Goal: Task Accomplishment & Management: Use online tool/utility

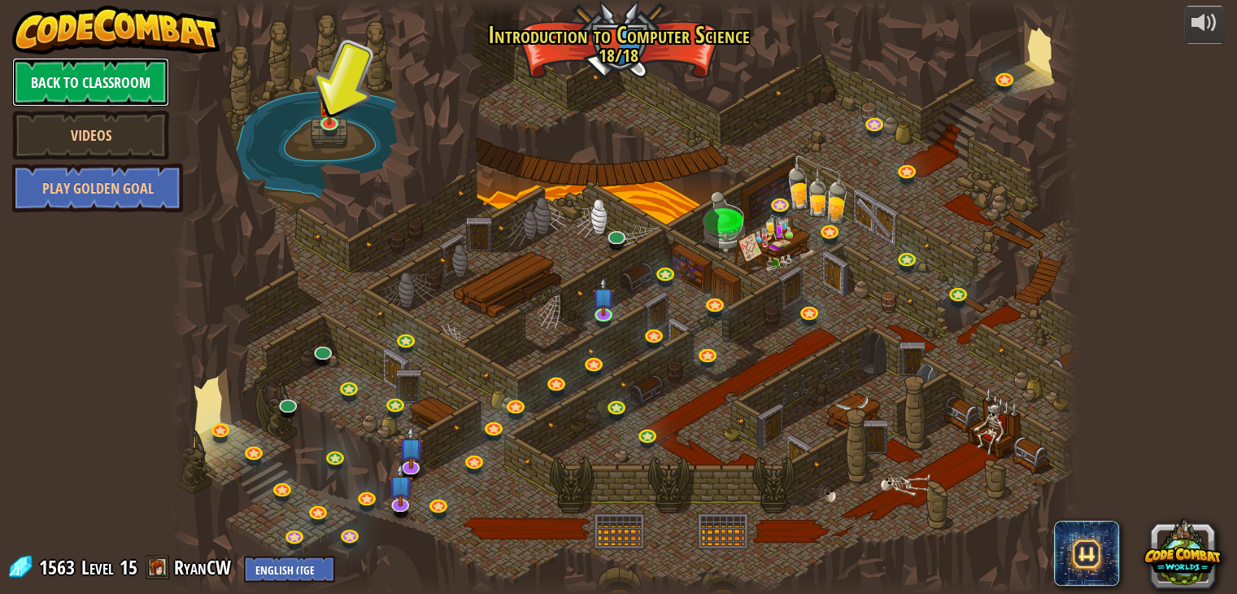
click at [131, 75] on link "Back to Classroom" at bounding box center [90, 82] width 157 height 49
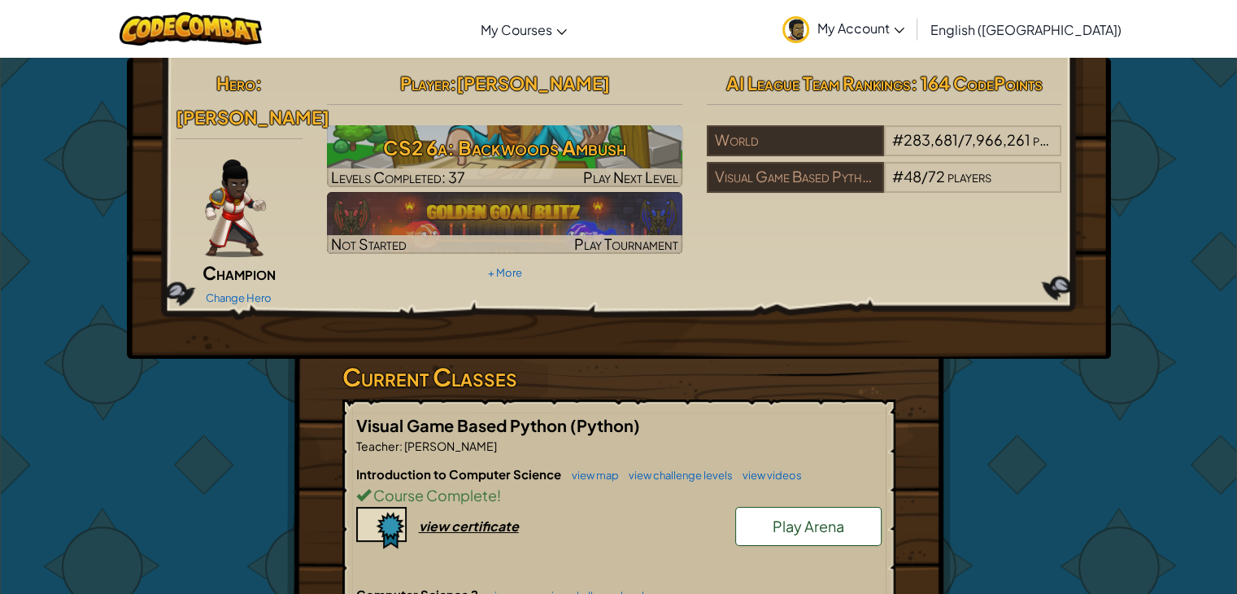
click at [374, 148] on h3 "CS2 6a: Backwoods Ambush" at bounding box center [504, 147] width 355 height 37
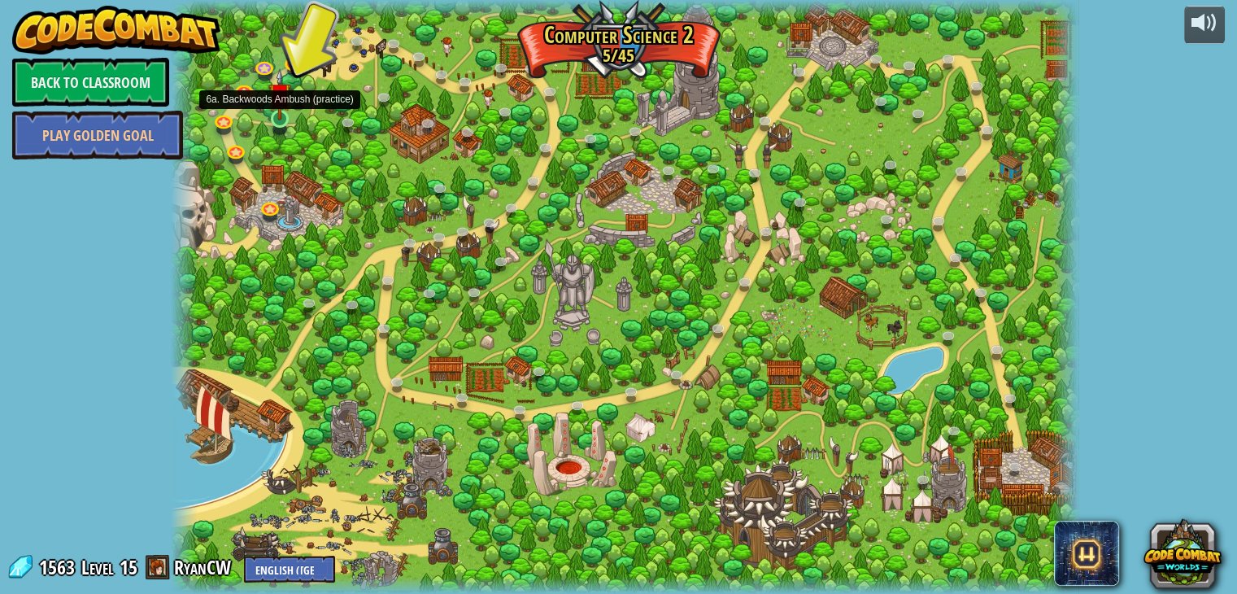
click at [286, 105] on img at bounding box center [279, 94] width 23 height 52
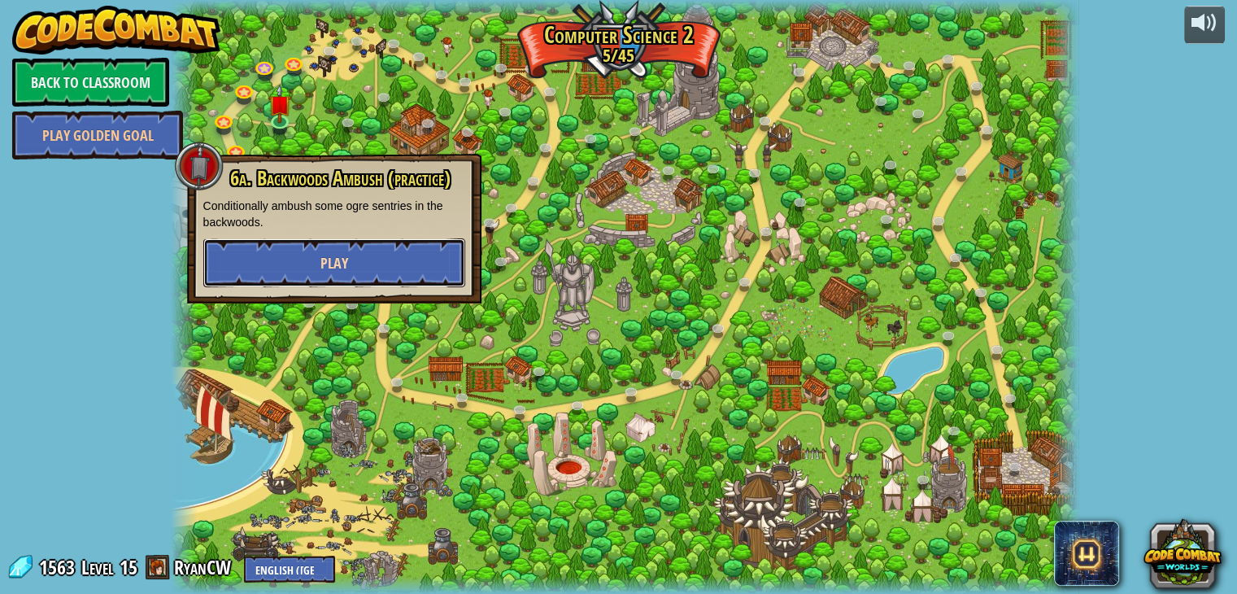
click at [243, 259] on button "Play" at bounding box center [334, 262] width 262 height 49
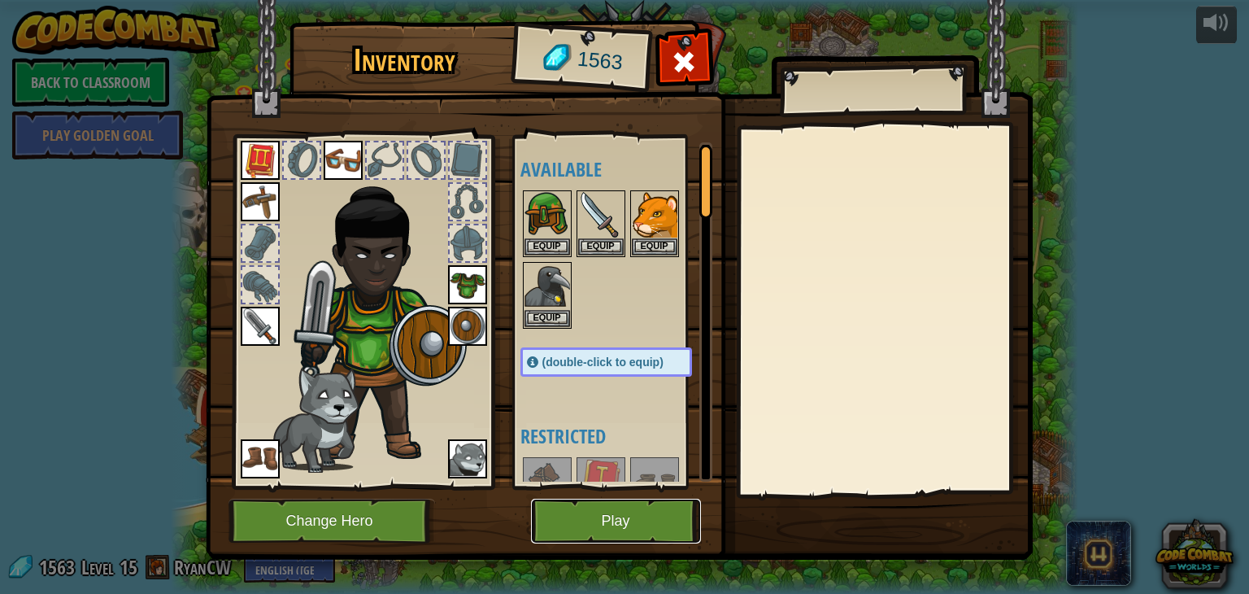
click at [620, 526] on button "Play" at bounding box center [616, 520] width 170 height 45
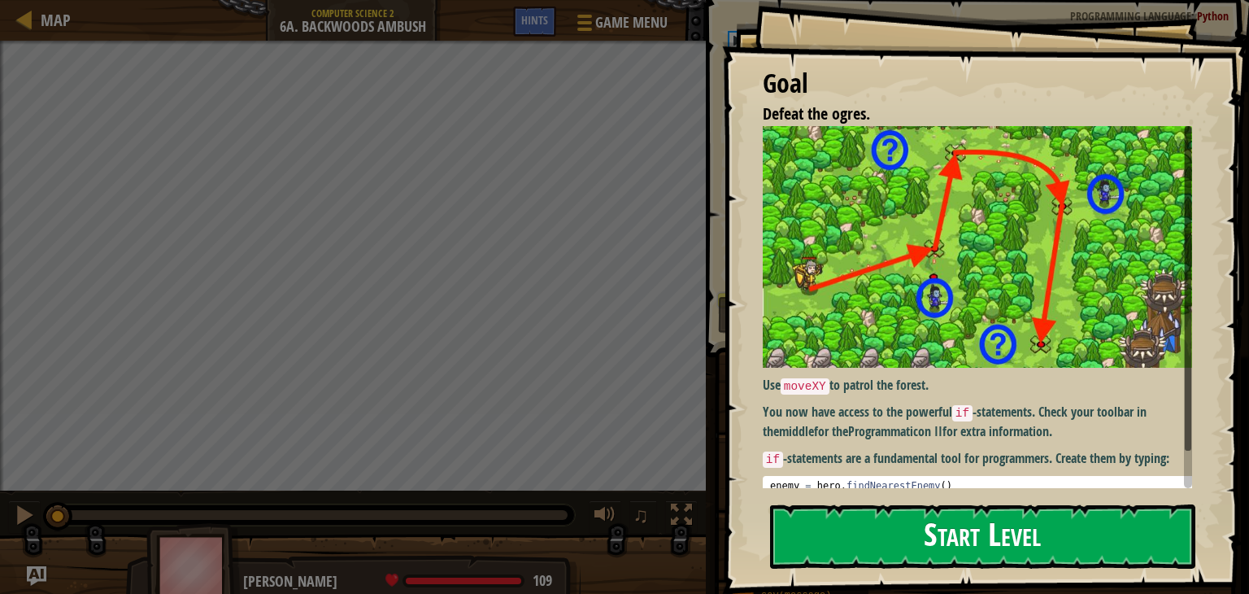
click at [955, 538] on button "Start Level" at bounding box center [982, 536] width 425 height 64
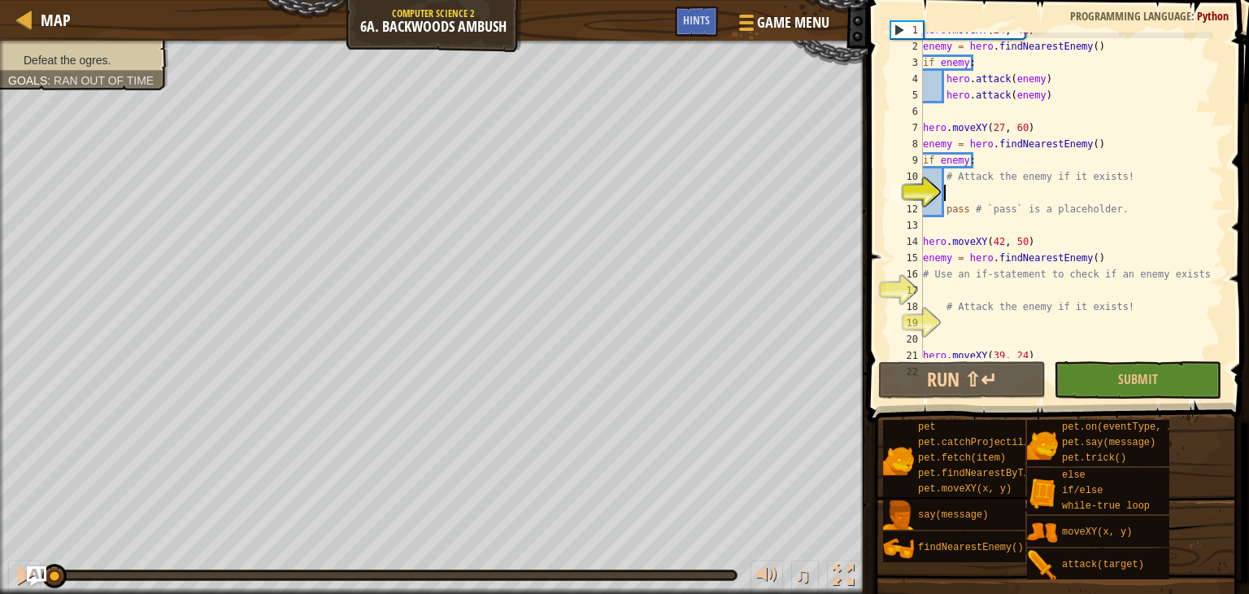
scroll to position [33, 0]
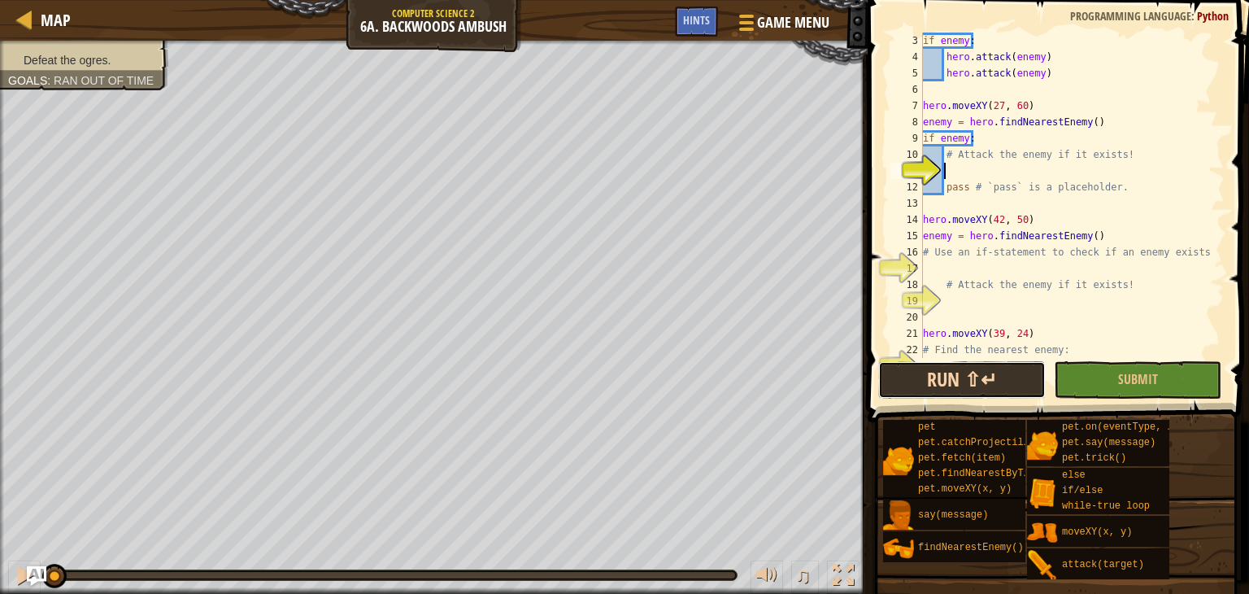
click at [937, 381] on button "Run ⇧↵" at bounding box center [961, 379] width 167 height 37
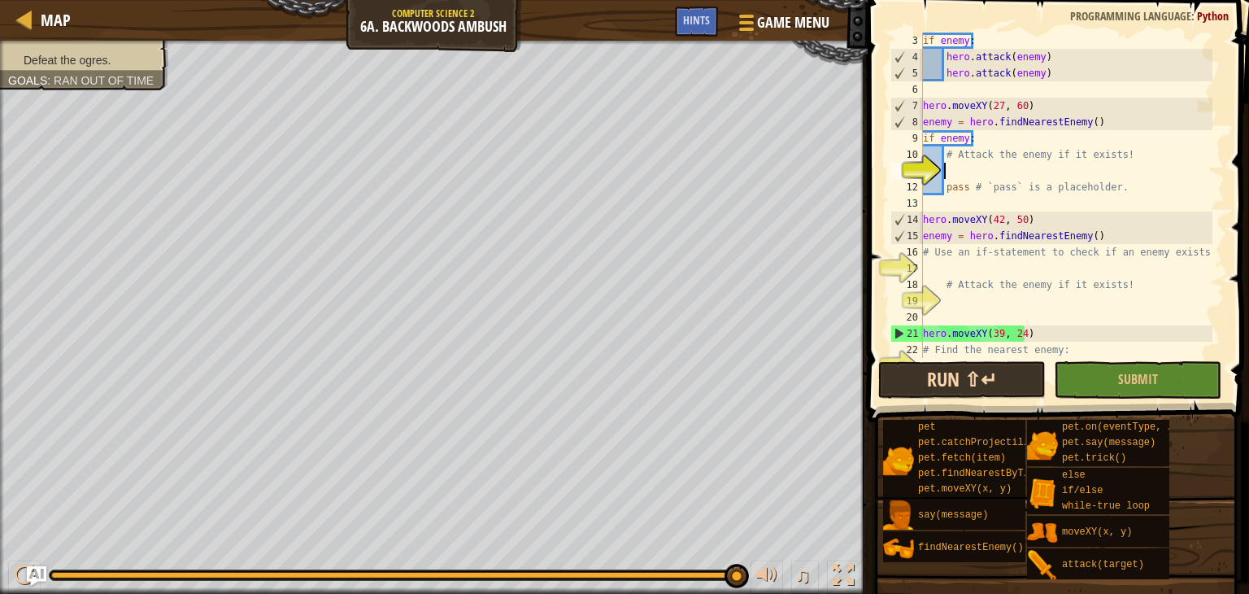
type textarea "h"
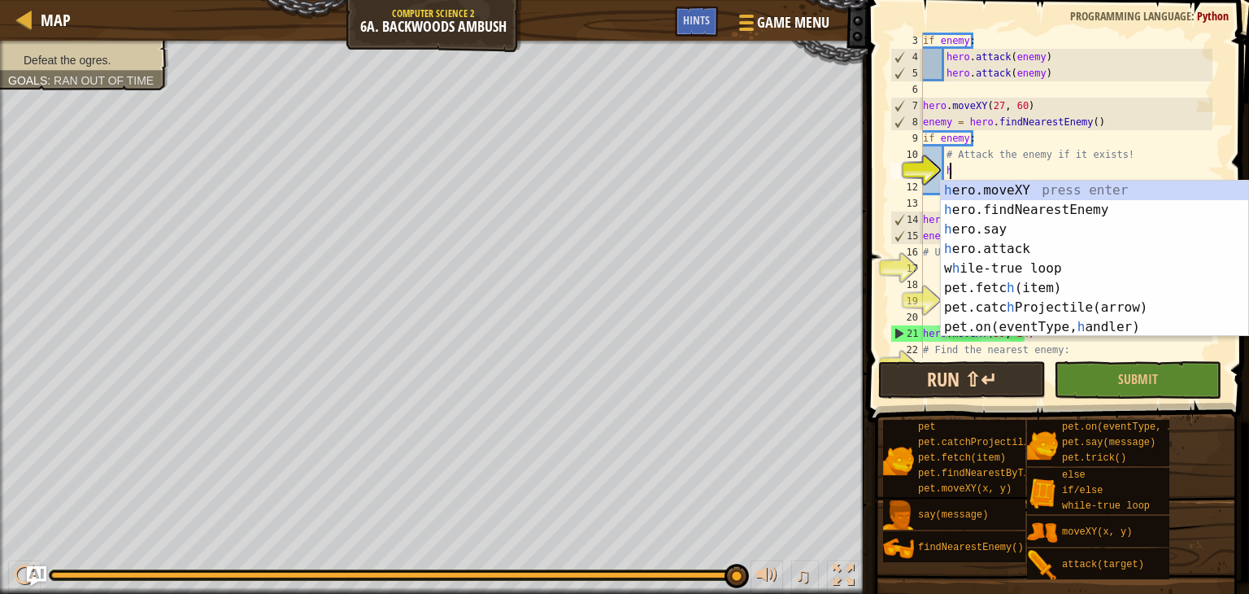
scroll to position [7, 1]
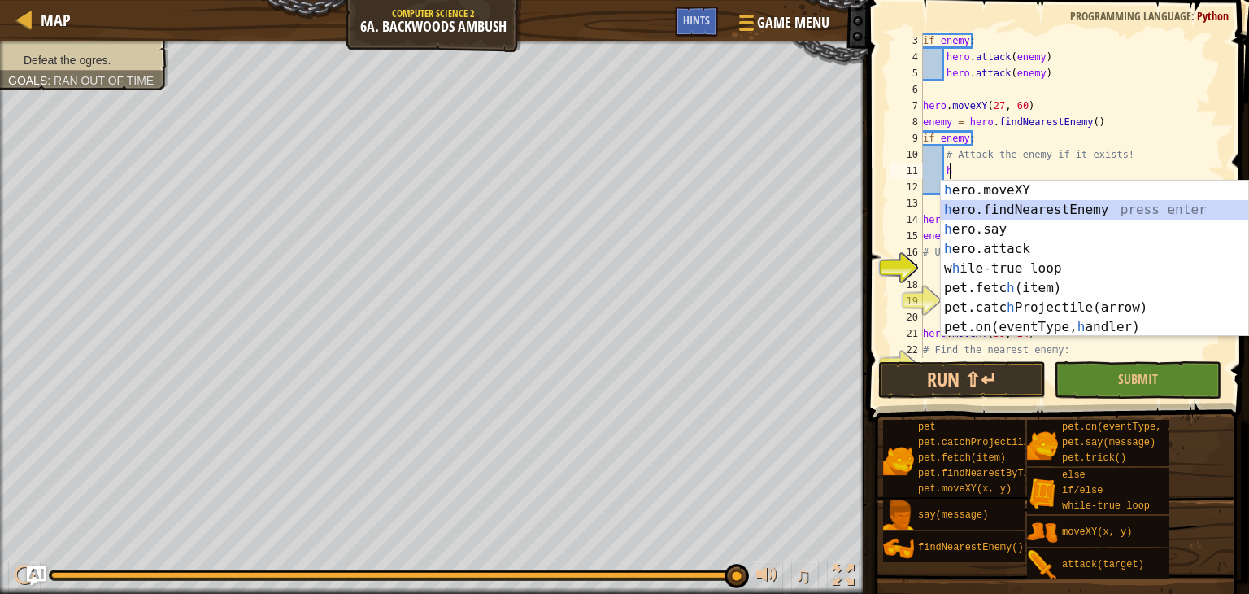
click at [981, 201] on div "h ero.moveXY press enter h ero.findNearestEnemy press enter h ero.say press ent…" at bounding box center [1094, 277] width 307 height 195
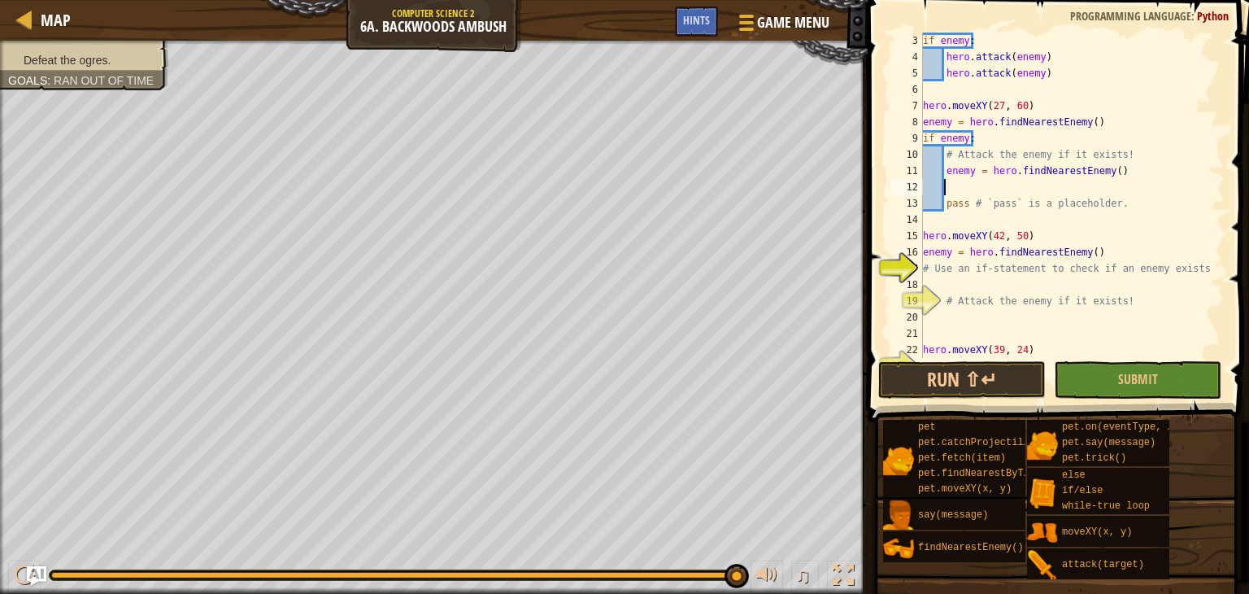
scroll to position [7, 0]
click at [974, 169] on div "if enemy : hero . attack ( enemy ) hero . attack ( enemy ) hero . moveXY ( 27 ,…" at bounding box center [1066, 212] width 293 height 358
click at [972, 167] on div "if enemy : hero . attack ( enemy ) hero . attack ( enemy ) hero . moveXY ( 27 ,…" at bounding box center [1066, 212] width 293 height 358
type textarea "enemy2 = hero.findNearestEnemy()"
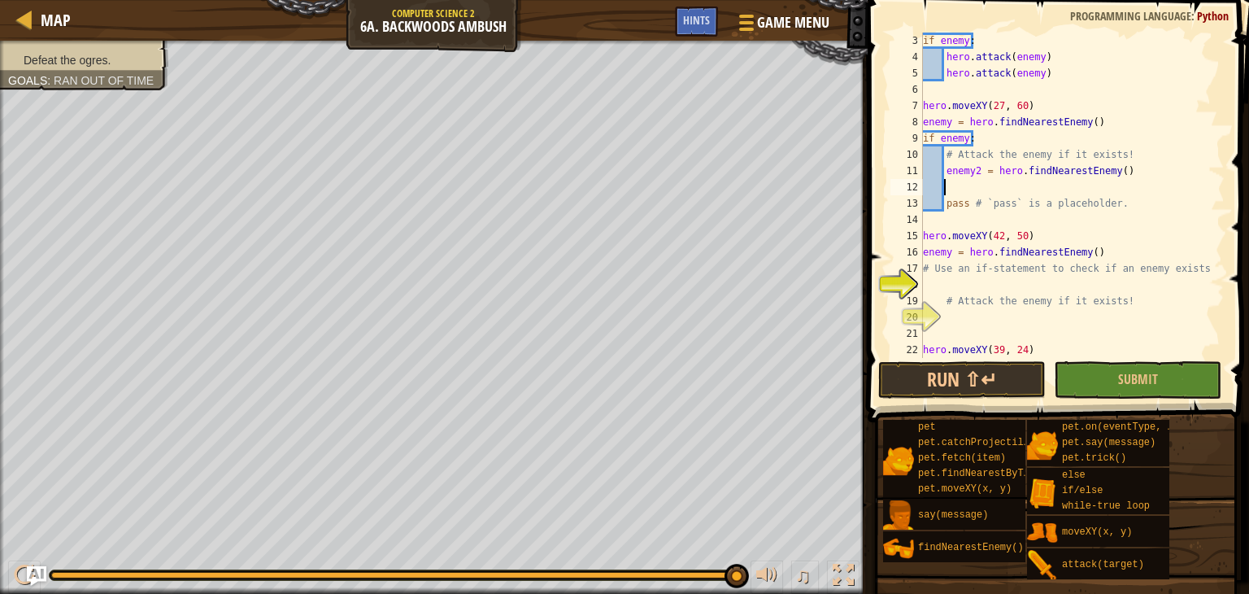
click at [944, 185] on div "if enemy : hero . attack ( enemy ) hero . attack ( enemy ) hero . moveXY ( 27 ,…" at bounding box center [1066, 212] width 293 height 358
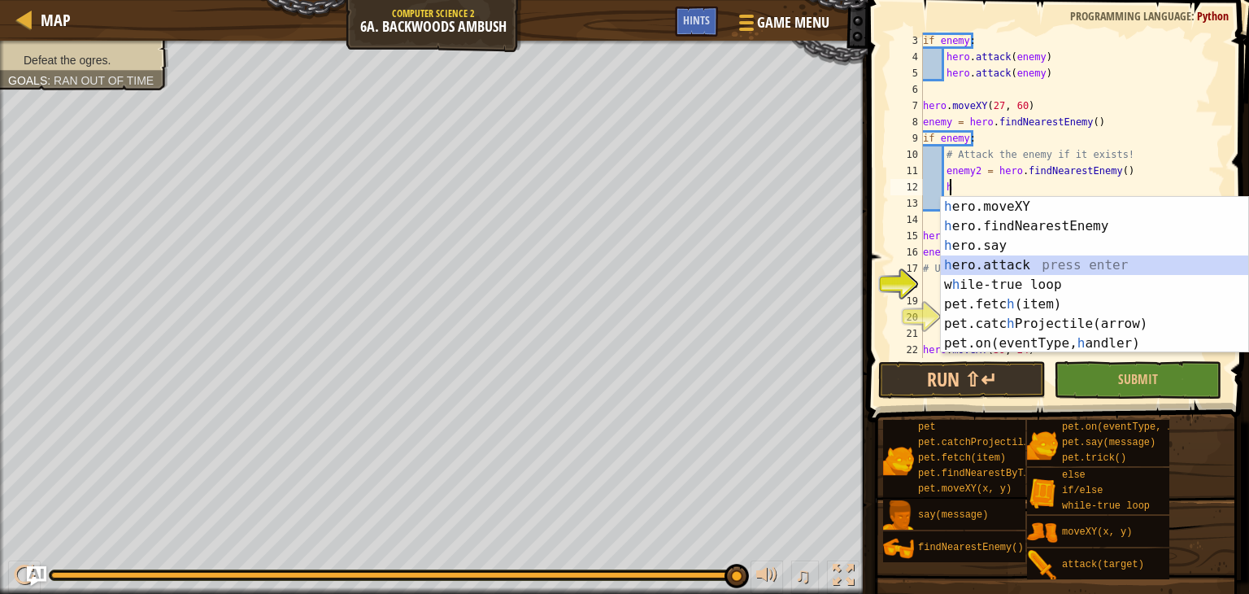
click at [974, 262] on div "h ero.moveXY press enter h ero.findNearestEnemy press enter h ero.say press ent…" at bounding box center [1094, 294] width 307 height 195
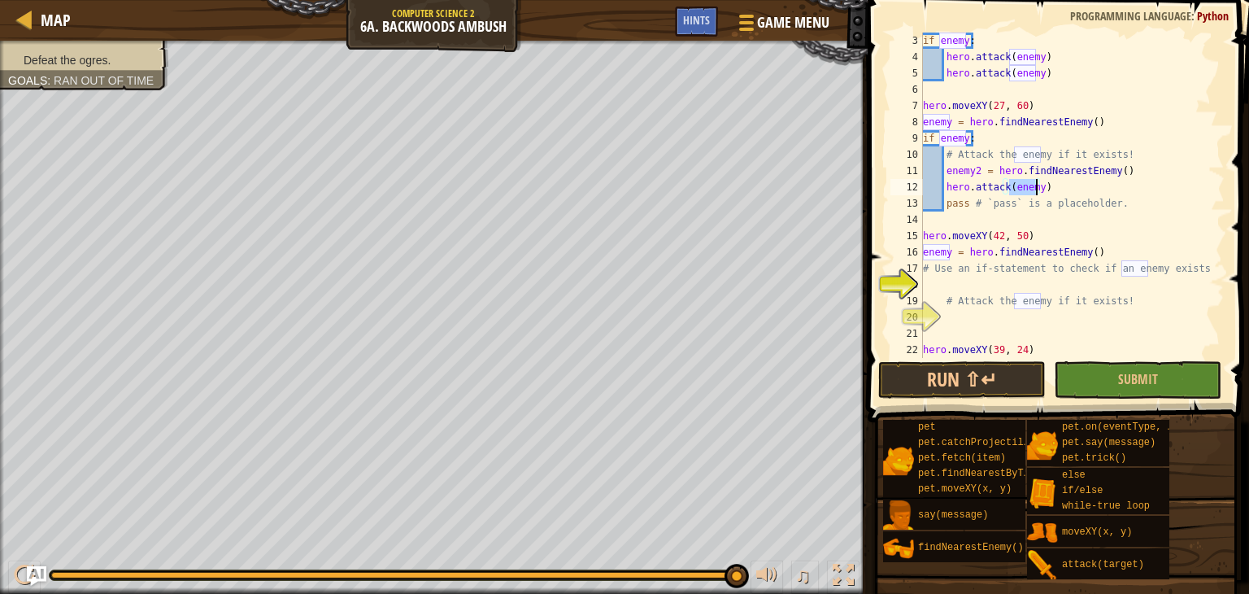
click at [1037, 183] on div "if enemy : hero . attack ( enemy ) hero . attack ( enemy ) hero . moveXY ( 27 ,…" at bounding box center [1066, 195] width 293 height 325
click at [946, 366] on button "Run ⇧↵" at bounding box center [961, 379] width 167 height 37
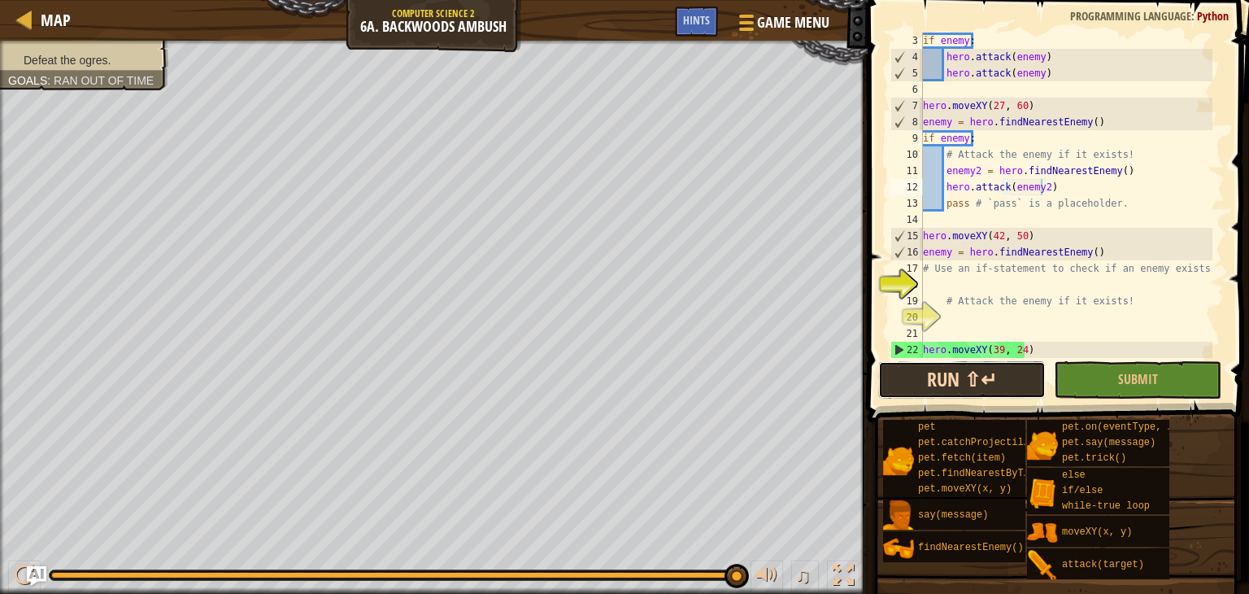
click at [946, 366] on button "Run ⇧↵" at bounding box center [961, 379] width 167 height 37
click at [1027, 355] on div "if enemy : hero . attack ( enemy ) hero . attack ( enemy ) hero . moveXY ( 27 ,…" at bounding box center [1066, 212] width 293 height 358
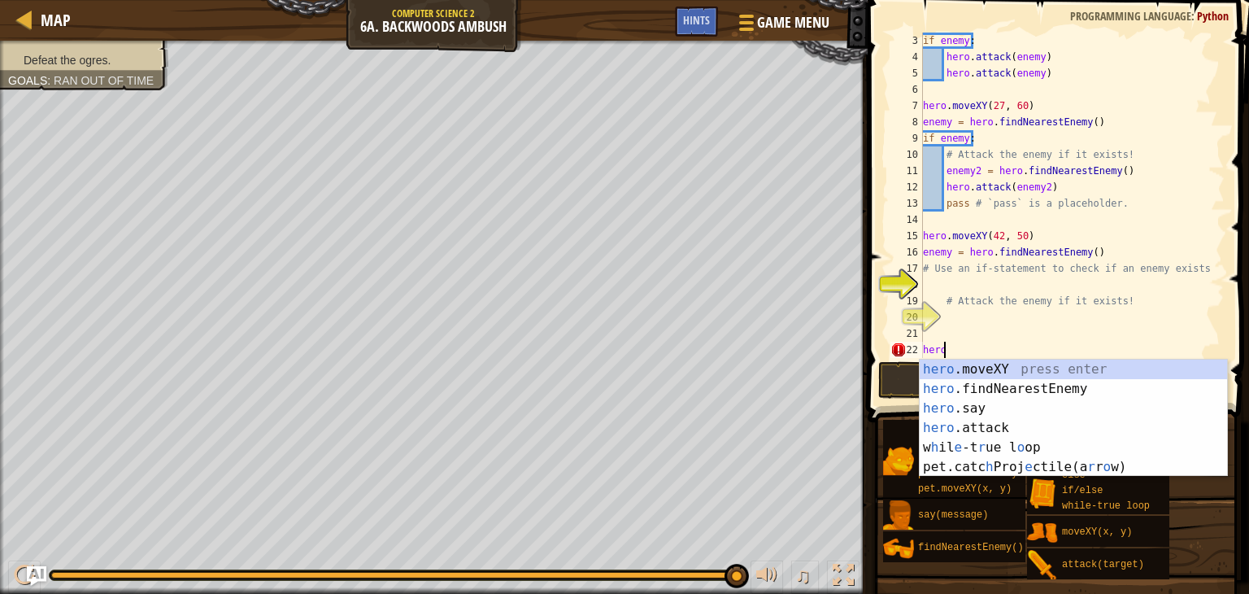
scroll to position [7, 0]
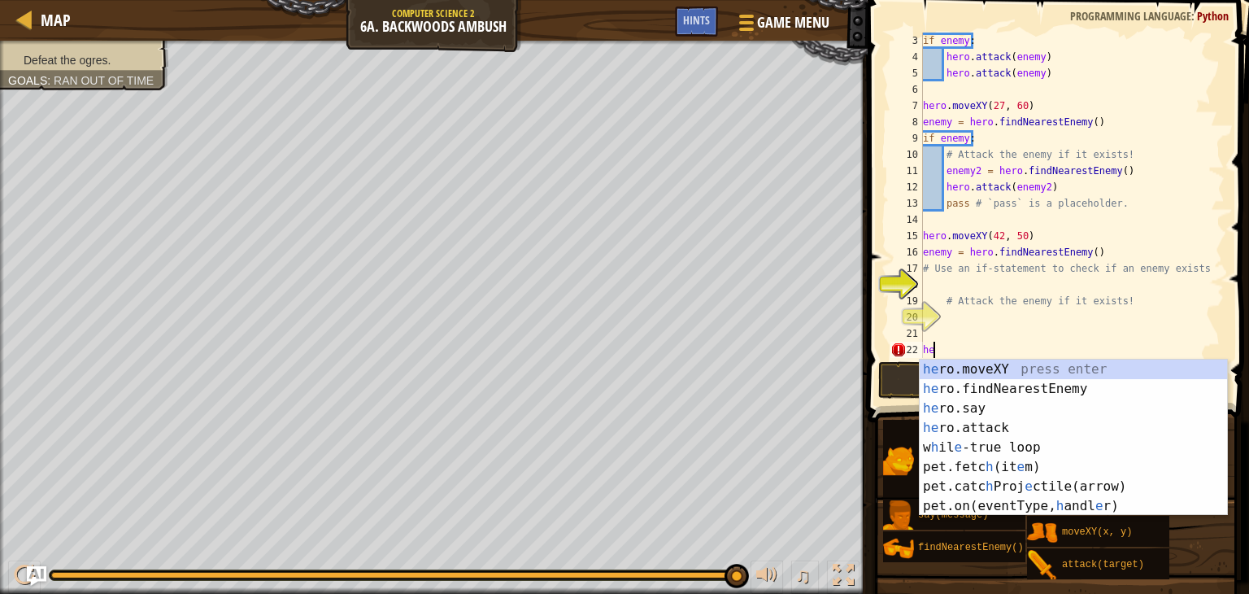
type textarea "h"
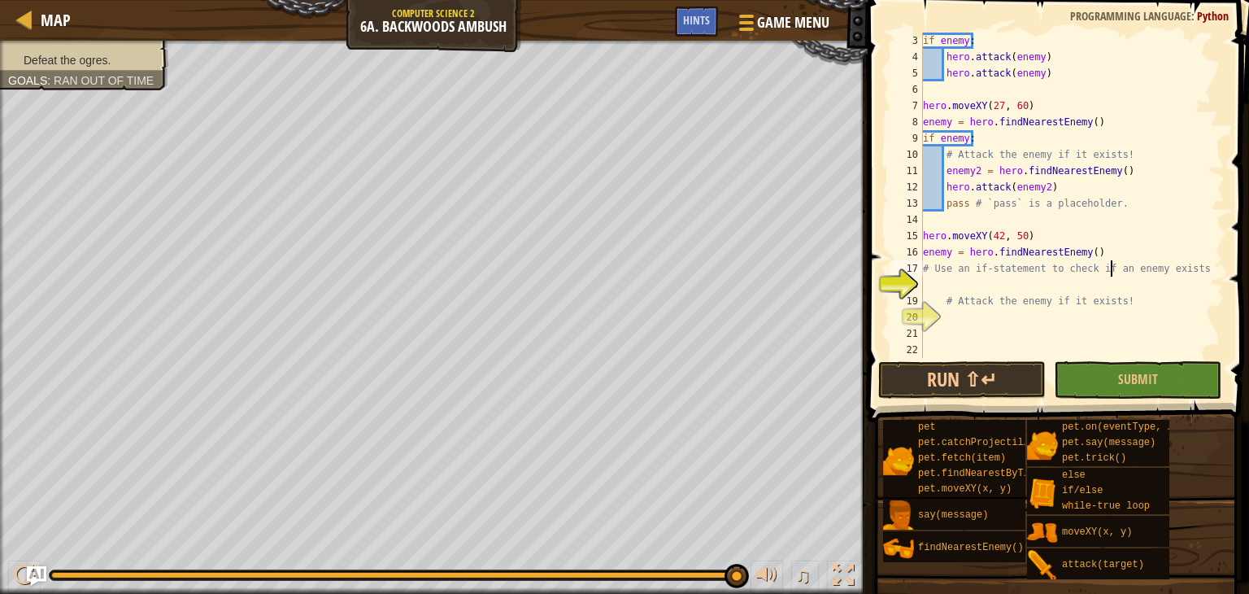
click at [1109, 261] on div "if enemy : hero . attack ( enemy ) hero . attack ( enemy ) hero . moveXY ( 27 ,…" at bounding box center [1066, 212] width 293 height 358
click at [1091, 256] on div "if enemy : hero . attack ( enemy ) hero . attack ( enemy ) hero . moveXY ( 27 ,…" at bounding box center [1066, 212] width 293 height 358
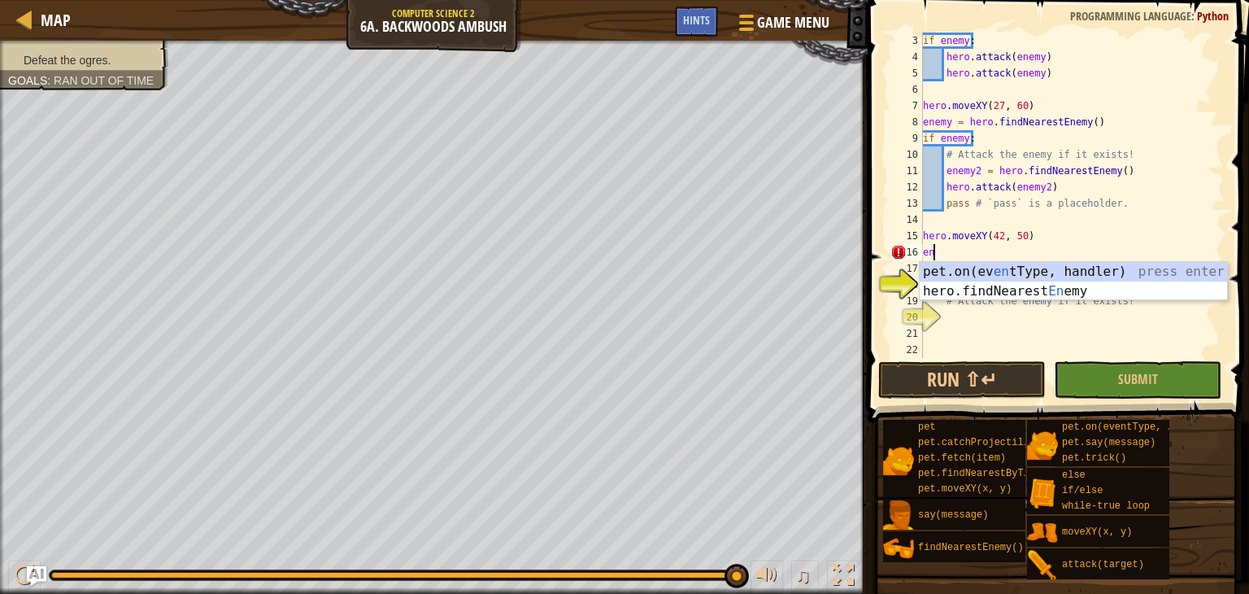
type textarea "e"
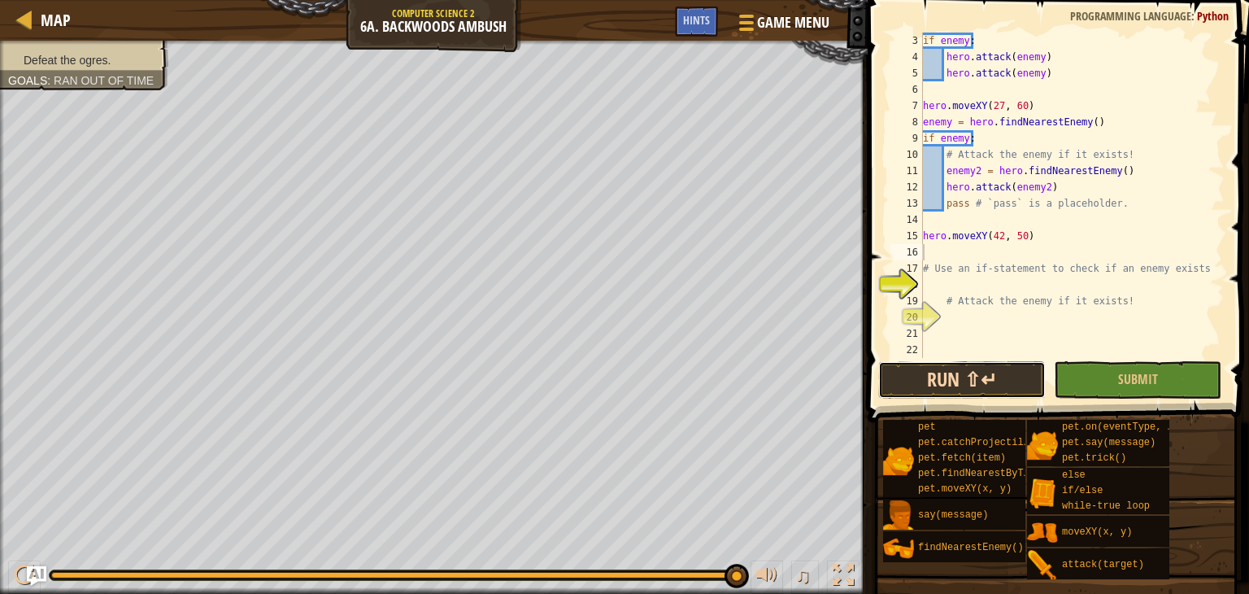
click at [936, 388] on button "Run ⇧↵" at bounding box center [961, 379] width 167 height 37
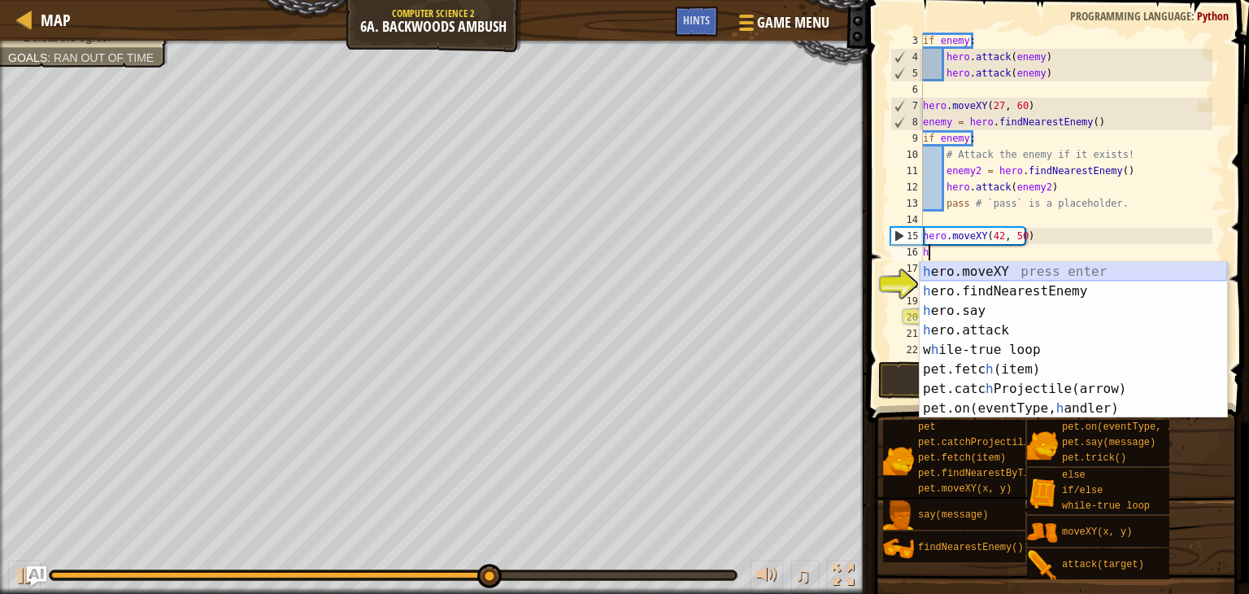
click at [942, 263] on div "h ero.moveXY press enter h ero.findNearestEnemy press enter h ero.say press ent…" at bounding box center [1073, 359] width 307 height 195
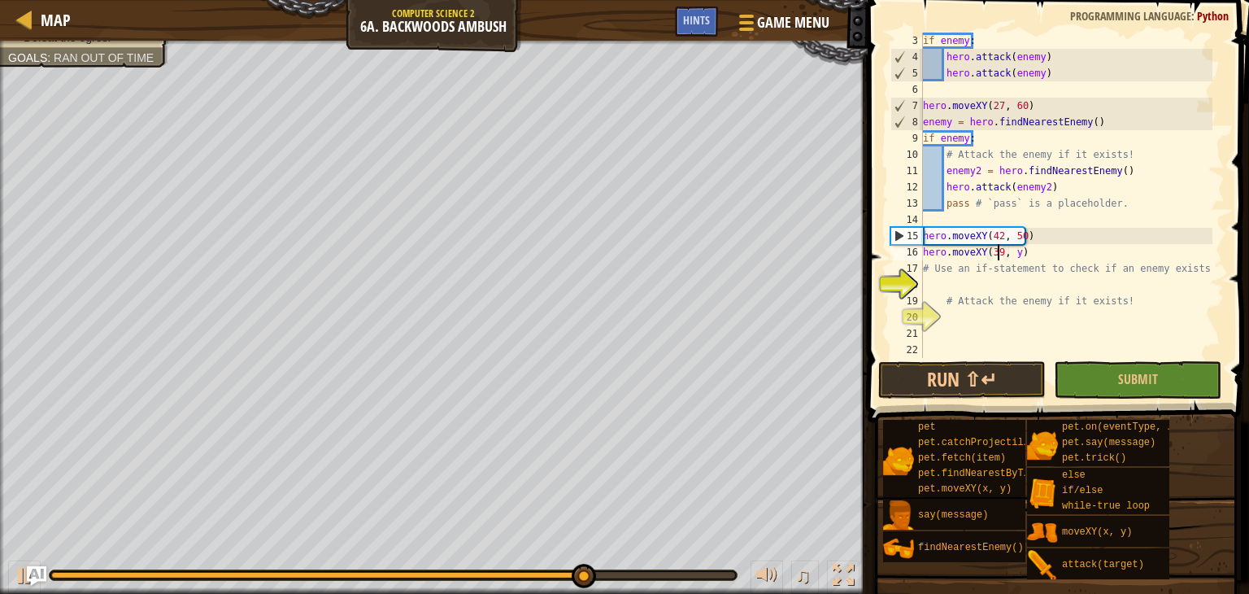
scroll to position [7, 6]
click at [1010, 248] on div "if enemy : hero . attack ( enemy ) hero . attack ( enemy ) hero . moveXY ( 27 ,…" at bounding box center [1066, 212] width 293 height 358
click at [1005, 248] on div "if enemy : hero . attack ( enemy ) hero . attack ( enemy ) hero . moveXY ( 27 ,…" at bounding box center [1066, 212] width 293 height 358
click at [1022, 249] on div "if enemy : hero . attack ( enemy ) hero . attack ( enemy ) hero . moveXY ( 27 ,…" at bounding box center [1066, 212] width 293 height 358
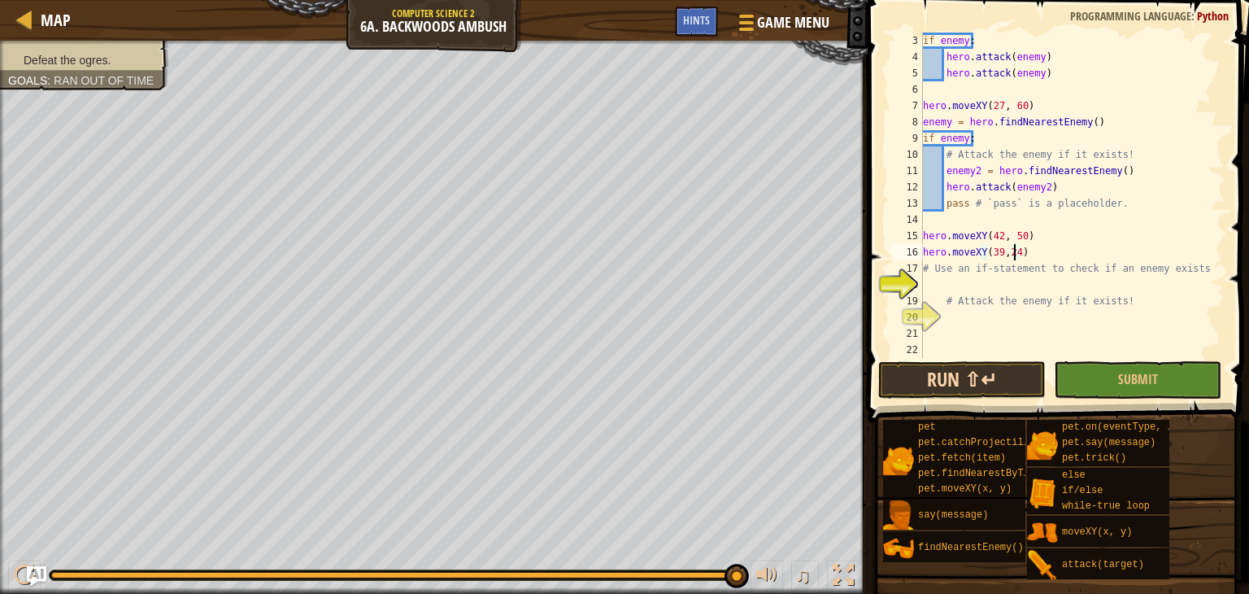
type textarea "hero.moveXY(39,24)"
click at [924, 388] on button "Run ⇧↵" at bounding box center [961, 379] width 167 height 37
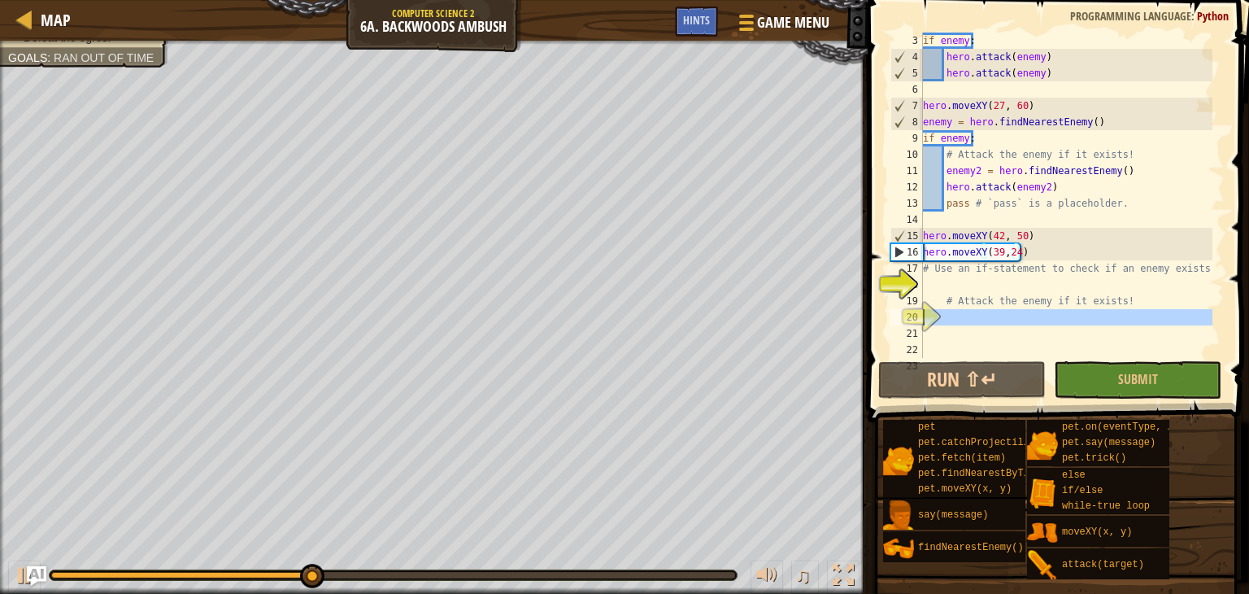
click at [923, 315] on div "20" at bounding box center [906, 317] width 33 height 16
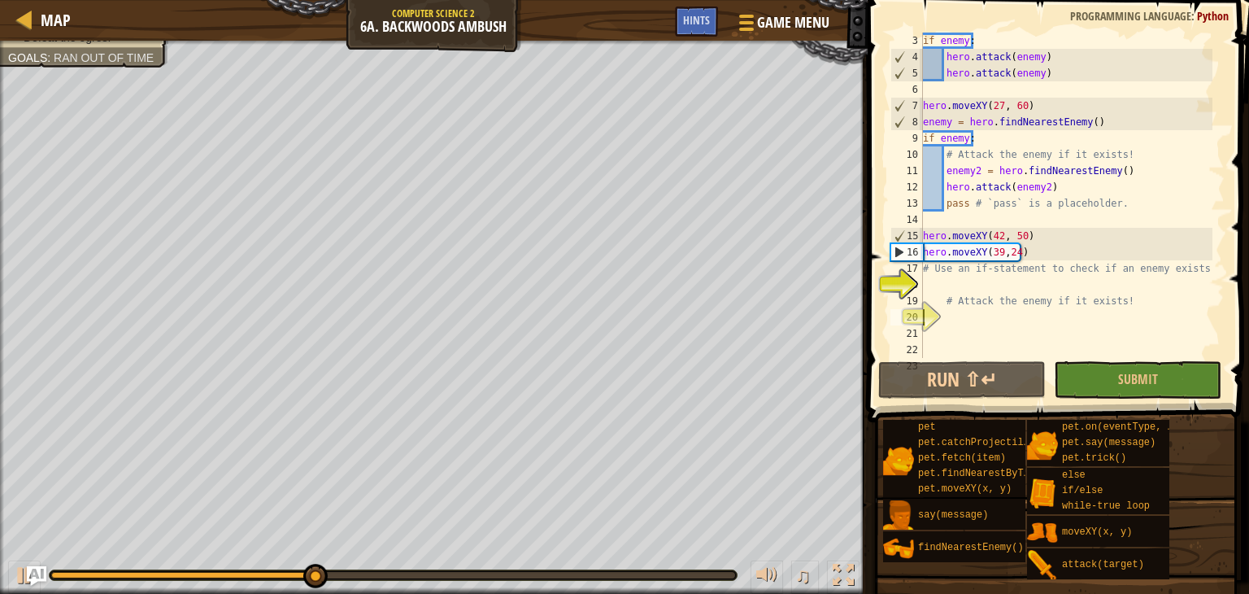
scroll to position [7, 0]
type textarea "h"
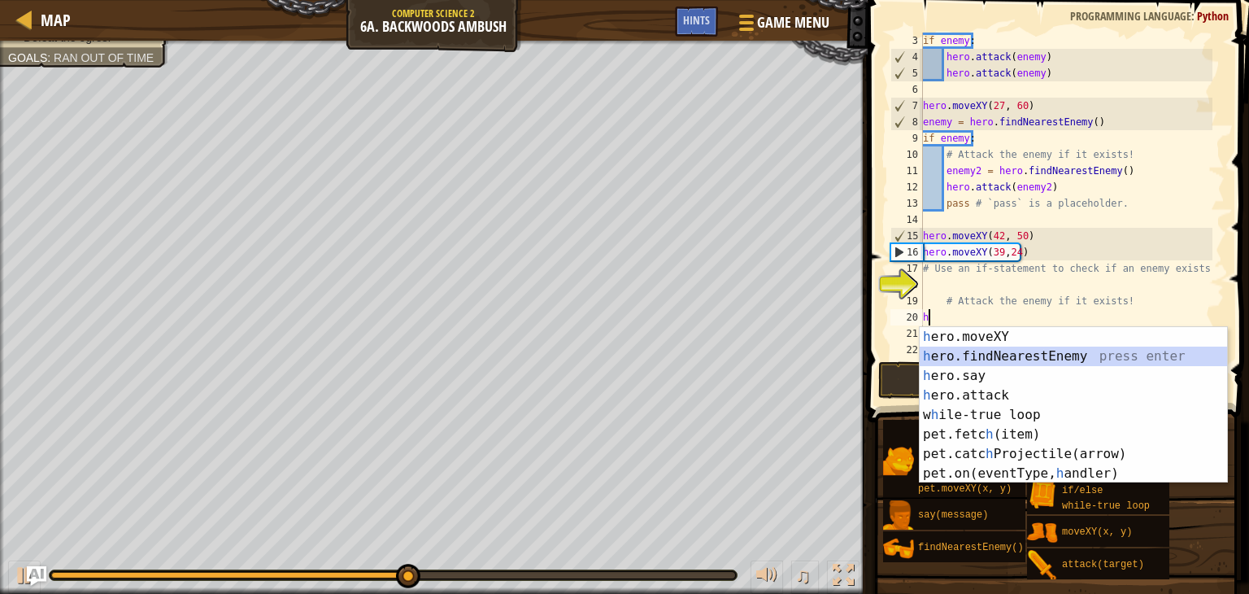
click at [971, 349] on div "h ero.moveXY press enter h ero.findNearestEnemy press enter h ero.say press ent…" at bounding box center [1073, 424] width 307 height 195
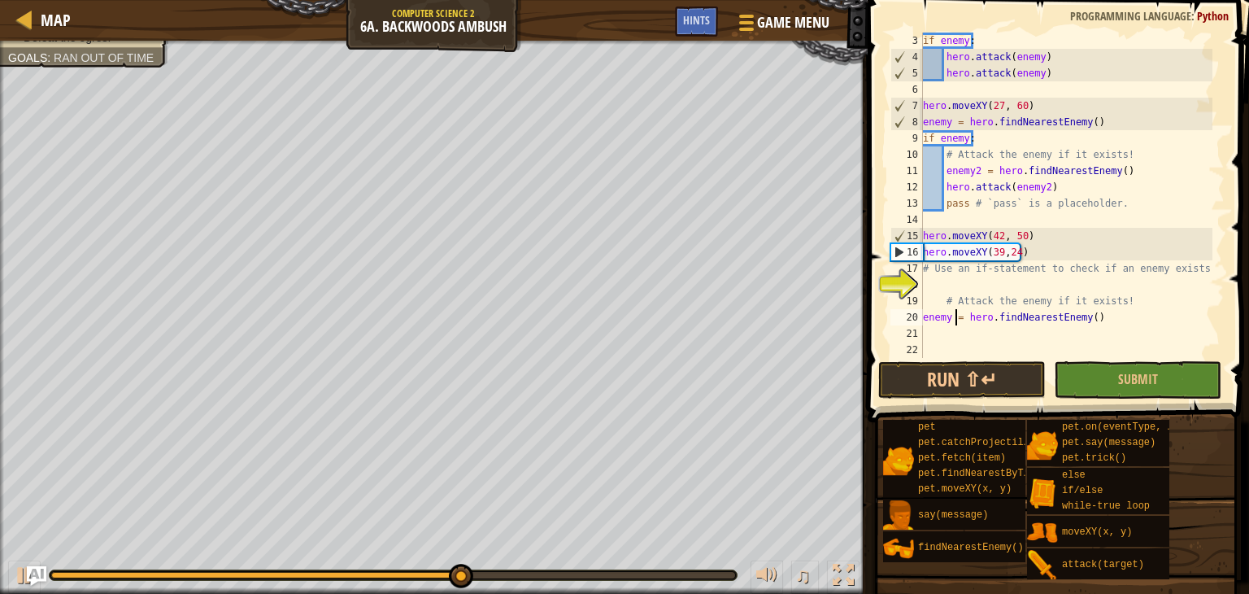
click at [953, 315] on div "if enemy : hero . attack ( enemy ) hero . attack ( enemy ) hero . moveXY ( 27 ,…" at bounding box center [1066, 212] width 293 height 358
click at [950, 313] on div "if enemy : hero . attack ( enemy ) hero . attack ( enemy ) hero . moveXY ( 27 ,…" at bounding box center [1066, 212] width 293 height 358
type textarea "enemy2 = hero.findNearestEnemy()"
click at [940, 333] on div "if enemy : hero . attack ( enemy ) hero . attack ( enemy ) hero . moveXY ( 27 ,…" at bounding box center [1066, 212] width 293 height 358
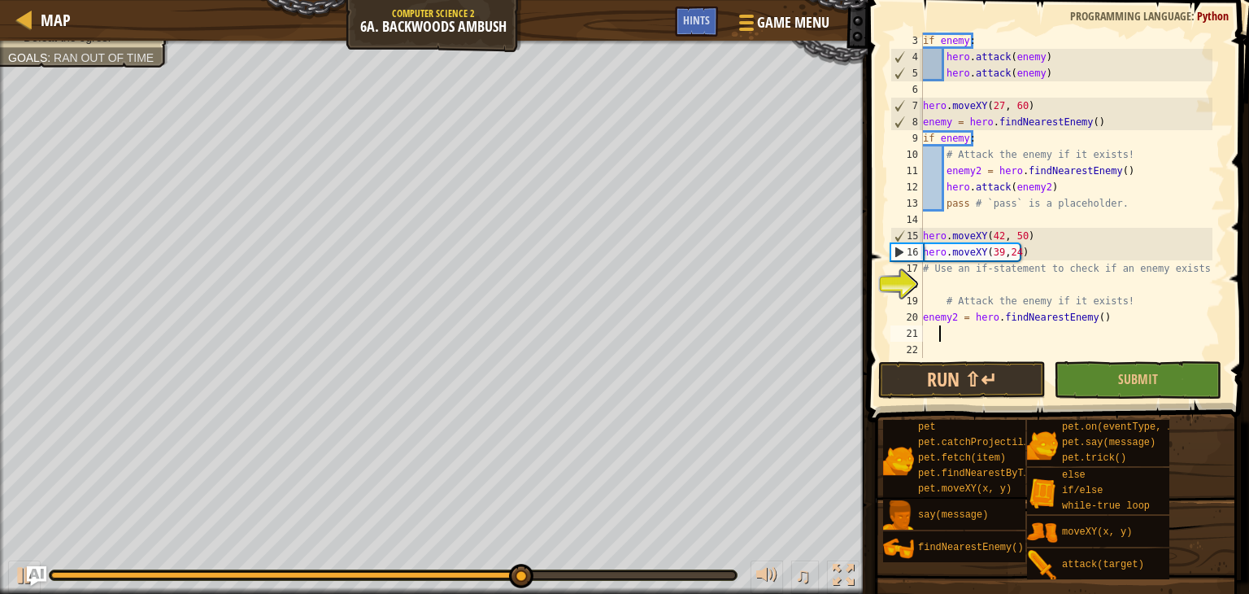
scroll to position [7, 0]
click at [926, 333] on div "if enemy : hero . attack ( enemy ) hero . attack ( enemy ) hero . moveXY ( 27 ,…" at bounding box center [1066, 212] width 293 height 358
click at [919, 329] on div "21" at bounding box center [906, 333] width 33 height 16
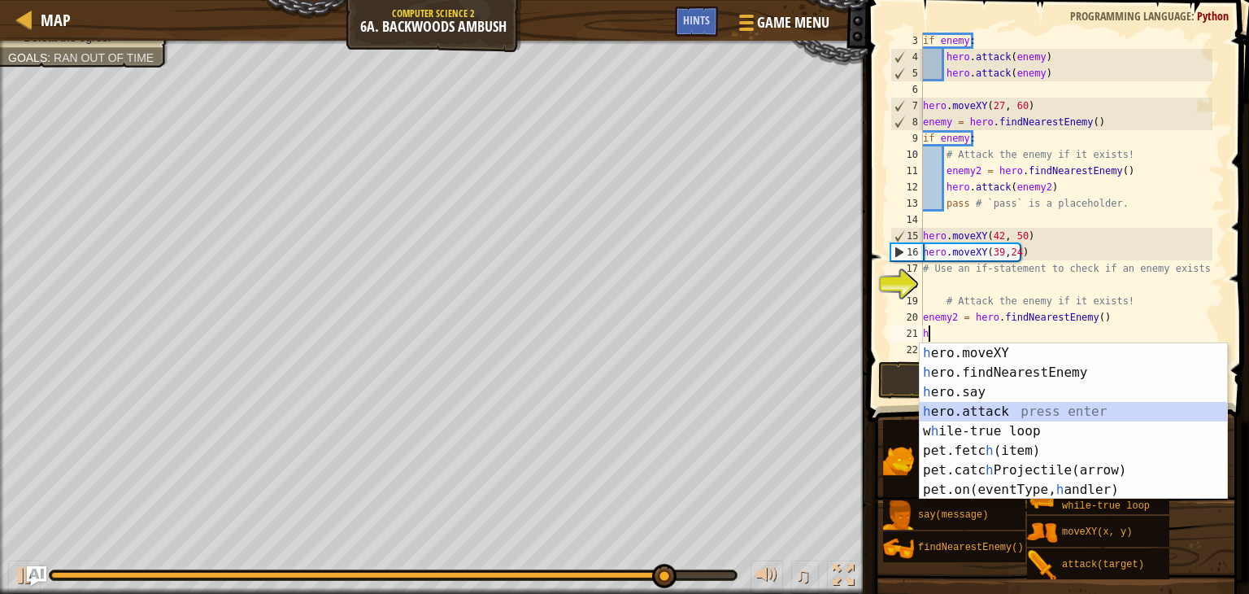
click at [992, 408] on div "h ero.moveXY press enter h ero.findNearestEnemy press enter h ero.say press ent…" at bounding box center [1073, 440] width 307 height 195
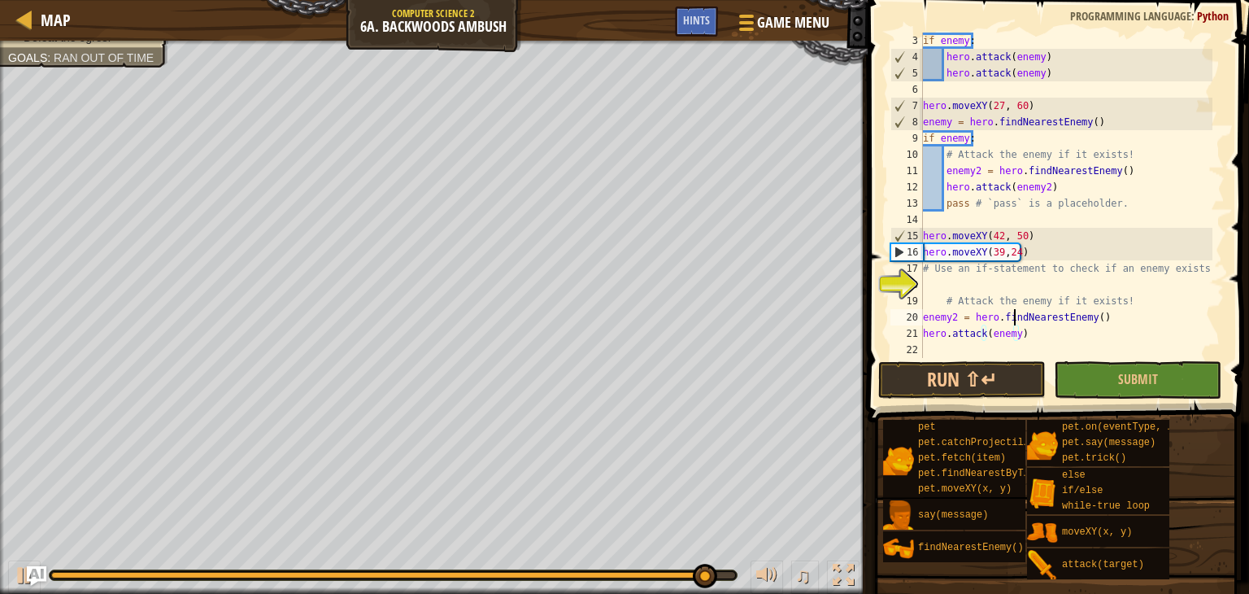
click at [1016, 324] on div "if enemy : hero . attack ( enemy ) hero . attack ( enemy ) hero . moveXY ( 27 ,…" at bounding box center [1066, 212] width 293 height 358
click at [1011, 333] on div "if enemy : hero . attack ( enemy ) hero . attack ( enemy ) hero . moveXY ( 27 ,…" at bounding box center [1066, 212] width 293 height 358
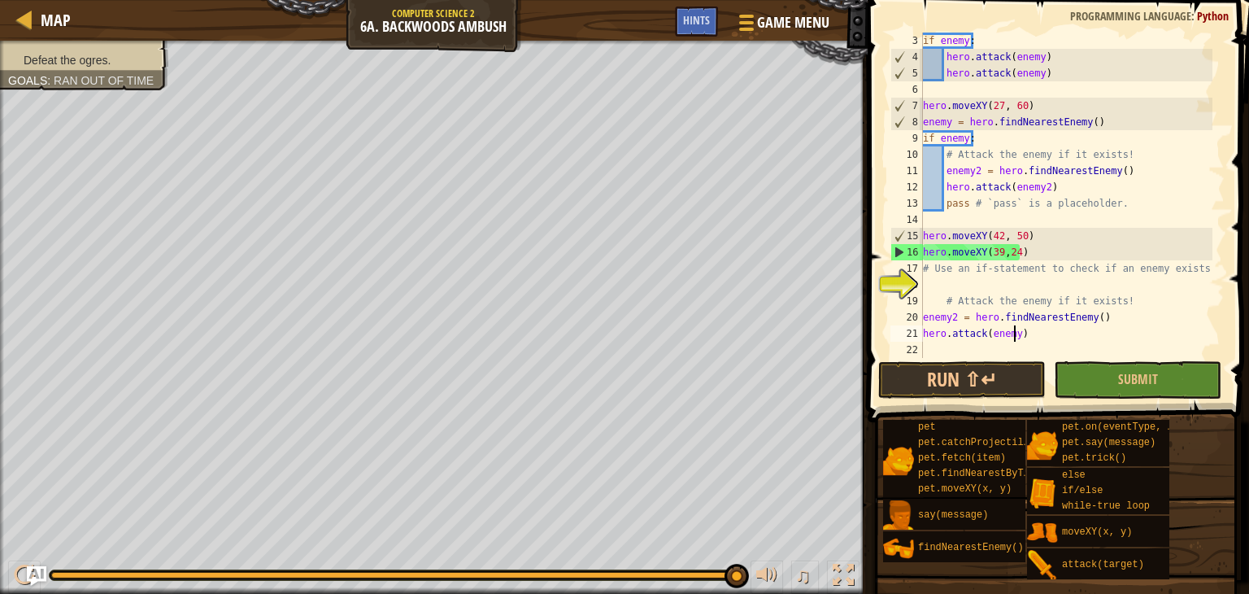
click at [1011, 329] on div "if enemy : hero . attack ( enemy ) hero . attack ( enemy ) hero . moveXY ( 27 ,…" at bounding box center [1066, 212] width 293 height 358
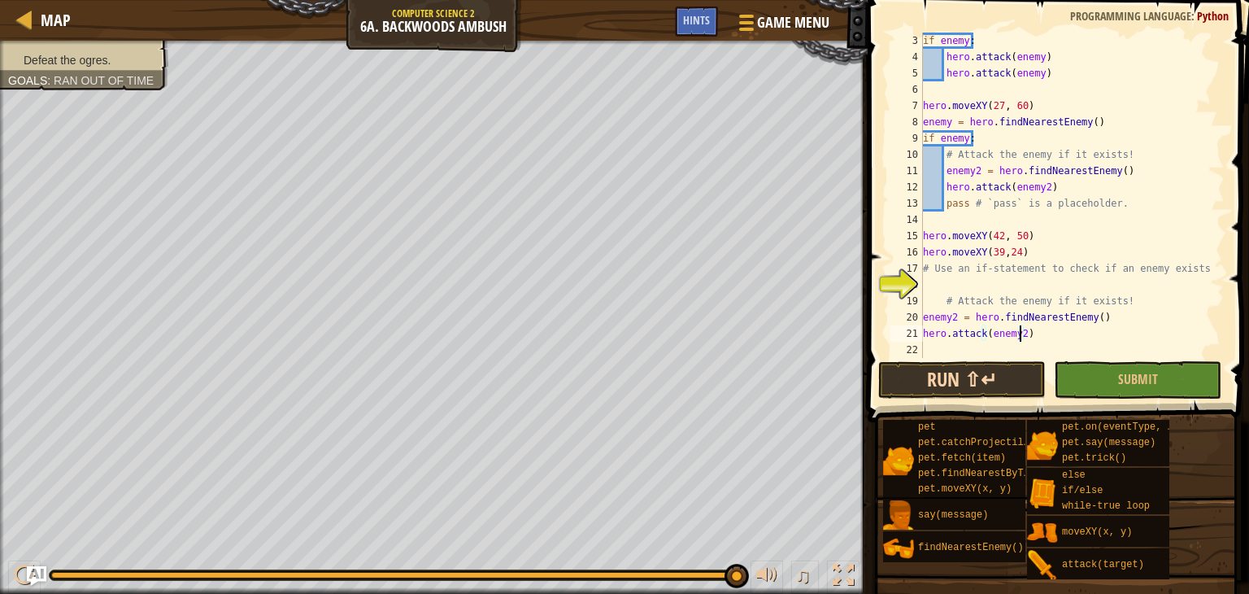
type textarea "hero.attack(enemy2)"
click at [945, 375] on button "Run ⇧↵" at bounding box center [961, 379] width 167 height 37
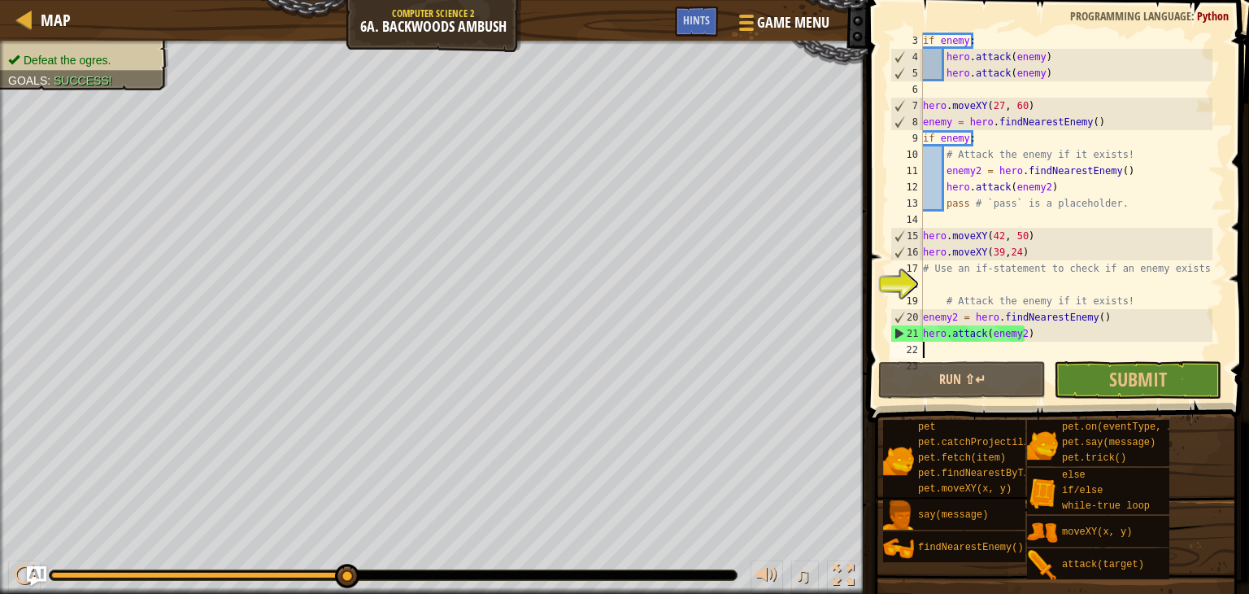
click at [933, 351] on div "if enemy : hero . attack ( enemy ) hero . attack ( enemy ) hero . moveXY ( 27 ,…" at bounding box center [1066, 212] width 293 height 358
click at [1114, 380] on span "Submit" at bounding box center [1138, 379] width 58 height 26
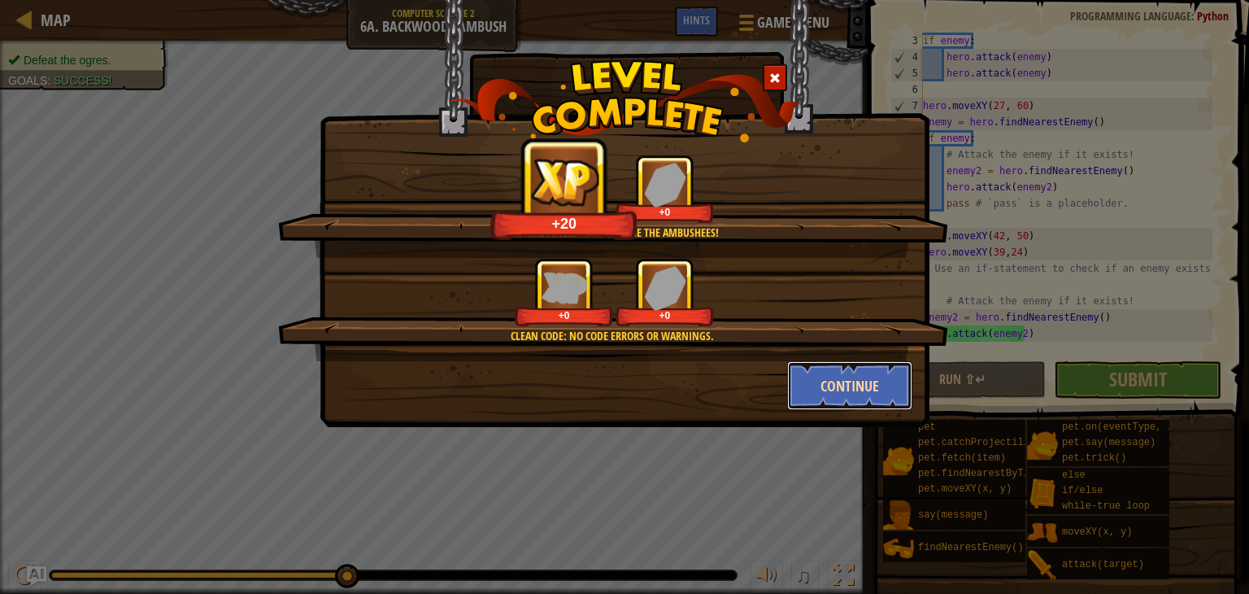
click at [824, 377] on button "Continue" at bounding box center [850, 385] width 126 height 49
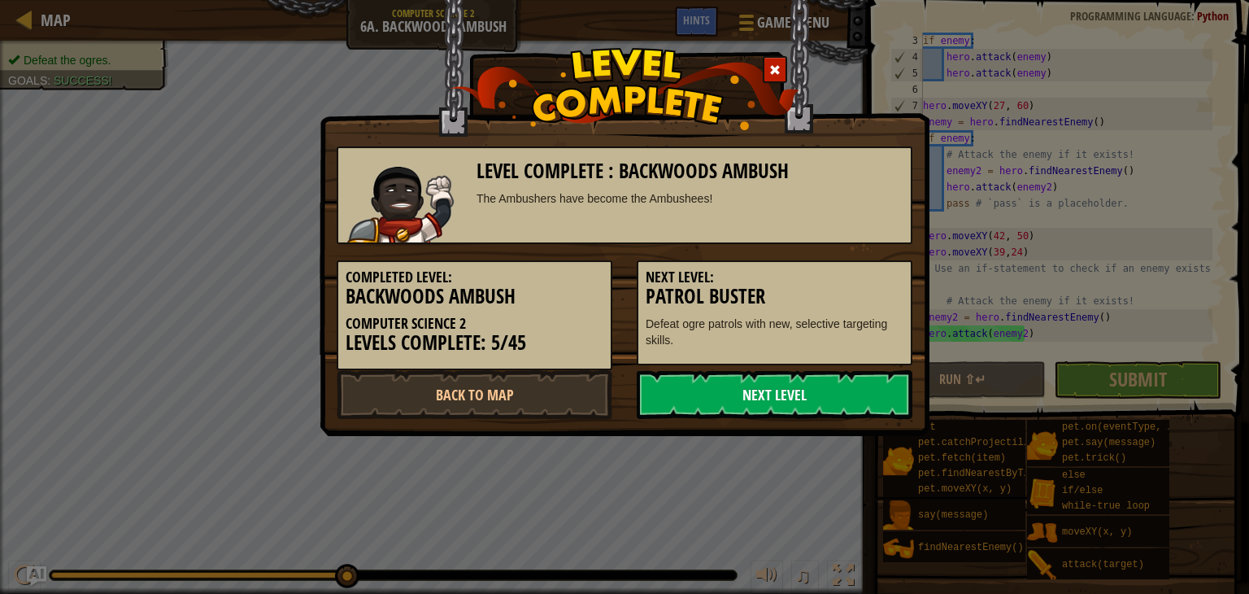
click at [802, 388] on link "Next Level" at bounding box center [775, 394] width 276 height 49
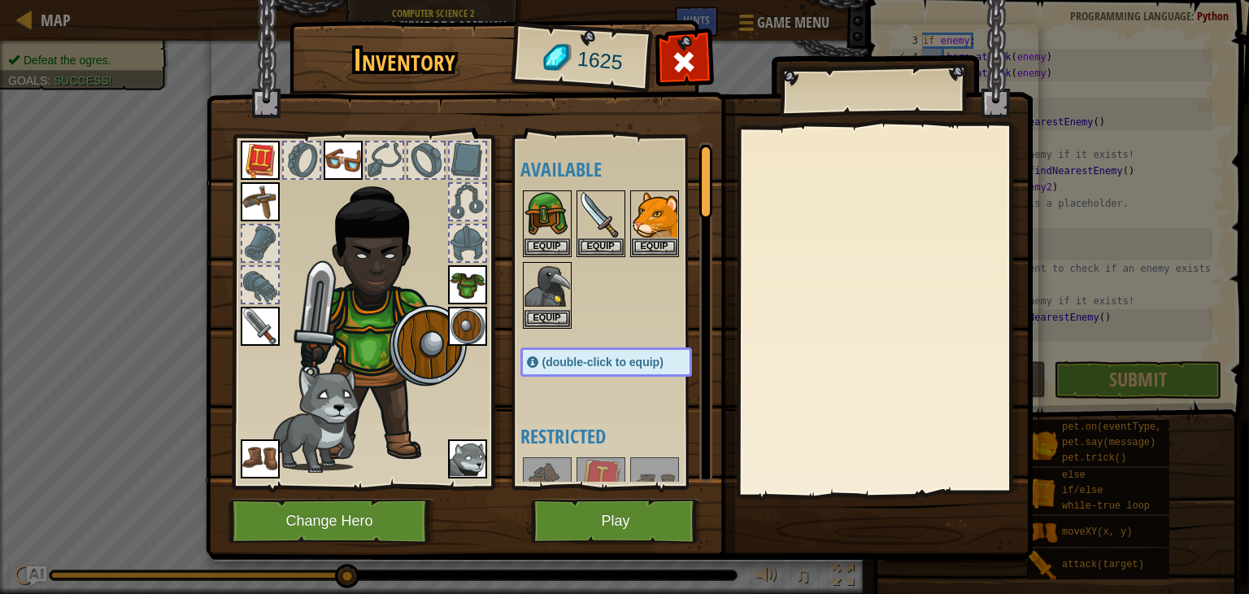
click at [598, 500] on div "Inventory 1625 Available Equip Equip Equip Equip Equip Equip Equip Equip Equip …" at bounding box center [624, 292] width 827 height 537
click at [598, 505] on button "Play" at bounding box center [616, 520] width 170 height 45
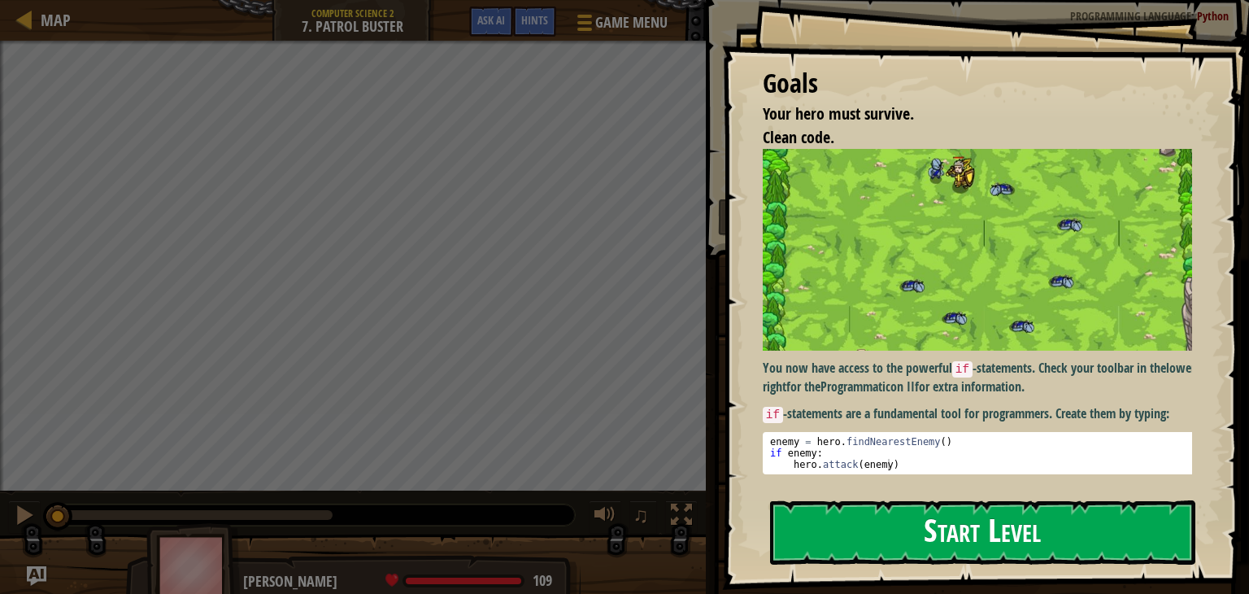
click at [910, 544] on button "Start Level" at bounding box center [982, 532] width 425 height 64
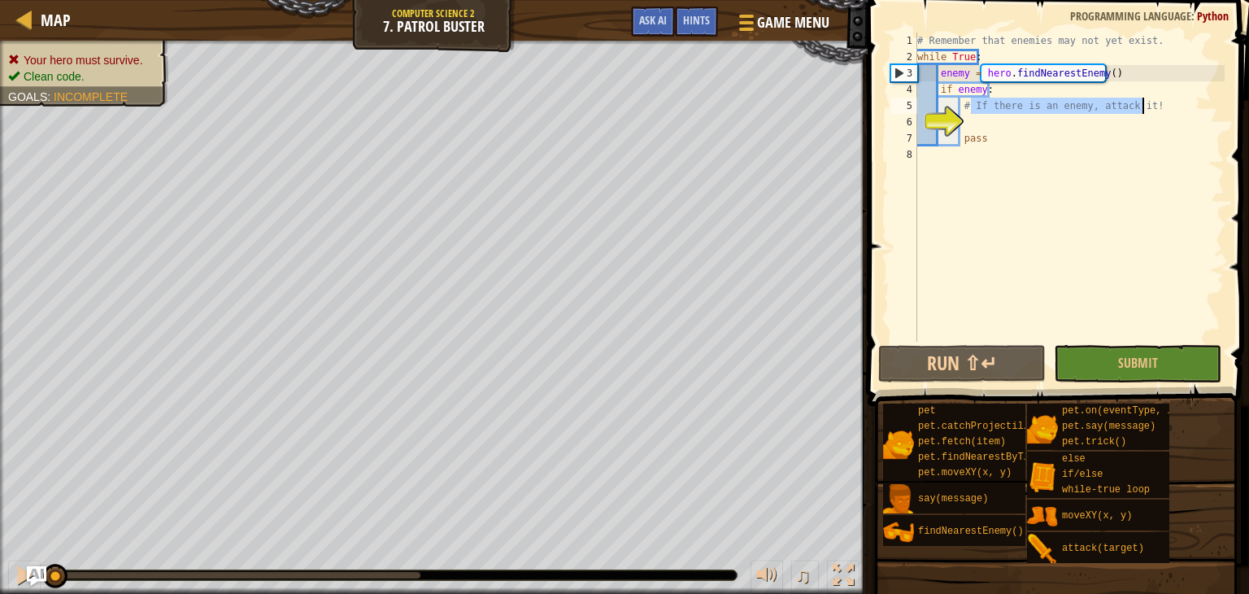
drag, startPoint x: 969, startPoint y: 104, endPoint x: 1180, endPoint y: 111, distance: 210.7
click at [1180, 111] on div "# Remember that enemies may not yet exist. while True : enemy = hero . findNear…" at bounding box center [1069, 203] width 311 height 341
click at [1163, 111] on div "# Remember that enemies may not yet exist. while True : enemy = hero . findNear…" at bounding box center [1069, 187] width 311 height 309
click at [965, 87] on div "# Remember that enemies may not yet exist. while True : enemy = hero . findNear…" at bounding box center [1069, 203] width 311 height 341
click at [993, 110] on div "# Remember that enemies may not yet exist. while True : enemy = hero . findNear…" at bounding box center [1069, 203] width 311 height 341
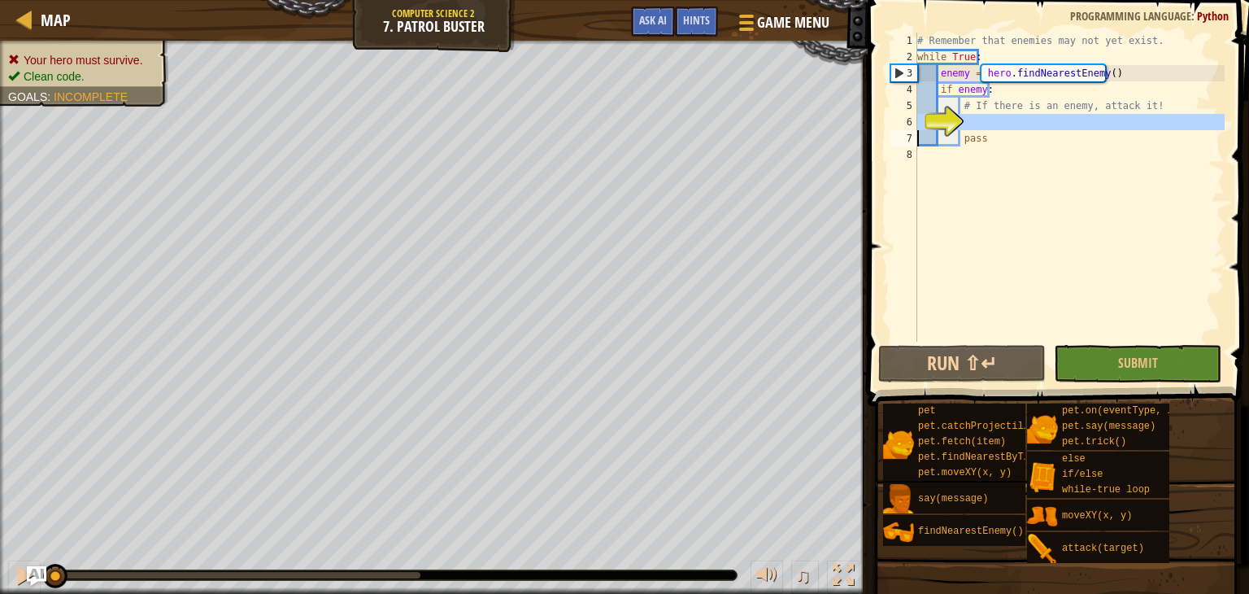
click at [917, 116] on div "6" at bounding box center [903, 122] width 27 height 16
type textarea "pass"
click at [965, 122] on div "# Remember that enemies may not yet exist. while True : enemy = hero . findNear…" at bounding box center [1069, 203] width 311 height 341
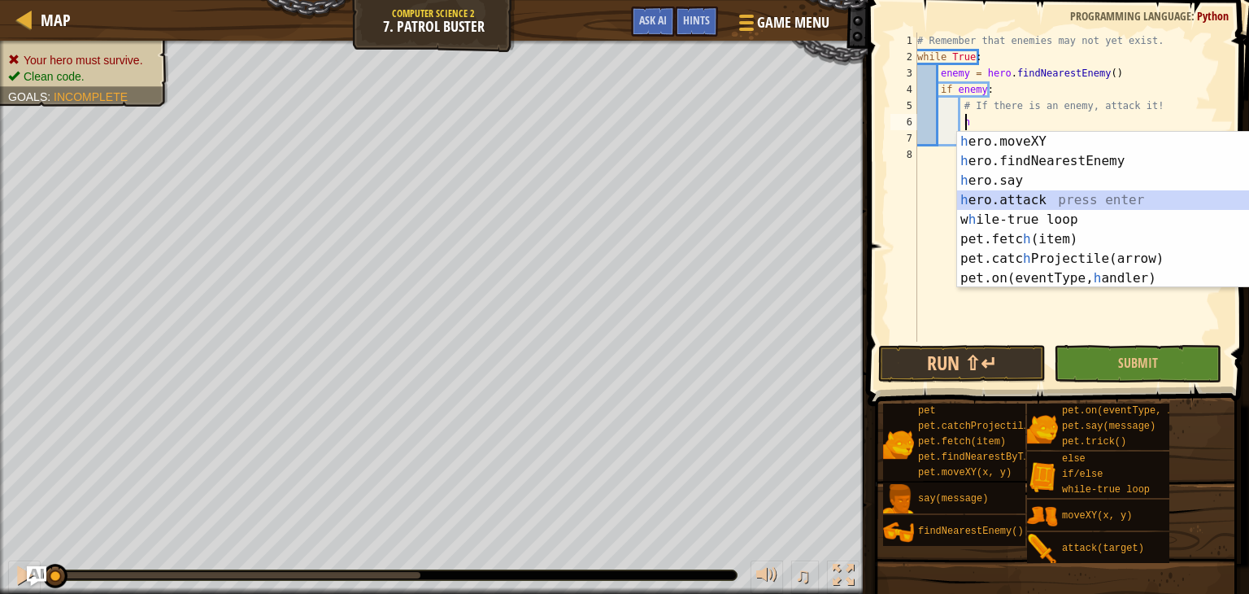
click at [1010, 200] on div "h ero.moveXY press enter h ero.findNearestEnemy press enter h ero.say press ent…" at bounding box center [1110, 229] width 307 height 195
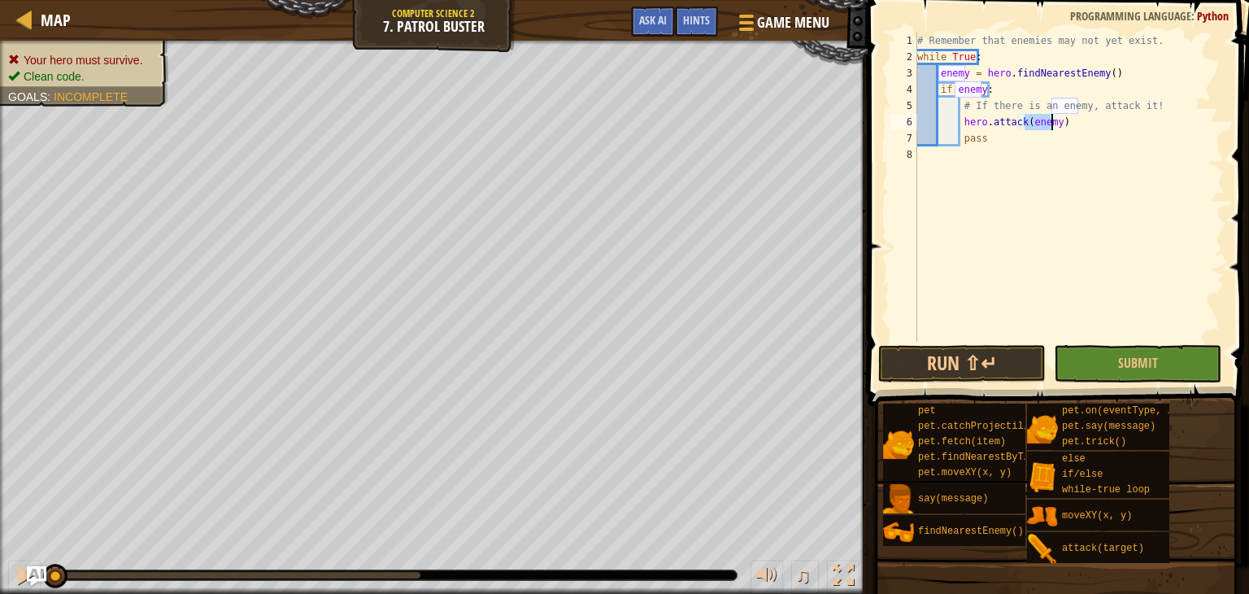
click at [955, 72] on div "# Remember that enemies may not yet exist. while True : enemy = hero . findNear…" at bounding box center [1069, 203] width 311 height 341
click at [965, 85] on div "# Remember that enemies may not yet exist. while True : enemy = hero . findNear…" at bounding box center [1069, 203] width 311 height 341
click at [1004, 124] on div "# Remember that enemies may not yet exist. while True : enemy = hero . findNear…" at bounding box center [1069, 203] width 311 height 341
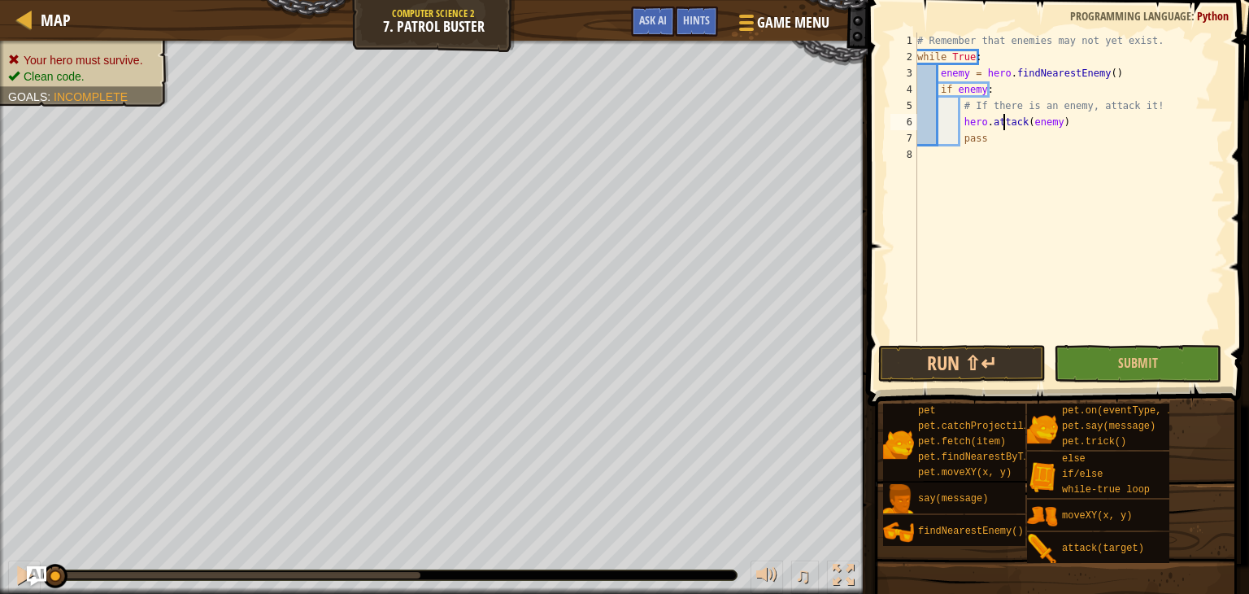
click at [1004, 124] on div "# Remember that enemies may not yet exist. while True : enemy = hero . findNear…" at bounding box center [1069, 203] width 311 height 341
type textarea "hero.attack(enemy)"
click at [1007, 359] on button "Run ⇧↵" at bounding box center [961, 363] width 167 height 37
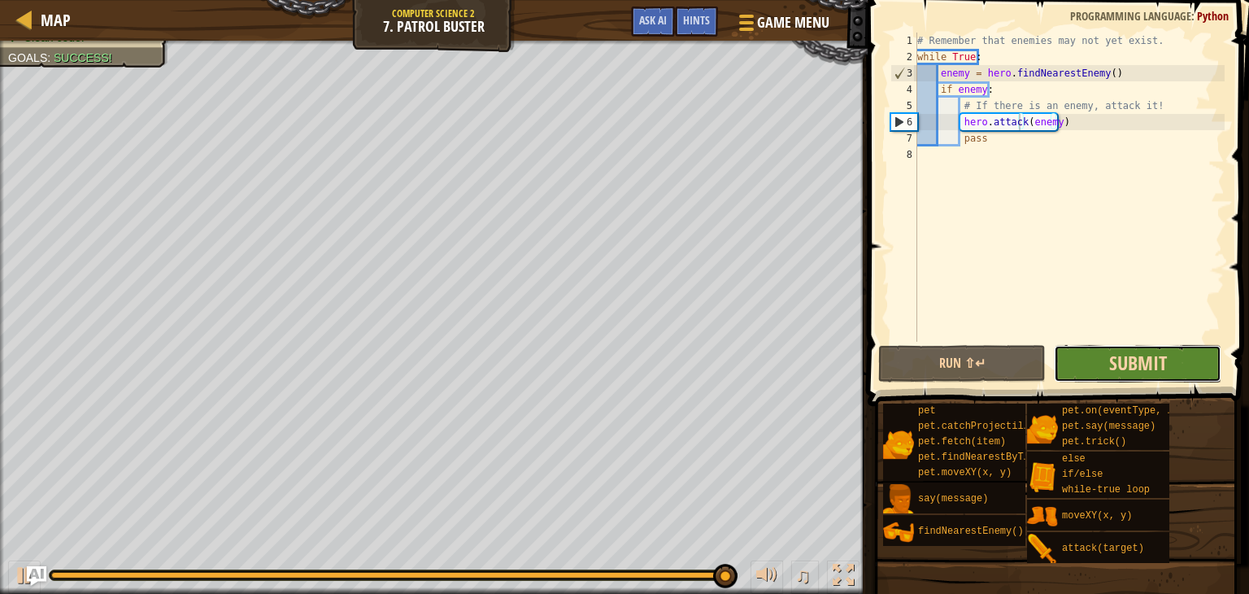
click at [1117, 363] on span "Submit" at bounding box center [1138, 363] width 58 height 26
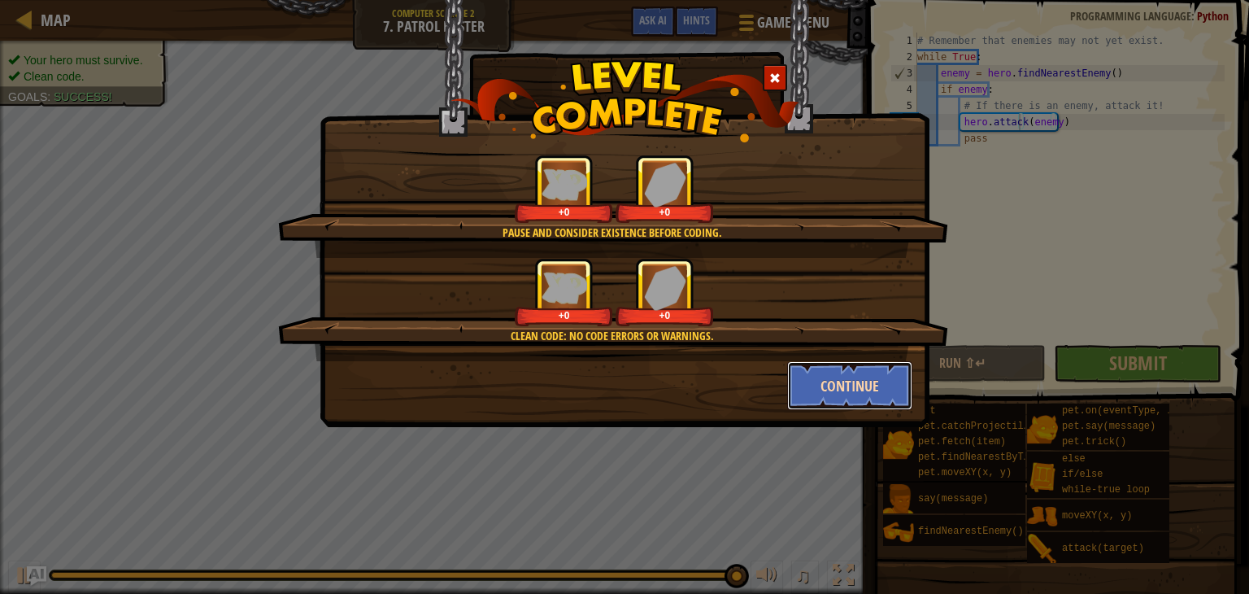
click at [825, 373] on button "Continue" at bounding box center [850, 385] width 126 height 49
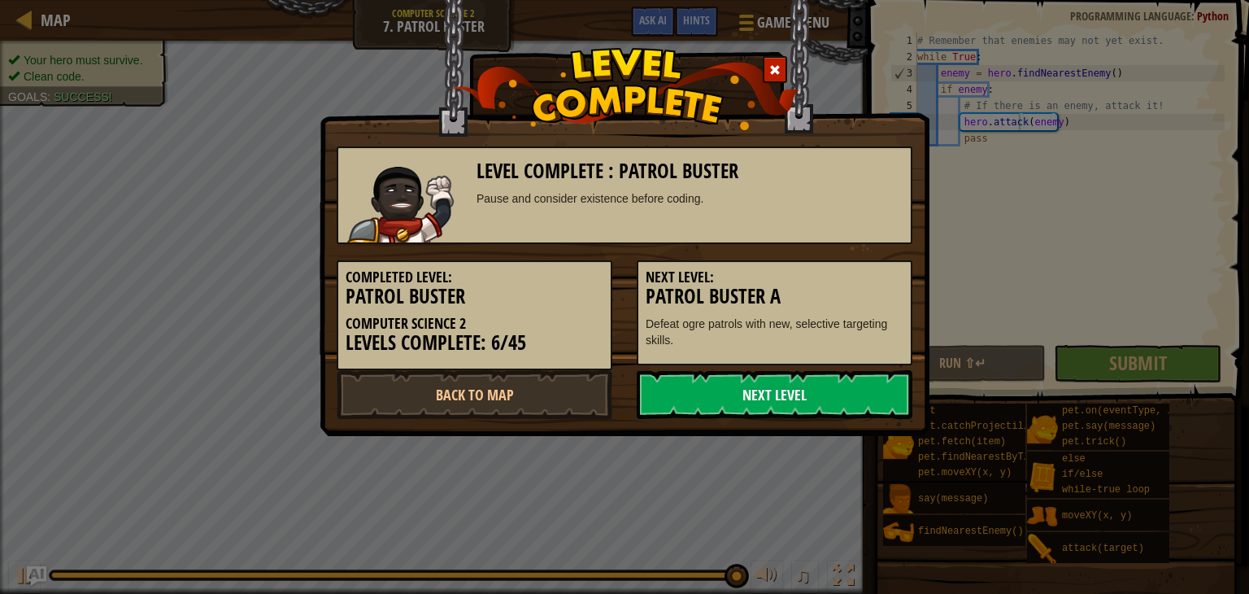
click at [833, 391] on link "Next Level" at bounding box center [775, 394] width 276 height 49
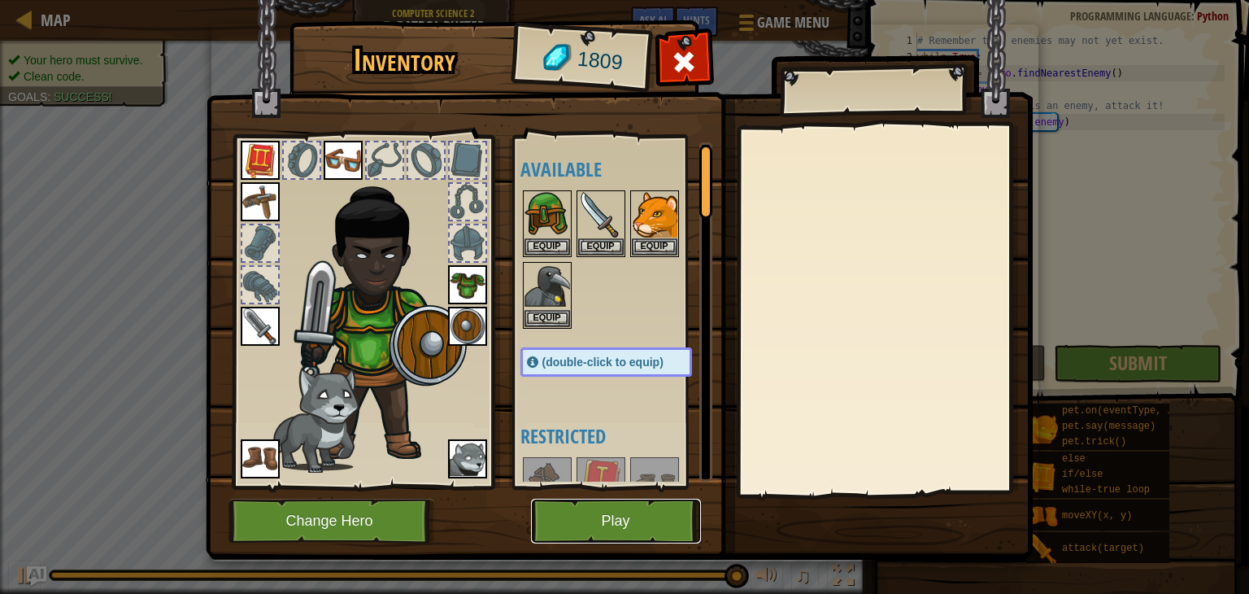
click at [622, 516] on button "Play" at bounding box center [616, 520] width 170 height 45
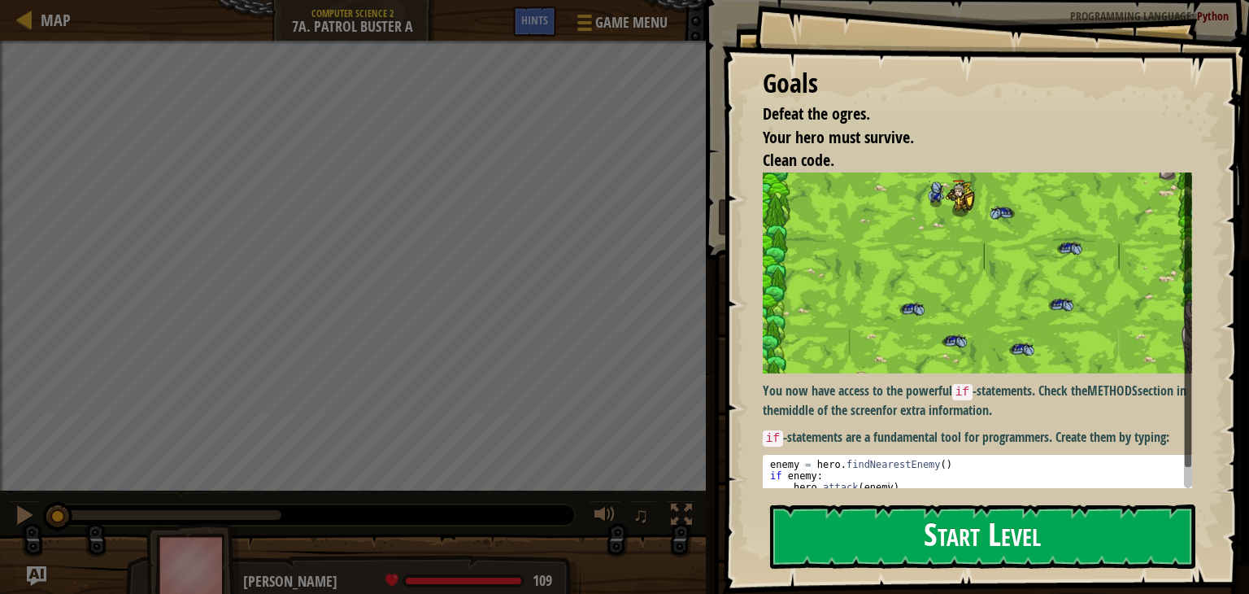
click at [846, 540] on button "Start Level" at bounding box center [982, 536] width 425 height 64
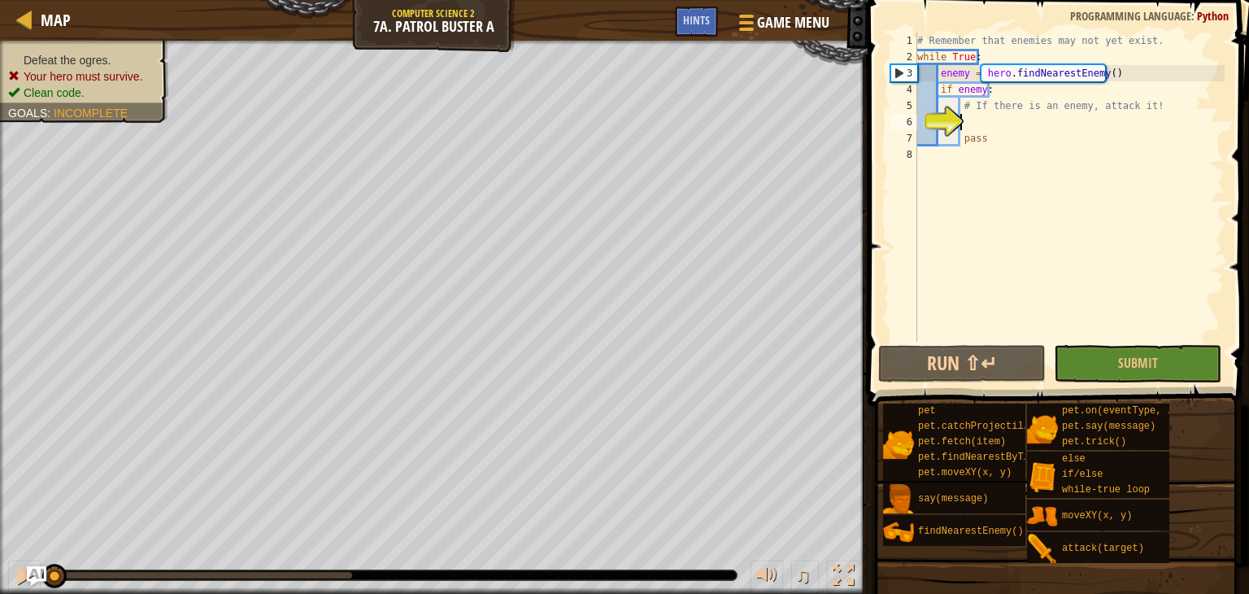
scroll to position [7, 2]
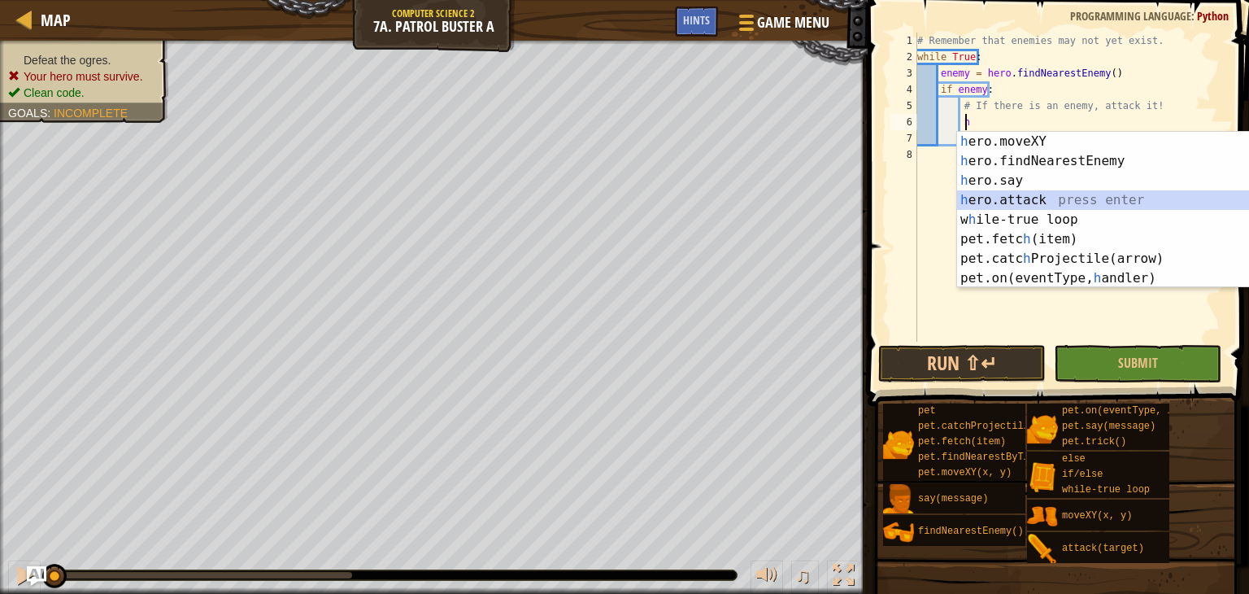
click at [1002, 196] on div "h ero.moveXY press enter h ero.findNearestEnemy press enter h ero.say press ent…" at bounding box center [1110, 229] width 307 height 195
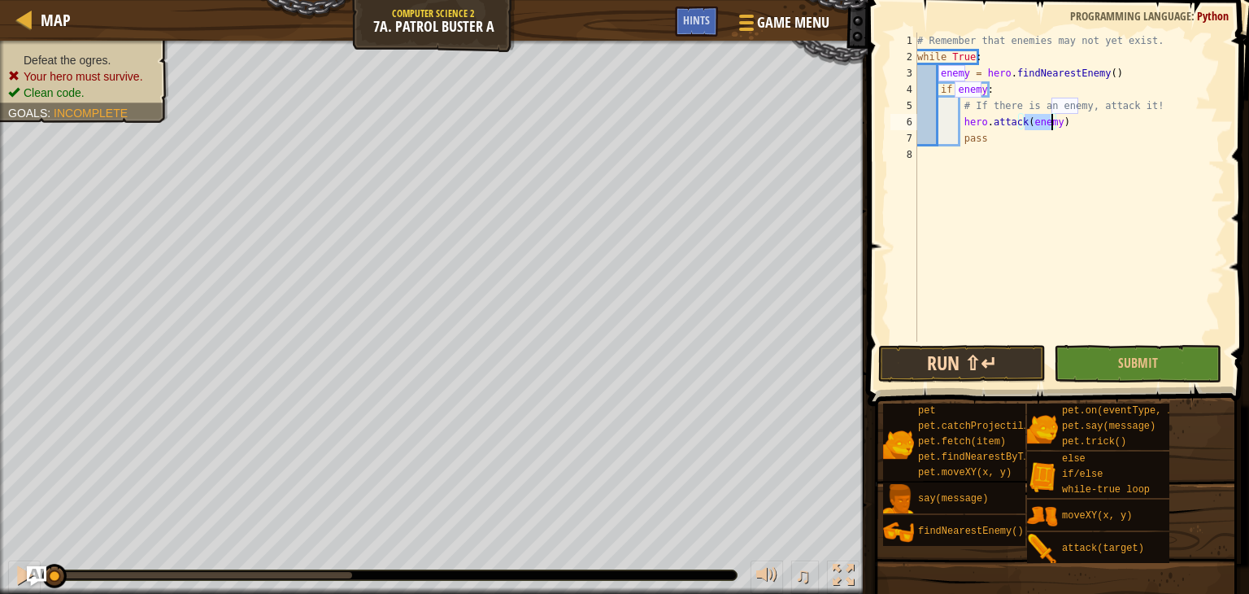
type textarea "hero.attack(enemy)"
click at [963, 362] on button "Run ⇧↵" at bounding box center [961, 363] width 167 height 37
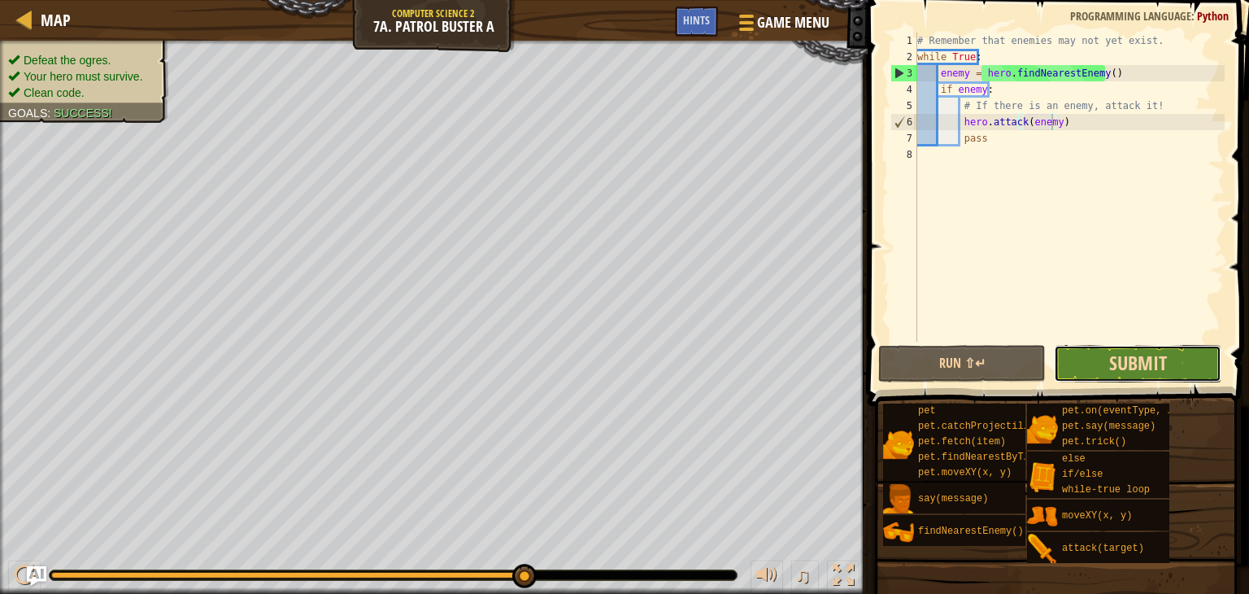
click at [1123, 362] on span "Submit" at bounding box center [1138, 363] width 58 height 26
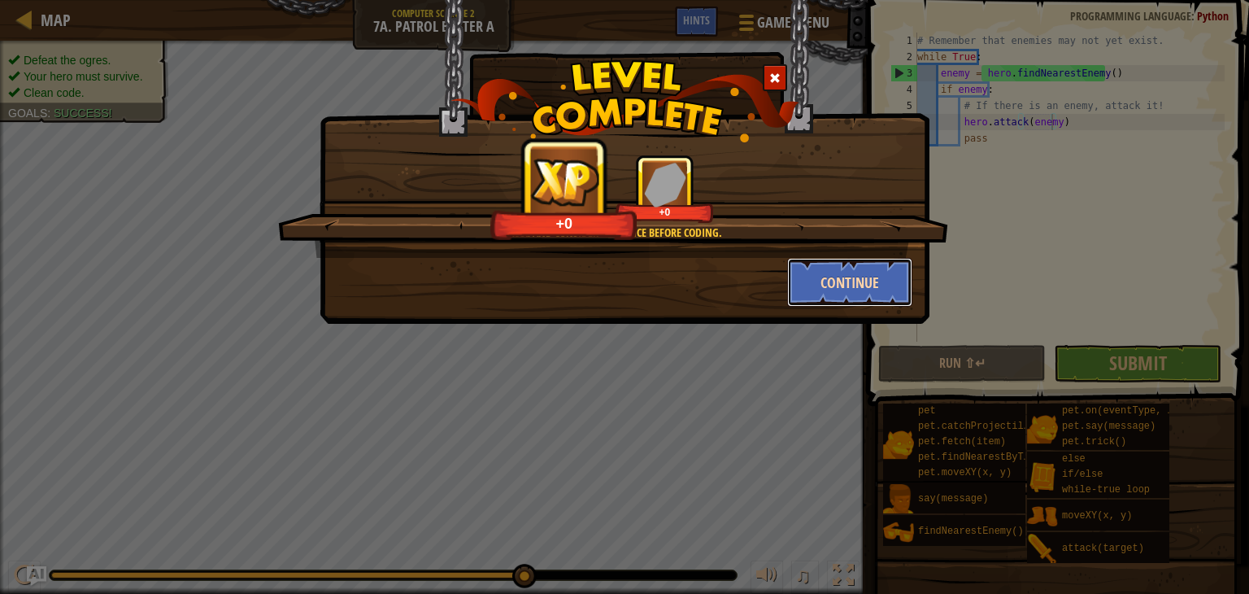
click at [841, 284] on button "Continue" at bounding box center [850, 282] width 126 height 49
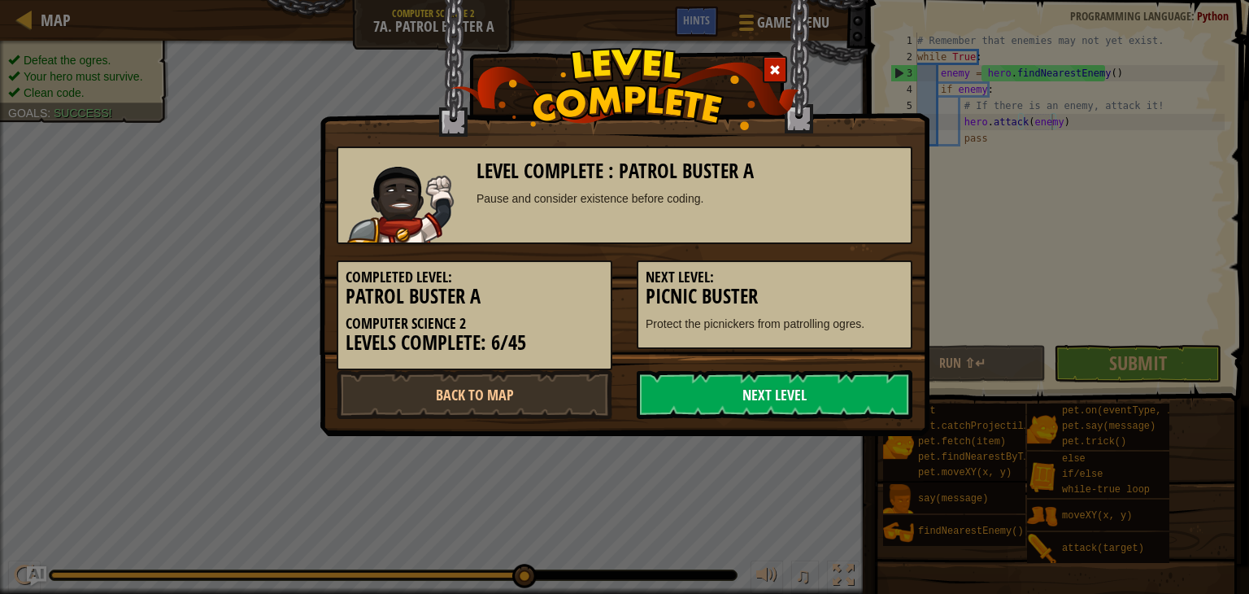
click at [774, 390] on link "Next Level" at bounding box center [775, 394] width 276 height 49
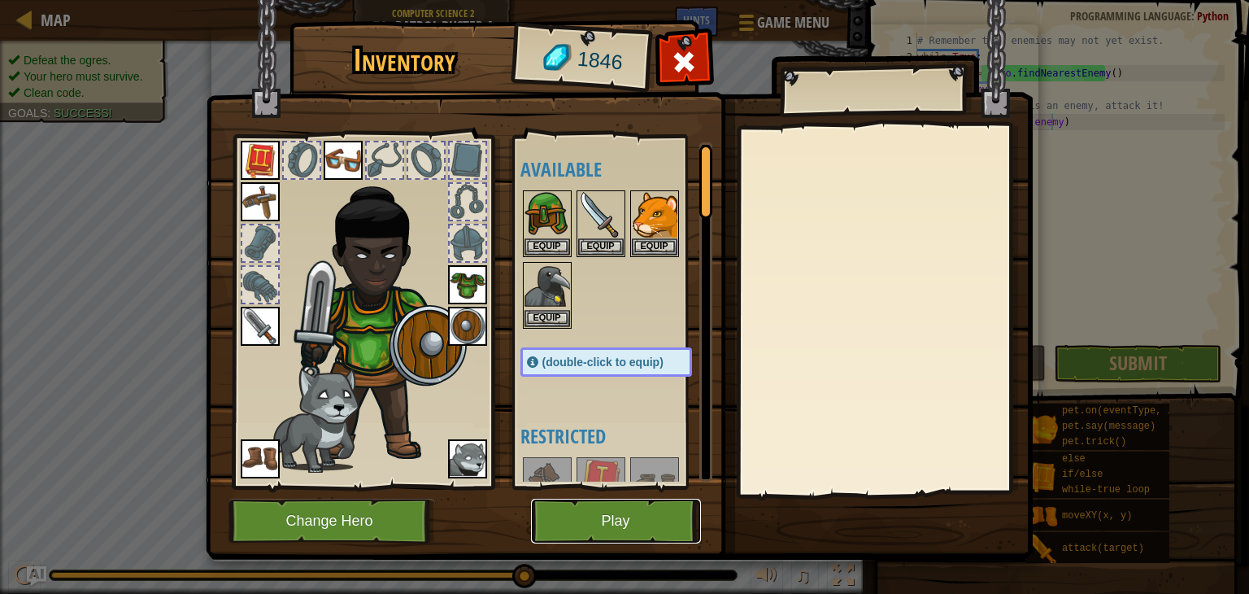
click at [608, 505] on button "Play" at bounding box center [616, 520] width 170 height 45
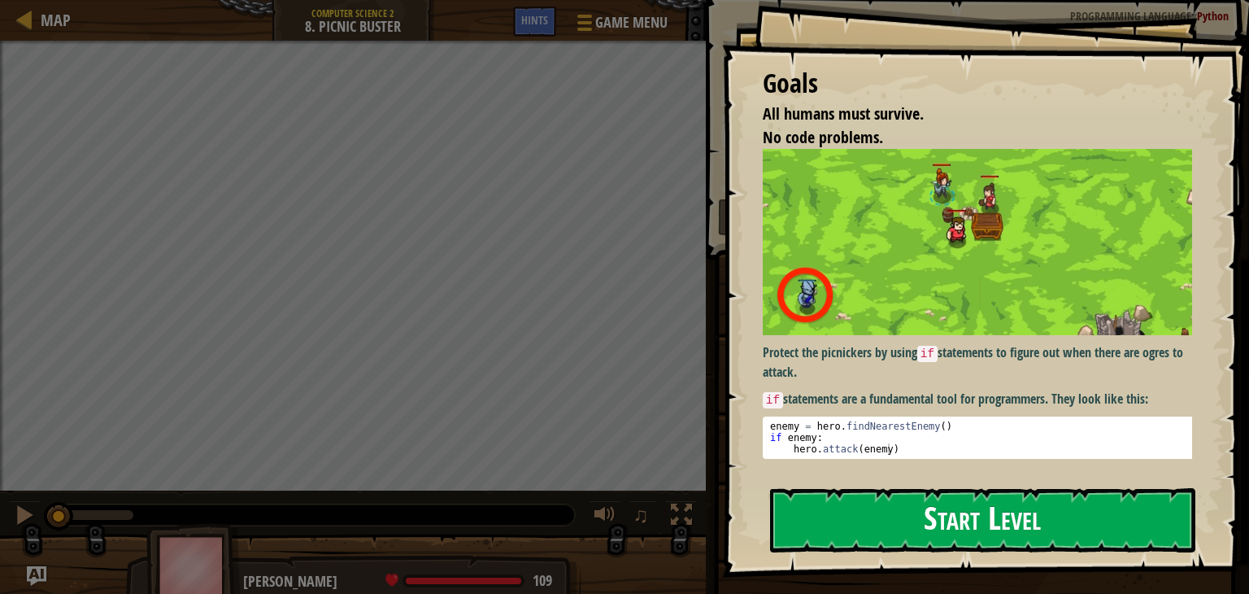
click at [849, 538] on button "Start Level" at bounding box center [982, 520] width 425 height 64
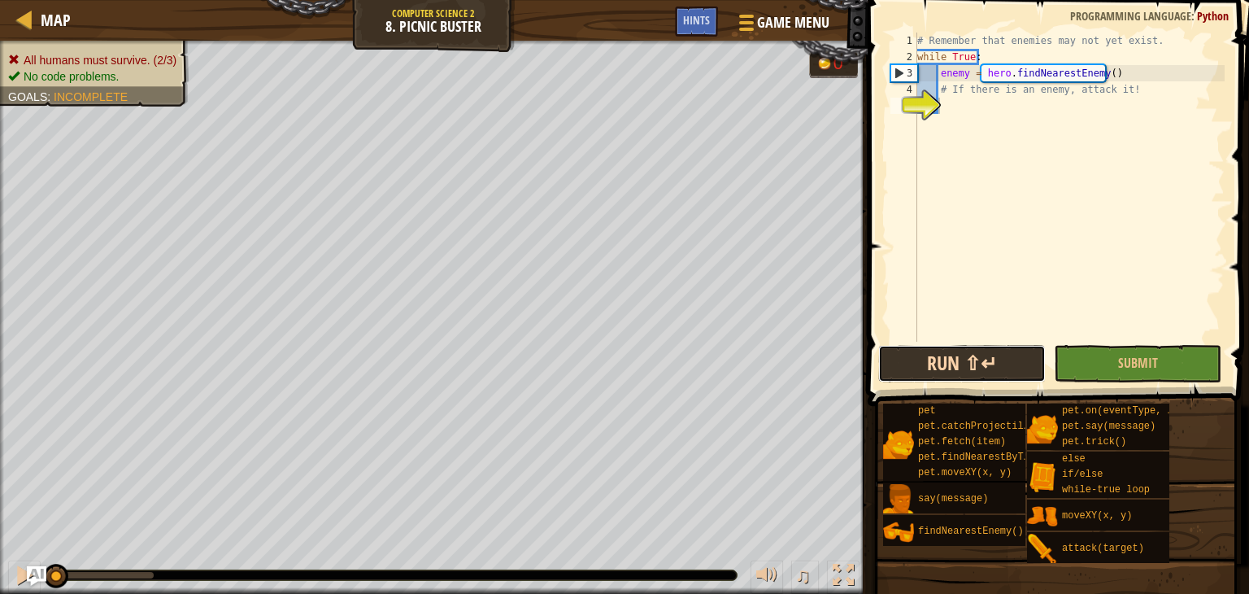
click at [910, 364] on button "Run ⇧↵" at bounding box center [961, 363] width 167 height 37
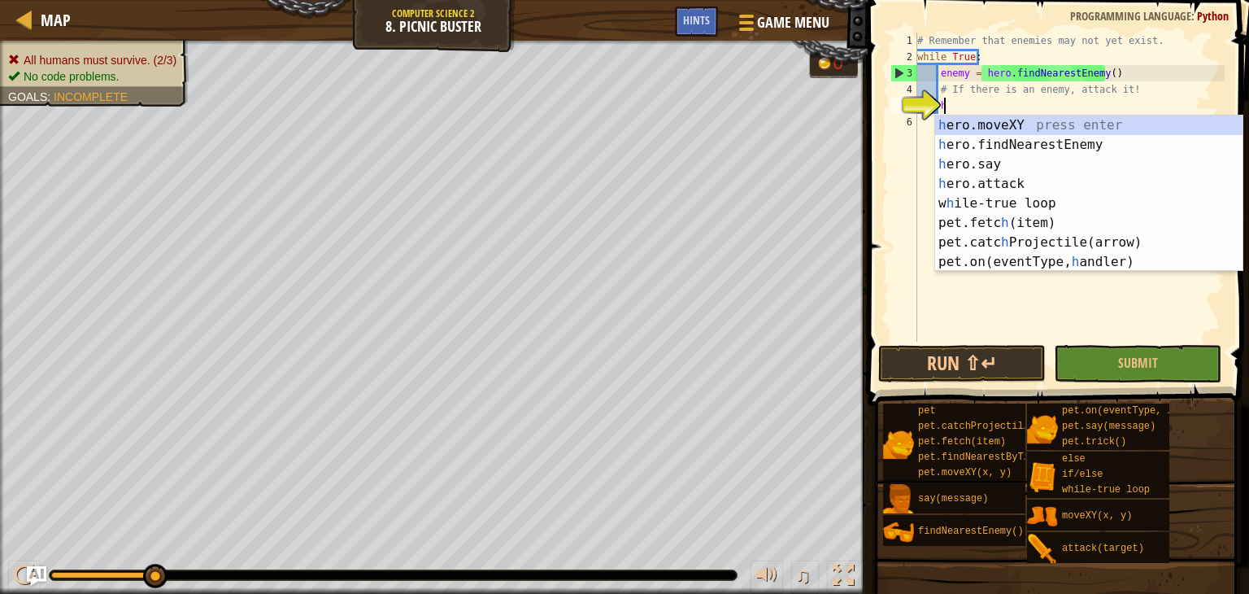
scroll to position [7, 1]
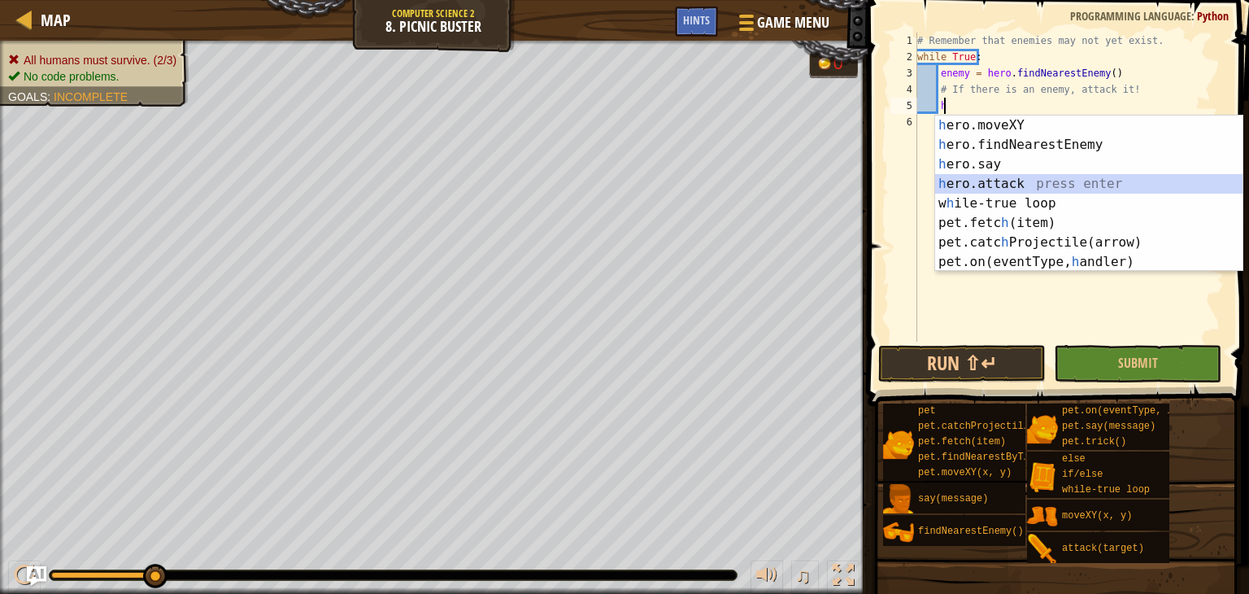
click at [954, 176] on div "h ero.moveXY press enter h ero.findNearestEnemy press enter h ero.say press ent…" at bounding box center [1088, 212] width 307 height 195
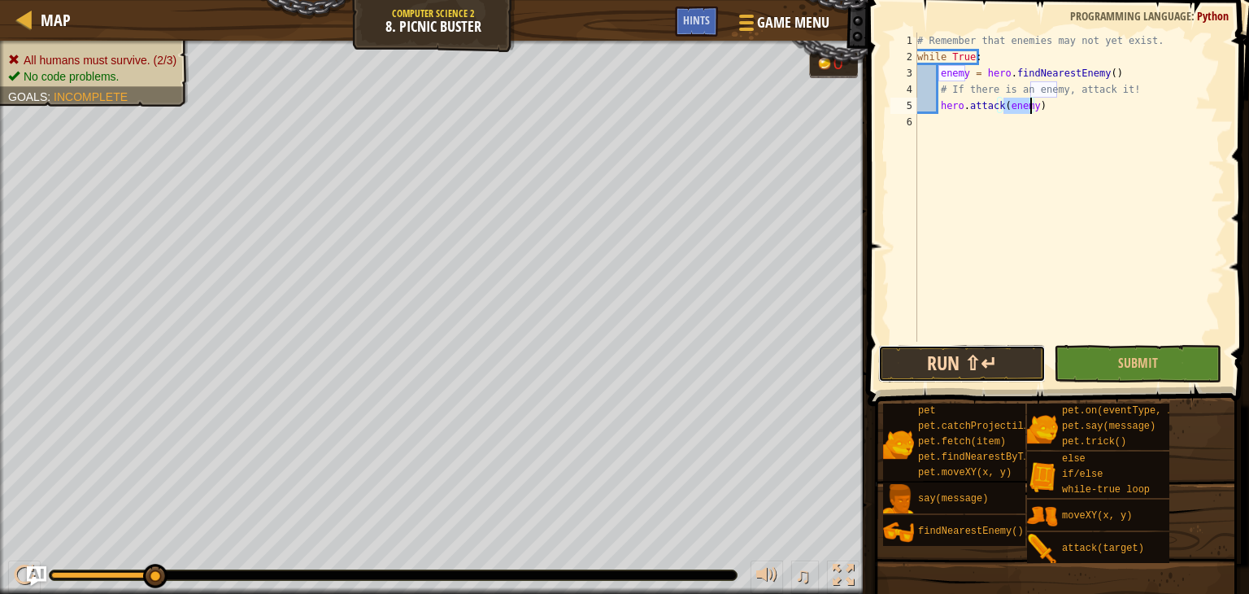
click at [963, 360] on button "Run ⇧↵" at bounding box center [961, 363] width 167 height 37
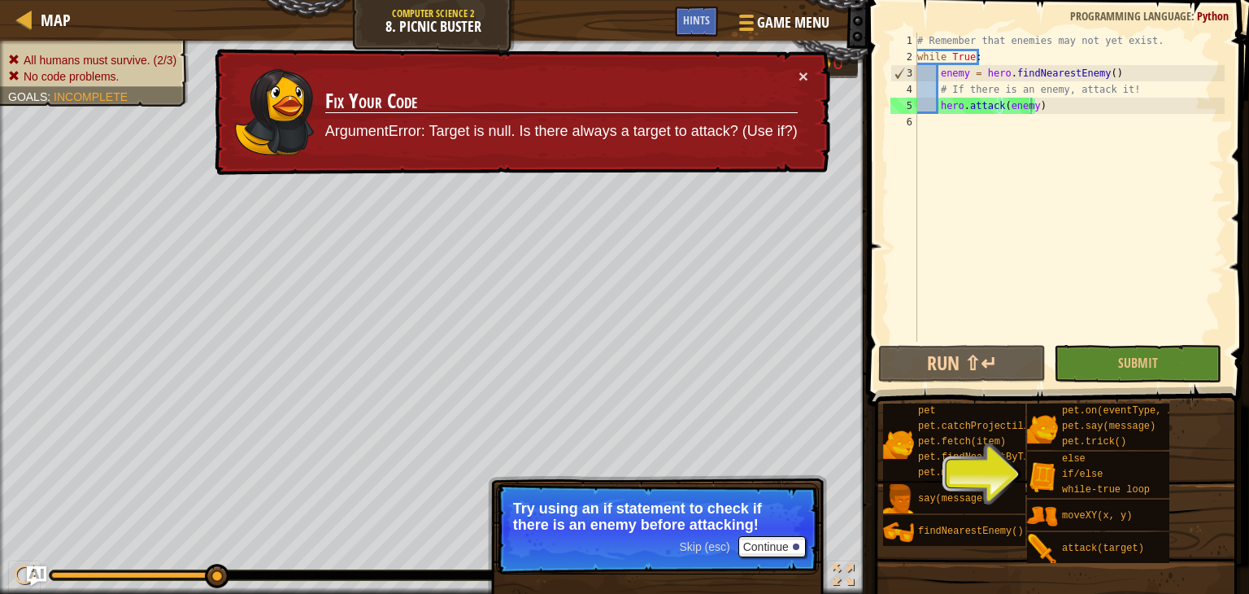
click at [796, 78] on td "Fix Your Code ArgumentError: Target is null. Is there always a target to attack…" at bounding box center [561, 111] width 474 height 89
click at [794, 73] on td "Fix Your Code ArgumentError: Target is null. Is there always a target to attack…" at bounding box center [561, 111] width 474 height 89
click at [800, 67] on button "×" at bounding box center [803, 75] width 10 height 17
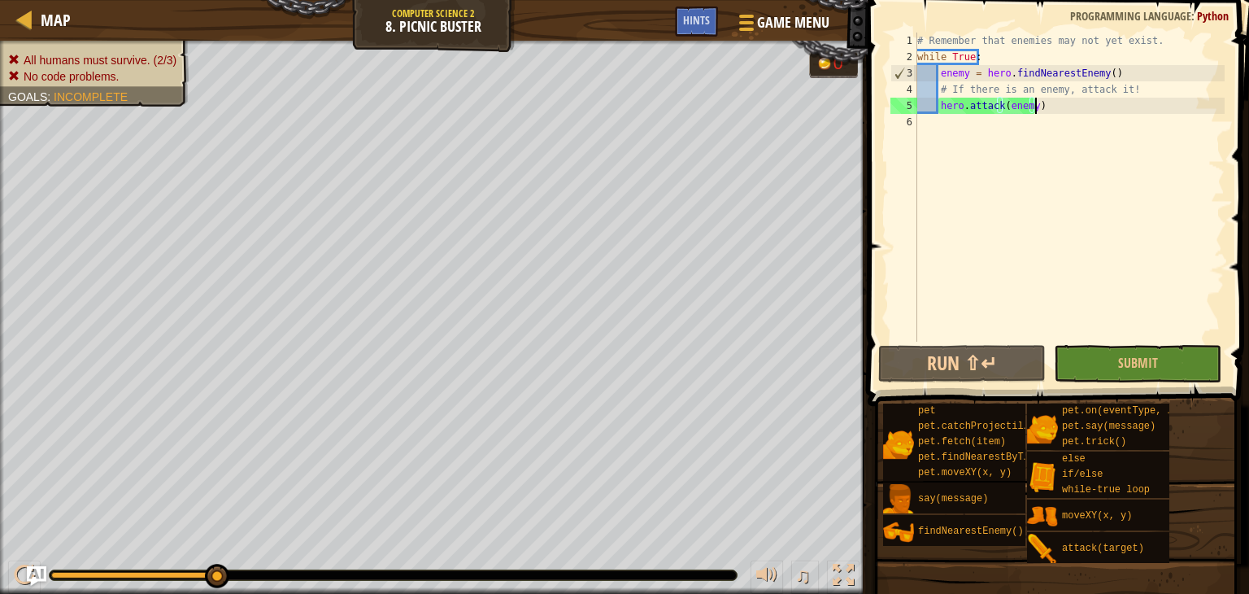
click at [1033, 105] on div "# Remember that enemies may not yet exist. while True : enemy = hero . findNear…" at bounding box center [1069, 203] width 311 height 341
click at [1029, 107] on div "# Remember that enemies may not yet exist. while True : enemy = hero . findNear…" at bounding box center [1069, 203] width 311 height 341
click at [1028, 104] on div "# Remember that enemies may not yet exist. while True : enemy = hero . findNear…" at bounding box center [1069, 203] width 311 height 341
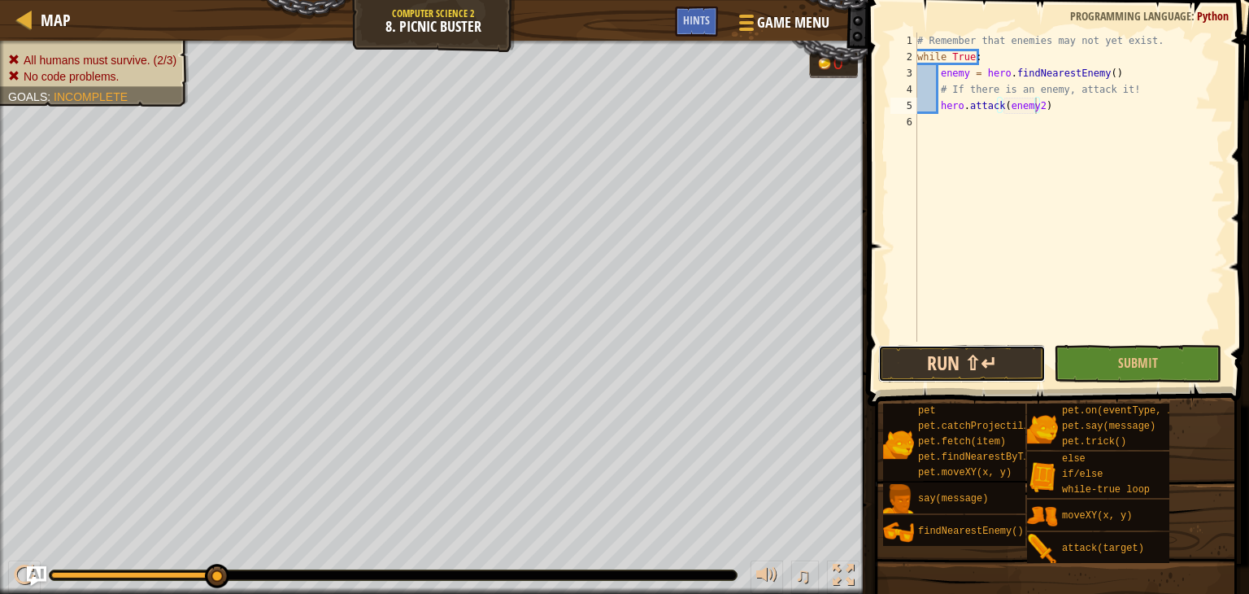
click at [963, 357] on button "Run ⇧↵" at bounding box center [961, 363] width 167 height 37
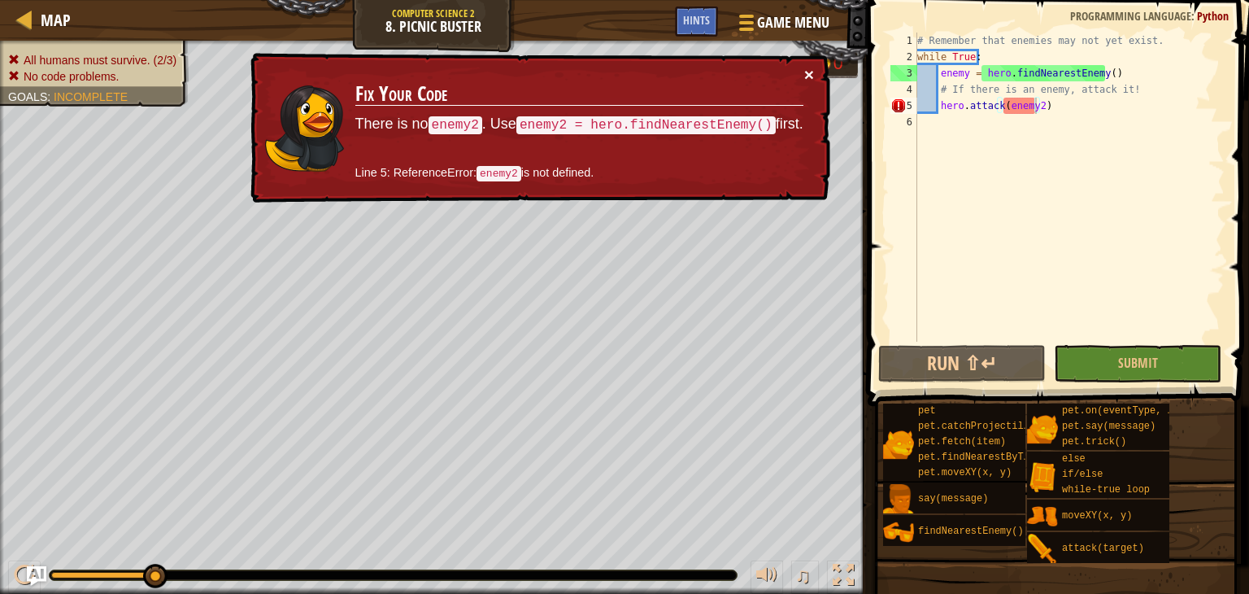
click at [807, 69] on button "×" at bounding box center [809, 74] width 10 height 17
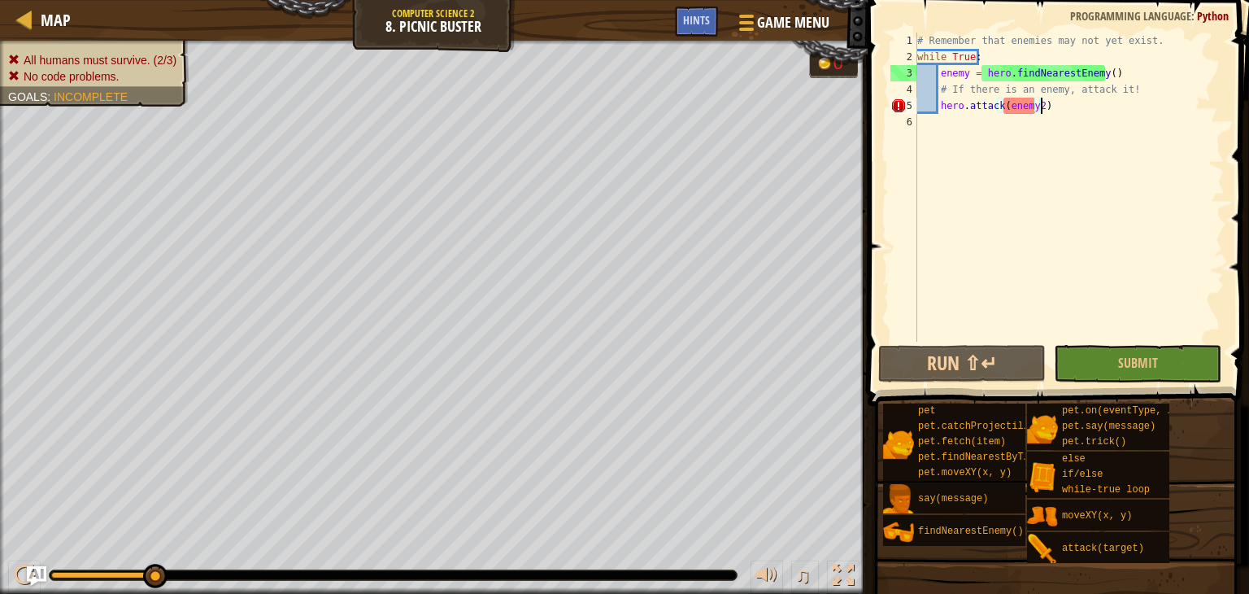
click at [1060, 110] on div "# Remember that enemies may not yet exist. while True : enemy = hero . findNear…" at bounding box center [1069, 203] width 311 height 341
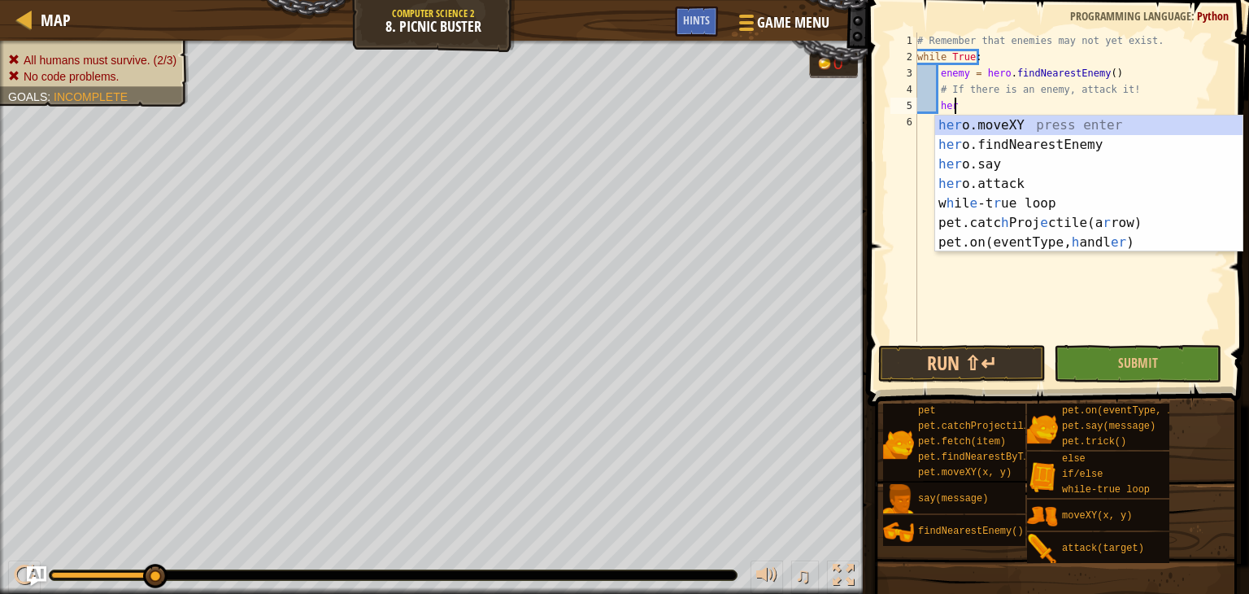
scroll to position [7, 1]
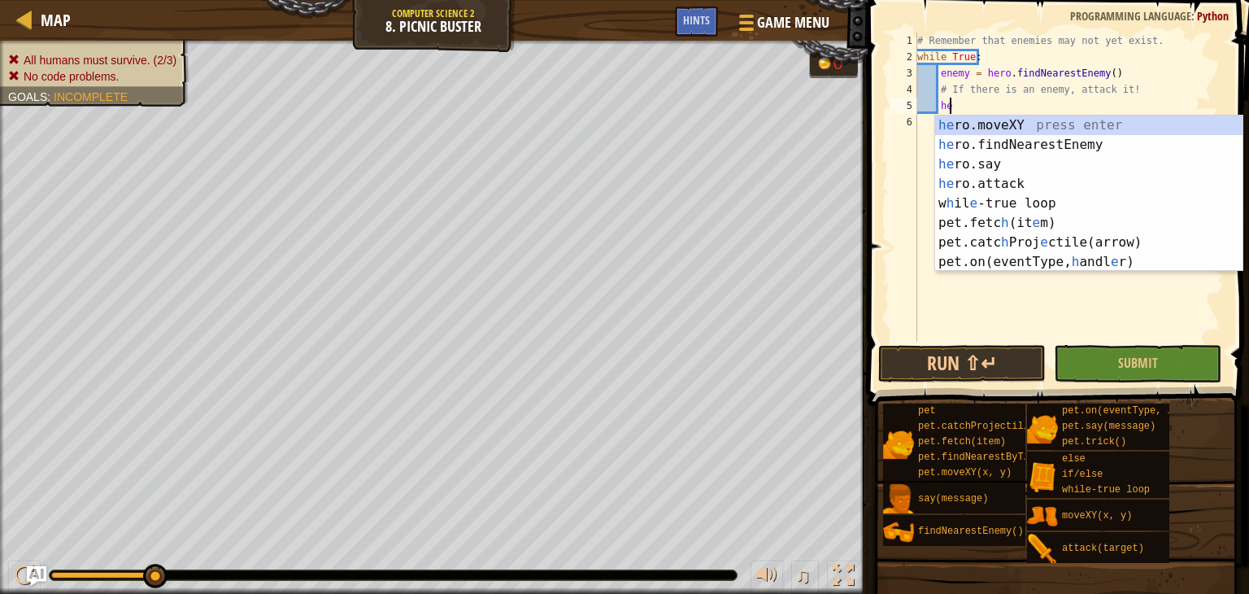
type textarea "h"
click at [1028, 133] on div "h ero.moveXY press enter h ero.findNearestEnemy press enter h ero.say press ent…" at bounding box center [1088, 212] width 307 height 195
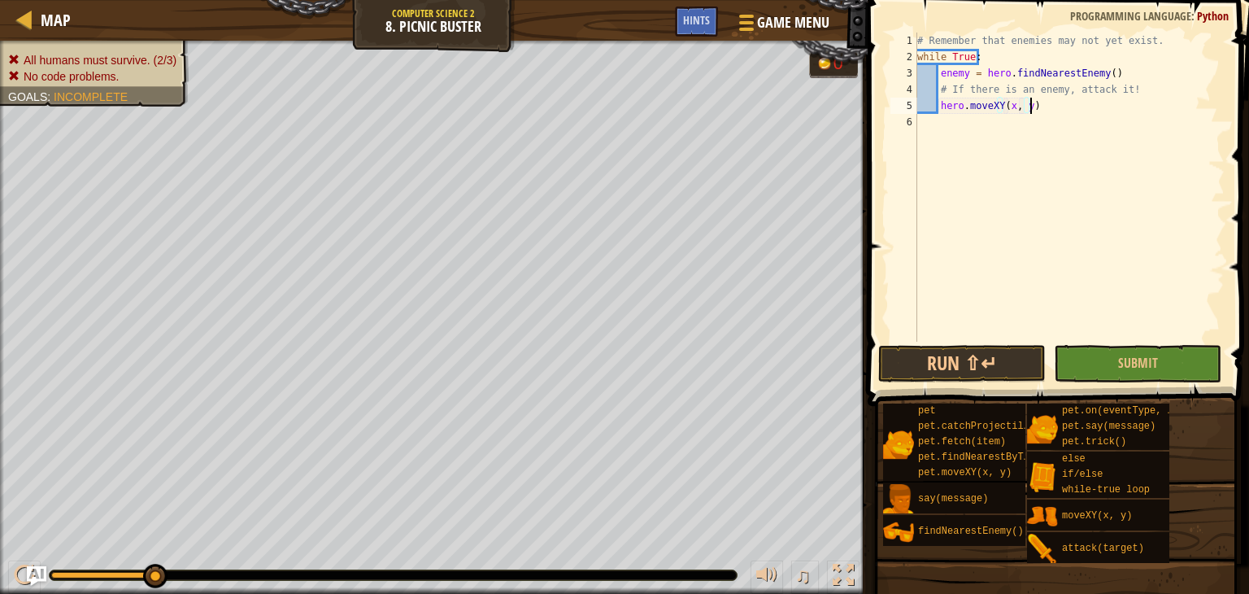
click at [1034, 106] on div "# Remember that enemies may not yet exist. while True : enemy = hero . findNear…" at bounding box center [1069, 203] width 311 height 341
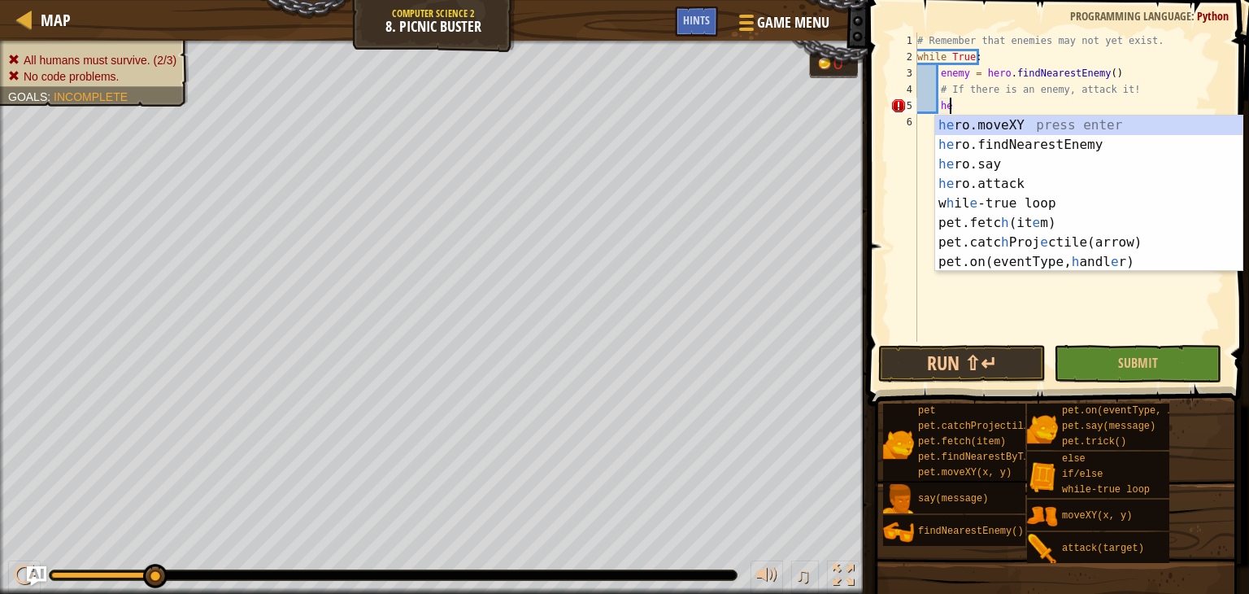
type textarea "h"
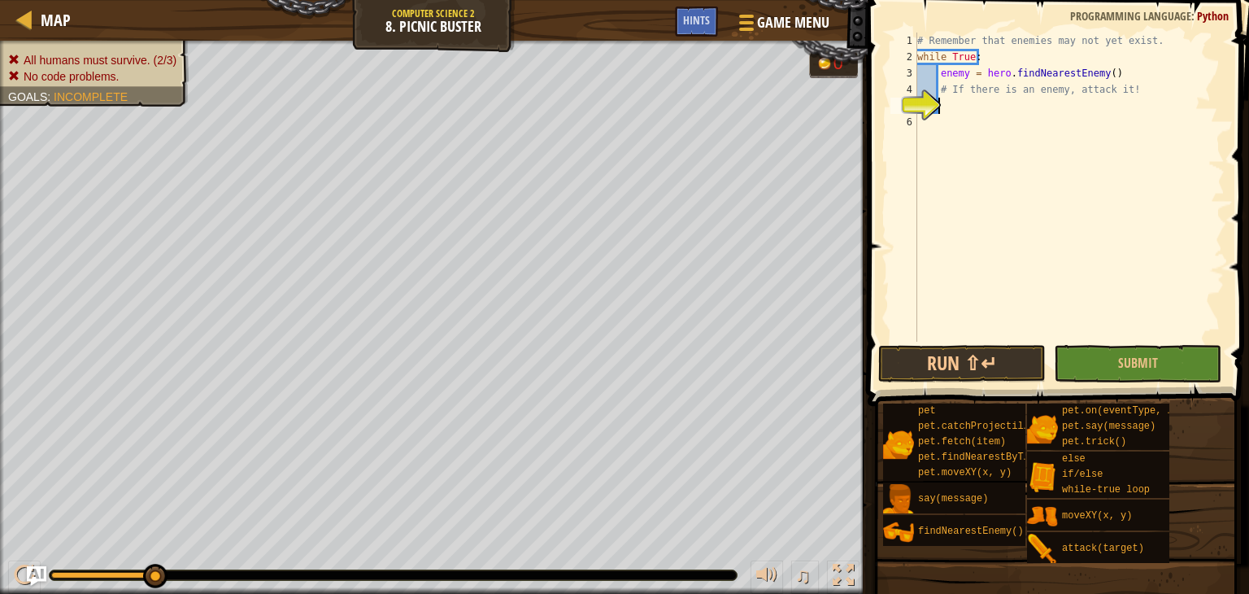
type textarea "h"
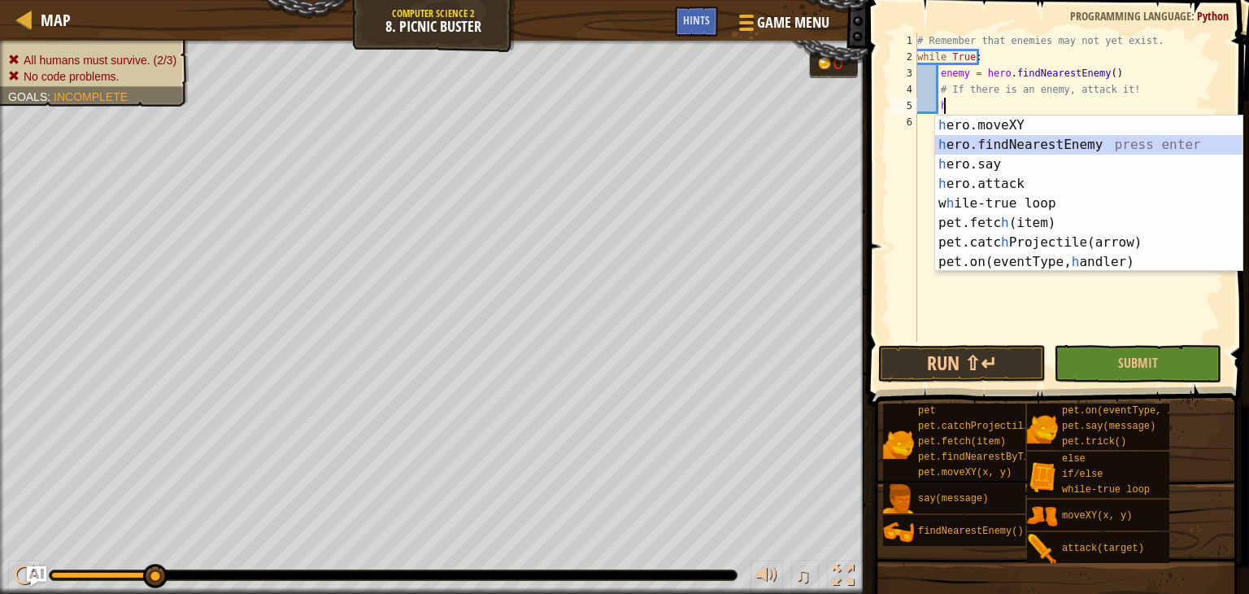
click at [992, 135] on div "h ero.moveXY press enter h ero.findNearestEnemy press enter h ero.say press ent…" at bounding box center [1088, 212] width 307 height 195
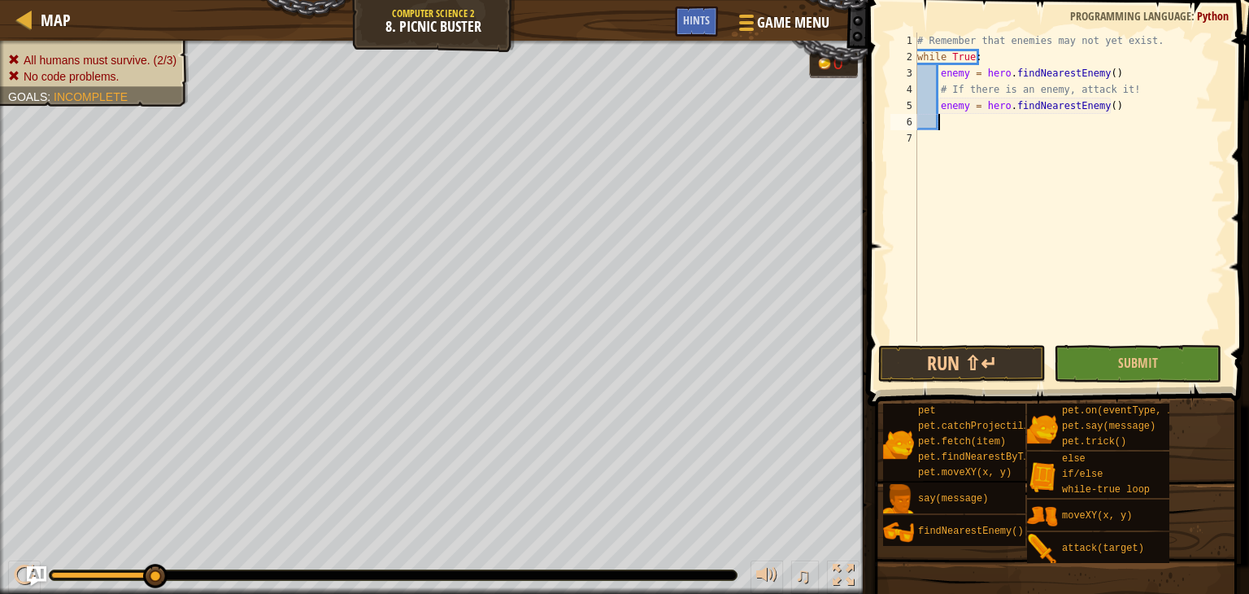
scroll to position [7, 0]
click at [966, 107] on div "# Remember that enemies may not yet exist. while True : enemy = hero . findNear…" at bounding box center [1069, 203] width 311 height 341
click at [968, 102] on div "# Remember that enemies may not yet exist. while True : enemy = hero . findNear…" at bounding box center [1069, 203] width 311 height 341
click at [956, 373] on button "Run ⇧↵" at bounding box center [961, 363] width 167 height 37
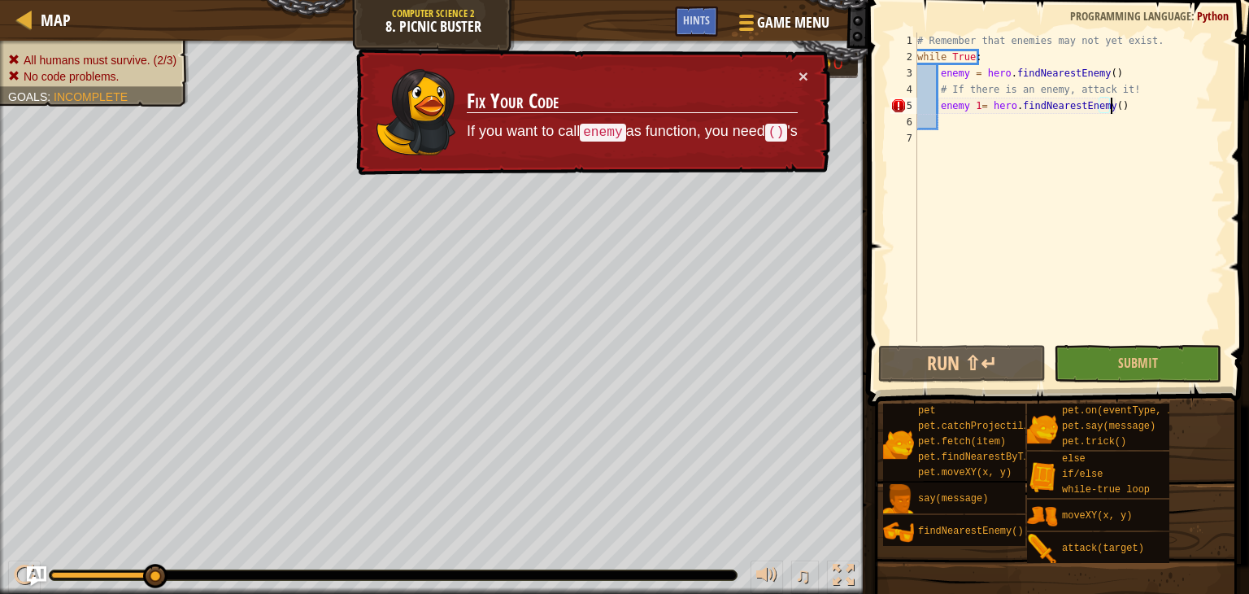
click at [1112, 110] on div "# Remember that enemies may not yet exist. while True : enemy = hero . findNear…" at bounding box center [1069, 203] width 311 height 341
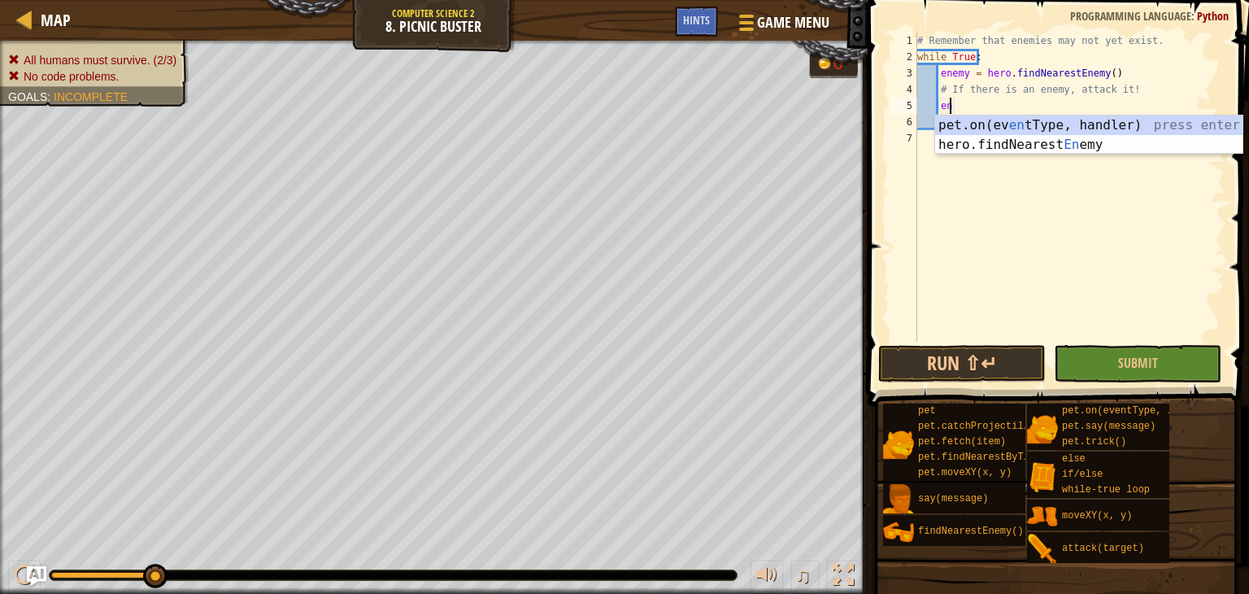
scroll to position [7, 1]
type textarea "e"
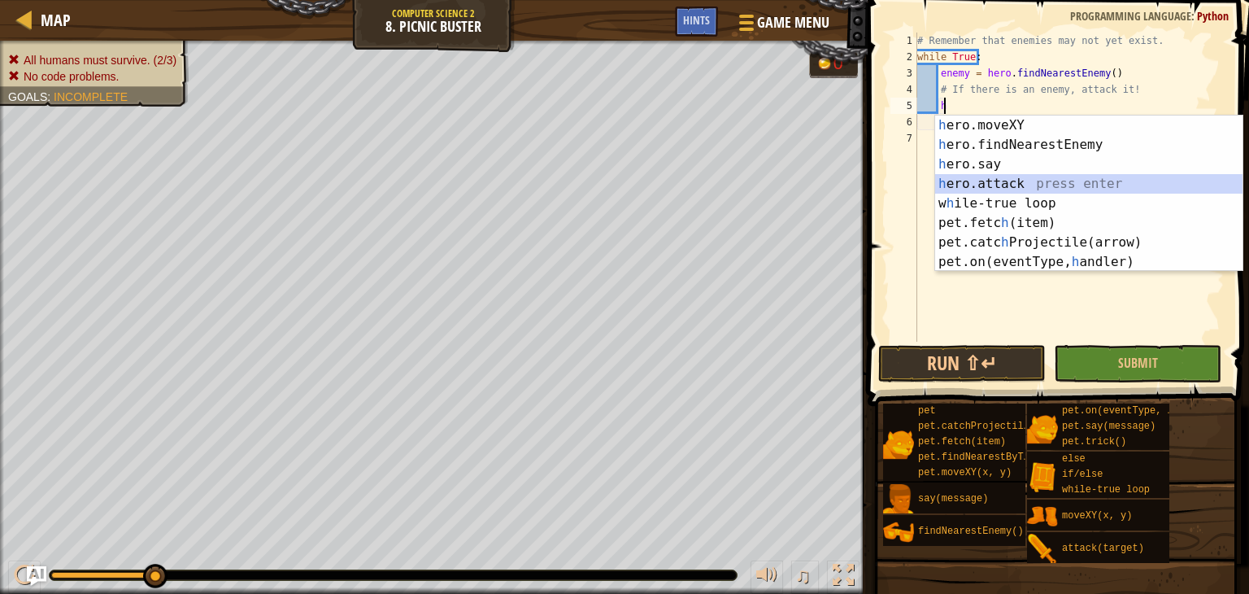
click at [998, 180] on div "h ero.moveXY press enter h ero.findNearestEnemy press enter h ero.say press ent…" at bounding box center [1088, 212] width 307 height 195
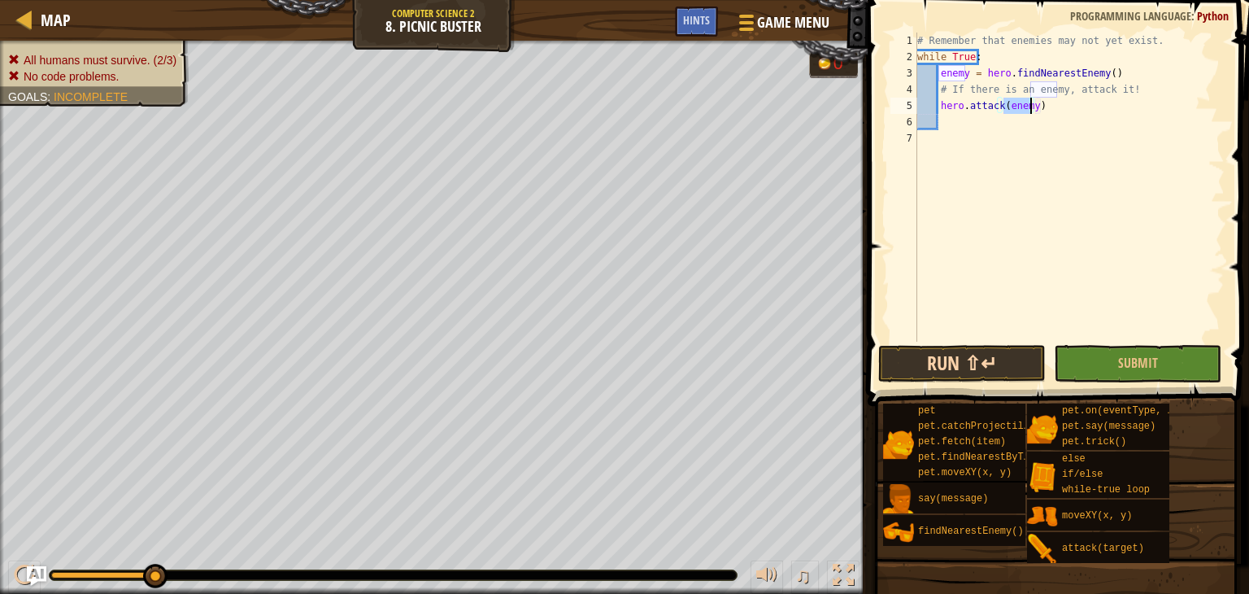
type textarea "hero.attack(enemy)"
click at [1014, 346] on button "Run ⇧↵" at bounding box center [961, 363] width 167 height 37
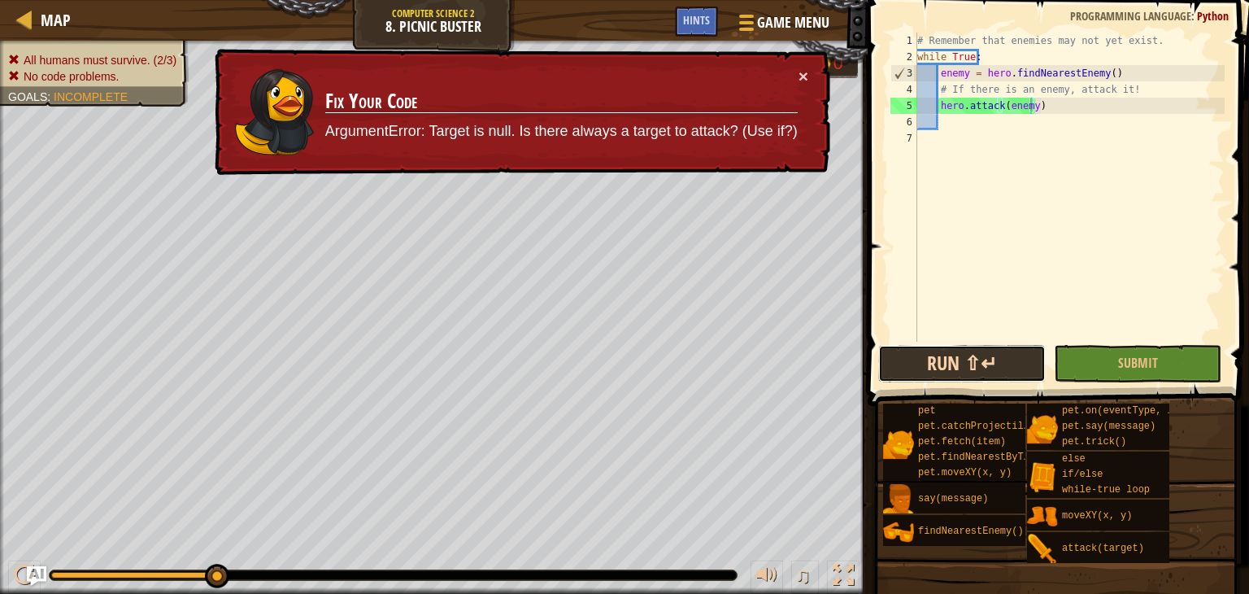
click at [978, 351] on button "Run ⇧↵" at bounding box center [961, 363] width 167 height 37
click at [807, 72] on button "×" at bounding box center [803, 75] width 10 height 17
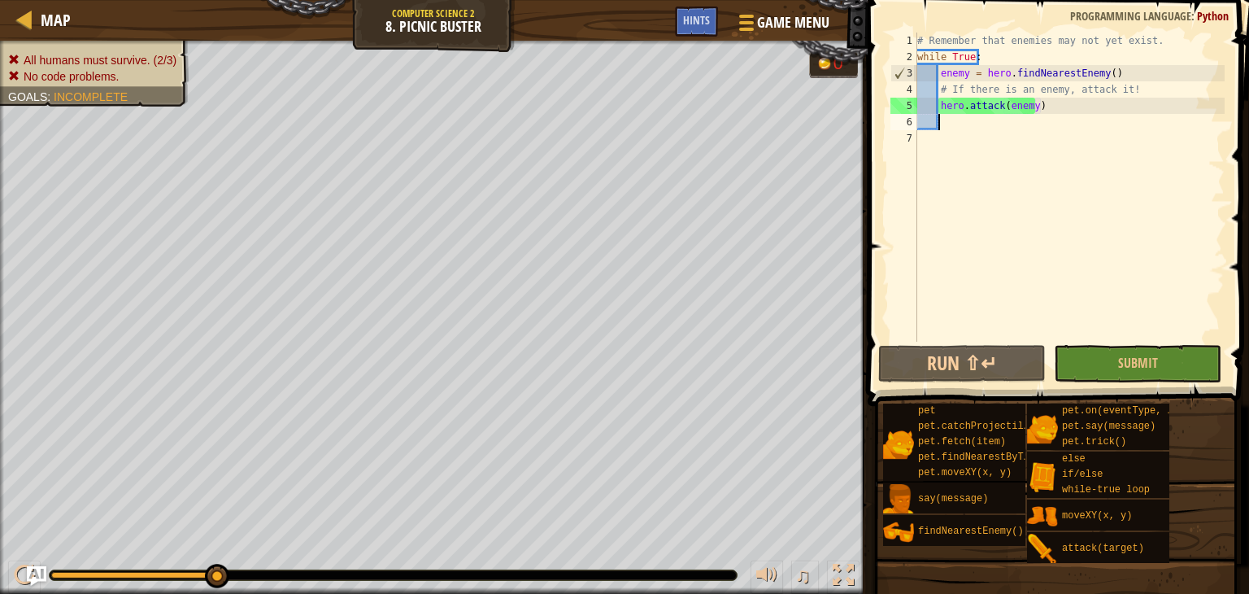
click at [946, 124] on div "# Remember that enemies may not yet exist. while True : enemy = hero . findNear…" at bounding box center [1069, 203] width 311 height 341
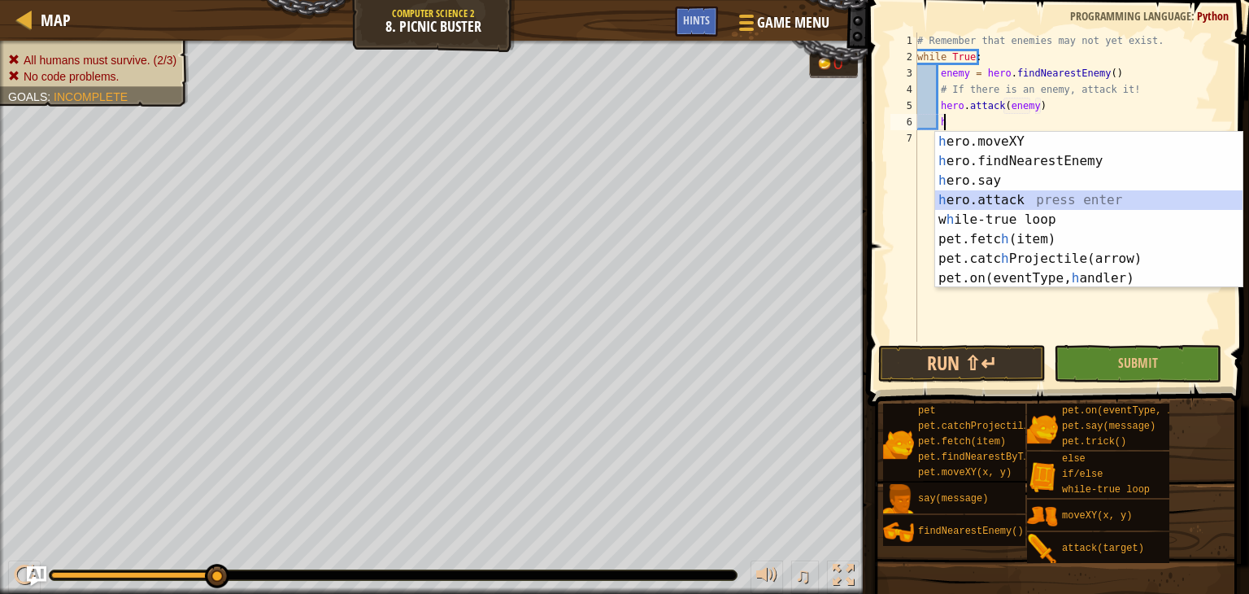
click at [1016, 195] on div "h ero.moveXY press enter h ero.findNearestEnemy press enter h ero.say press ent…" at bounding box center [1088, 229] width 307 height 195
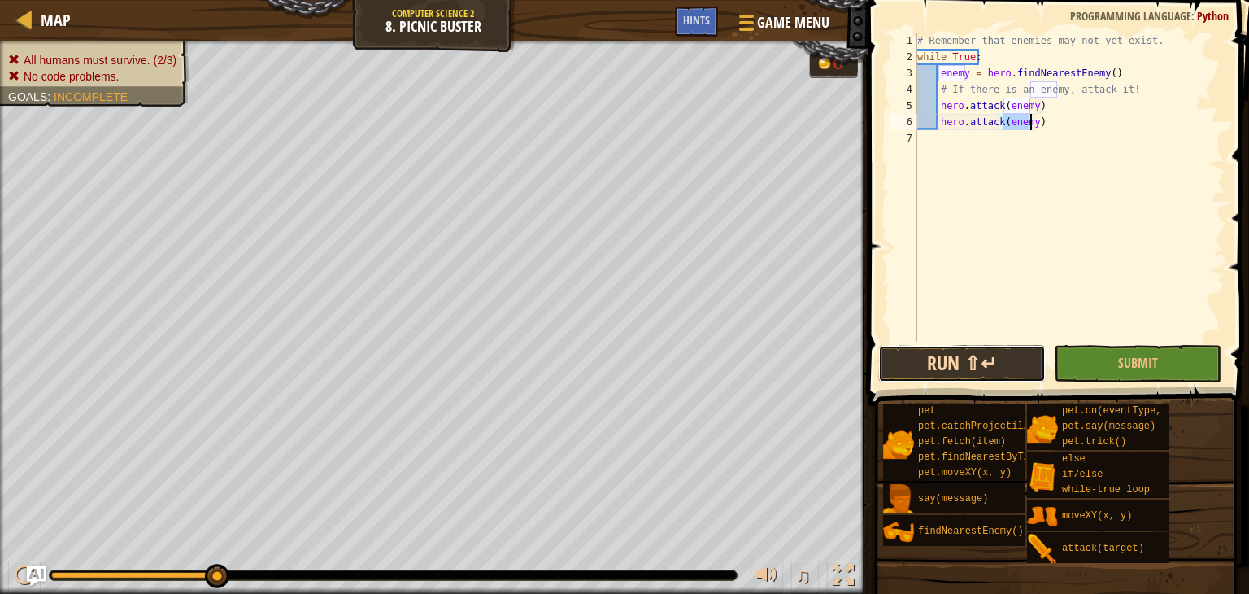
click at [939, 375] on button "Run ⇧↵" at bounding box center [961, 363] width 167 height 37
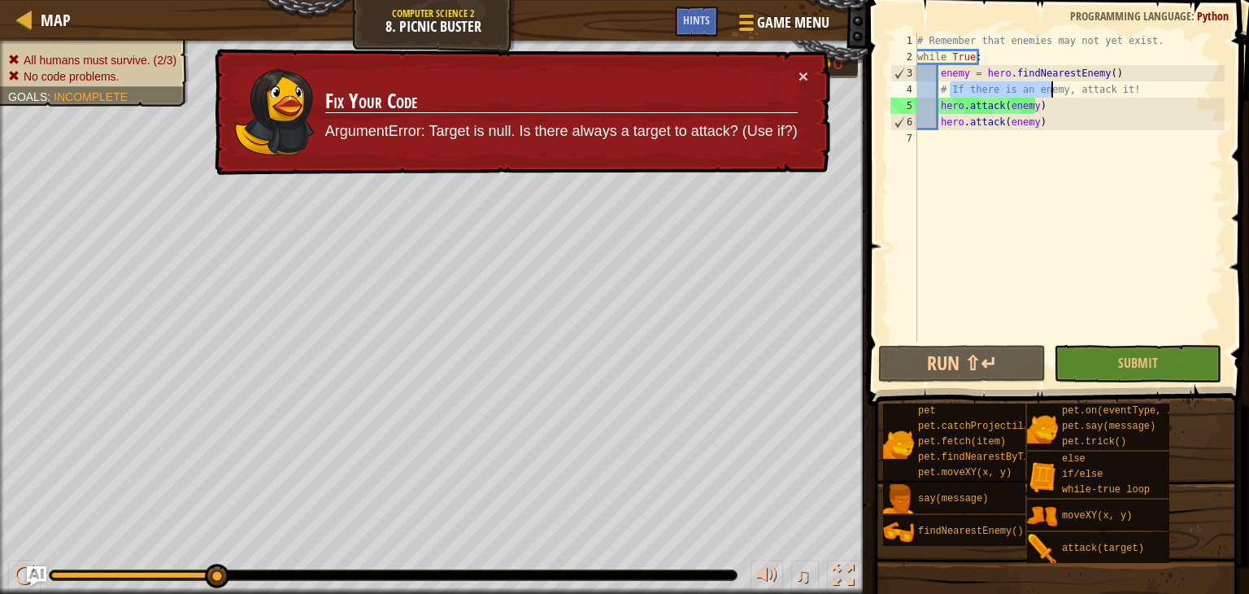
drag, startPoint x: 949, startPoint y: 89, endPoint x: 1054, endPoint y: 90, distance: 104.9
click at [1054, 90] on div "# Remember that enemies may not yet exist. while True : enemy = hero . findNear…" at bounding box center [1069, 203] width 311 height 341
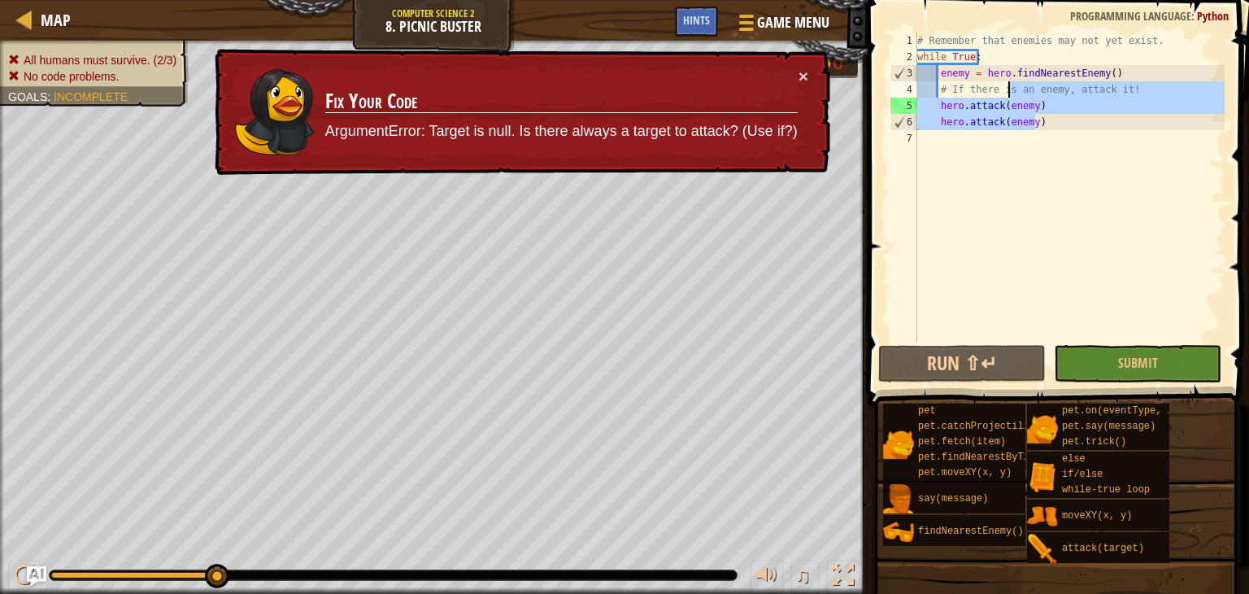
drag, startPoint x: 1082, startPoint y: 127, endPoint x: 1028, endPoint y: 97, distance: 62.2
click at [1028, 97] on div "# Remember that enemies may not yet exist. while True : enemy = hero . findNear…" at bounding box center [1069, 203] width 311 height 341
click at [1134, 91] on div "# Remember that enemies may not yet exist. while True : enemy = hero . findNear…" at bounding box center [1069, 187] width 311 height 309
type textarea "# If there is an enemy, attack it!"
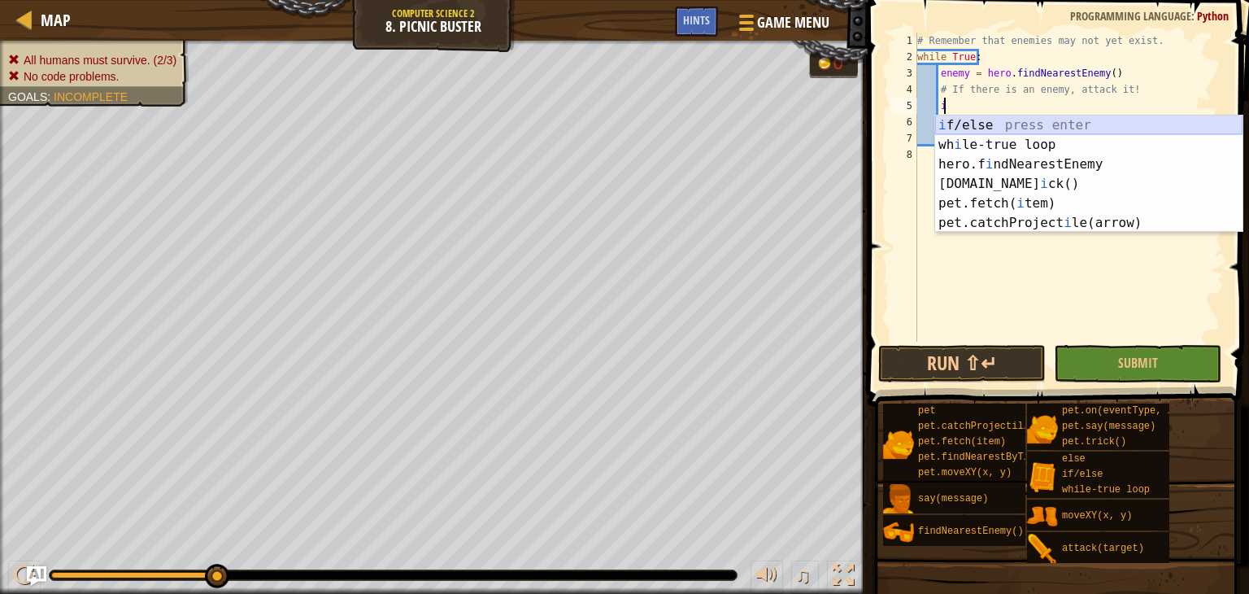
click at [971, 124] on div "i f/else press enter wh i le-true loop press enter hero.f i ndNearestEnemy pres…" at bounding box center [1088, 193] width 307 height 156
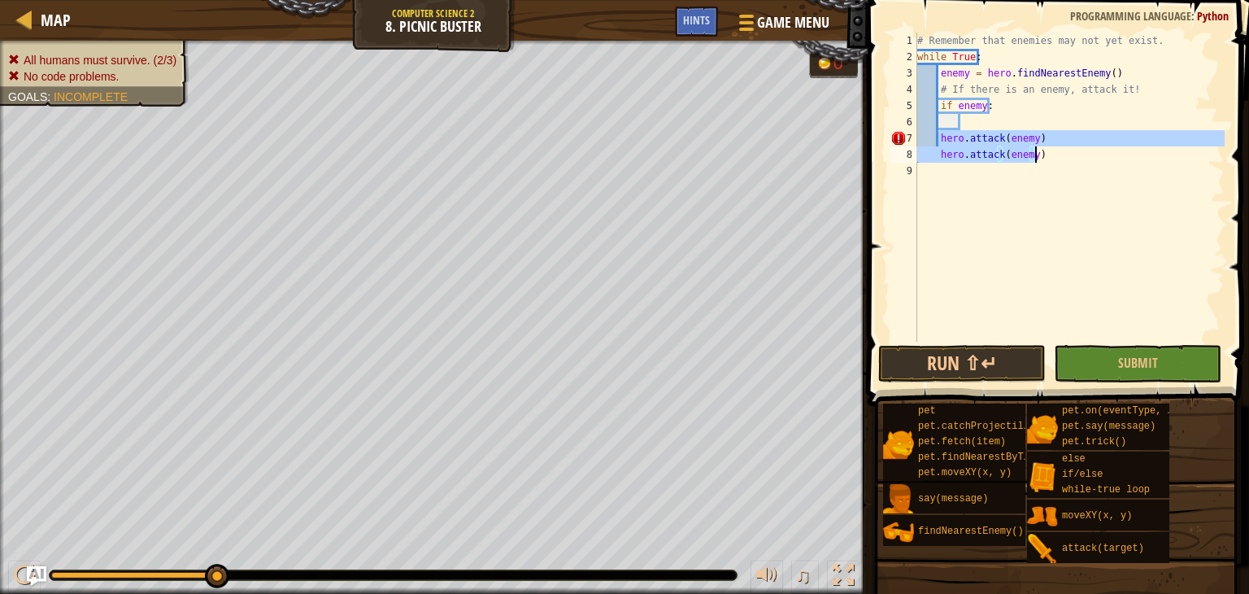
drag, startPoint x: 939, startPoint y: 136, endPoint x: 1066, endPoint y: 167, distance: 130.7
click at [1066, 167] on div "# Remember that enemies may not yet exist. while True : enemy = hero . findNear…" at bounding box center [1069, 203] width 311 height 341
type textarea "hero.attack(enemy)"
click at [1066, 167] on div "# Remember that enemies may not yet exist. while True : enemy = hero . findNear…" at bounding box center [1069, 187] width 311 height 309
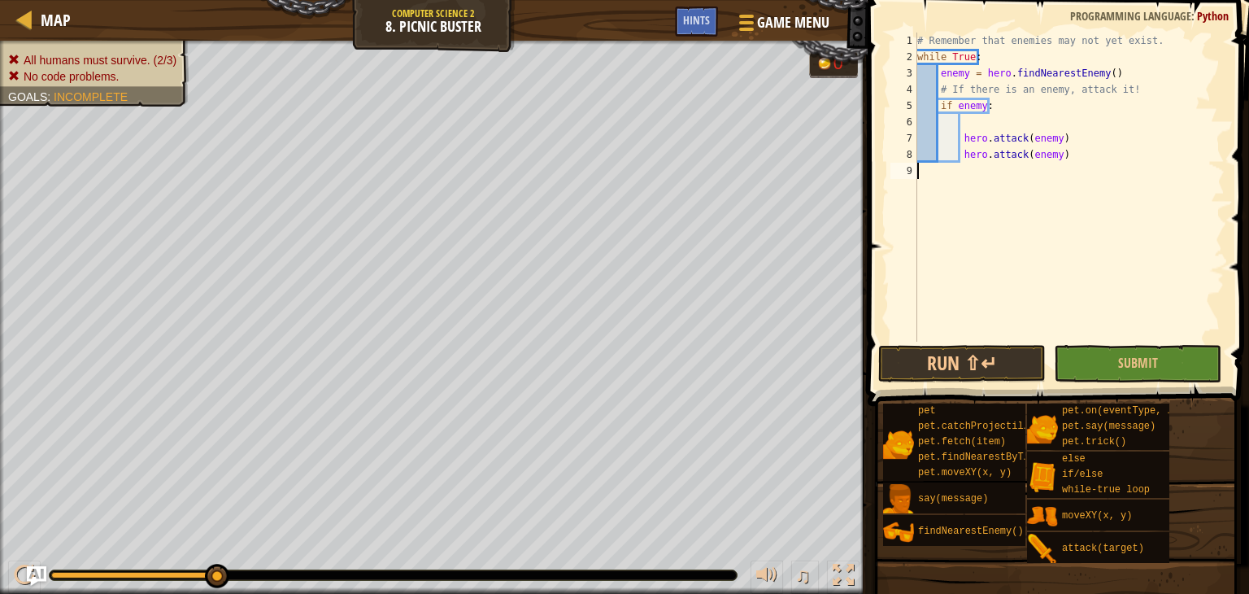
scroll to position [7, 0]
click at [930, 356] on button "Run ⇧↵" at bounding box center [961, 363] width 167 height 37
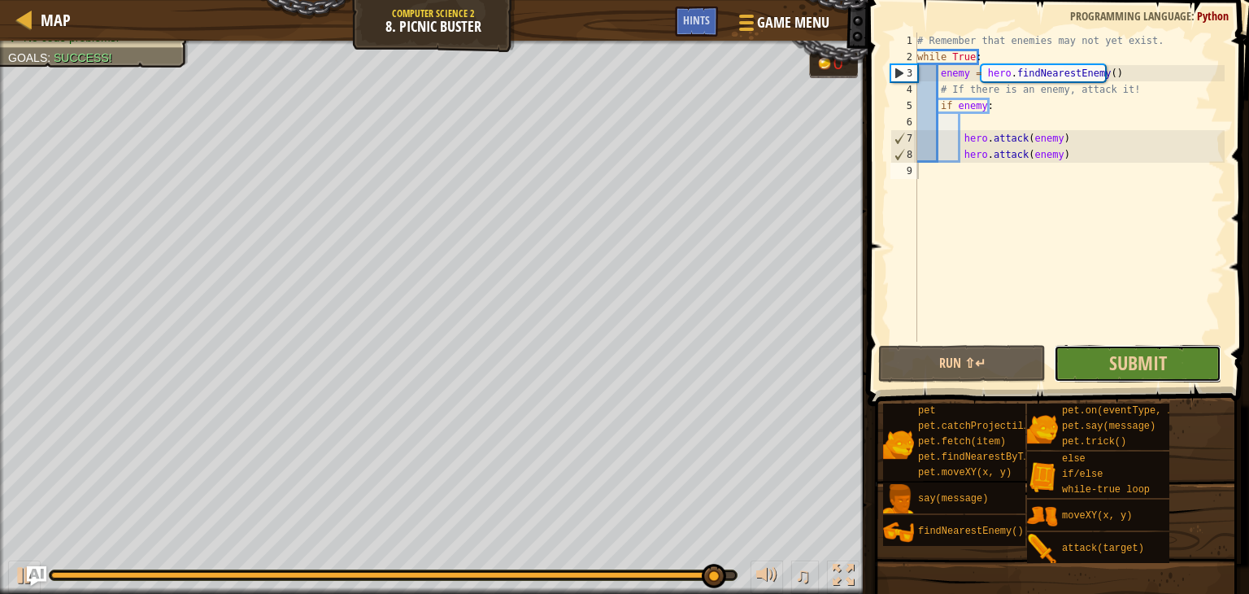
click at [1098, 368] on button "Submit" at bounding box center [1137, 363] width 167 height 37
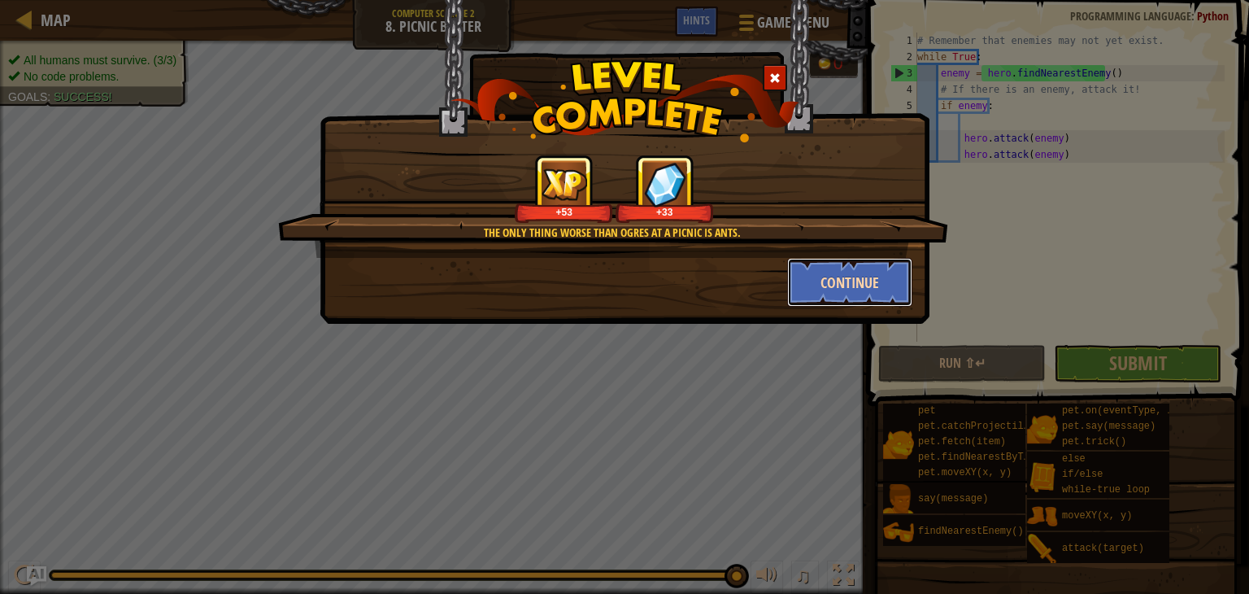
click at [868, 290] on button "Continue" at bounding box center [850, 282] width 126 height 49
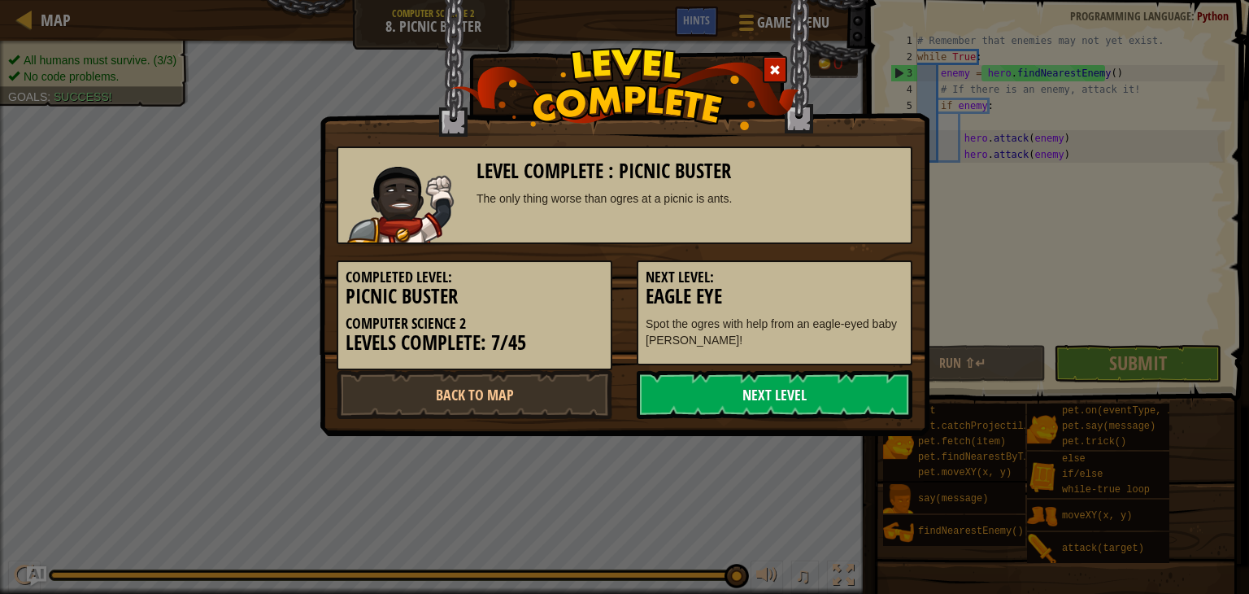
click at [784, 394] on link "Next Level" at bounding box center [775, 394] width 276 height 49
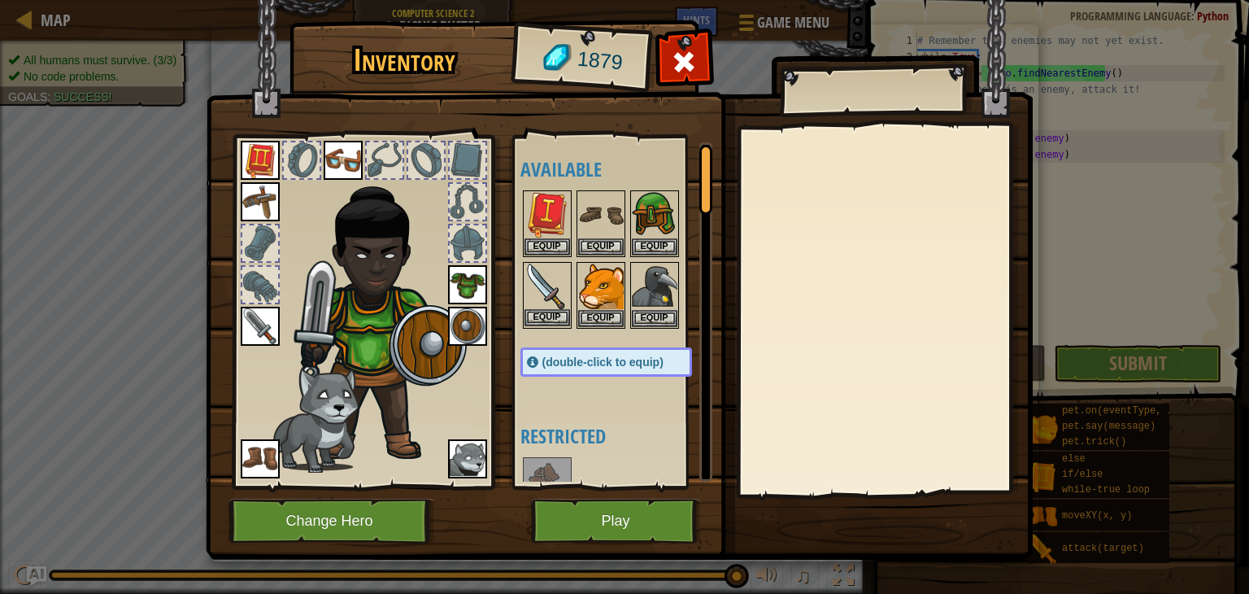
click at [546, 307] on img at bounding box center [547, 286] width 46 height 46
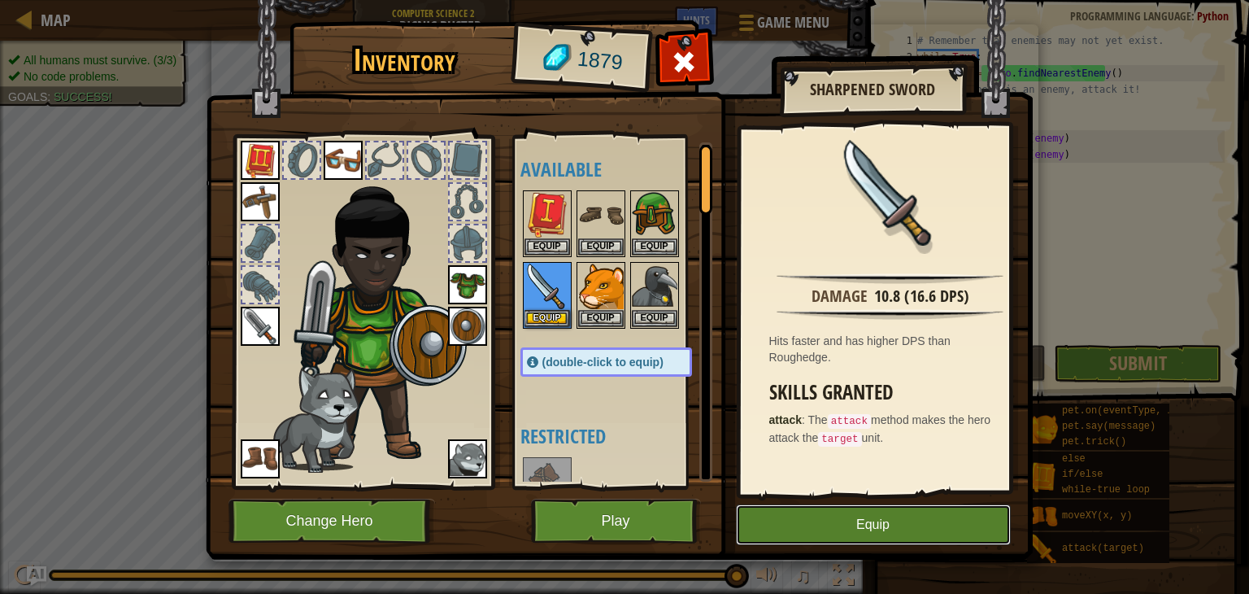
click at [832, 523] on button "Equip" at bounding box center [873, 524] width 275 height 41
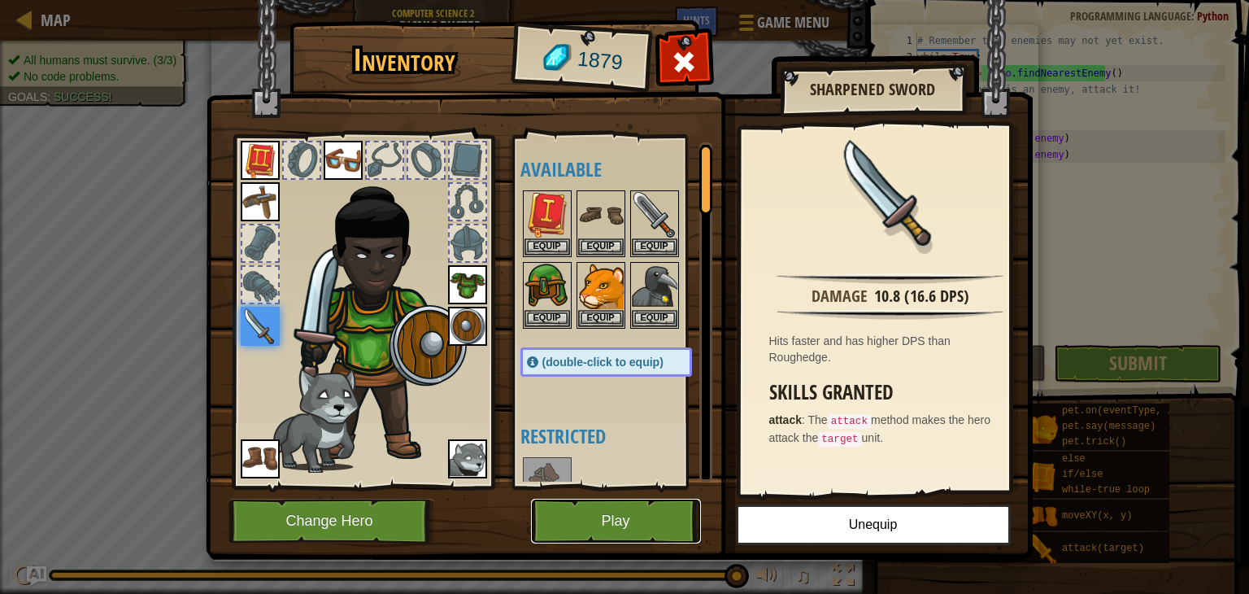
click at [646, 506] on button "Play" at bounding box center [616, 520] width 170 height 45
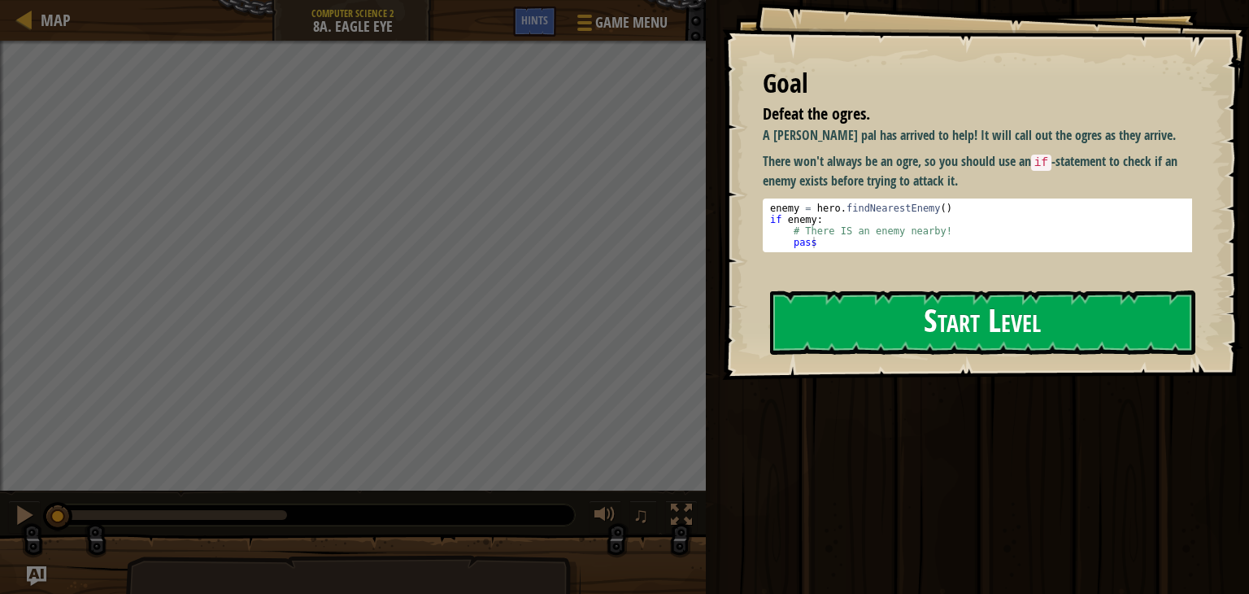
click at [907, 320] on button "Start Level" at bounding box center [982, 322] width 425 height 64
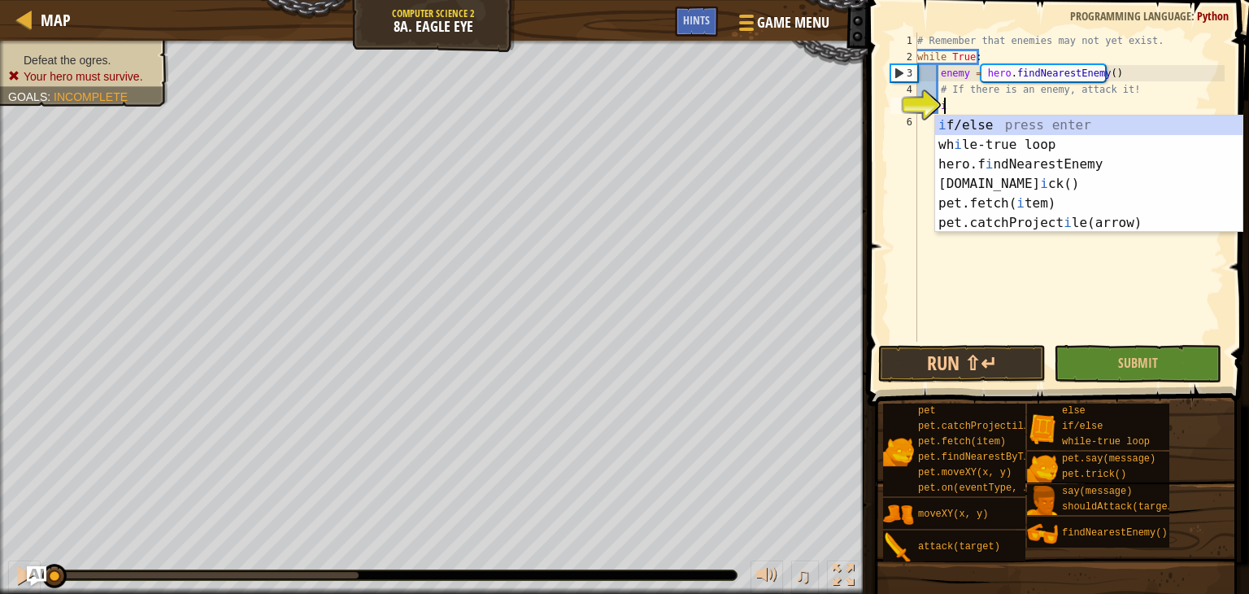
scroll to position [7, 1]
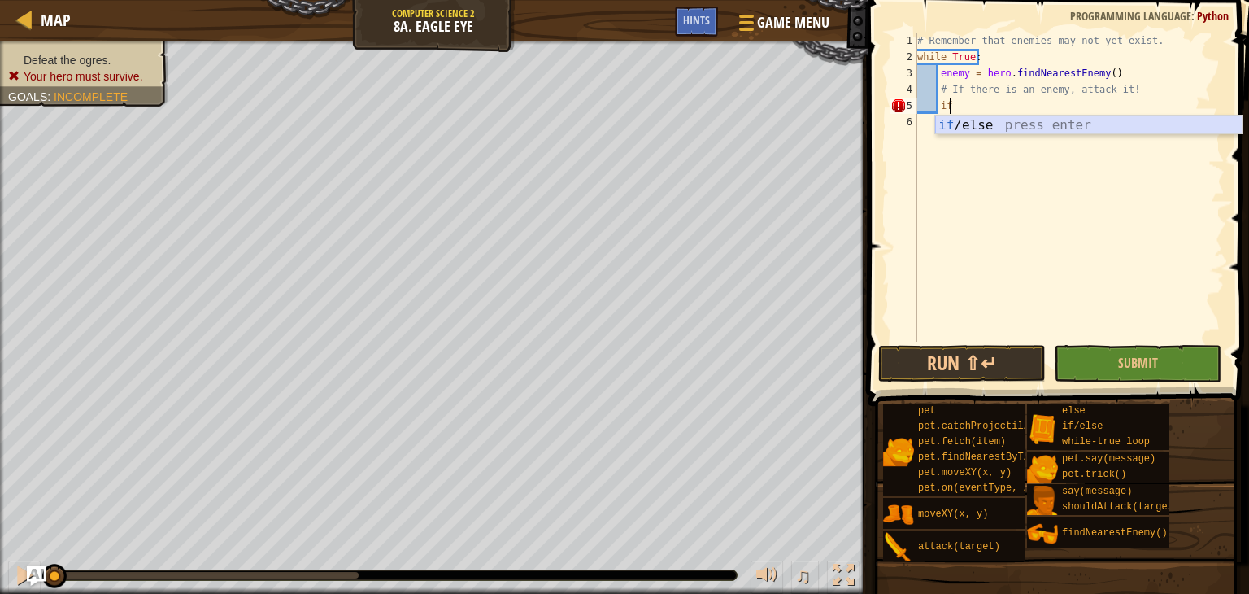
click at [970, 120] on div "if /else press enter" at bounding box center [1088, 144] width 307 height 59
type textarea "if enemy:"
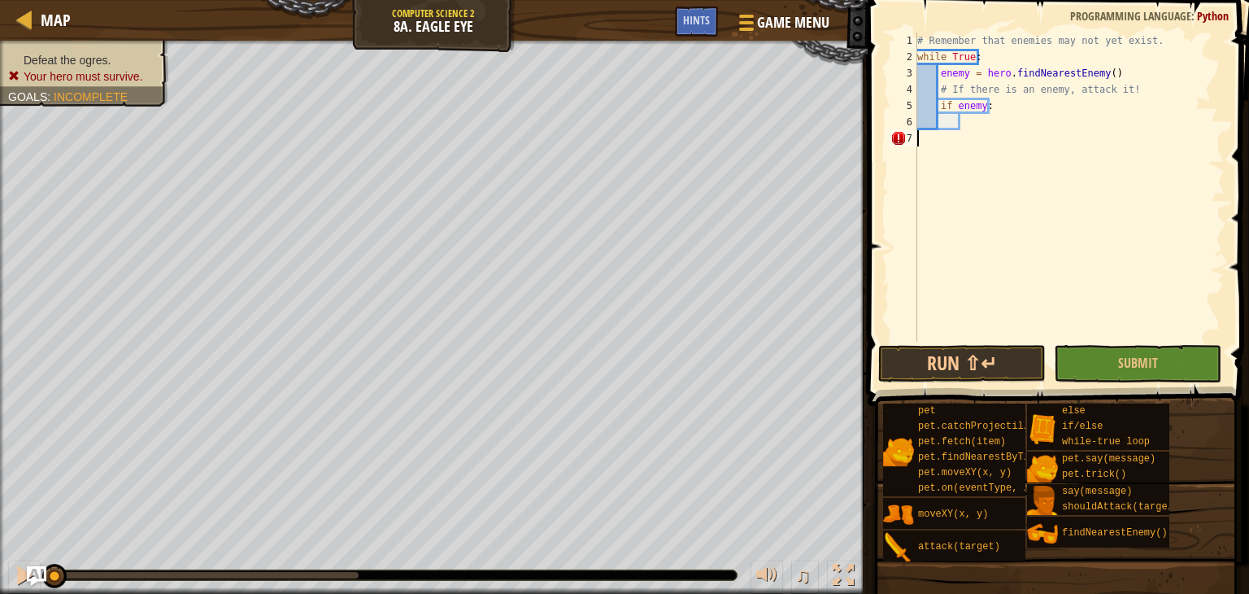
click at [918, 143] on div "# Remember that enemies may not yet exist. while True : enemy = hero . findNear…" at bounding box center [1069, 203] width 311 height 341
click at [937, 355] on button "Run ⇧↵" at bounding box center [961, 363] width 167 height 37
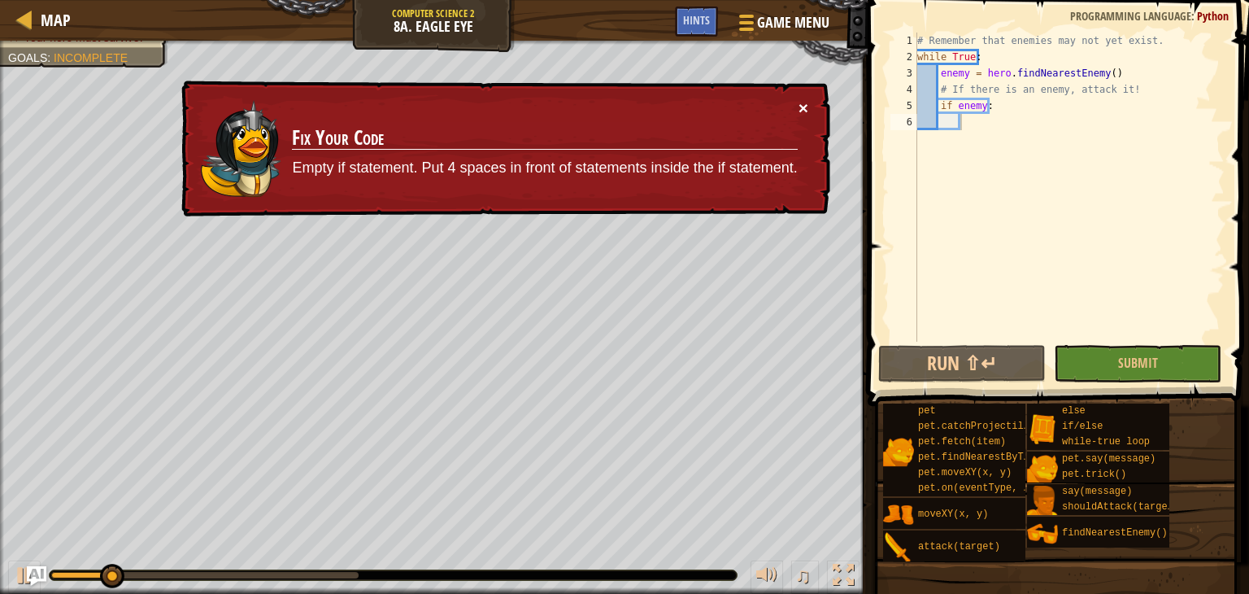
click at [798, 105] on button "×" at bounding box center [803, 107] width 10 height 17
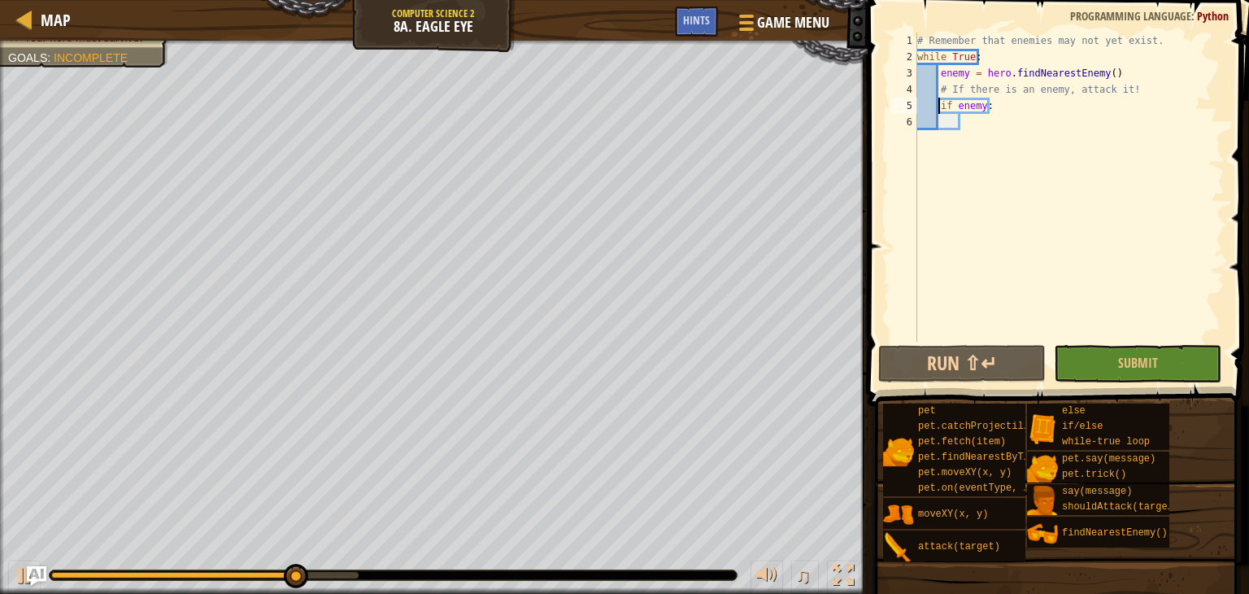
click at [937, 106] on div "# Remember that enemies may not yet exist. while True : enemy = hero . findNear…" at bounding box center [1069, 203] width 311 height 341
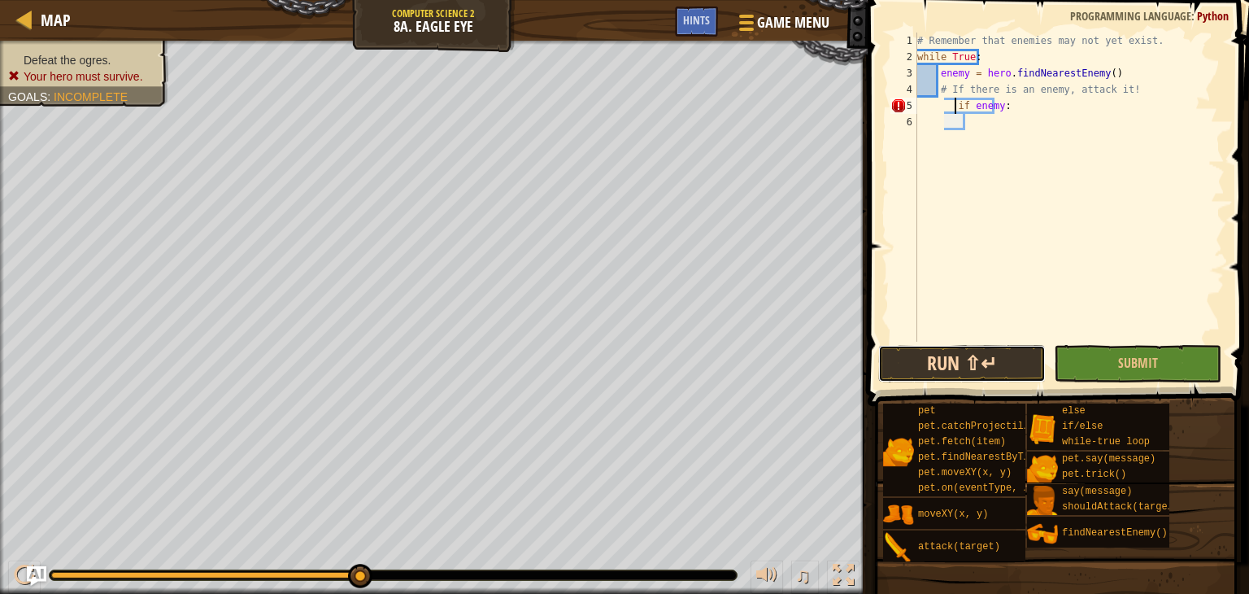
click at [927, 366] on button "Run ⇧↵" at bounding box center [961, 363] width 167 height 37
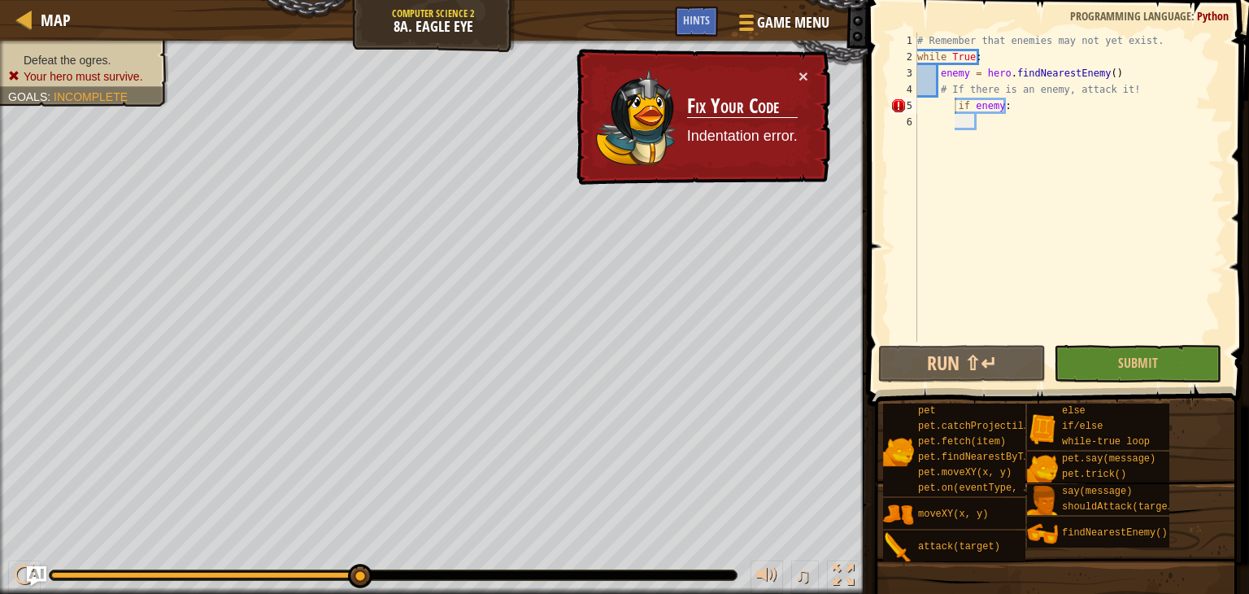
click at [797, 68] on td "Fix Your Code Indentation error." at bounding box center [742, 116] width 112 height 99
click at [800, 63] on div "× Fix Your Code Indentation error." at bounding box center [701, 117] width 257 height 137
click at [800, 67] on button "×" at bounding box center [803, 75] width 10 height 17
click at [1011, 107] on div "# Remember that enemies may not yet exist. while True : enemy = hero . findNear…" at bounding box center [1069, 203] width 311 height 341
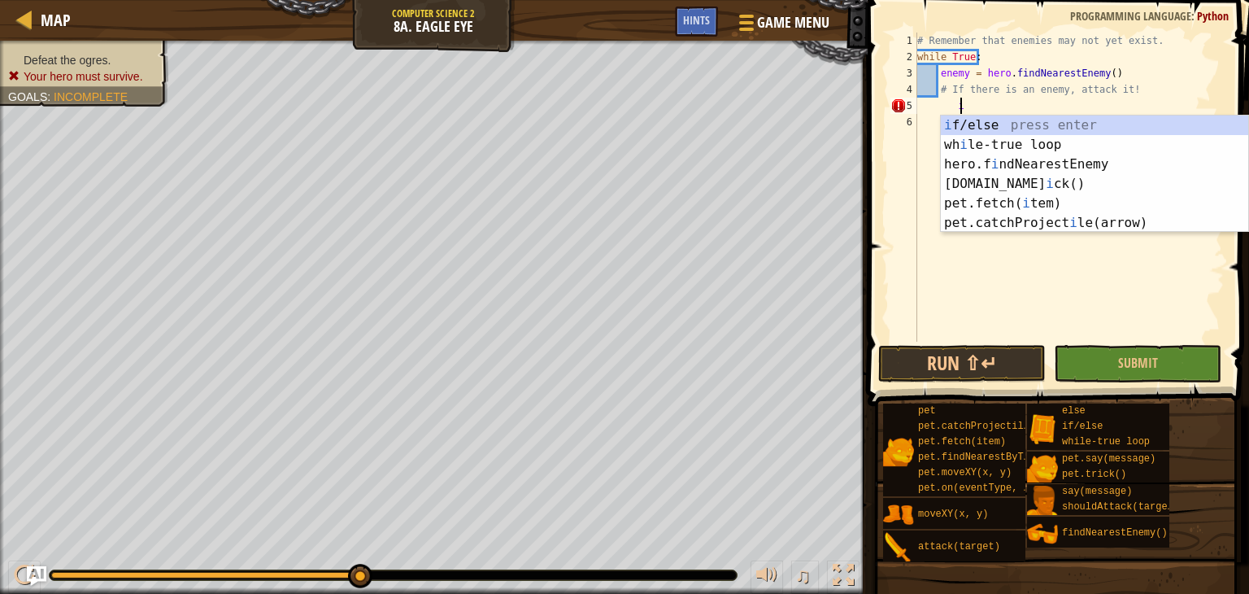
type textarea "i"
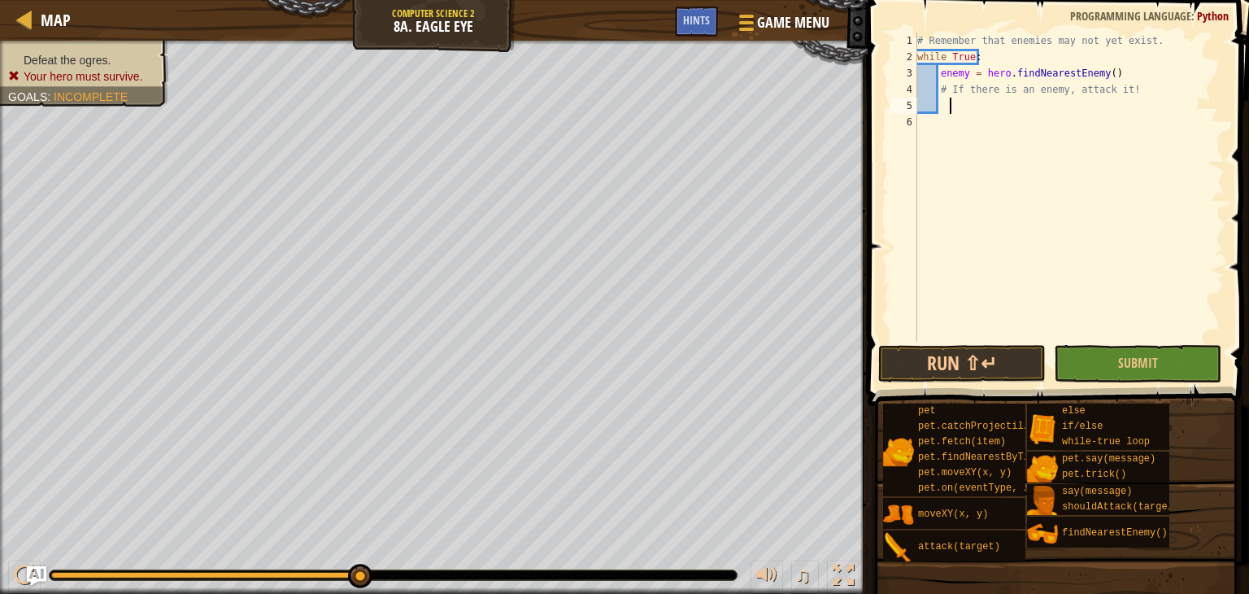
scroll to position [7, 2]
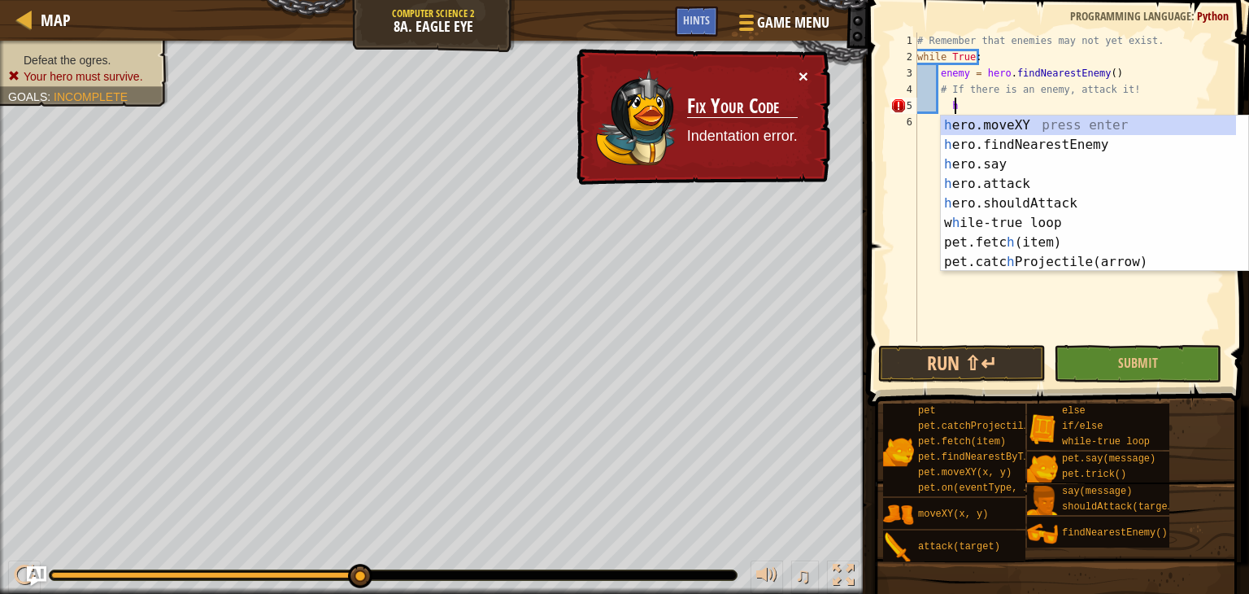
type textarea "h"
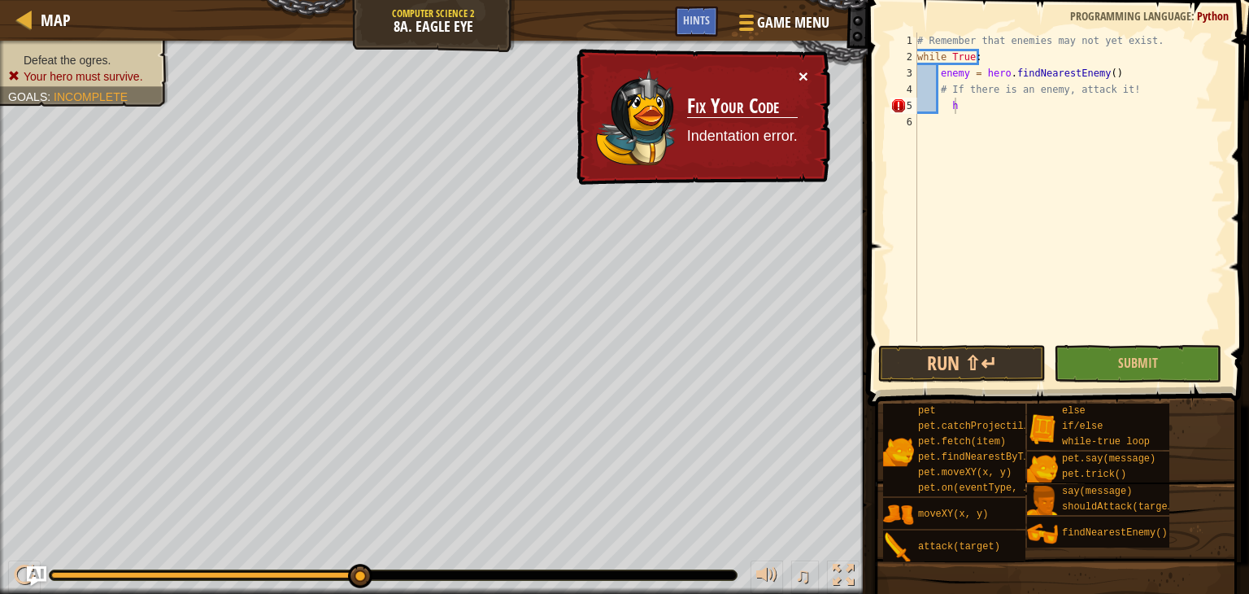
click at [801, 72] on button "×" at bounding box center [803, 75] width 10 height 17
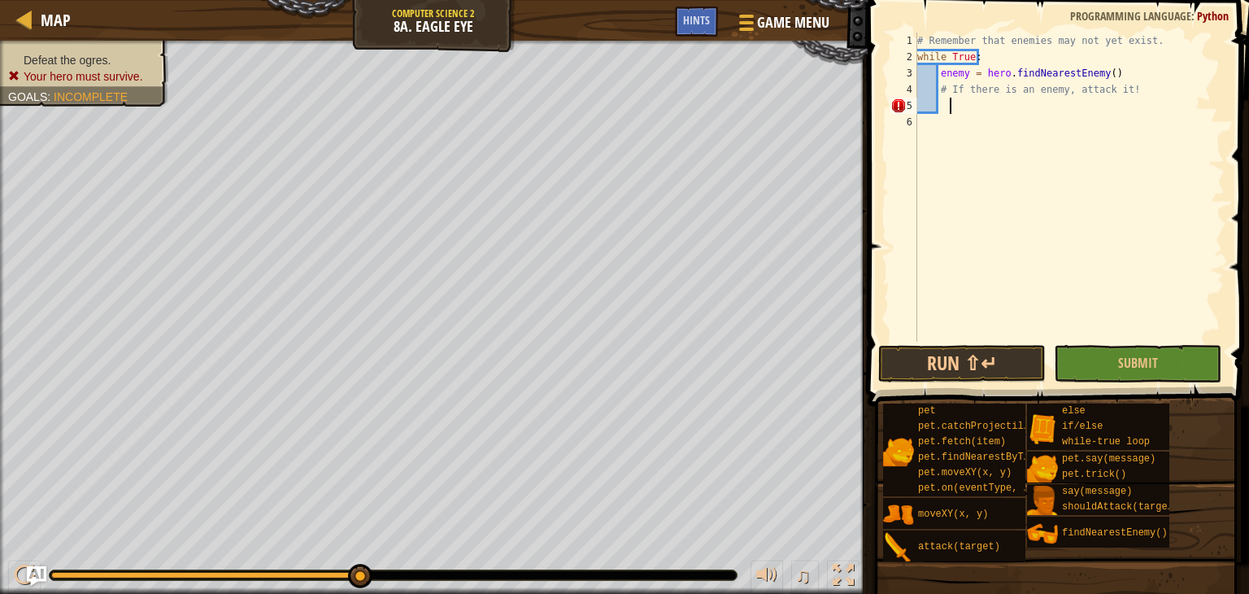
scroll to position [7, 1]
type textarea "h"
click at [972, 364] on button "Run ⇧↵" at bounding box center [961, 363] width 167 height 37
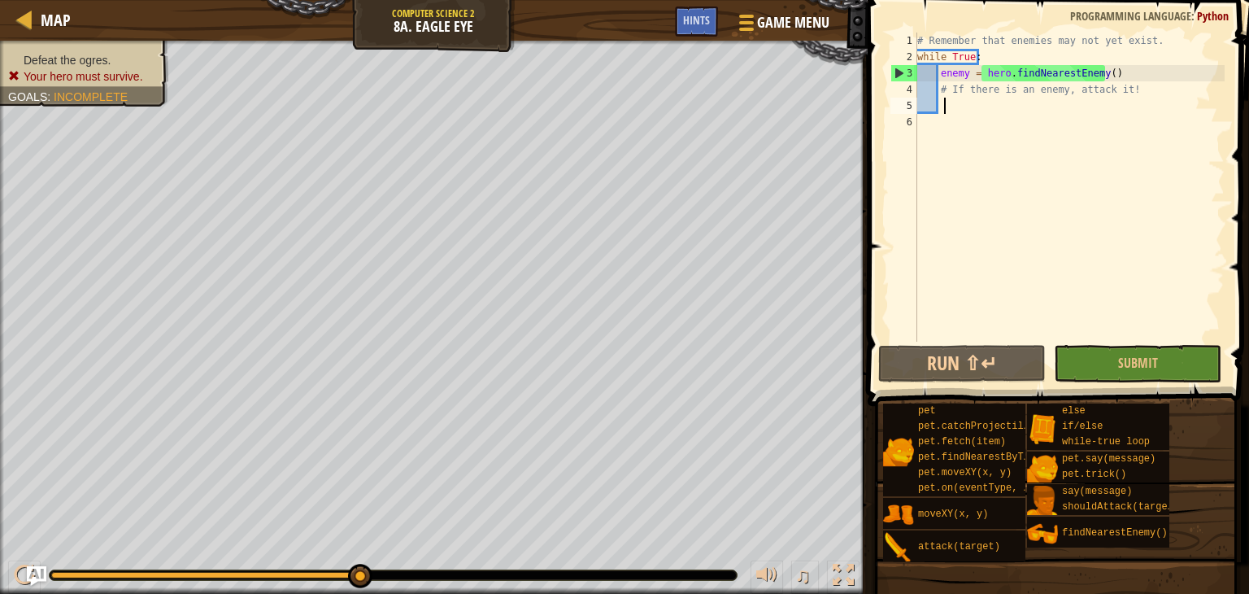
type textarea "h"
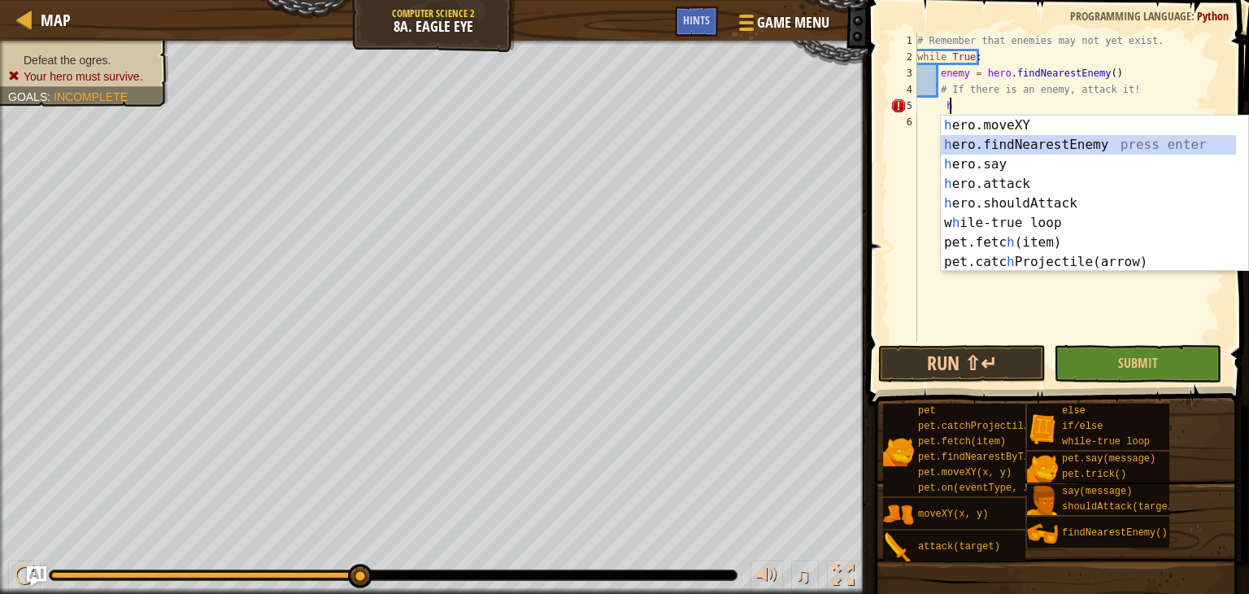
click at [976, 137] on div "h ero.moveXY press enter h ero.findNearestEnemy press enter h ero.say press ent…" at bounding box center [1088, 212] width 295 height 195
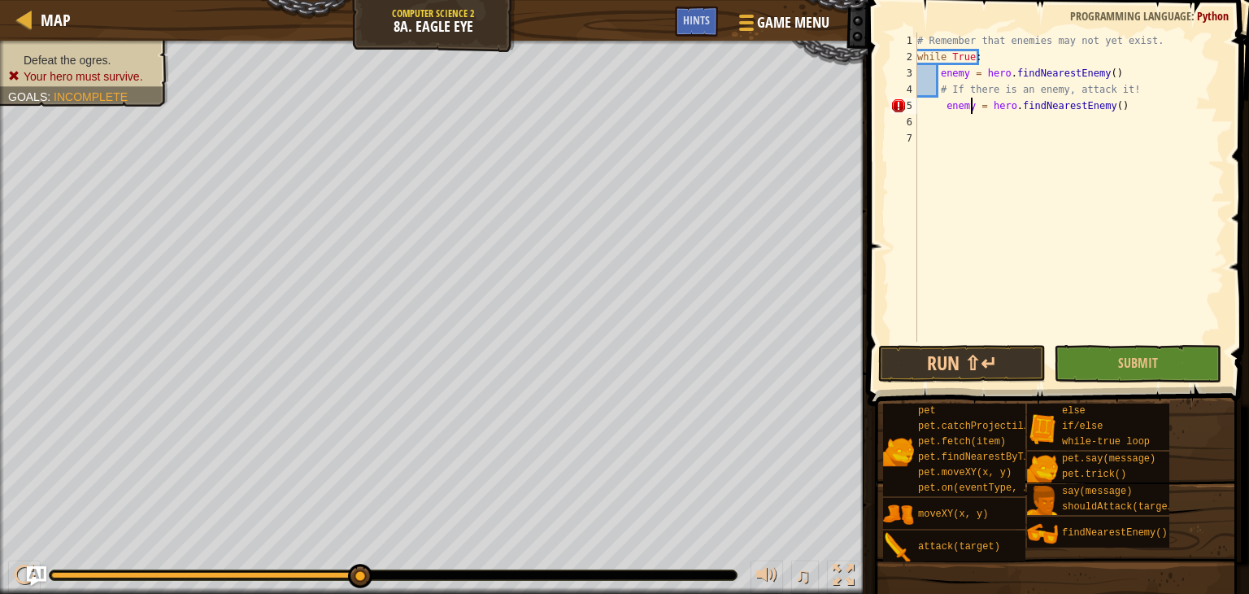
click at [972, 100] on div "# Remember that enemies may not yet exist. while True : enemy = hero . findNear…" at bounding box center [1069, 203] width 311 height 341
click at [958, 352] on button "Run ⇧↵" at bounding box center [961, 363] width 167 height 37
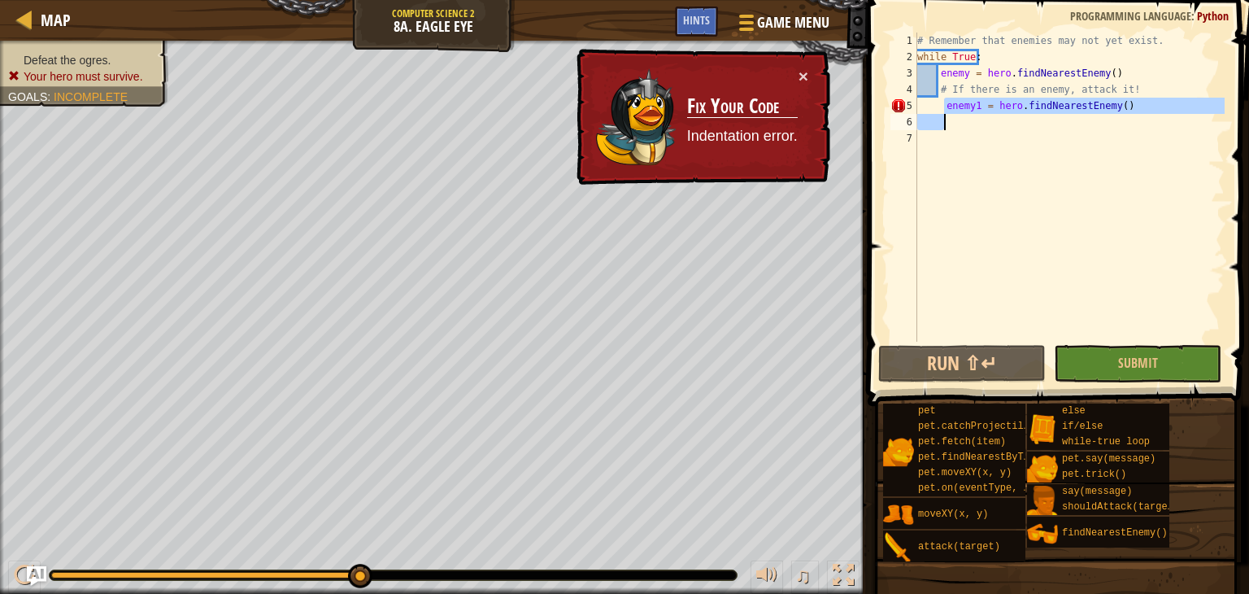
drag, startPoint x: 946, startPoint y: 105, endPoint x: 1224, endPoint y: 115, distance: 277.4
click at [1224, 115] on div "# Remember that enemies may not yet exist. while True : enemy = hero . findNear…" at bounding box center [1069, 203] width 311 height 341
type textarea "enemy1 = hero.findNearestEnemy()"
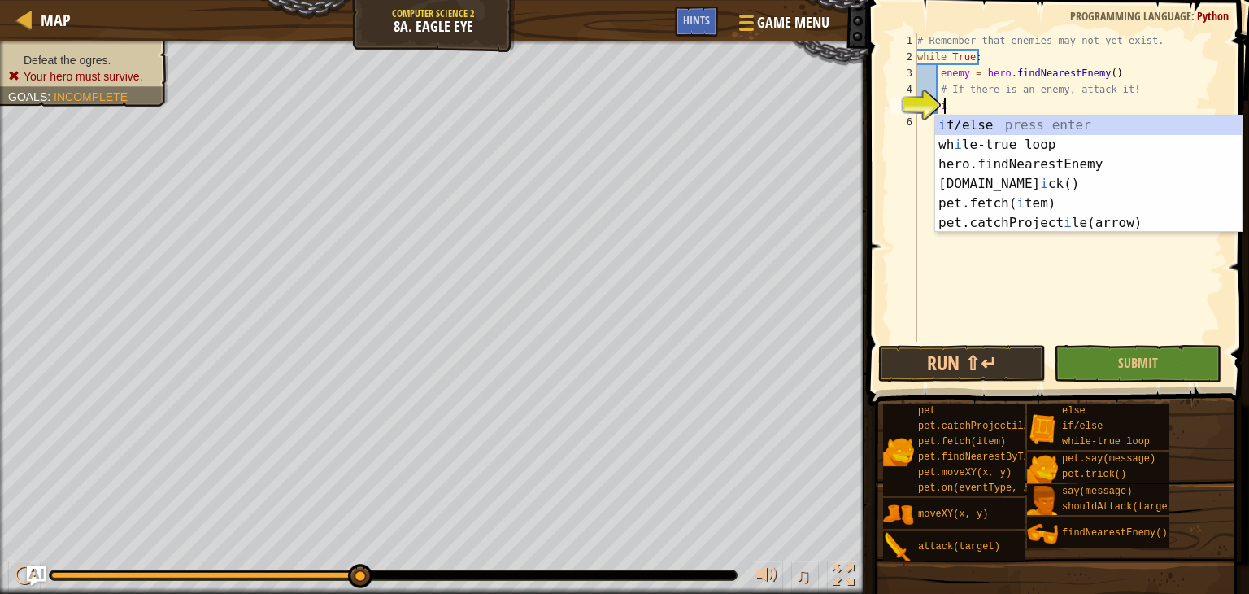
scroll to position [7, 1]
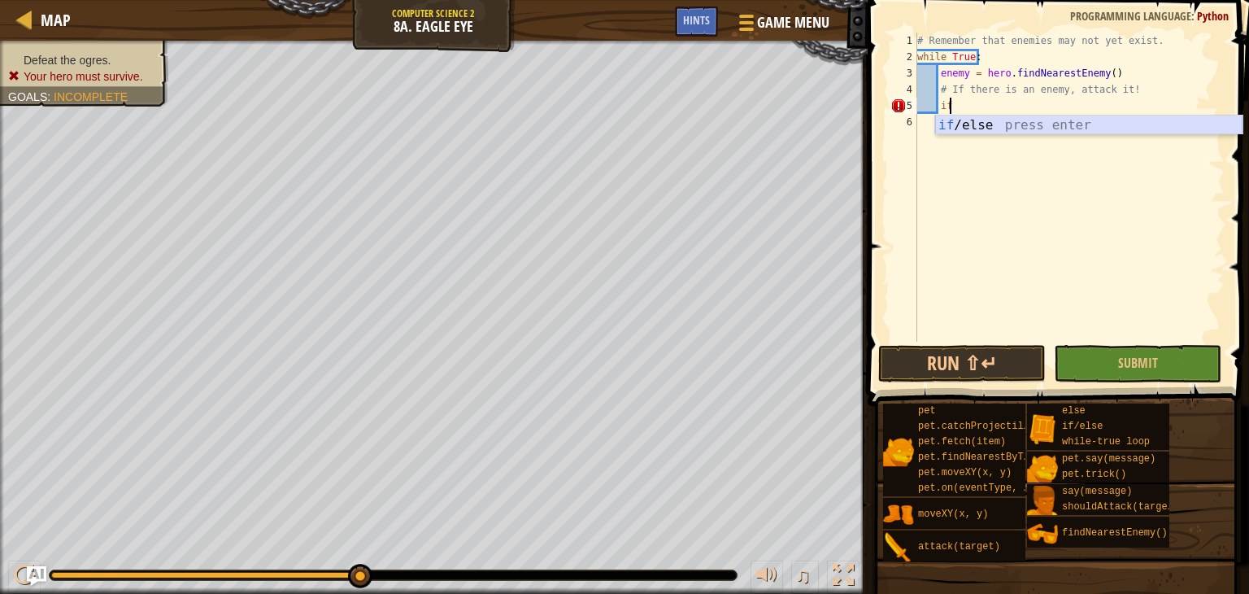
click at [974, 120] on div "if /else press enter" at bounding box center [1088, 144] width 307 height 59
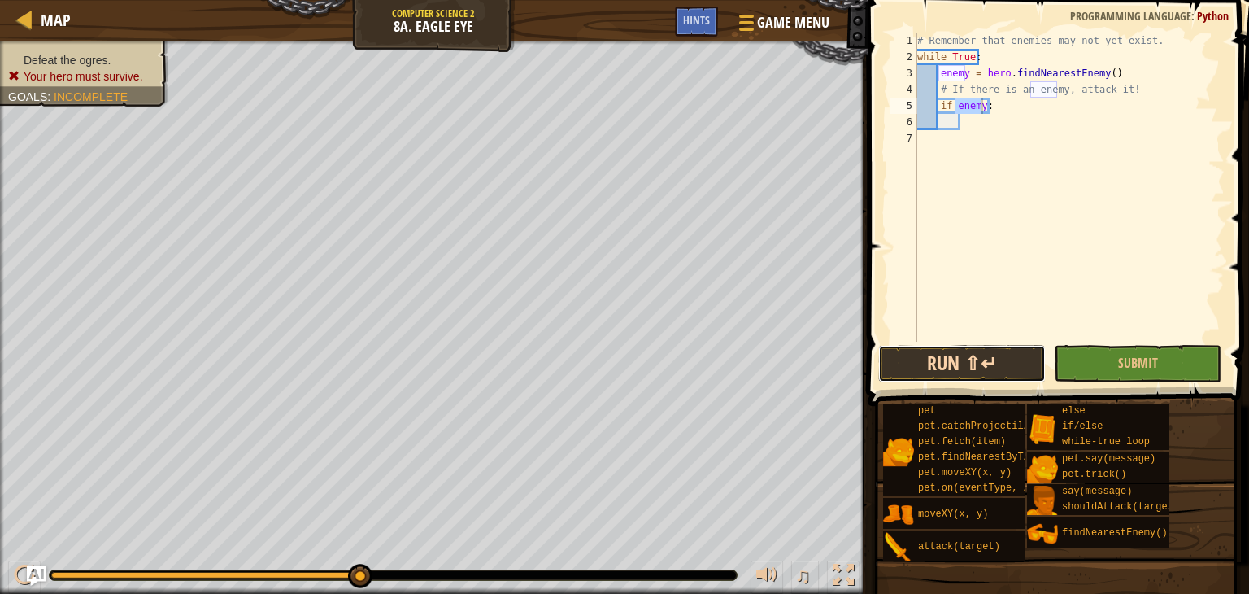
click at [953, 368] on button "Run ⇧↵" at bounding box center [961, 363] width 167 height 37
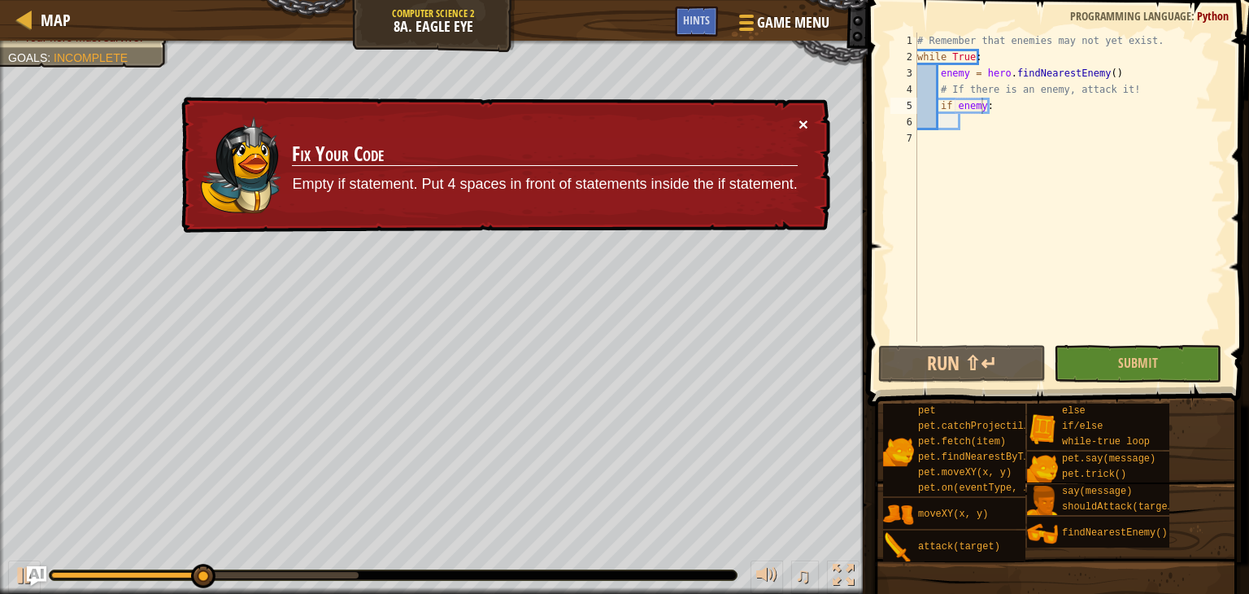
click at [800, 115] on button "×" at bounding box center [803, 123] width 10 height 17
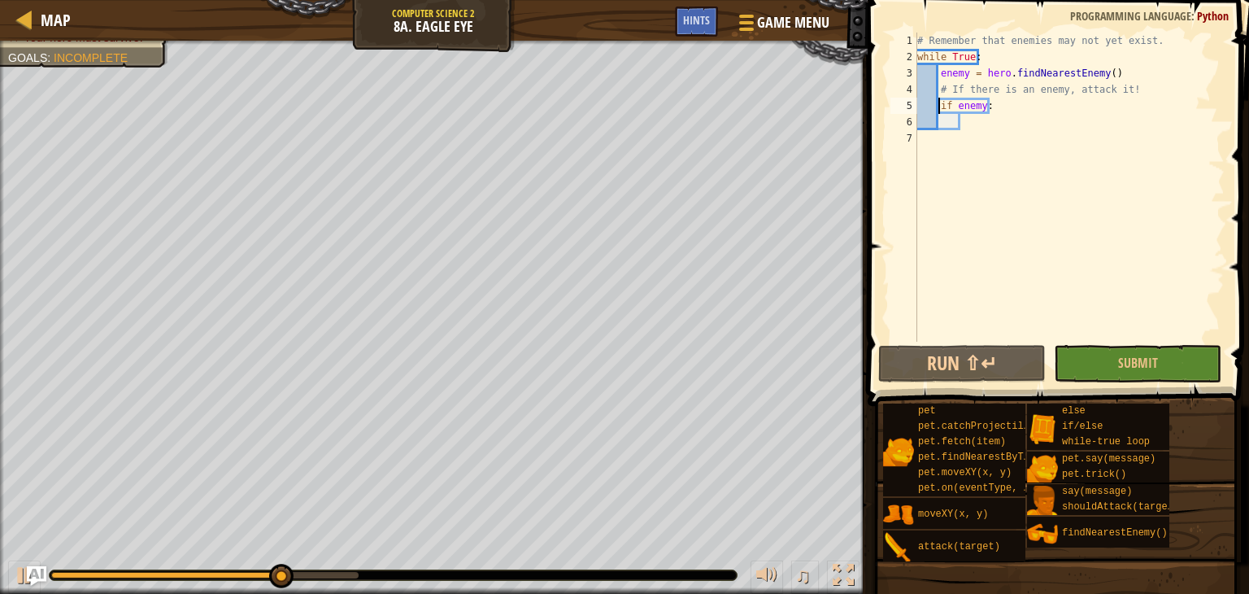
click at [937, 104] on div "# Remember that enemies may not yet exist. while True : enemy = hero . findNear…" at bounding box center [1069, 203] width 311 height 341
type textarea "if enemy:"
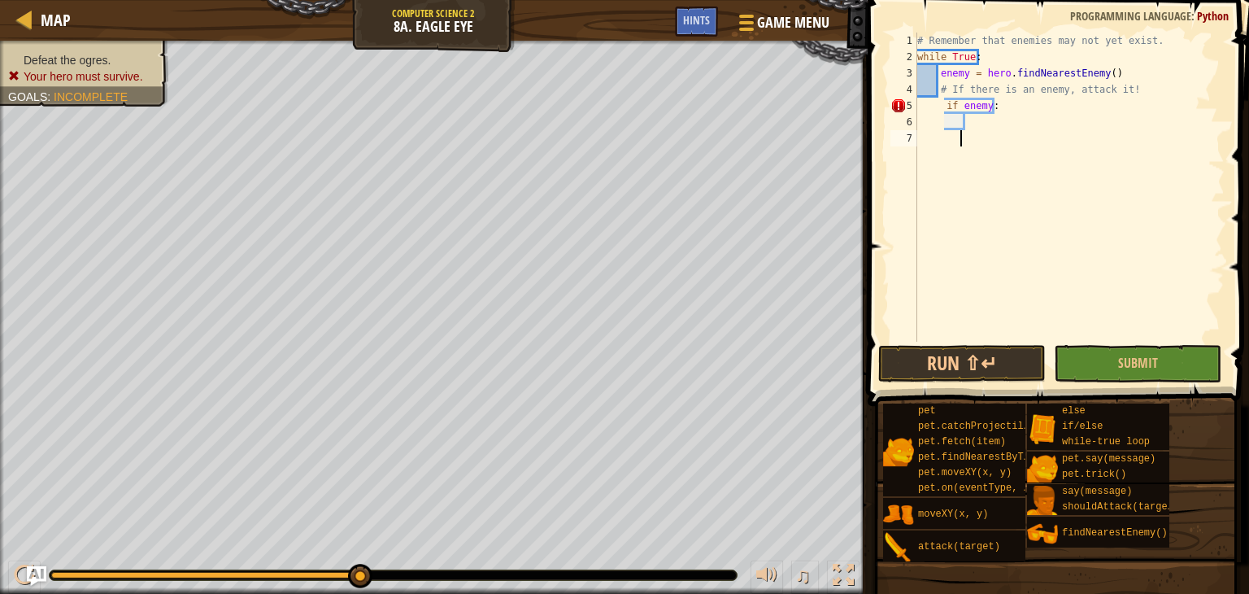
click at [941, 330] on div "# Remember that enemies may not yet exist. while True : enemy = hero . findNear…" at bounding box center [1069, 203] width 311 height 341
click at [937, 371] on button "Run ⇧↵" at bounding box center [961, 363] width 167 height 37
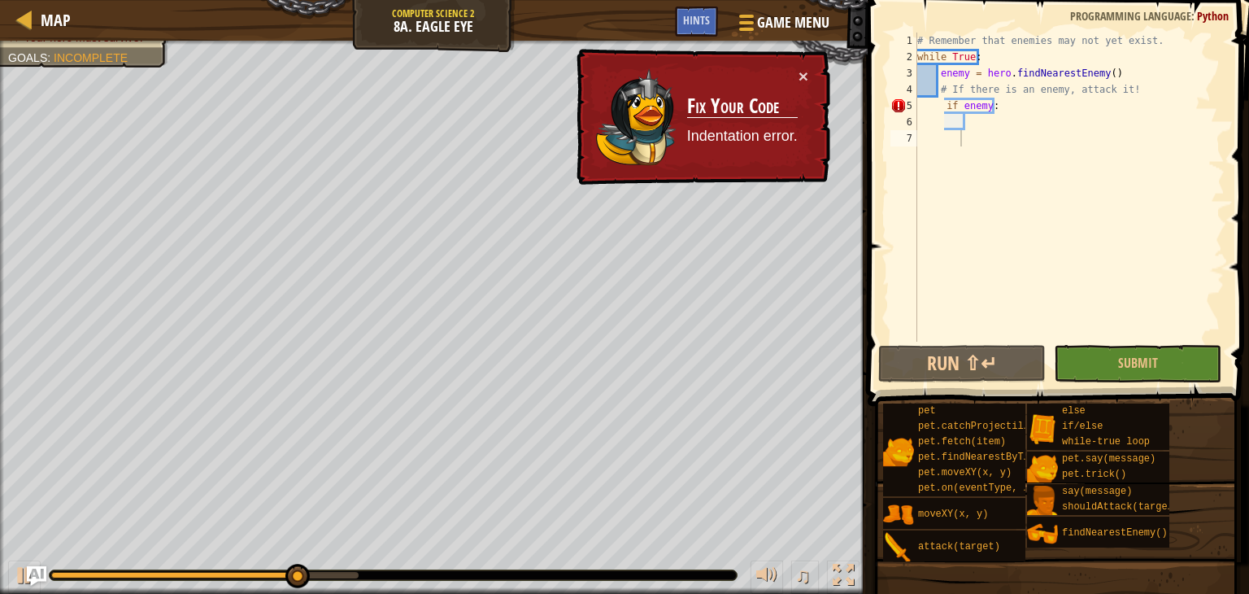
click at [796, 76] on td "Fix Your Code Indentation error." at bounding box center [742, 116] width 112 height 99
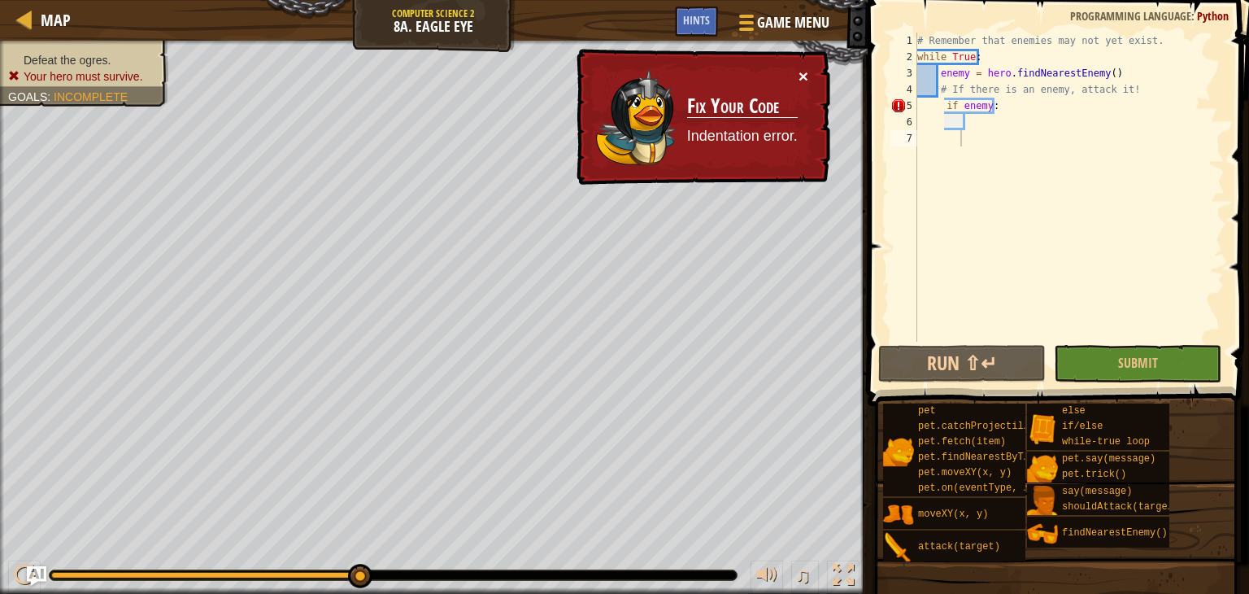
click at [803, 69] on button "×" at bounding box center [803, 75] width 10 height 17
click at [804, 70] on button "×" at bounding box center [803, 75] width 10 height 17
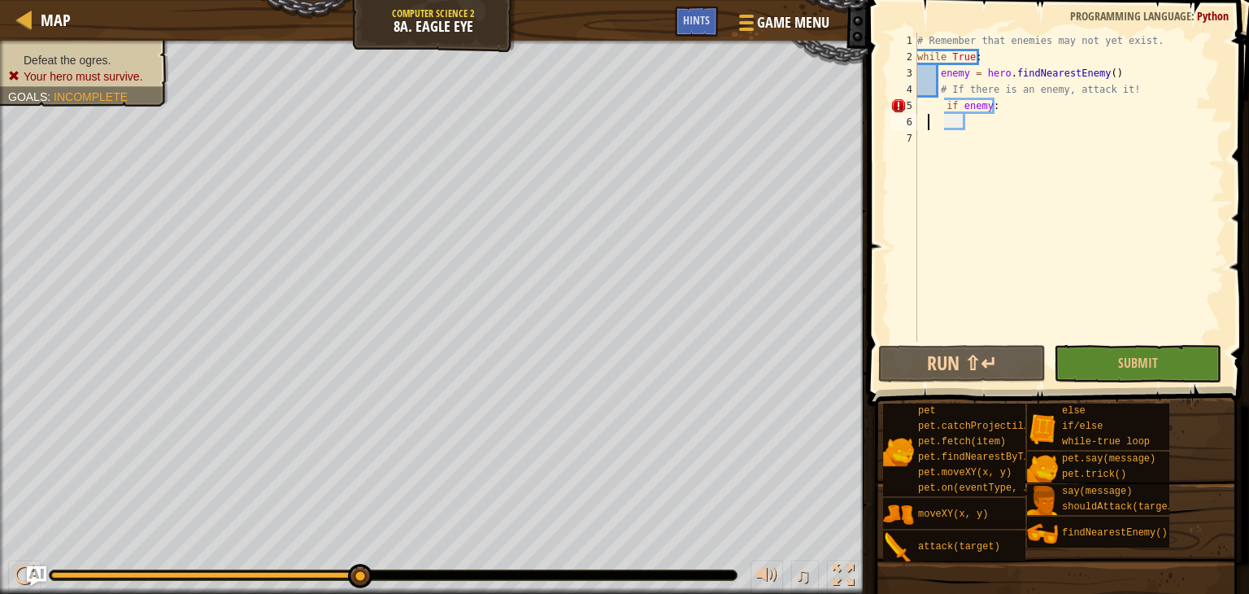
click at [929, 115] on div "# Remember that enemies may not yet exist. while True : enemy = hero . findNear…" at bounding box center [1069, 203] width 311 height 341
click at [922, 104] on div "# Remember that enemies may not yet exist. while True : enemy = hero . findNear…" at bounding box center [1069, 203] width 311 height 341
type textarea "if enemy:"
click at [938, 351] on button "Run ⇧↵" at bounding box center [961, 363] width 167 height 37
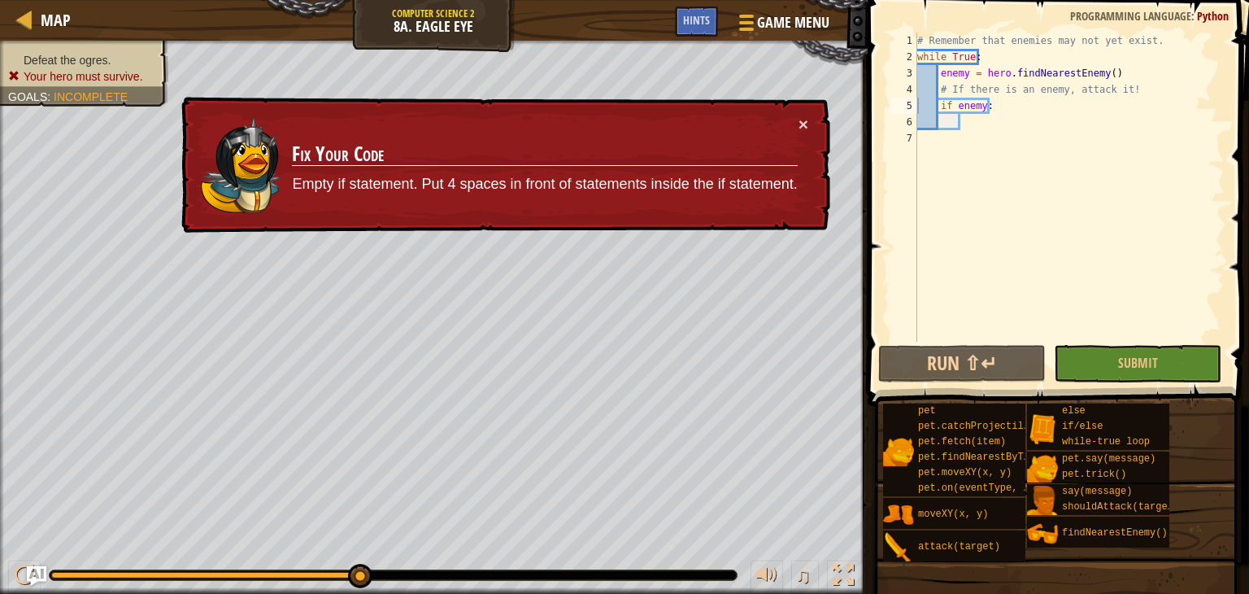
click at [797, 119] on td "Fix Your Code Empty if statement. Put 4 spaces in front of statements inside th…" at bounding box center [544, 164] width 507 height 99
click at [803, 120] on button "×" at bounding box center [803, 123] width 10 height 17
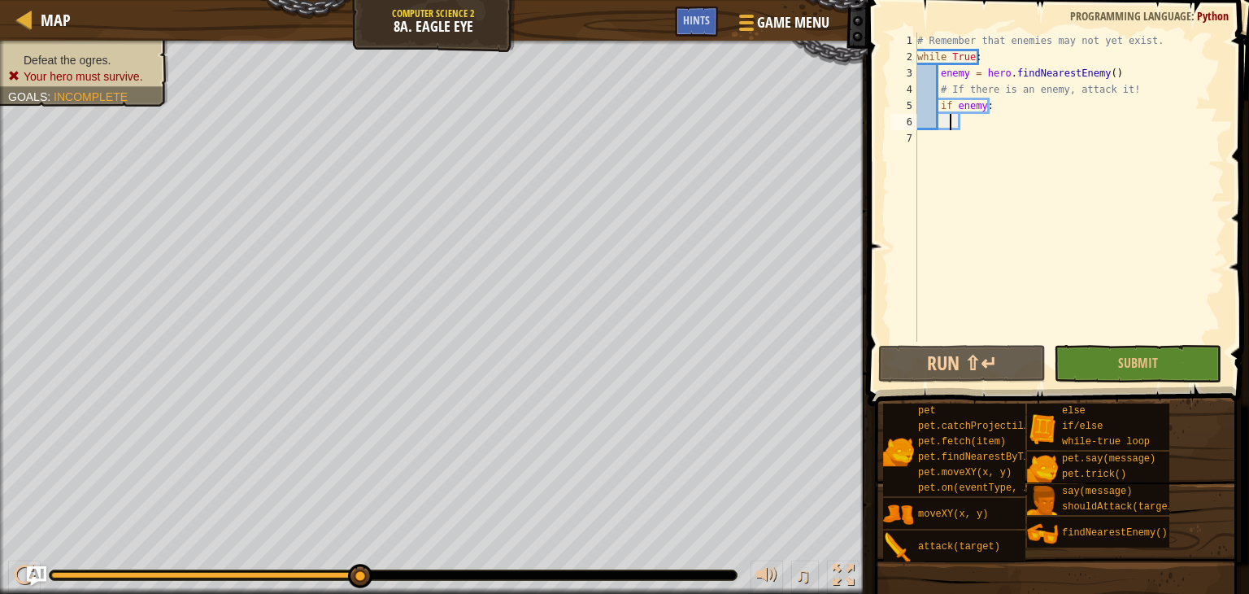
click at [947, 122] on div "# Remember that enemies may not yet exist. while True : enemy = hero . findNear…" at bounding box center [1069, 203] width 311 height 341
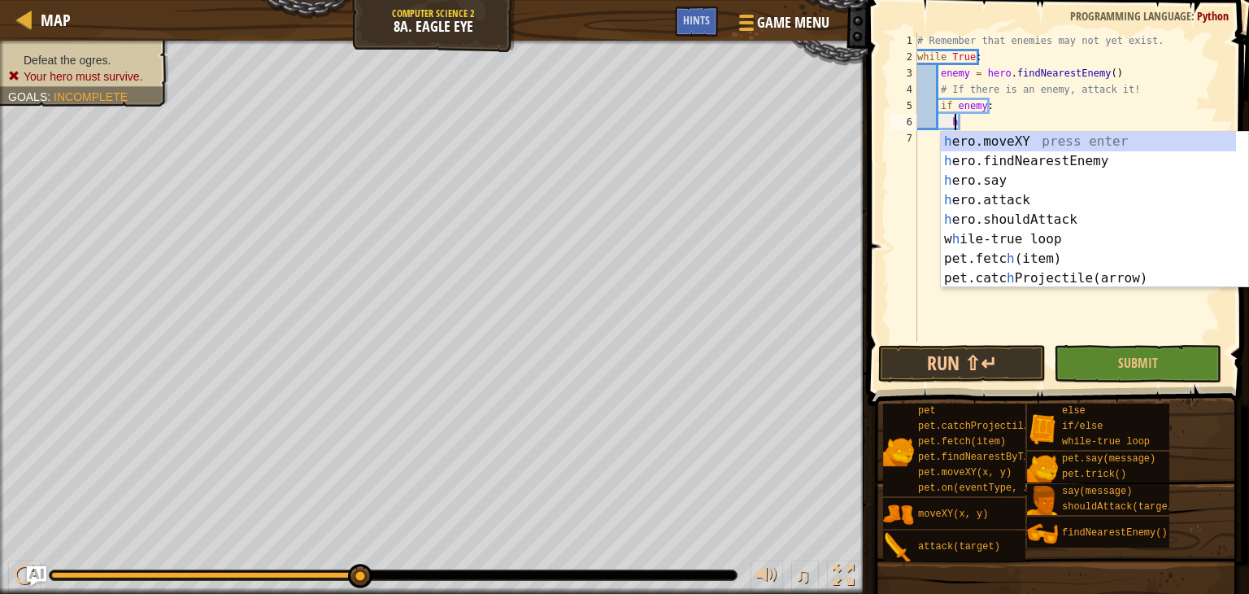
scroll to position [7, 2]
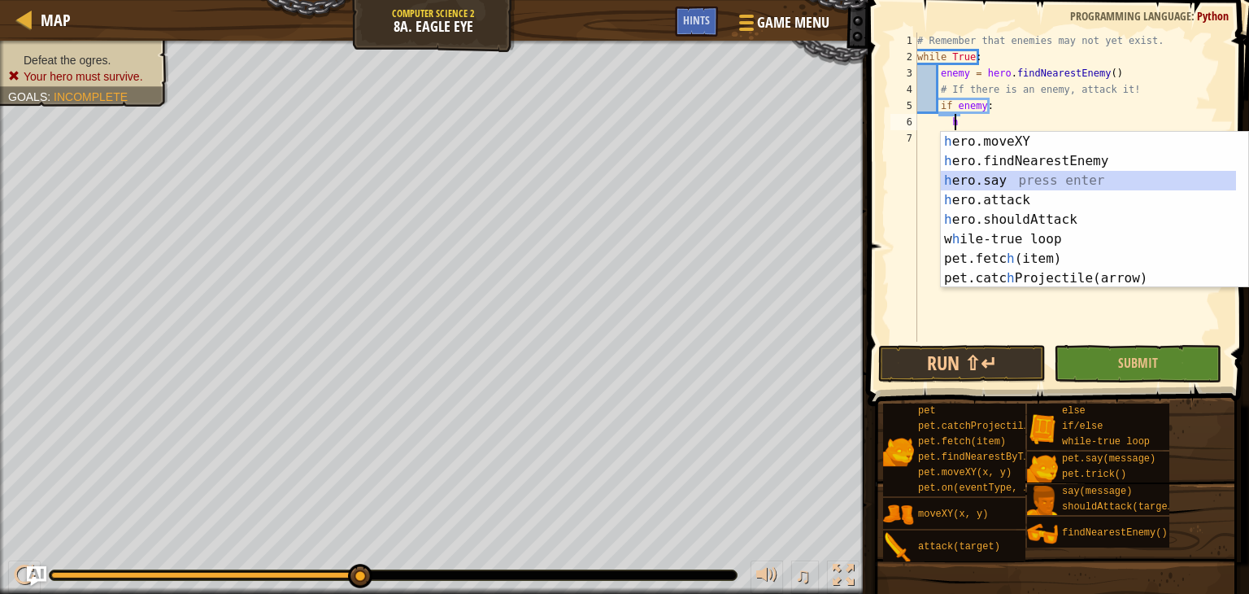
click at [982, 189] on div "h ero.moveXY press enter h ero.findNearestEnemy press enter h ero.say press ent…" at bounding box center [1094, 229] width 307 height 195
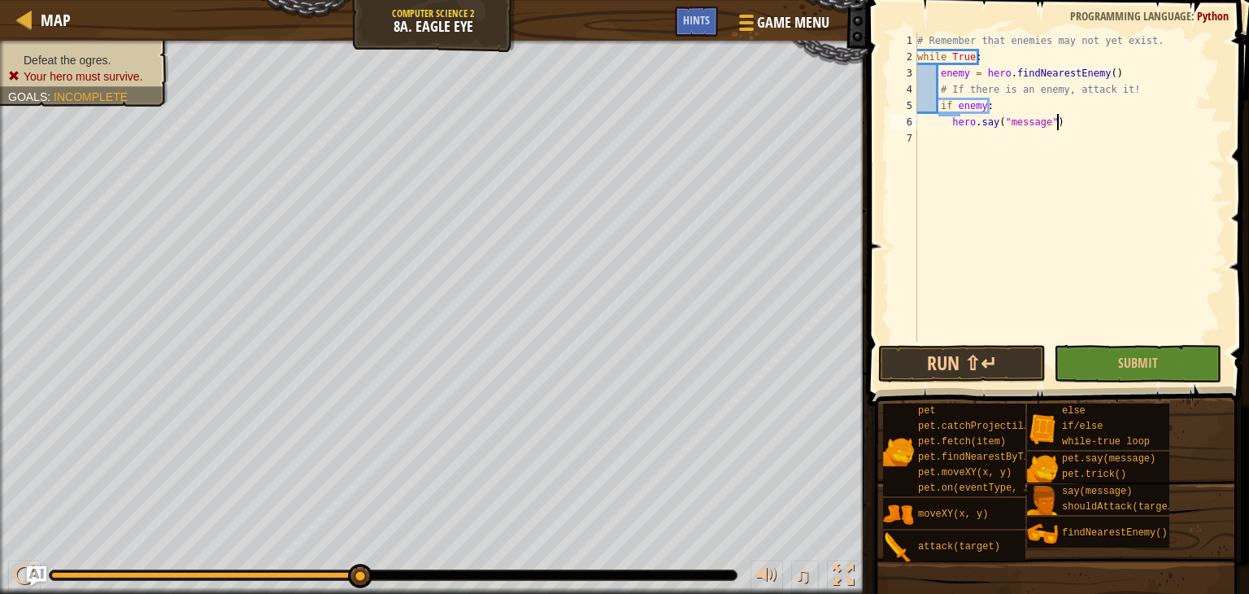
drag, startPoint x: 1059, startPoint y: 115, endPoint x: 1052, endPoint y: 121, distance: 9.2
click at [1052, 121] on div "# Remember that enemies may not yet exist. while True : enemy = hero . findNear…" at bounding box center [1069, 203] width 311 height 341
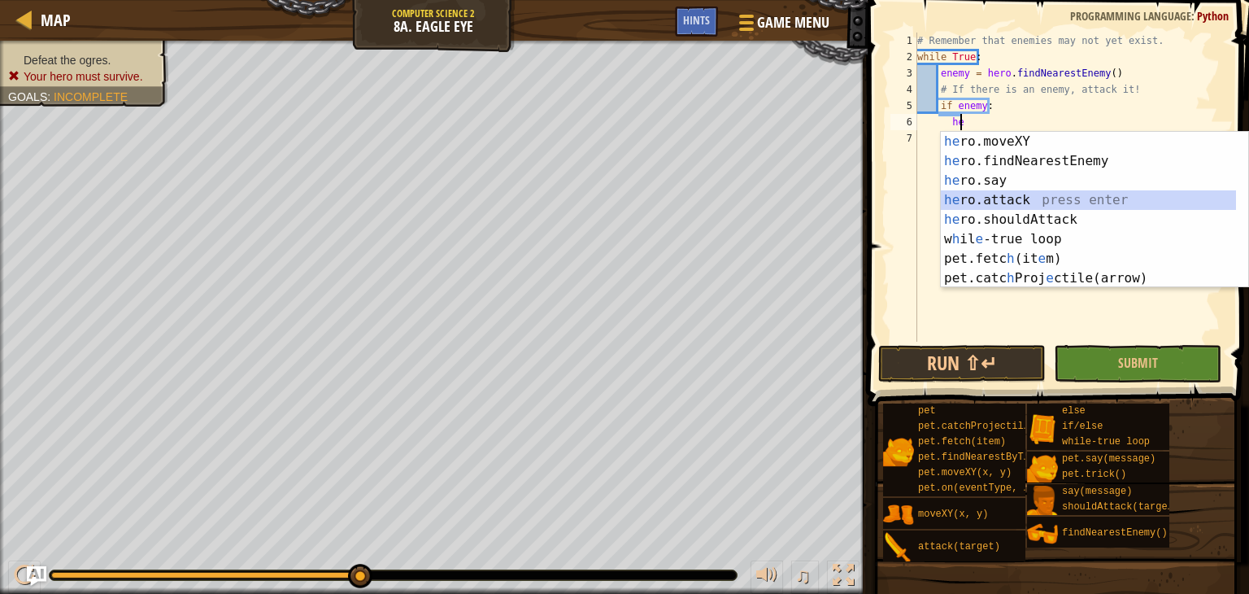
click at [963, 194] on div "he ro.moveXY press enter he ro.findNearestEnemy press enter he ro.say press ent…" at bounding box center [1088, 229] width 295 height 195
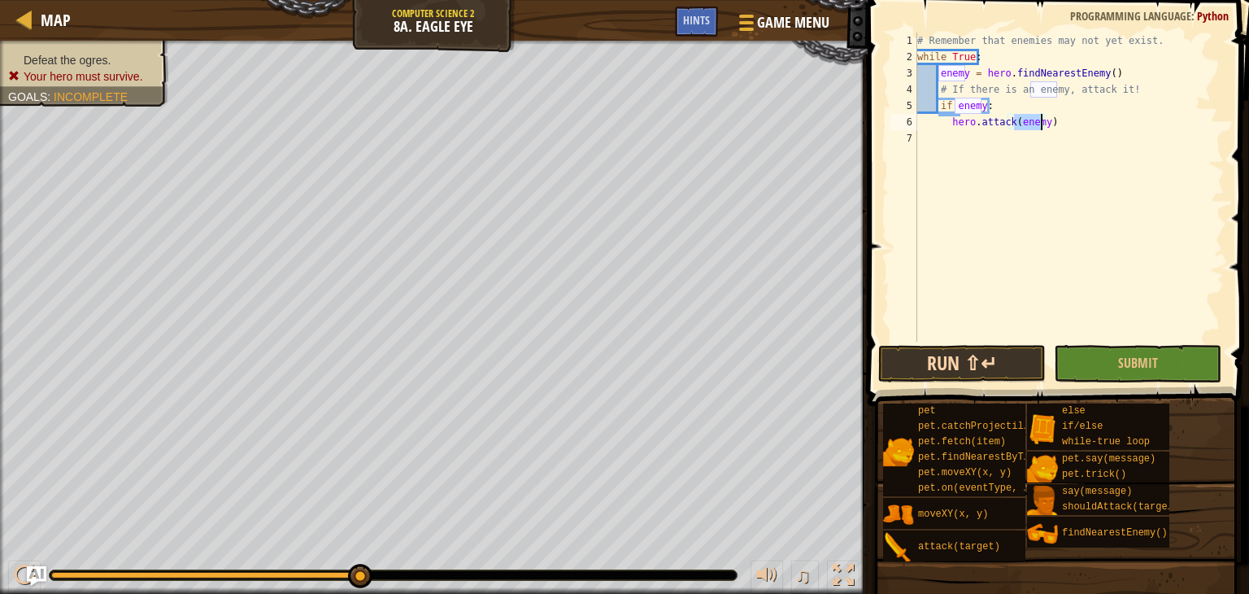
type textarea "hero.attack(enemy)"
click at [943, 351] on button "Run ⇧↵" at bounding box center [961, 363] width 167 height 37
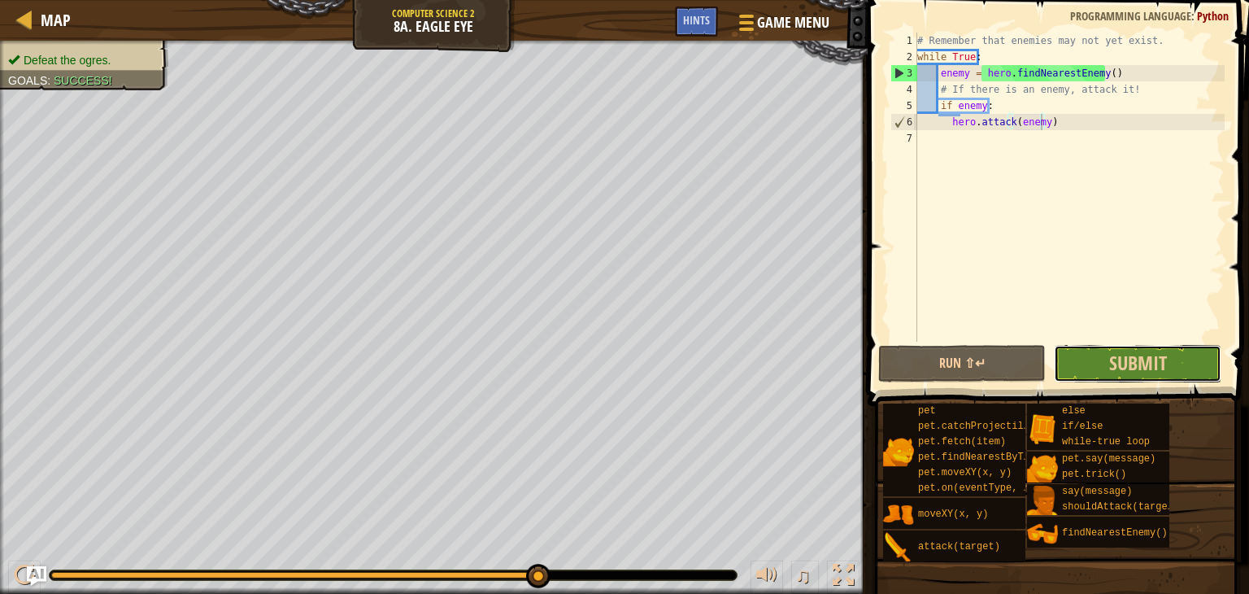
click at [1083, 361] on button "Submit" at bounding box center [1137, 363] width 167 height 37
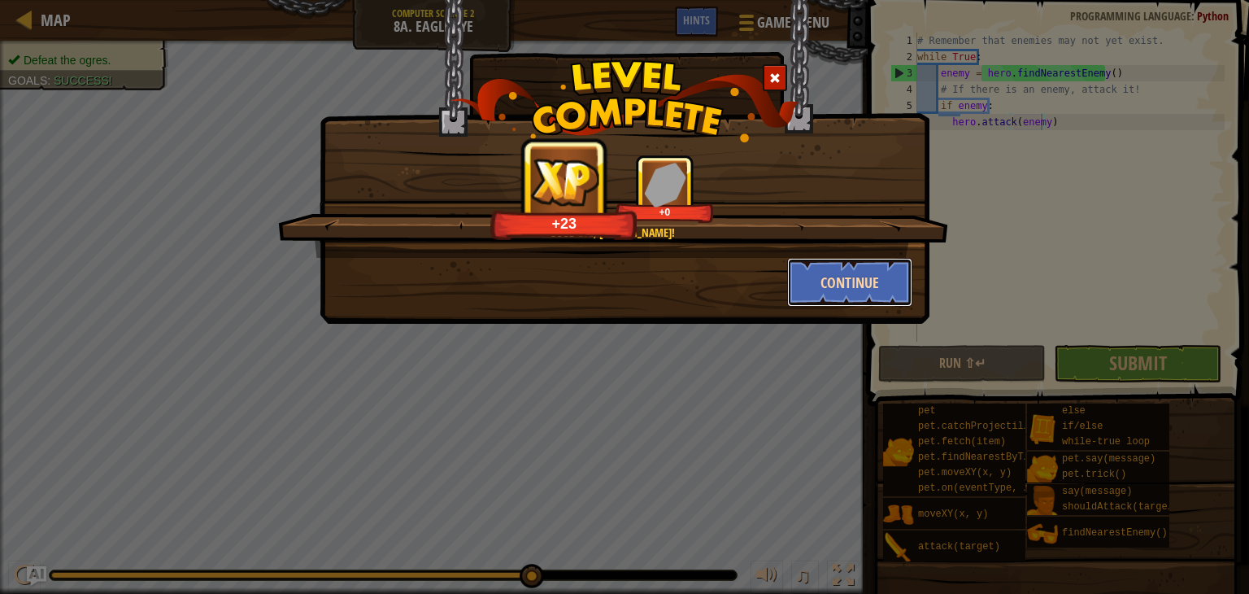
click at [842, 284] on button "Continue" at bounding box center [850, 282] width 126 height 49
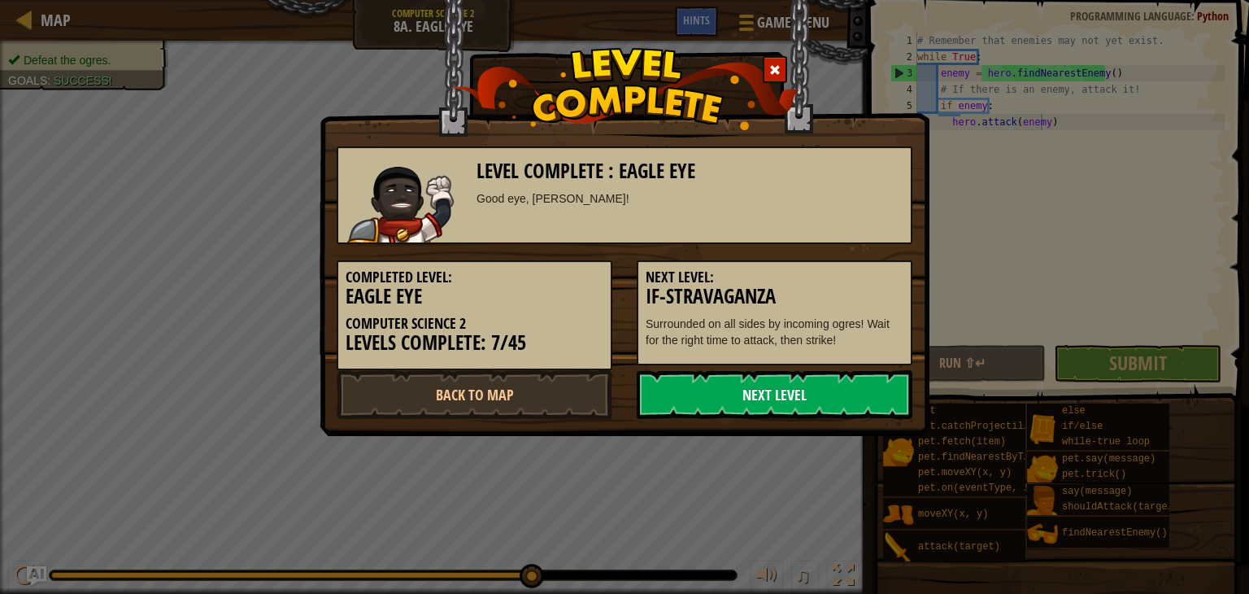
click at [768, 407] on link "Next Level" at bounding box center [775, 394] width 276 height 49
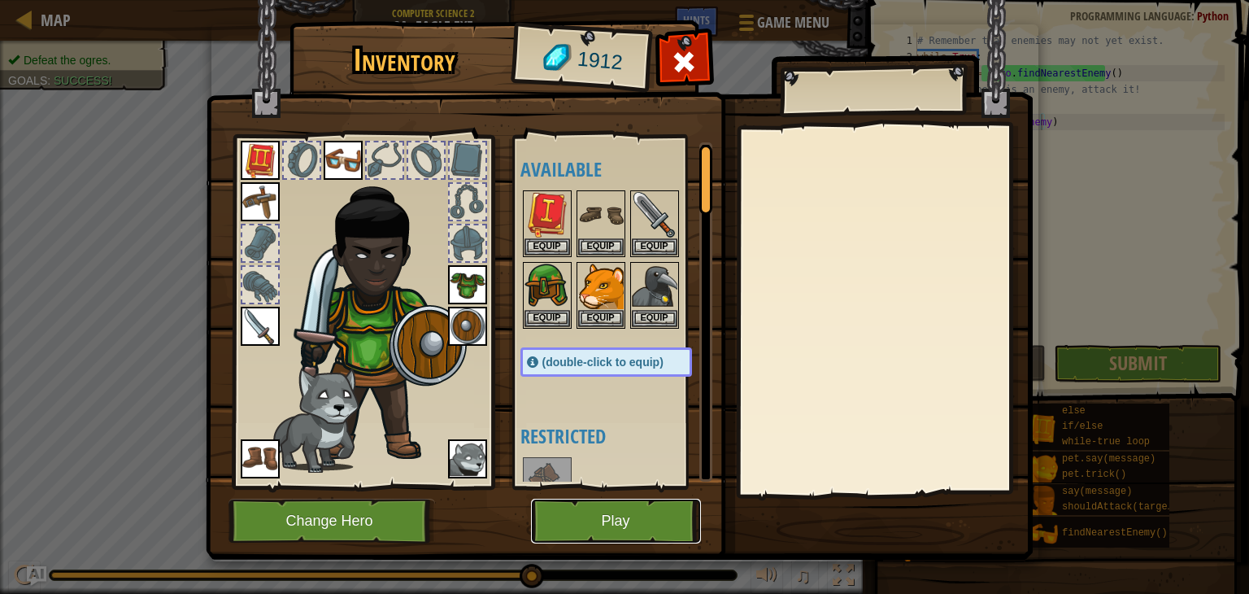
click at [663, 505] on button "Play" at bounding box center [616, 520] width 170 height 45
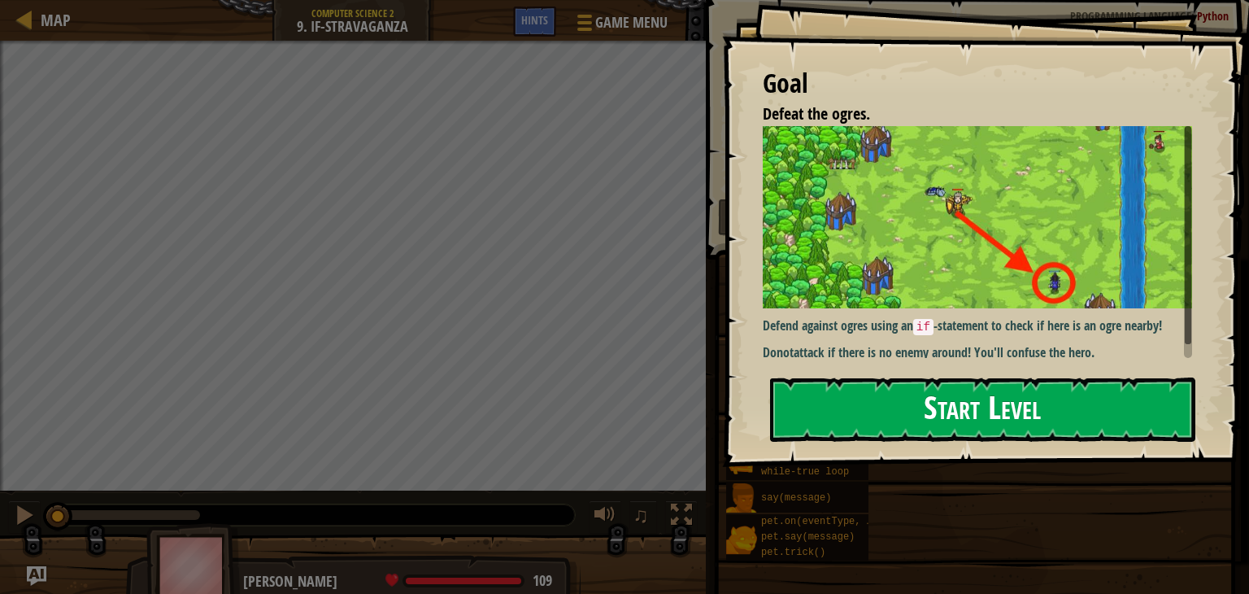
click at [931, 428] on button "Start Level" at bounding box center [982, 409] width 425 height 64
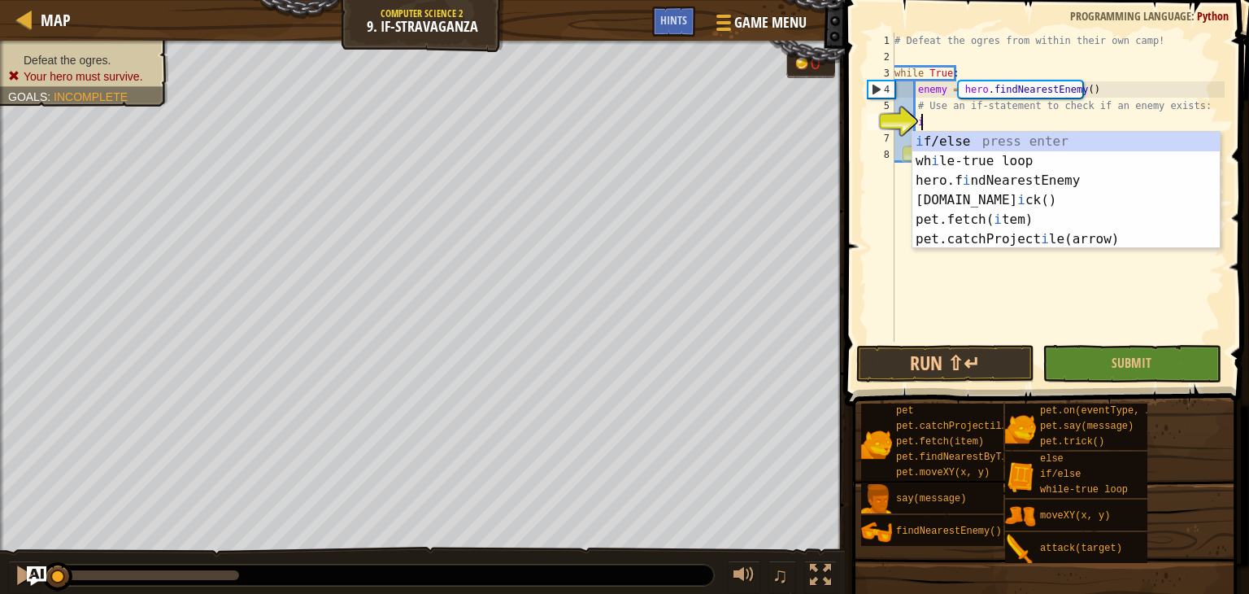
scroll to position [7, 1]
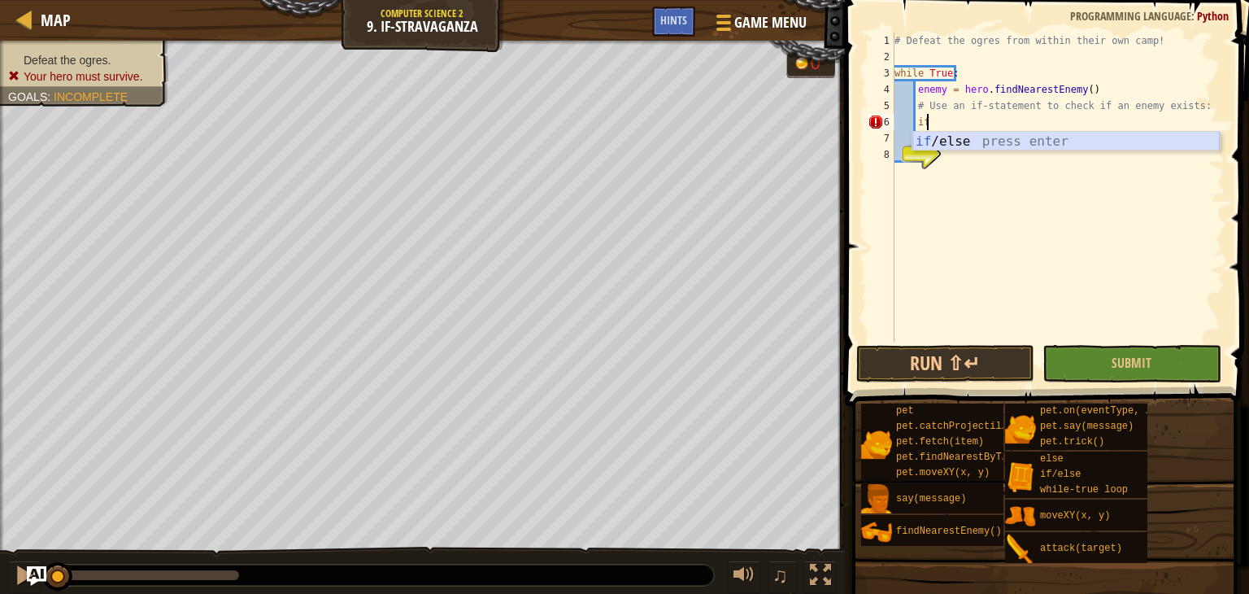
click at [943, 141] on div "if /else press enter" at bounding box center [1065, 161] width 307 height 59
type textarea "if enemy:"
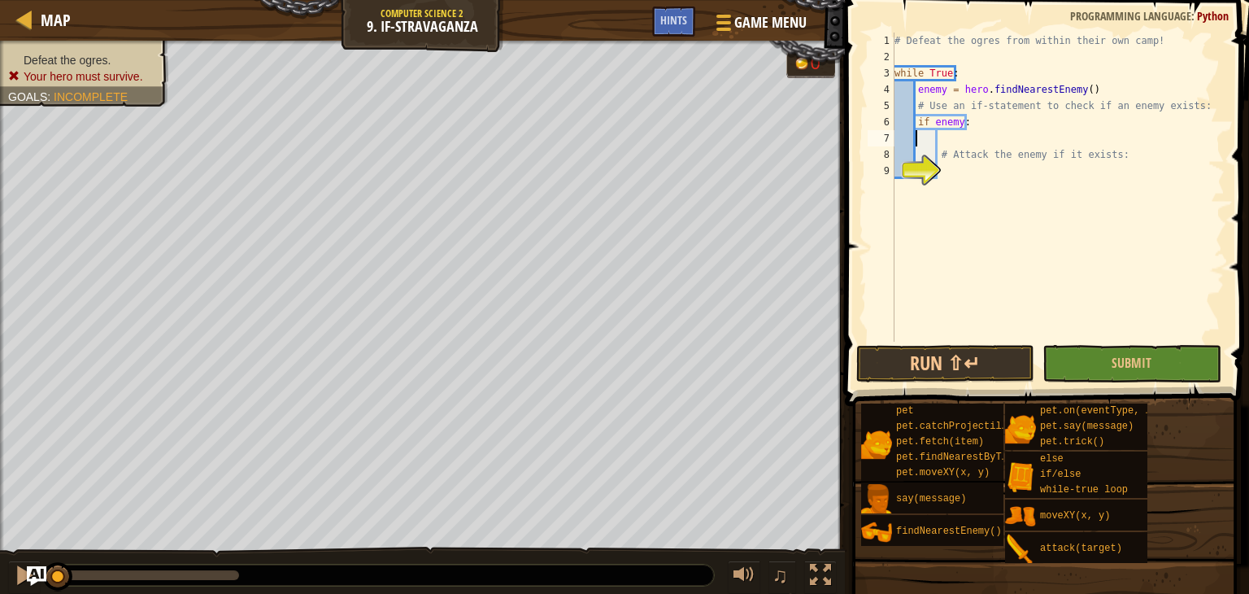
click at [917, 145] on div "# Defeat the ogres from within their own camp! while True : enemy = hero . find…" at bounding box center [1057, 203] width 333 height 341
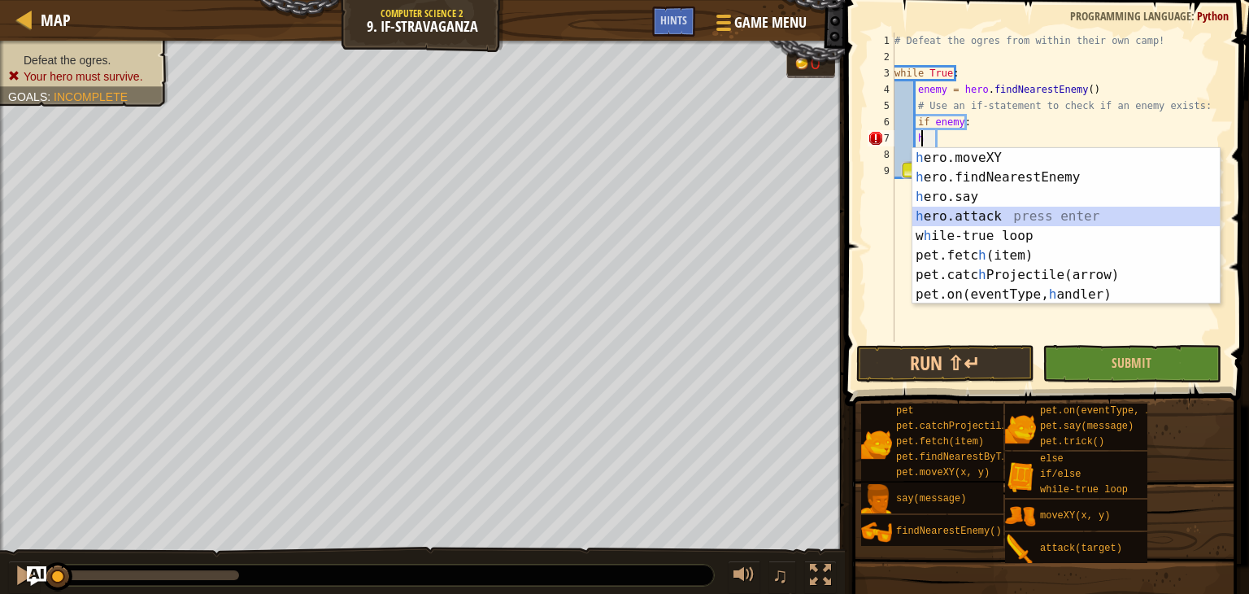
click at [946, 207] on div "h ero.moveXY press enter h ero.findNearestEnemy press enter h ero.say press ent…" at bounding box center [1065, 245] width 307 height 195
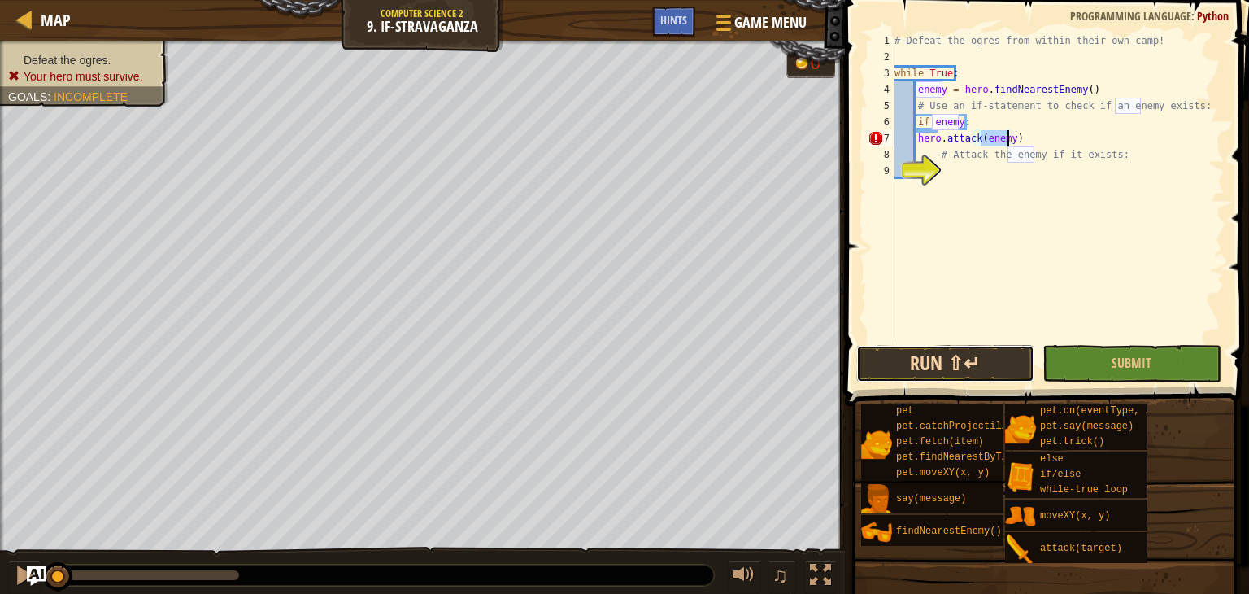
click at [968, 360] on button "Run ⇧↵" at bounding box center [945, 363] width 178 height 37
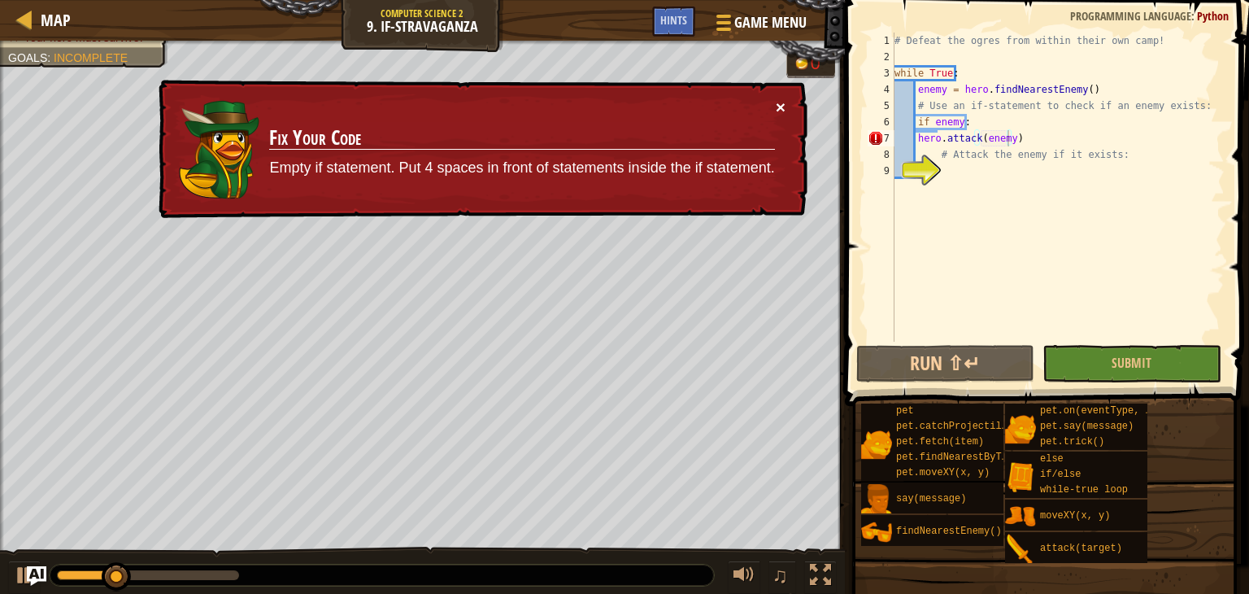
click at [779, 104] on button "×" at bounding box center [781, 106] width 10 height 17
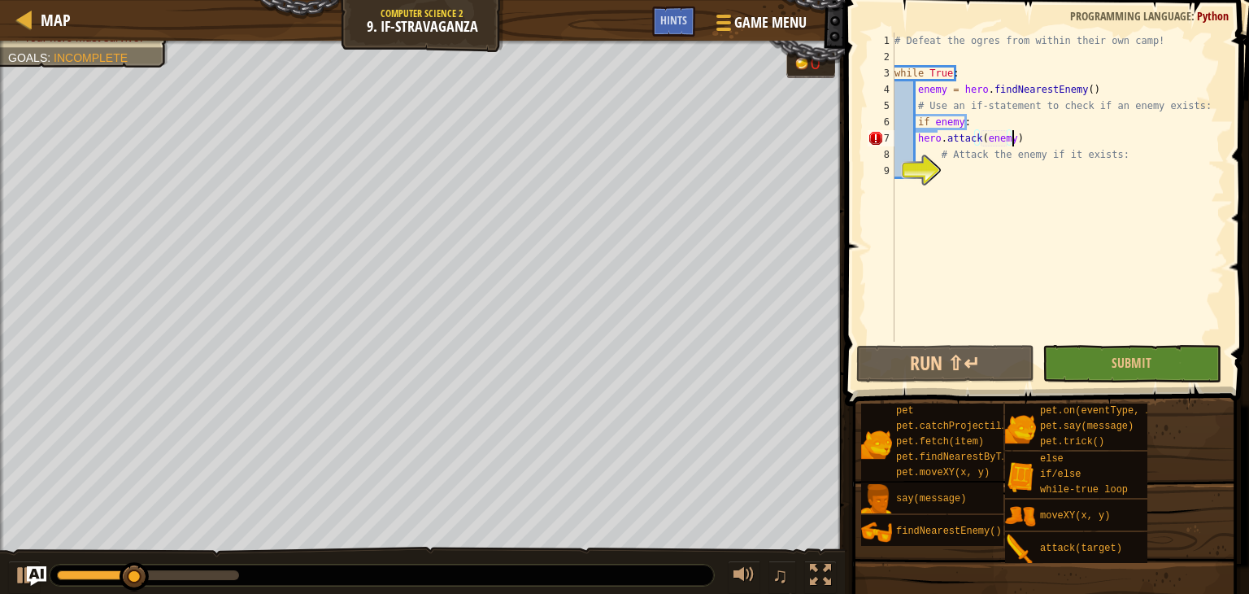
click at [1012, 139] on div "# Defeat the ogres from within their own camp! while True : enemy = hero . find…" at bounding box center [1057, 203] width 333 height 341
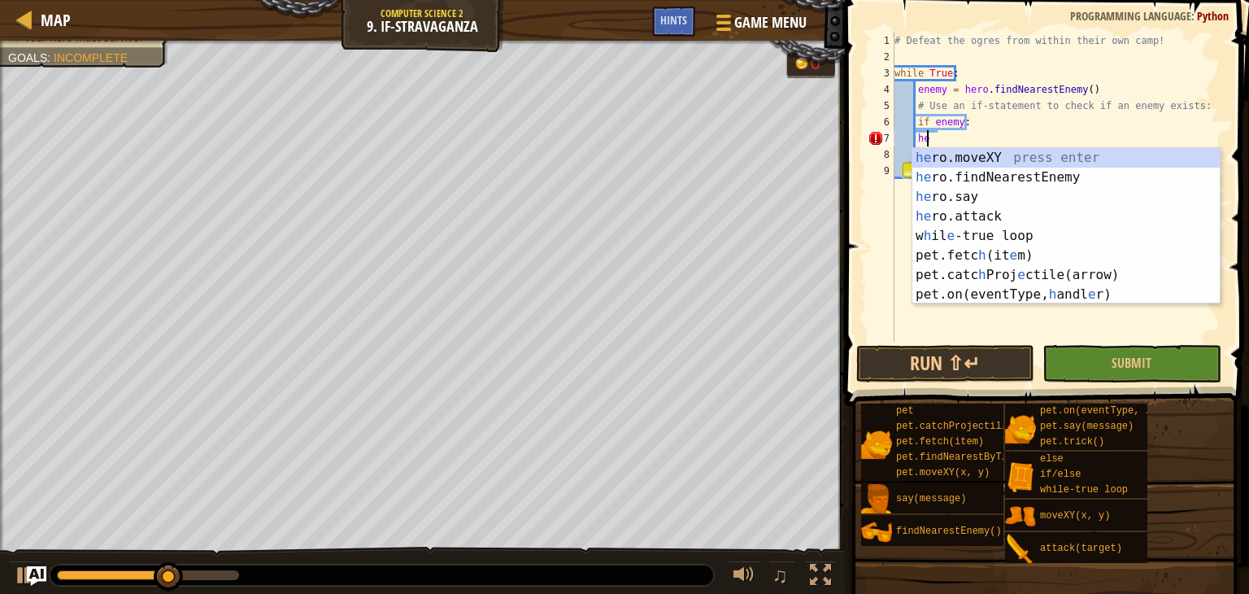
type textarea "h"
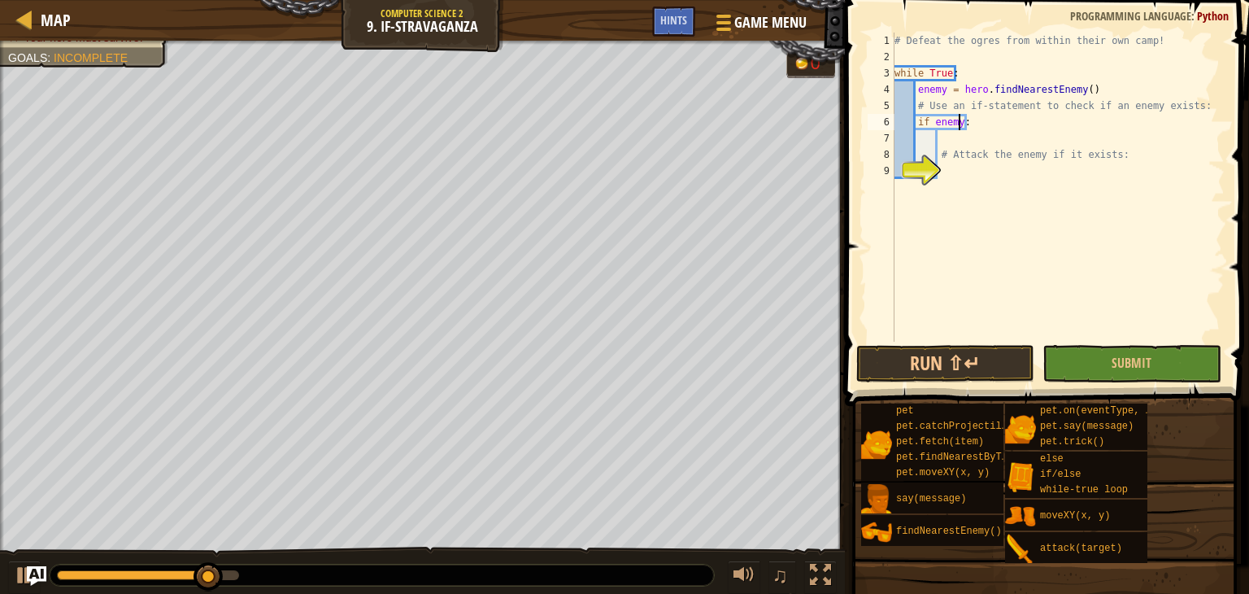
click at [960, 120] on div "# Defeat the ogres from within their own camp! while True : enemy = hero . find…" at bounding box center [1057, 203] width 333 height 341
click at [969, 119] on div "# Defeat the ogres from within their own camp! while True : enemy = hero . find…" at bounding box center [1057, 203] width 333 height 341
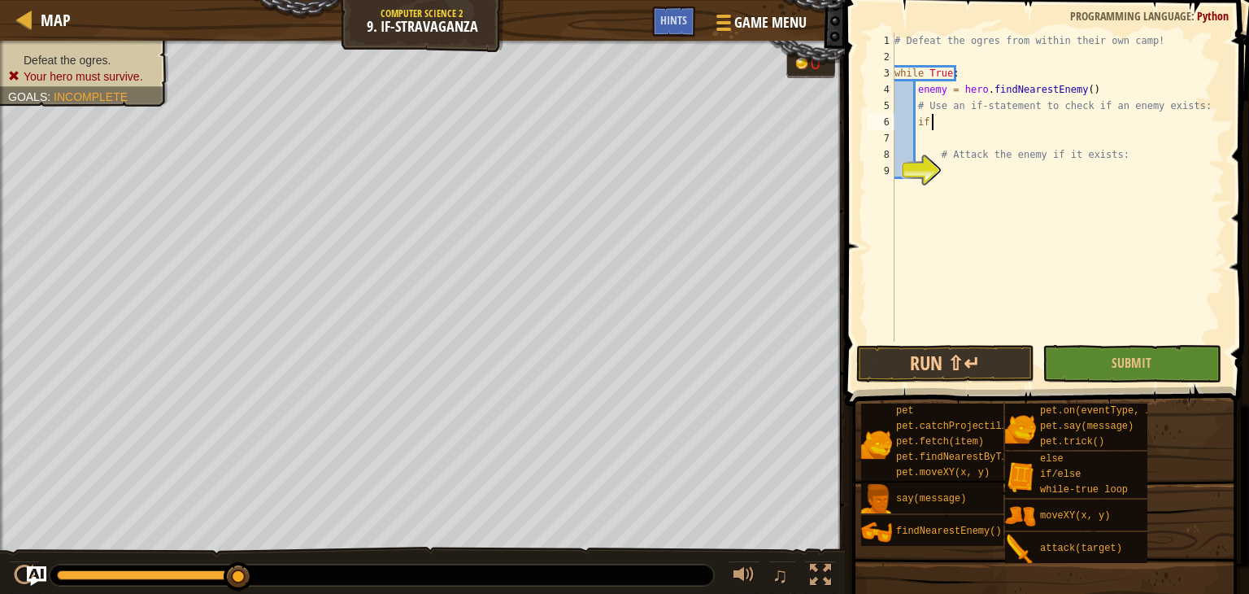
scroll to position [7, 1]
type textarea "i"
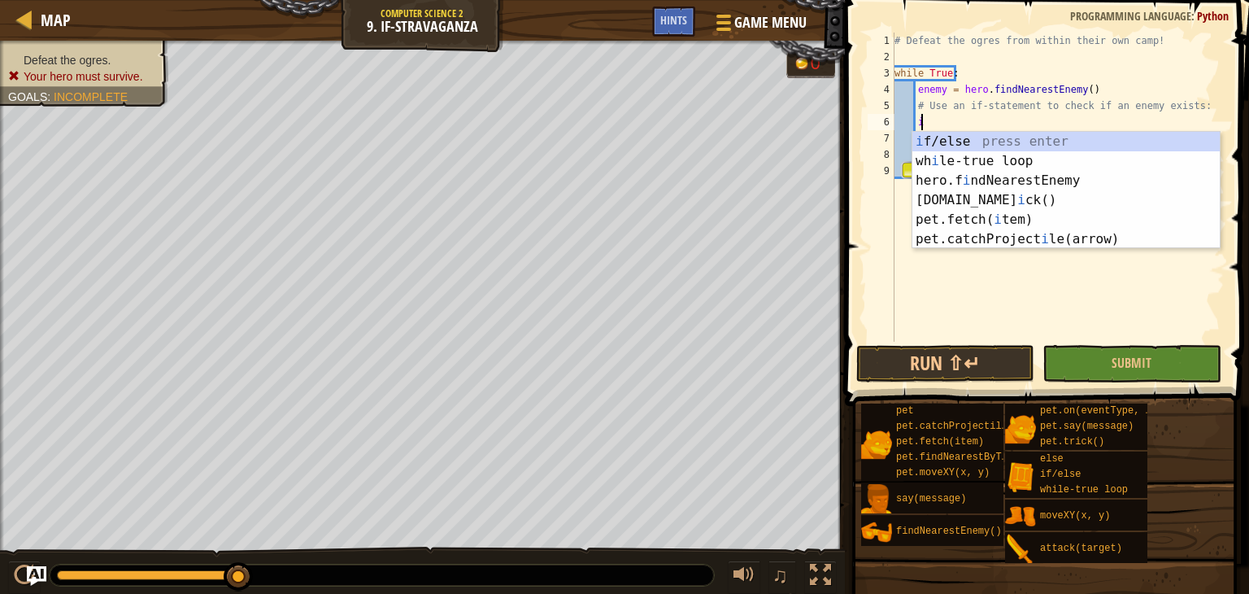
scroll to position [7, 0]
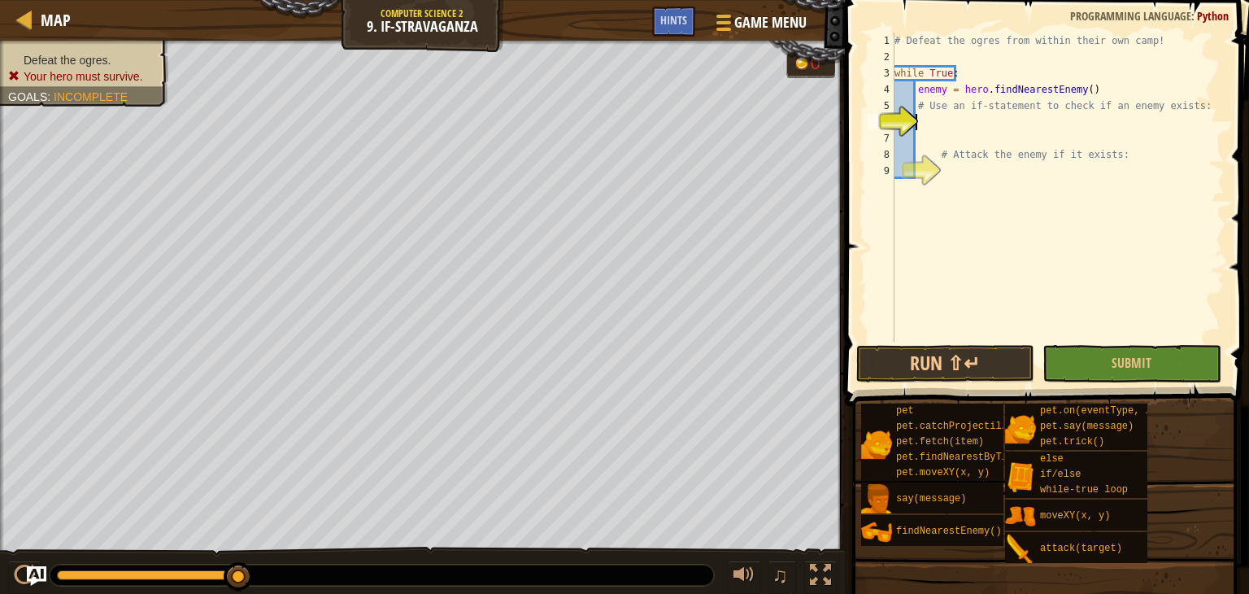
type textarea "h"
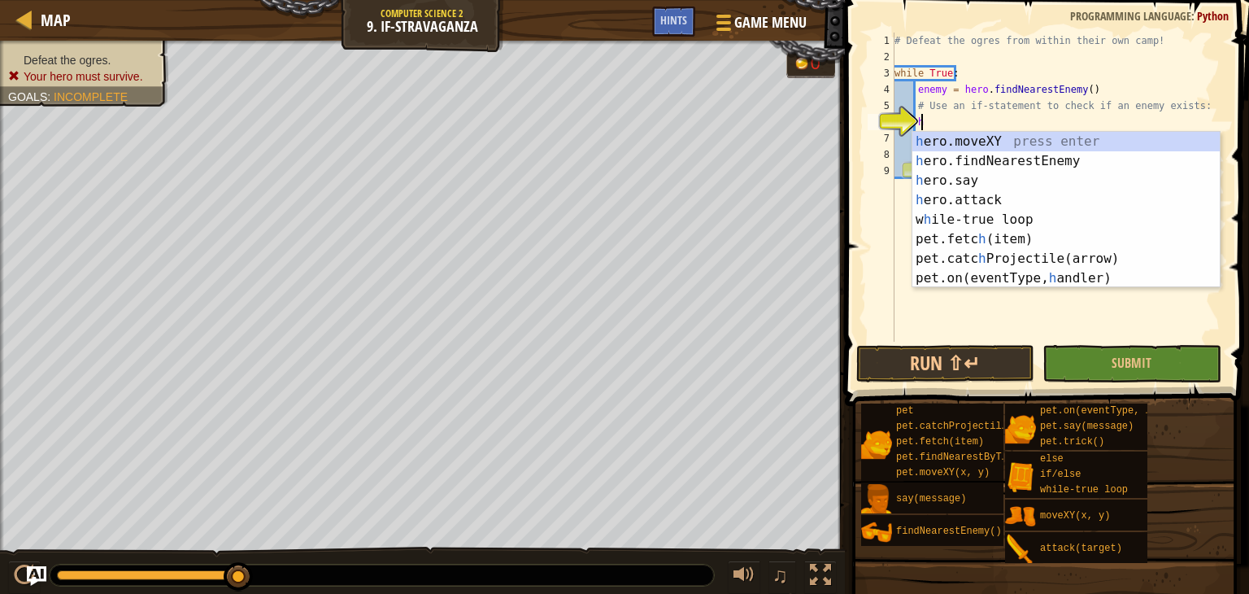
scroll to position [7, 1]
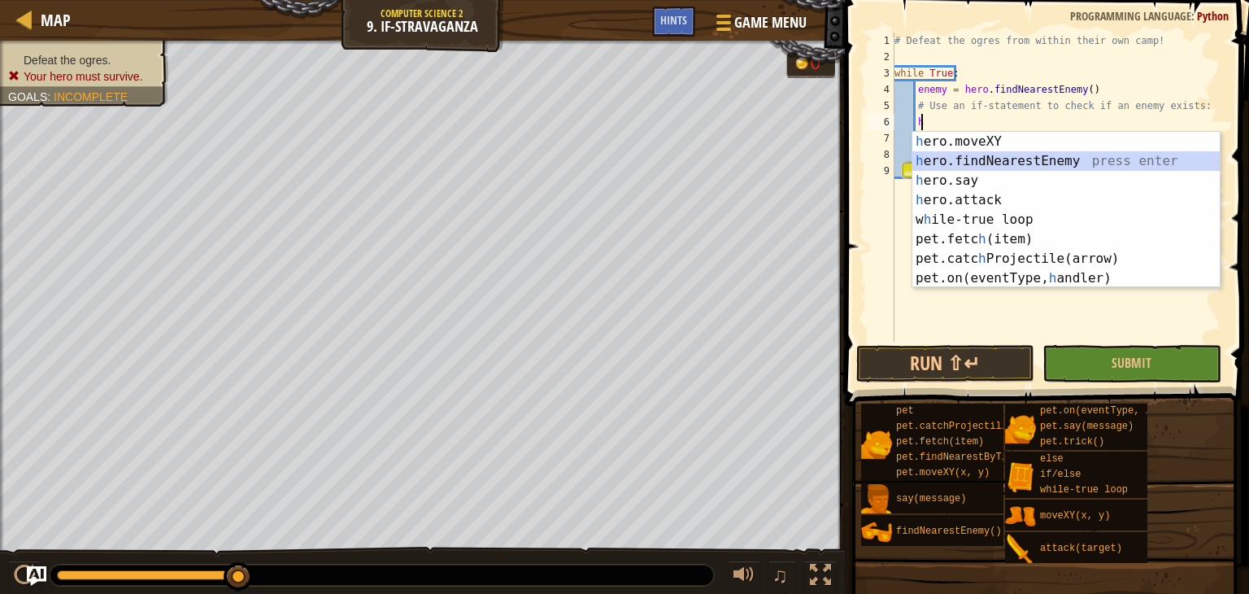
click at [933, 162] on div "h ero.moveXY press enter h ero.findNearestEnemy press enter h ero.say press ent…" at bounding box center [1065, 229] width 307 height 195
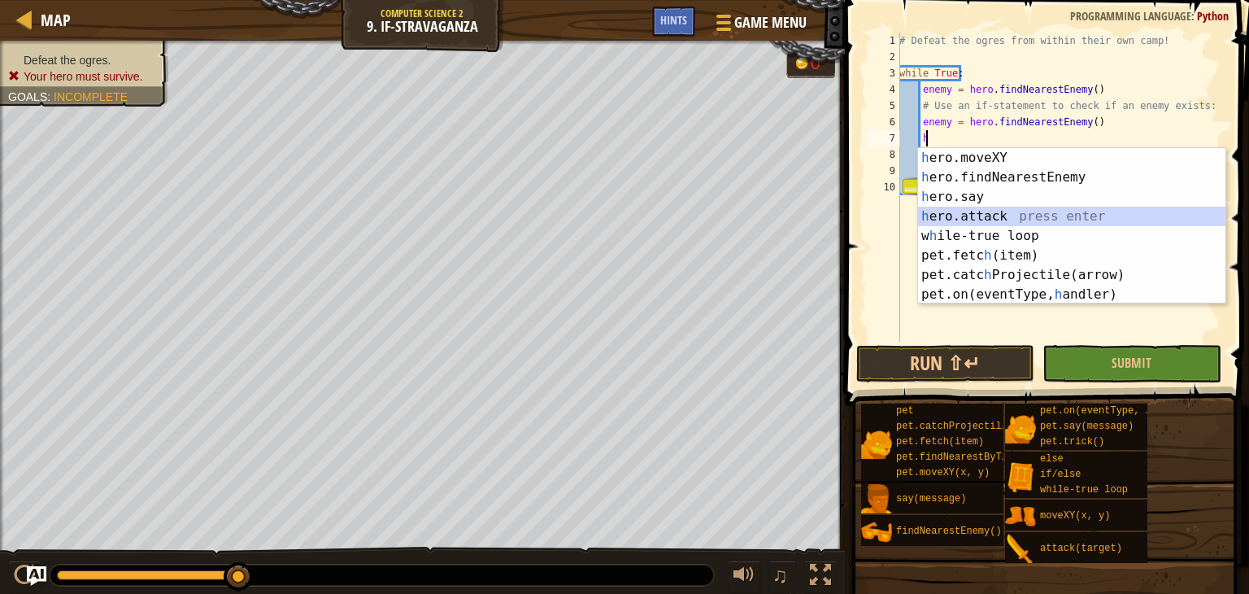
click at [943, 209] on div "h ero.moveXY press enter h ero.findNearestEnemy press enter h ero.say press ent…" at bounding box center [1071, 245] width 307 height 195
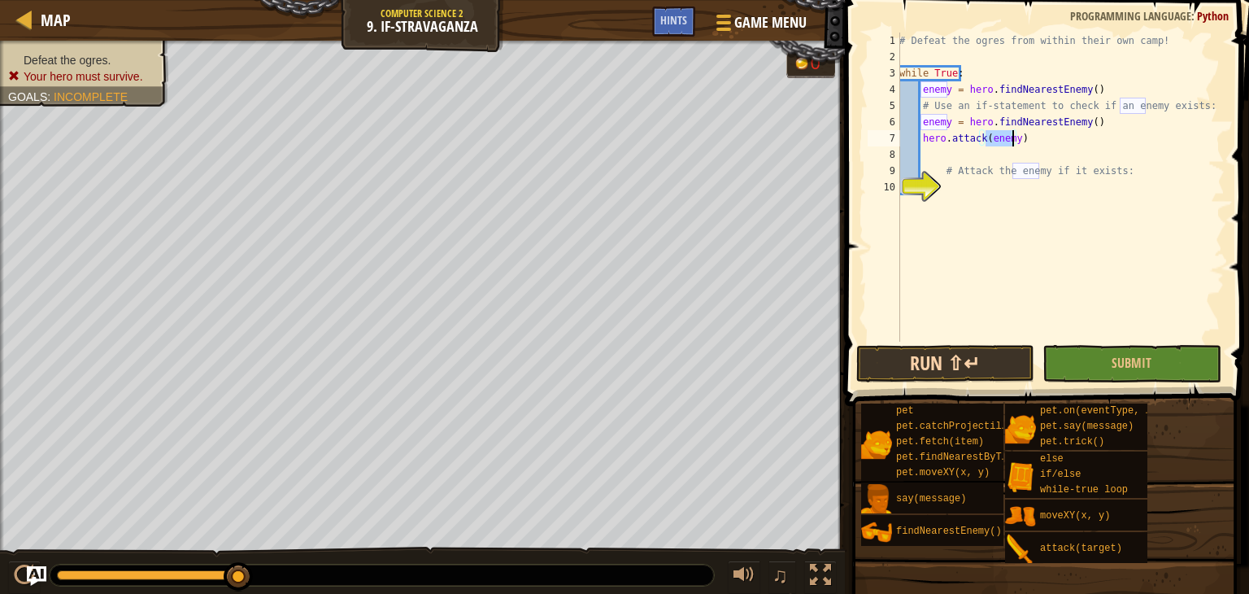
type textarea "hero.attack(enemy)"
click at [889, 364] on button "Run ⇧↵" at bounding box center [945, 363] width 178 height 37
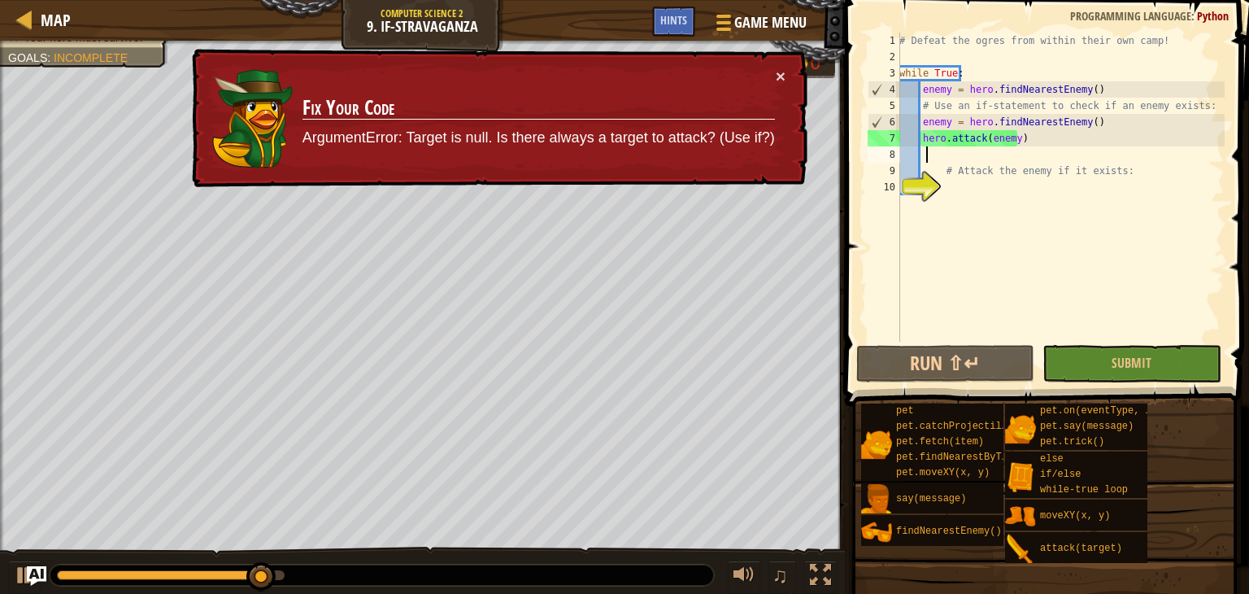
click at [928, 156] on div "# Defeat the ogres from within their own camp! while True : enemy = hero . find…" at bounding box center [1060, 203] width 328 height 341
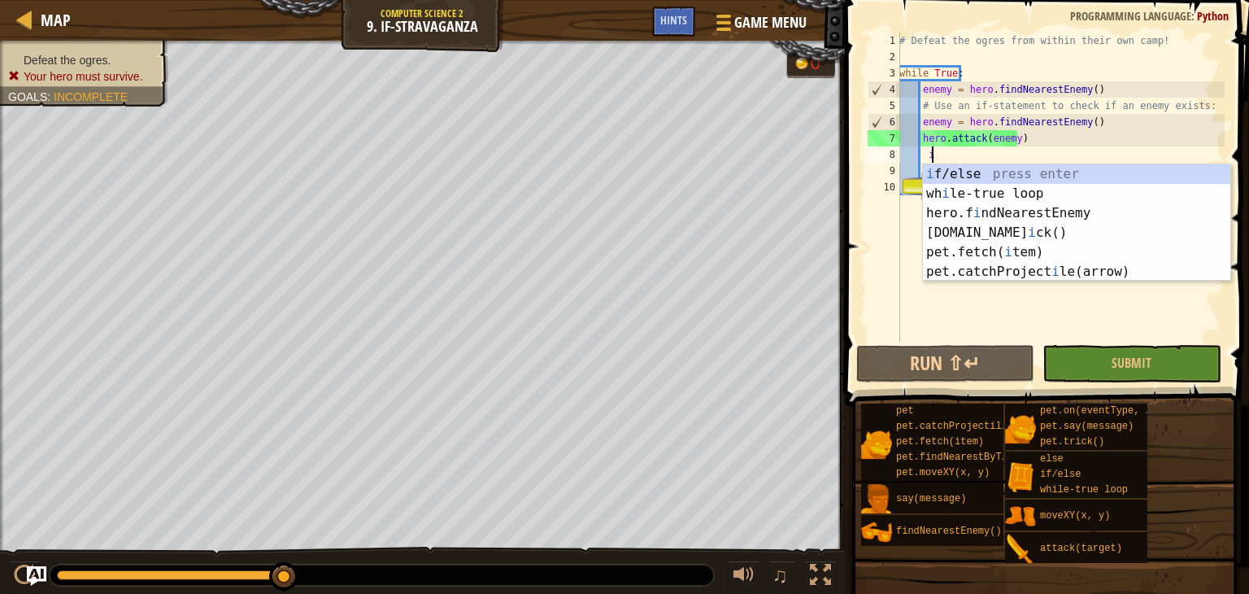
scroll to position [7, 2]
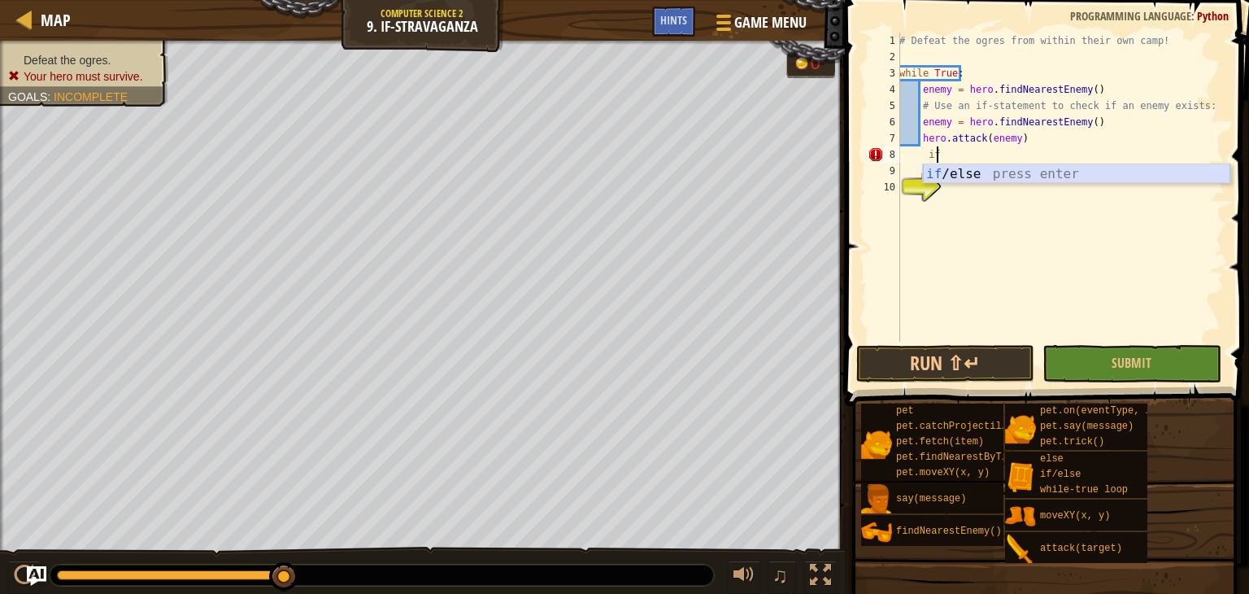
click at [930, 170] on div "if /else press enter" at bounding box center [1076, 193] width 307 height 59
type textarea "if enemy:"
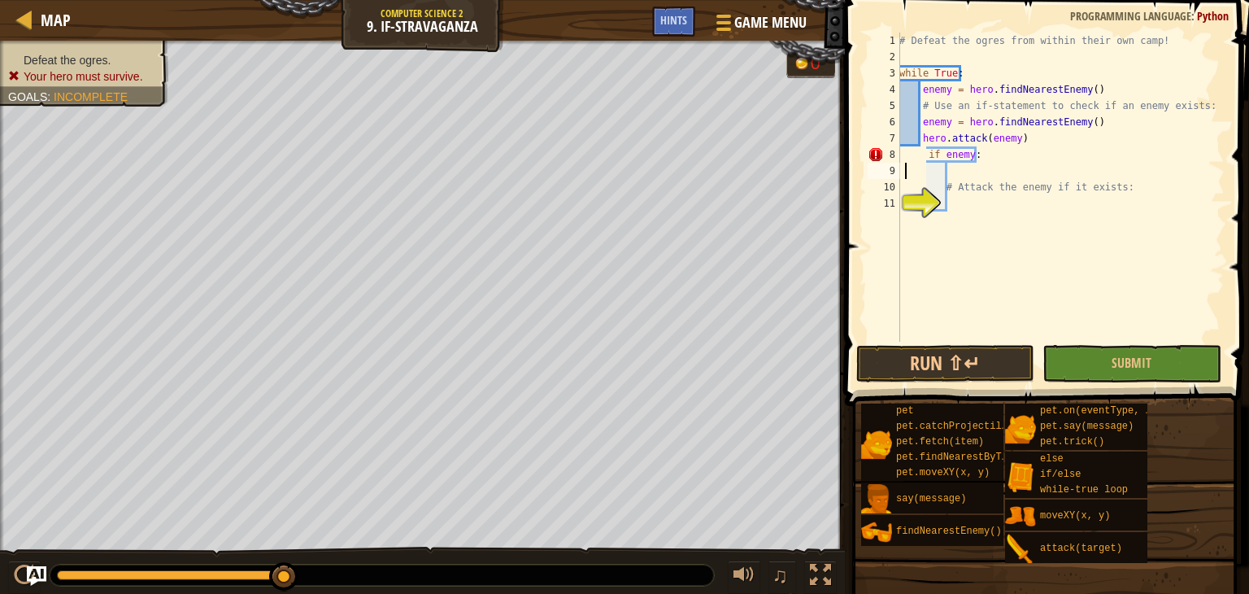
click at [907, 173] on div "# Defeat the ogres from within their own camp! while True : enemy = hero . find…" at bounding box center [1060, 203] width 328 height 341
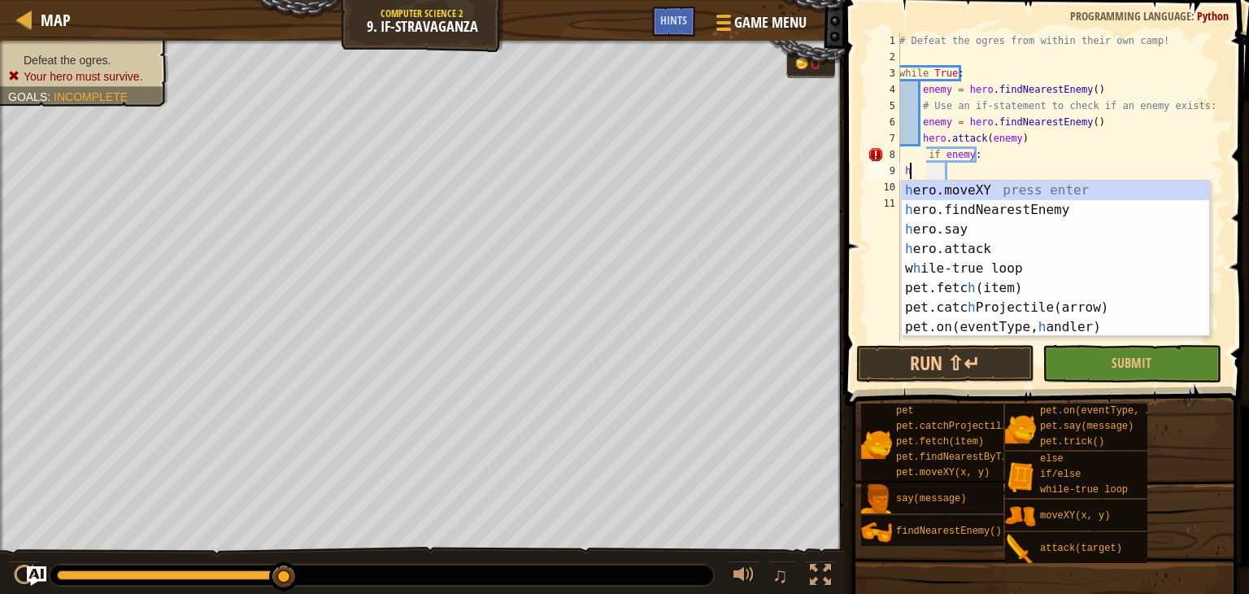
scroll to position [7, 1]
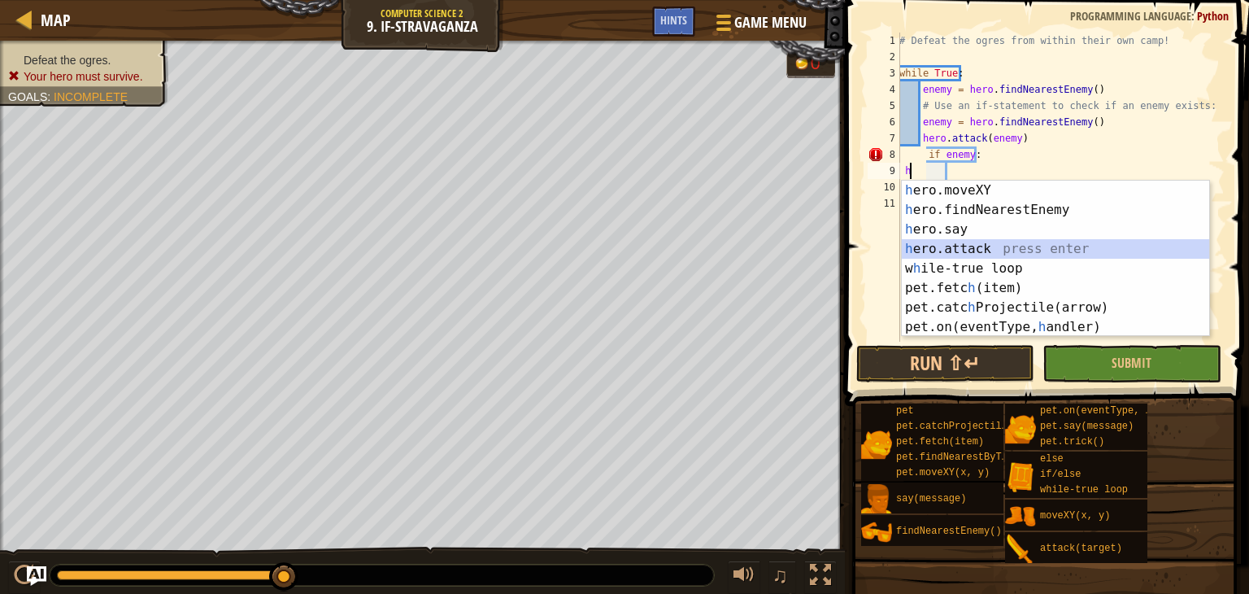
click at [975, 245] on div "h ero.moveXY press enter h ero.findNearestEnemy press enter h ero.say press ent…" at bounding box center [1055, 277] width 307 height 195
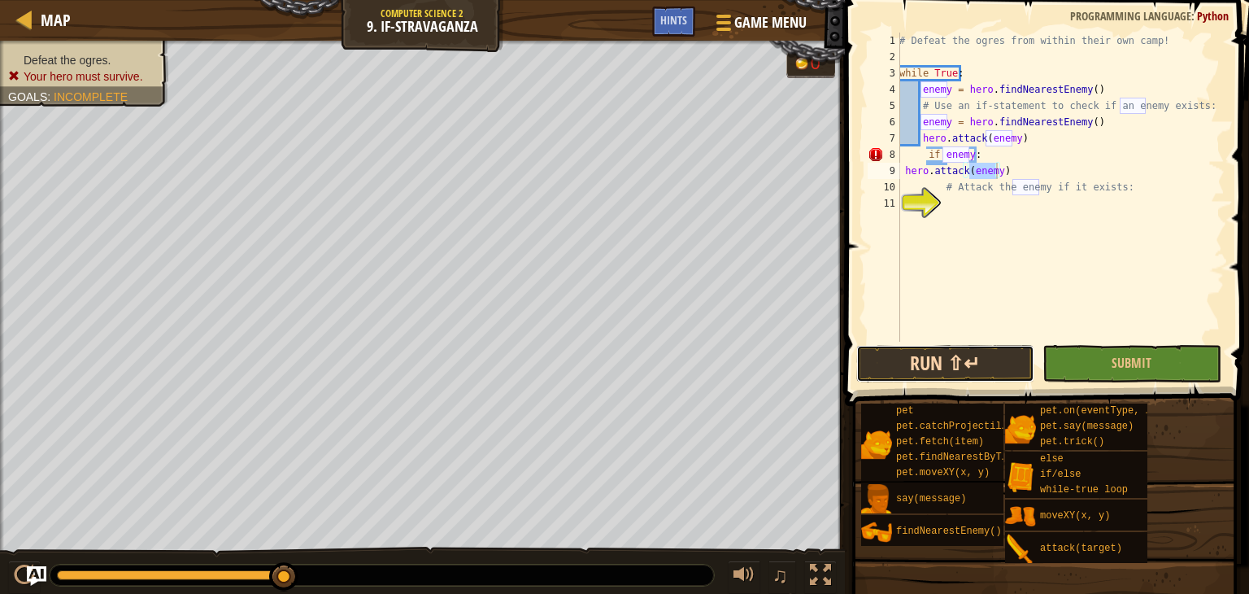
click at [980, 368] on button "Run ⇧↵" at bounding box center [945, 363] width 178 height 37
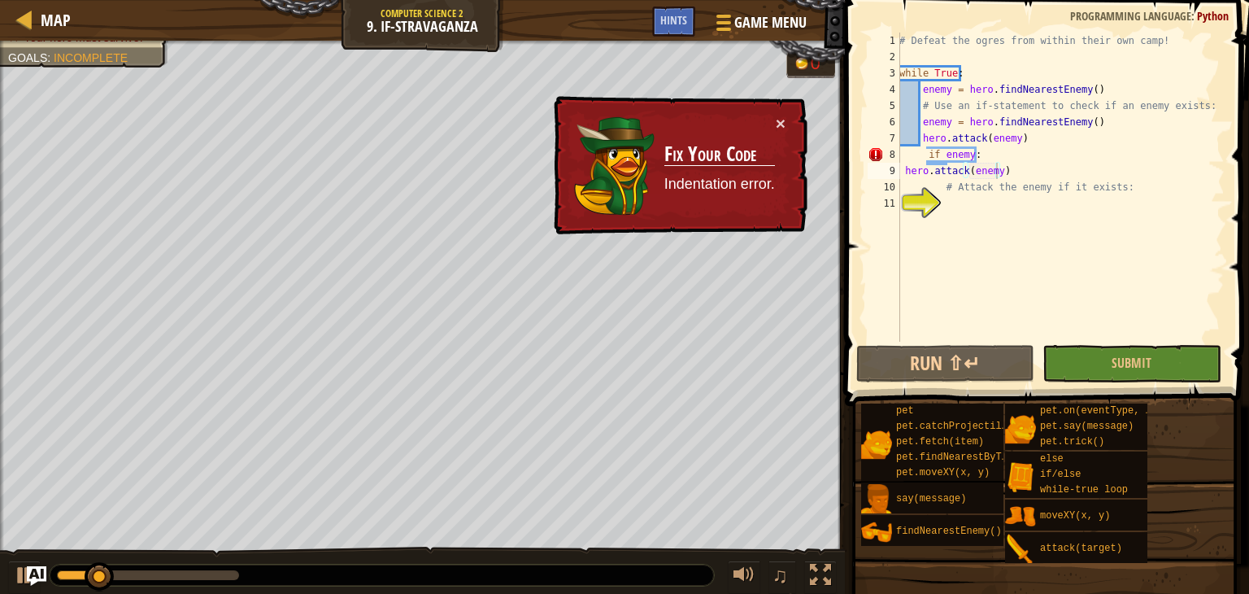
drag, startPoint x: 853, startPoint y: 225, endPoint x: 772, endPoint y: 134, distance: 122.1
click at [772, 134] on div "Map Computer Science 2 9. If-stravaganza Game Menu Done Hints 1 ההההההההההההההה…" at bounding box center [624, 297] width 1249 height 594
click at [778, 115] on button "×" at bounding box center [781, 123] width 10 height 17
click at [983, 147] on div "# Defeat the ogres from within their own camp! while True : enemy = hero . find…" at bounding box center [1060, 203] width 328 height 341
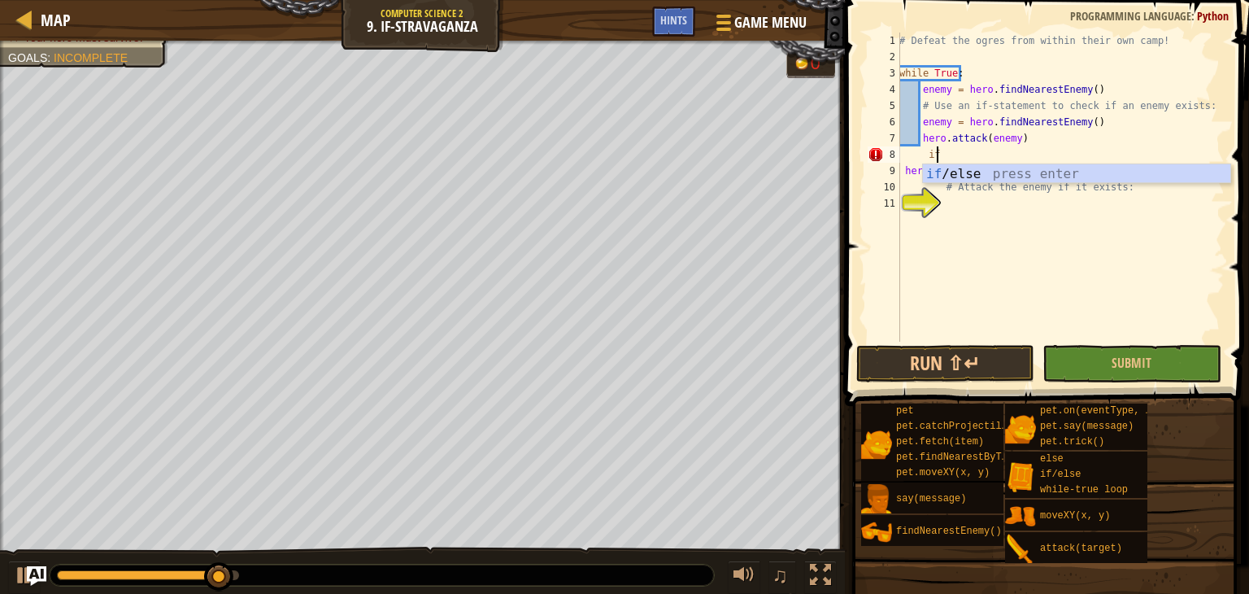
type textarea "i"
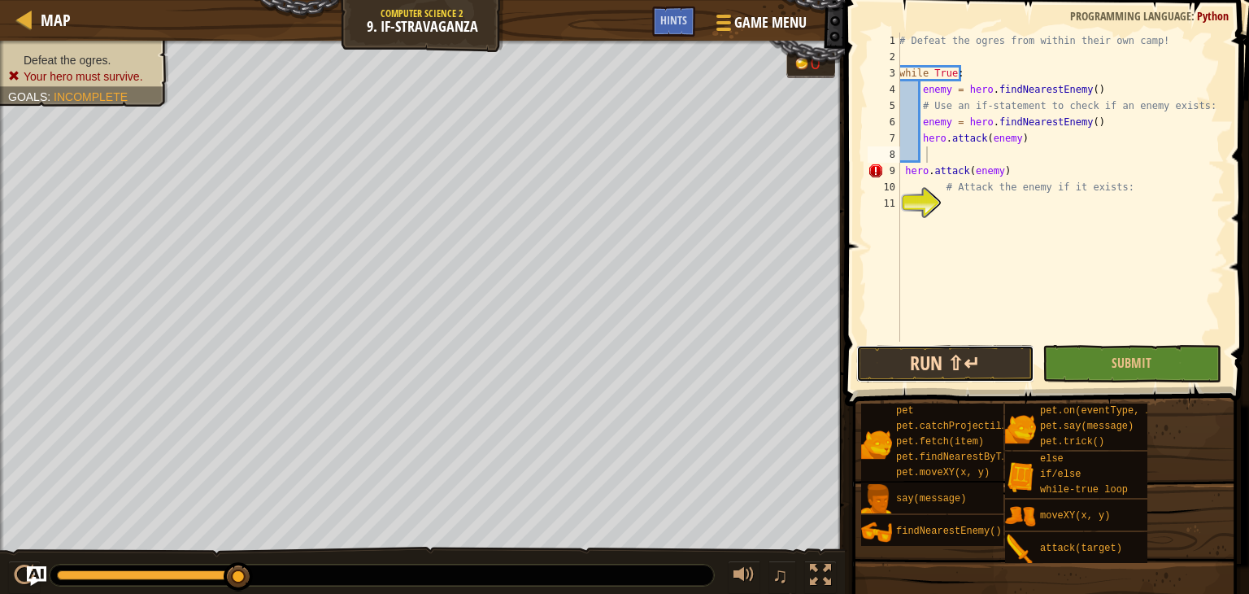
click at [928, 364] on button "Run ⇧↵" at bounding box center [945, 363] width 178 height 37
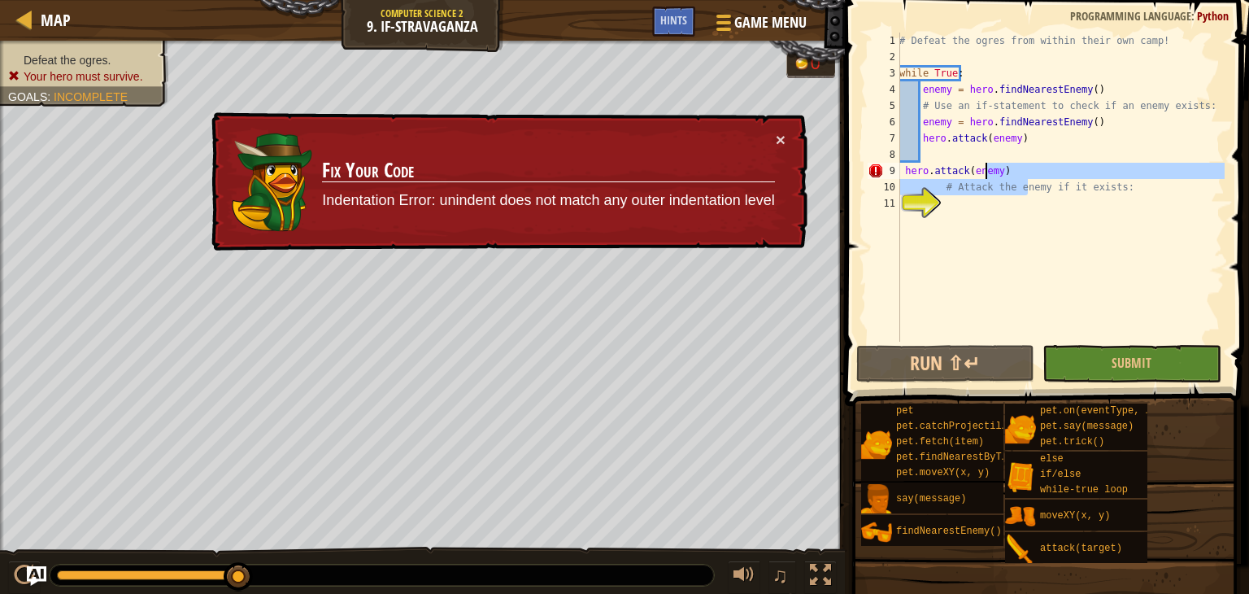
drag, startPoint x: 1027, startPoint y: 180, endPoint x: 981, endPoint y: 161, distance: 49.2
click at [981, 161] on div "# Defeat the ogres from within their own camp! while True : enemy = hero . find…" at bounding box center [1060, 203] width 328 height 341
type textarea "hero.attack(enemy)"
click at [981, 161] on div "# Defeat the ogres from within their own camp! while True : enemy = hero . find…" at bounding box center [1060, 187] width 328 height 309
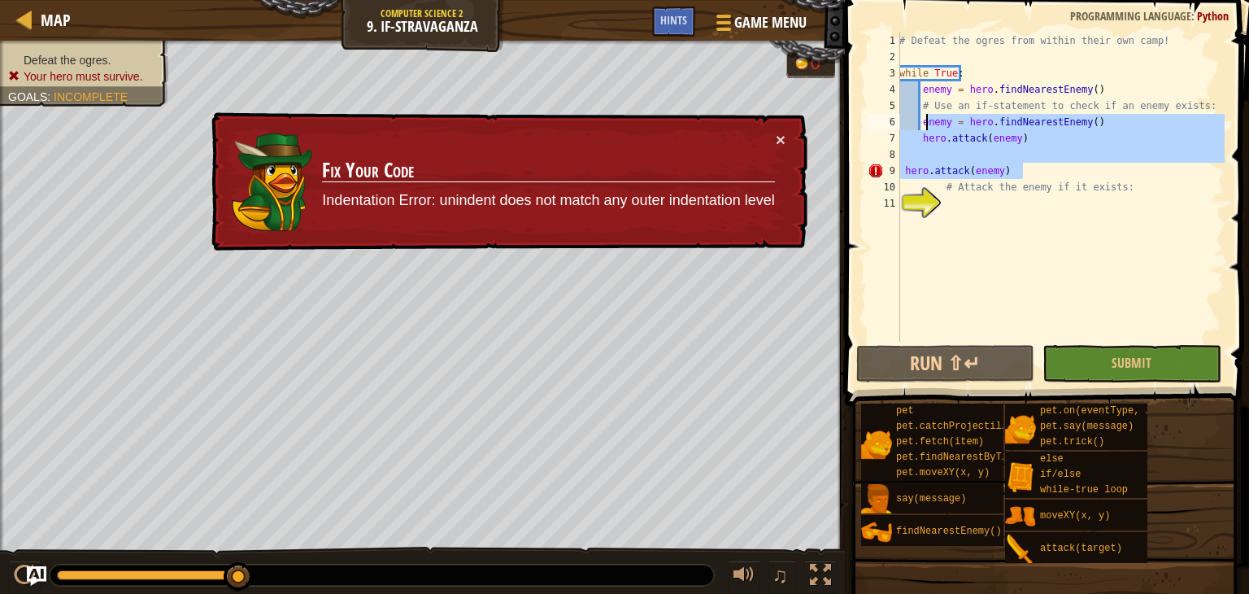
drag, startPoint x: 1021, startPoint y: 163, endPoint x: 922, endPoint y: 118, distance: 109.1
click at [922, 118] on div "# Defeat the ogres from within their own camp! while True : enemy = hero . find…" at bounding box center [1060, 203] width 328 height 341
click at [922, 118] on div "# Defeat the ogres from within their own camp! while True : enemy = hero . find…" at bounding box center [1060, 187] width 328 height 309
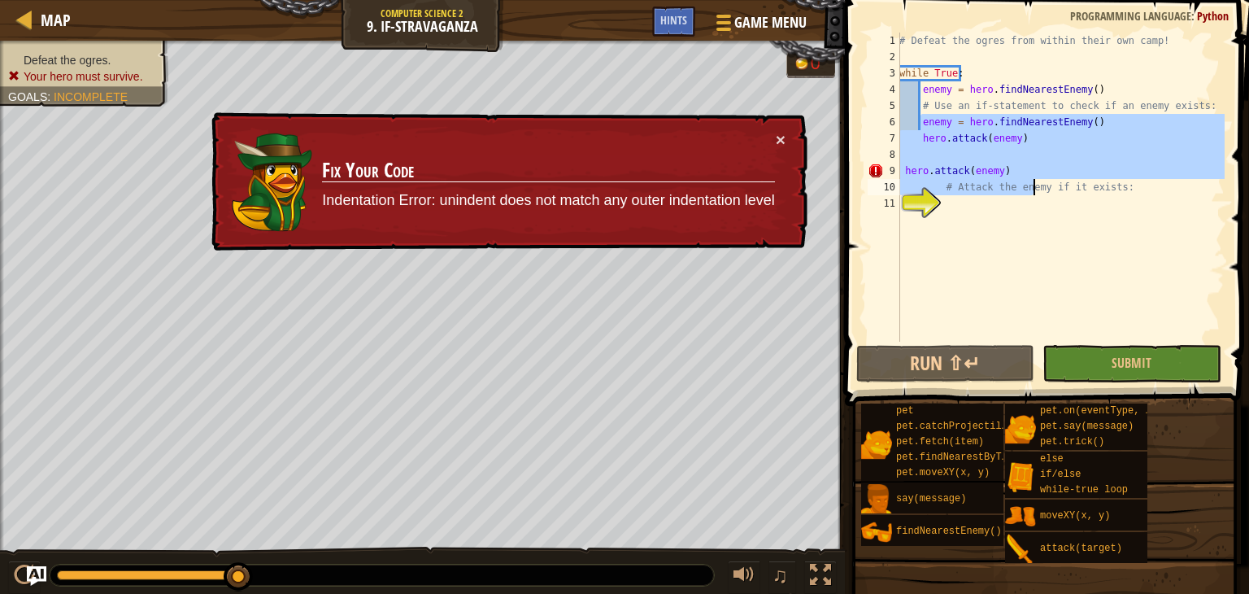
drag, startPoint x: 922, startPoint y: 118, endPoint x: 1031, endPoint y: 191, distance: 131.2
click at [1031, 191] on div "# Defeat the ogres from within their own camp! while True : enemy = hero . find…" at bounding box center [1060, 203] width 328 height 341
click at [1022, 180] on div "# Defeat the ogres from within their own camp! while True : enemy = hero . find…" at bounding box center [1060, 187] width 328 height 309
drag, startPoint x: 1010, startPoint y: 170, endPoint x: 919, endPoint y: 128, distance: 100.1
click at [919, 128] on div "# Defeat the ogres from within their own camp! while True : enemy = hero . find…" at bounding box center [1060, 203] width 328 height 341
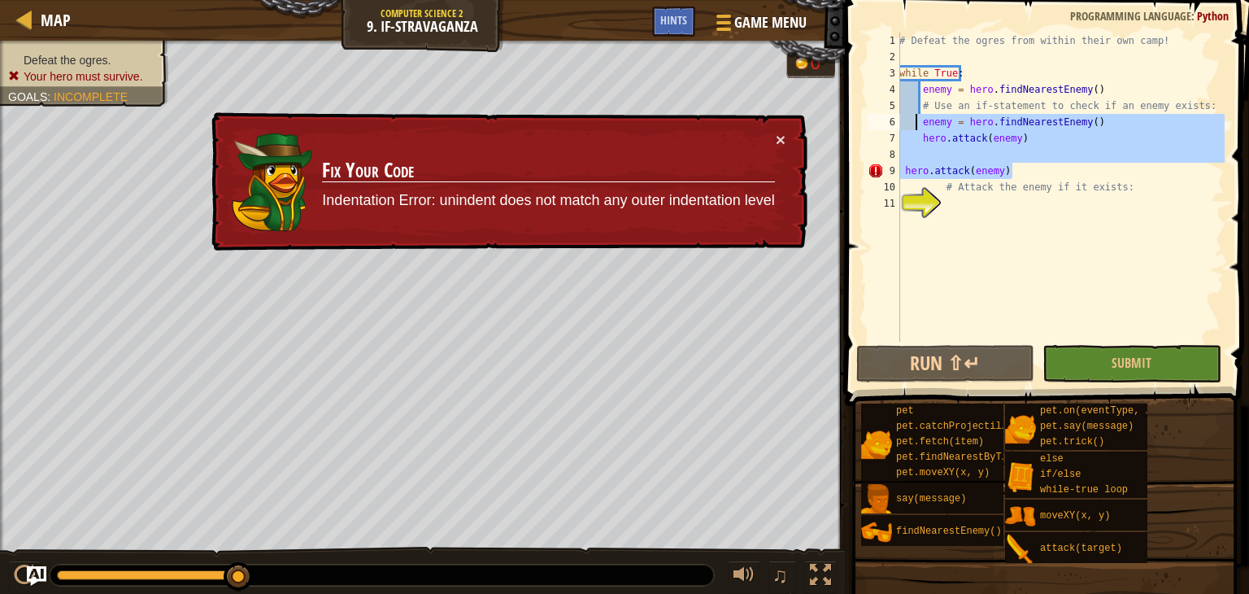
type textarea "enemy = hero.findNearestEnemy() hero.attack(enemy)"
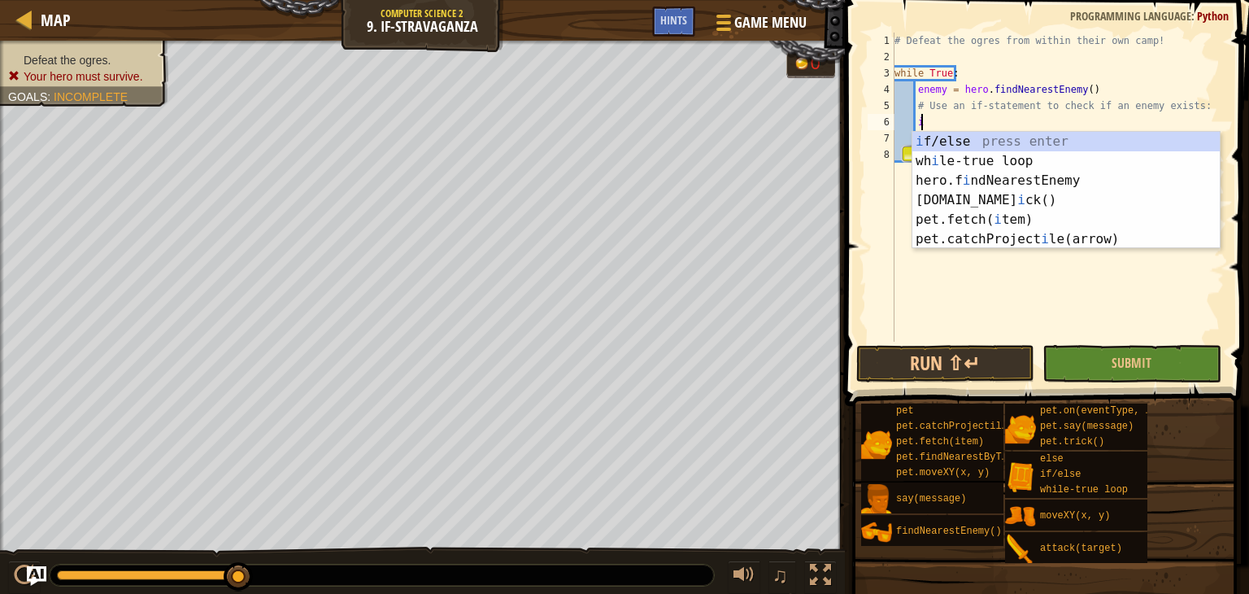
scroll to position [7, 3]
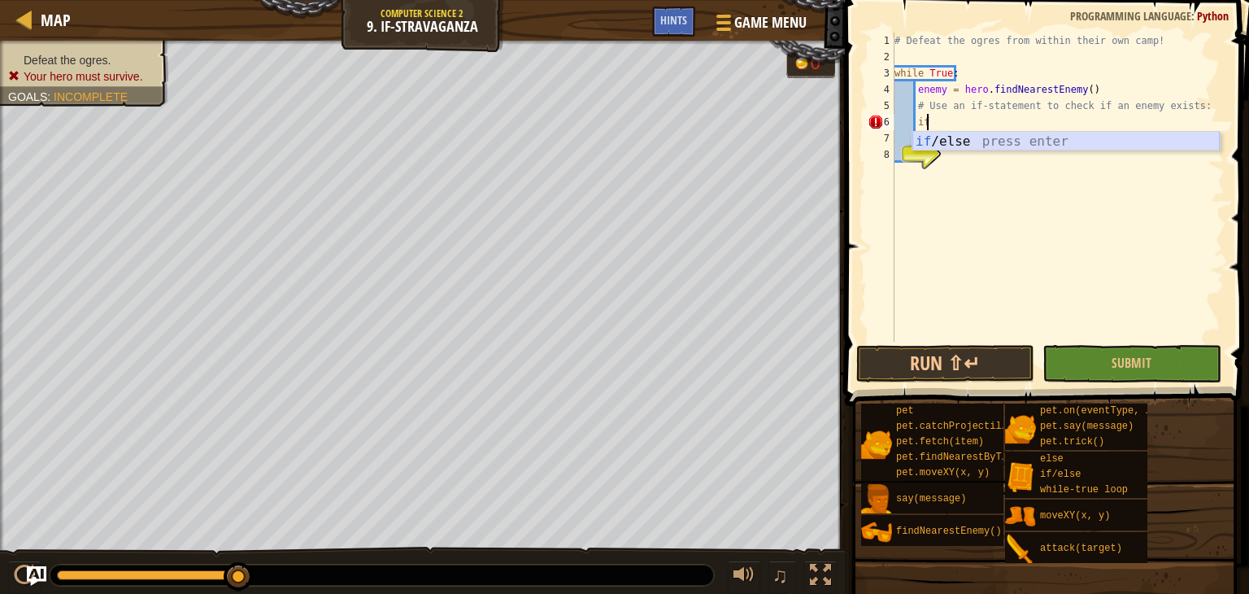
click at [937, 134] on div "if /else press enter" at bounding box center [1065, 161] width 307 height 59
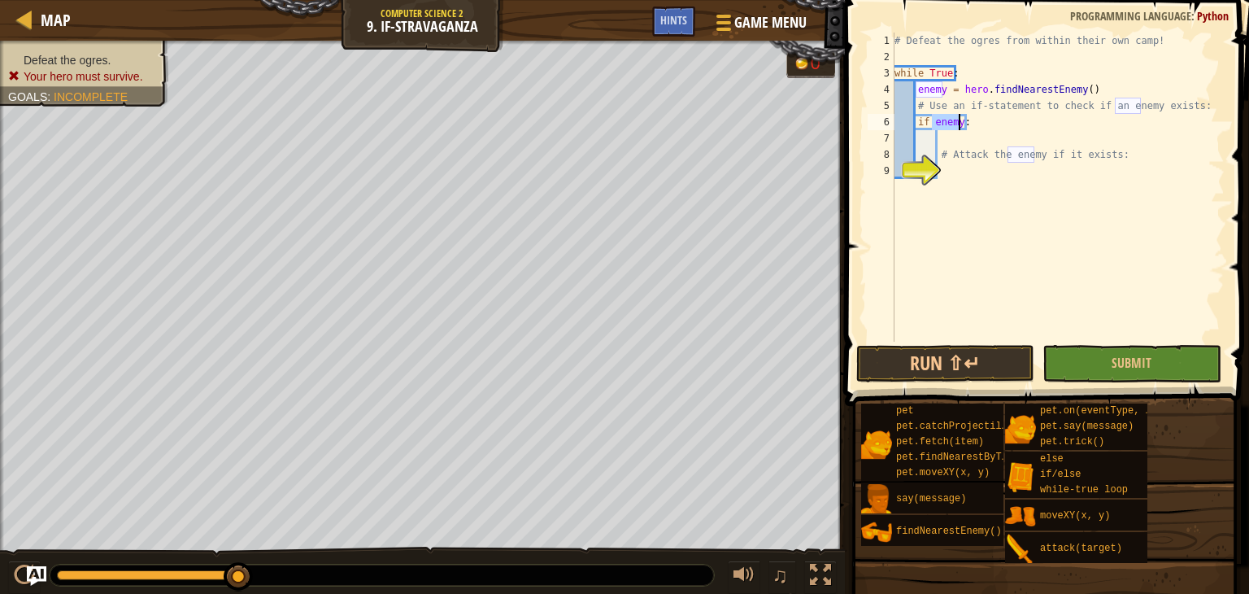
scroll to position [7, 2]
click at [888, 150] on div "8" at bounding box center [881, 154] width 27 height 16
click at [933, 124] on div "# Defeat the ogres from within their own camp! while True : enemy = hero . find…" at bounding box center [1057, 203] width 333 height 341
type textarea "if enemy:"
click at [933, 124] on div "# Defeat the ogres from within their own camp! while True : enemy = hero . find…" at bounding box center [1057, 203] width 333 height 341
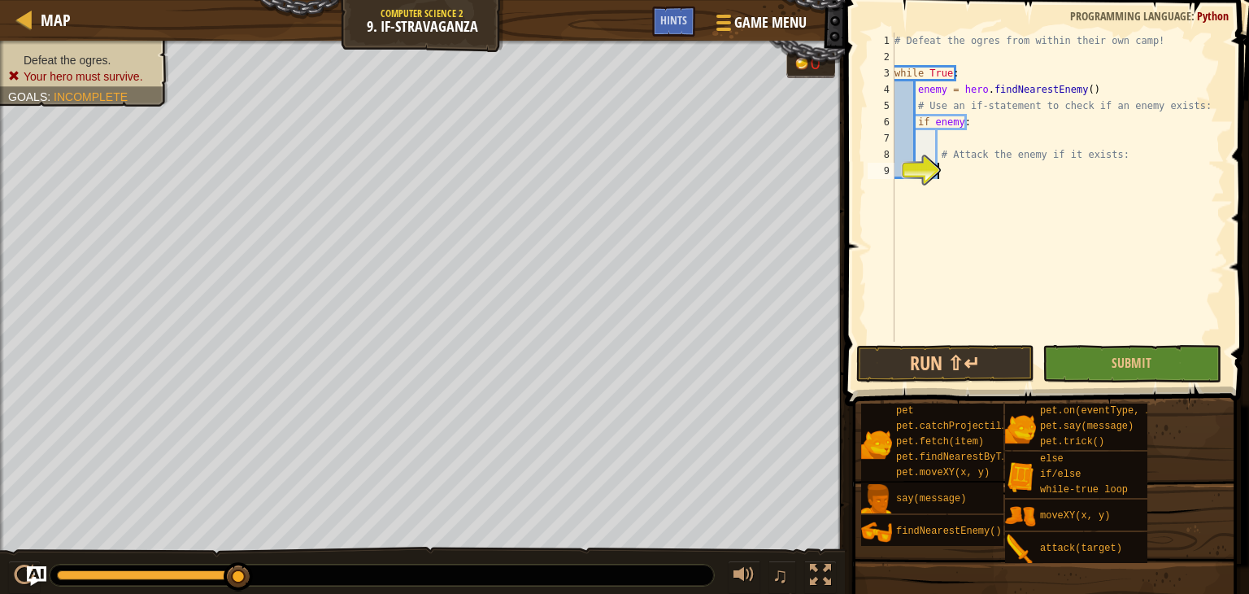
click at [950, 170] on div "# Defeat the ogres from within their own camp! while True : enemy = hero . find…" at bounding box center [1057, 203] width 333 height 341
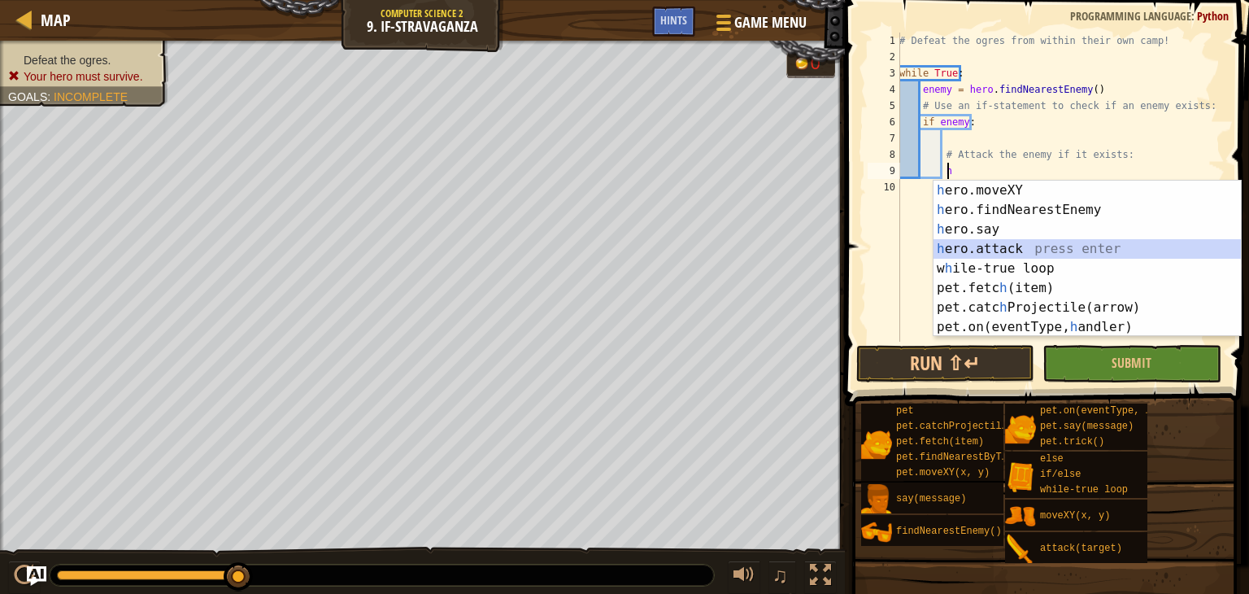
click at [954, 241] on div "h ero.moveXY press enter h ero.findNearestEnemy press enter h ero.say press ent…" at bounding box center [1086, 277] width 307 height 195
type textarea "hero.attack(enemy)"
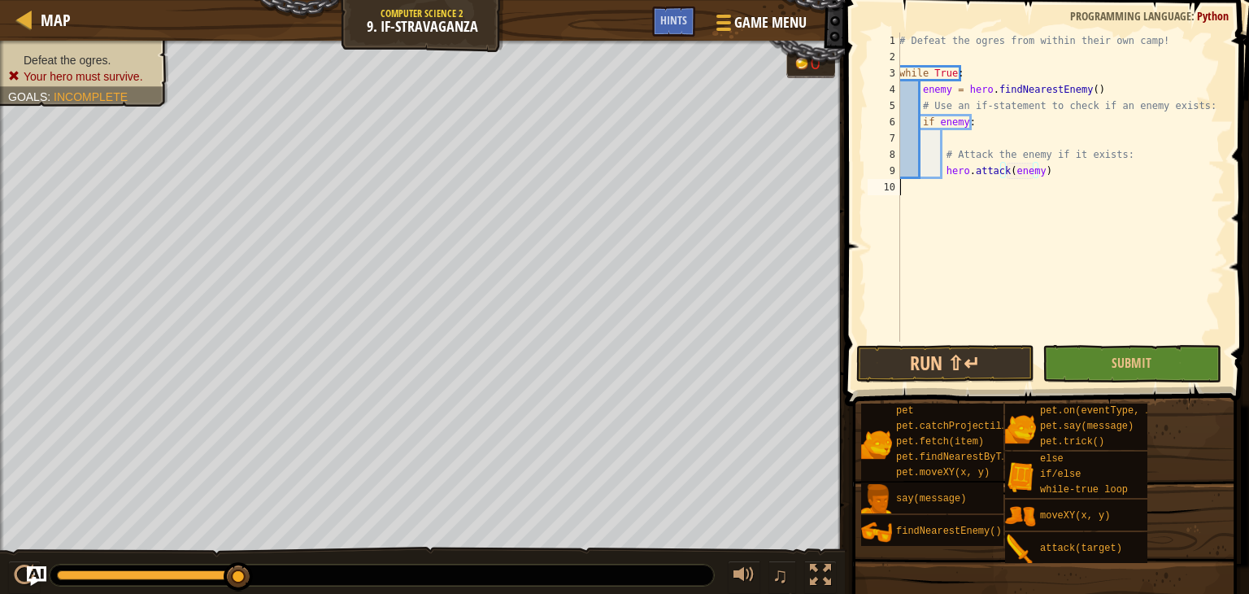
click at [914, 341] on div "# Defeat the ogres from within their own camp! while True : enemy = hero . find…" at bounding box center [1060, 203] width 328 height 341
click at [895, 381] on button "Run ⇧↵" at bounding box center [945, 363] width 178 height 37
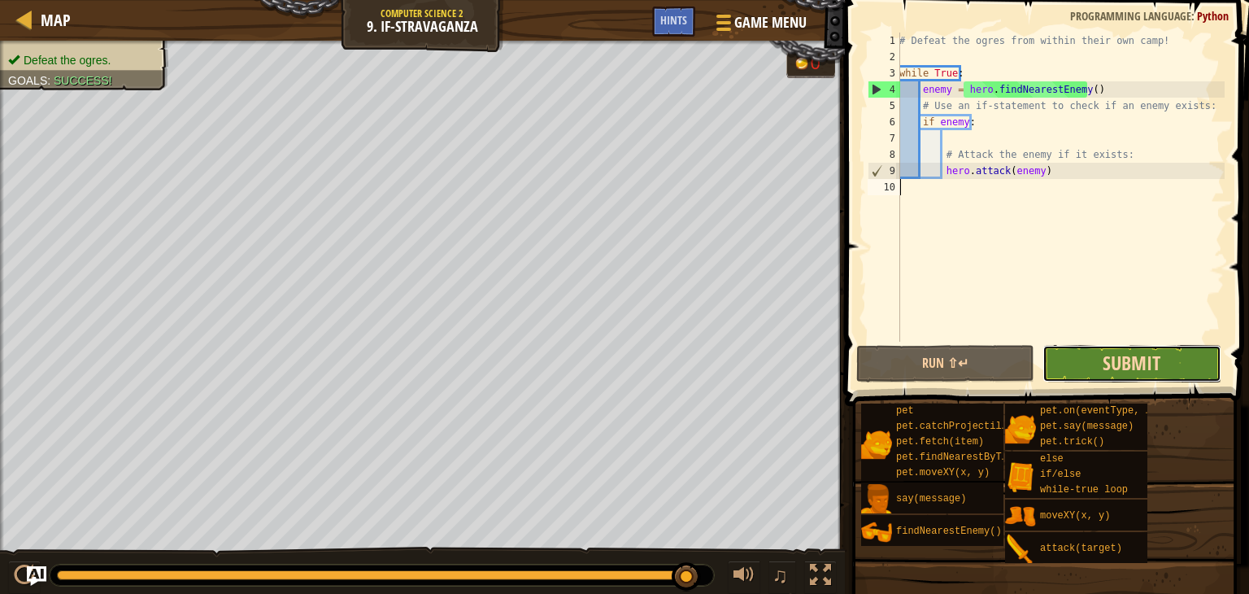
click at [1132, 355] on span "Submit" at bounding box center [1131, 363] width 58 height 26
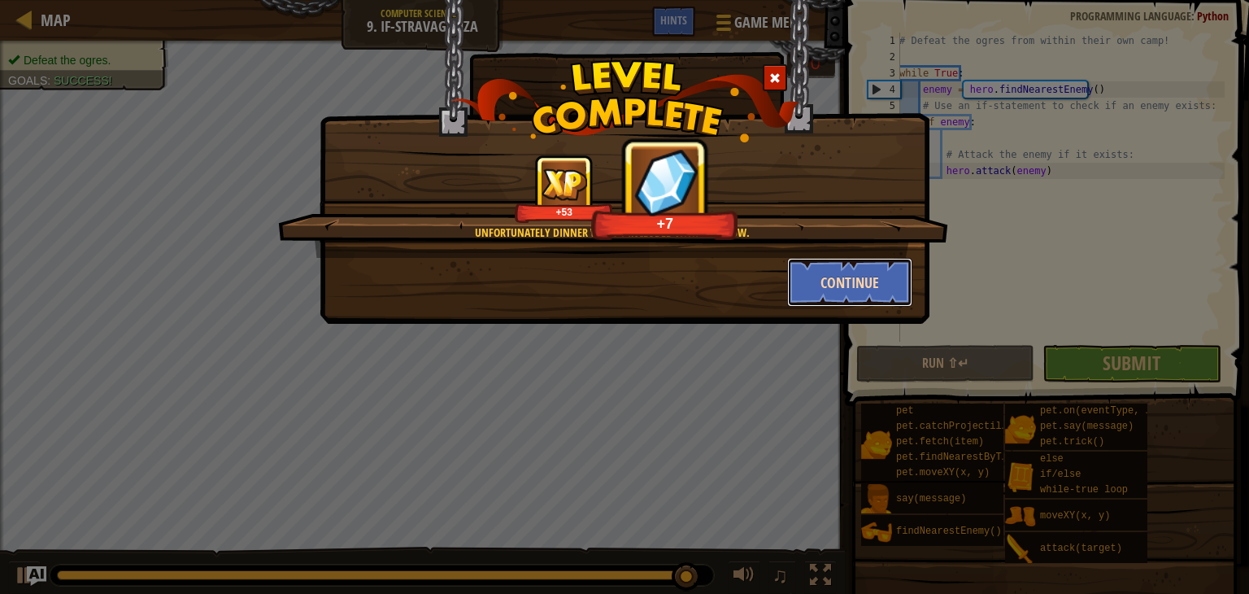
click at [868, 280] on button "Continue" at bounding box center [850, 282] width 126 height 49
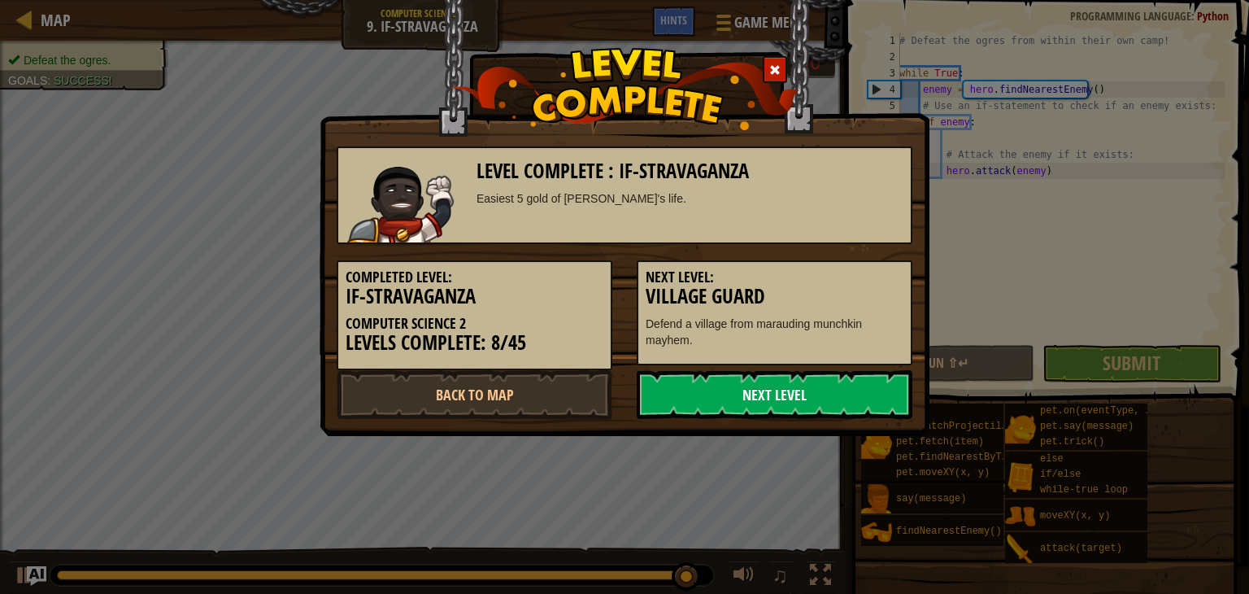
click at [755, 395] on link "Next Level" at bounding box center [775, 394] width 276 height 49
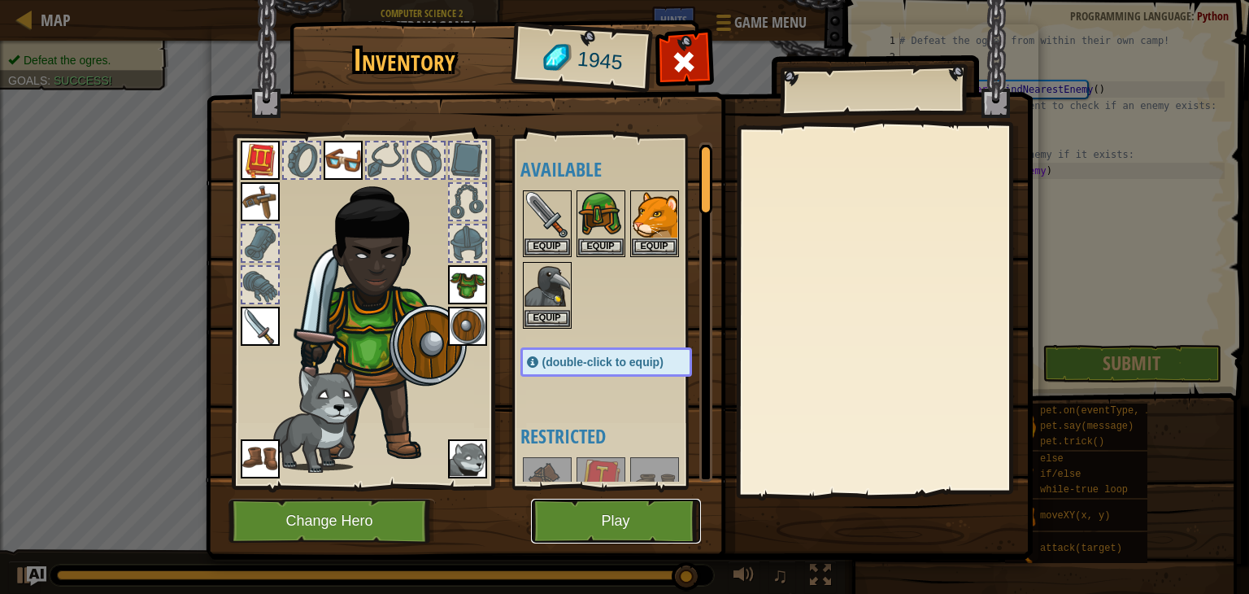
click at [628, 533] on button "Play" at bounding box center [616, 520] width 170 height 45
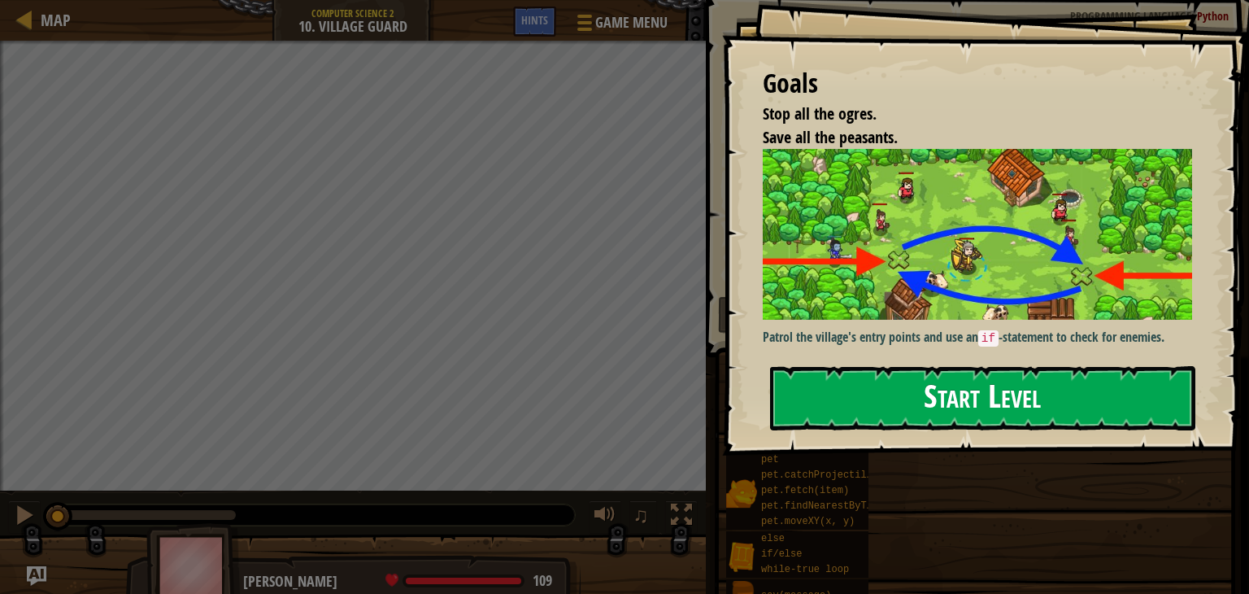
click at [941, 385] on button "Start Level" at bounding box center [982, 398] width 425 height 64
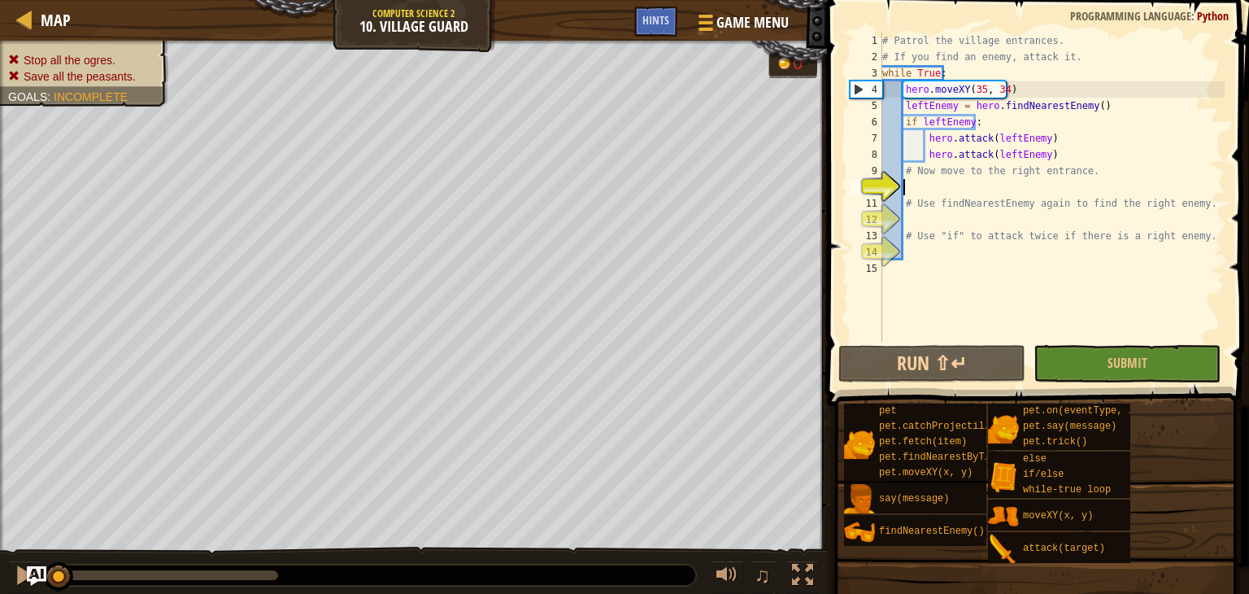
scroll to position [7, 1]
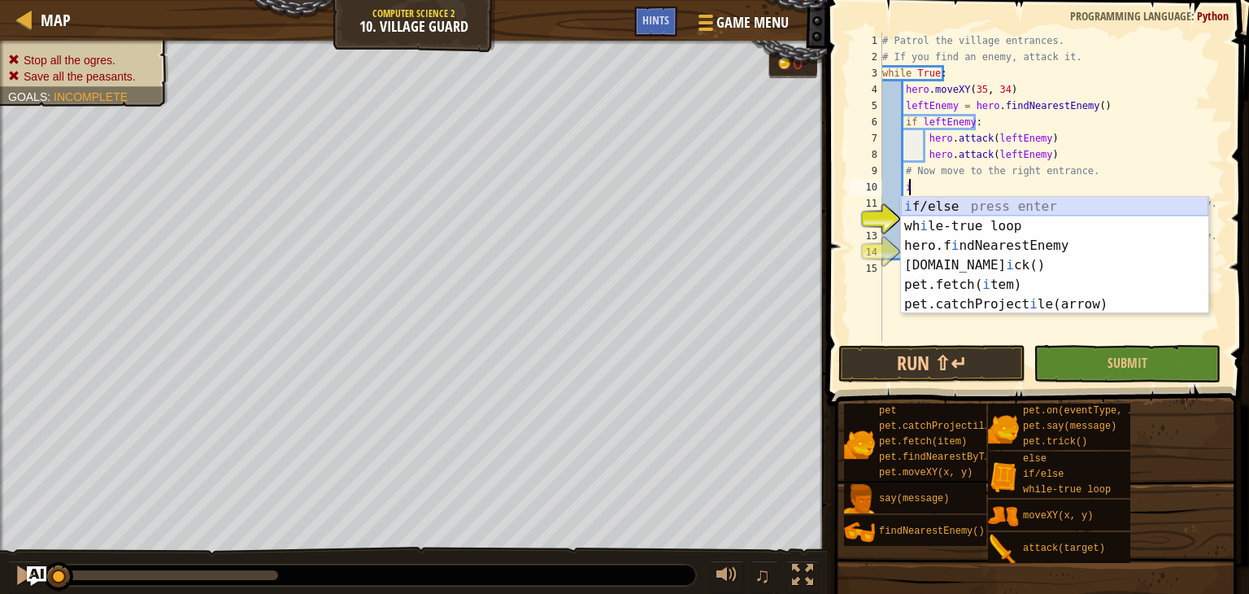
click at [933, 199] on div "i f/else press enter wh i le-true loop press enter hero.f i ndNearestEnemy pres…" at bounding box center [1054, 275] width 307 height 156
type textarea "if enemy:"
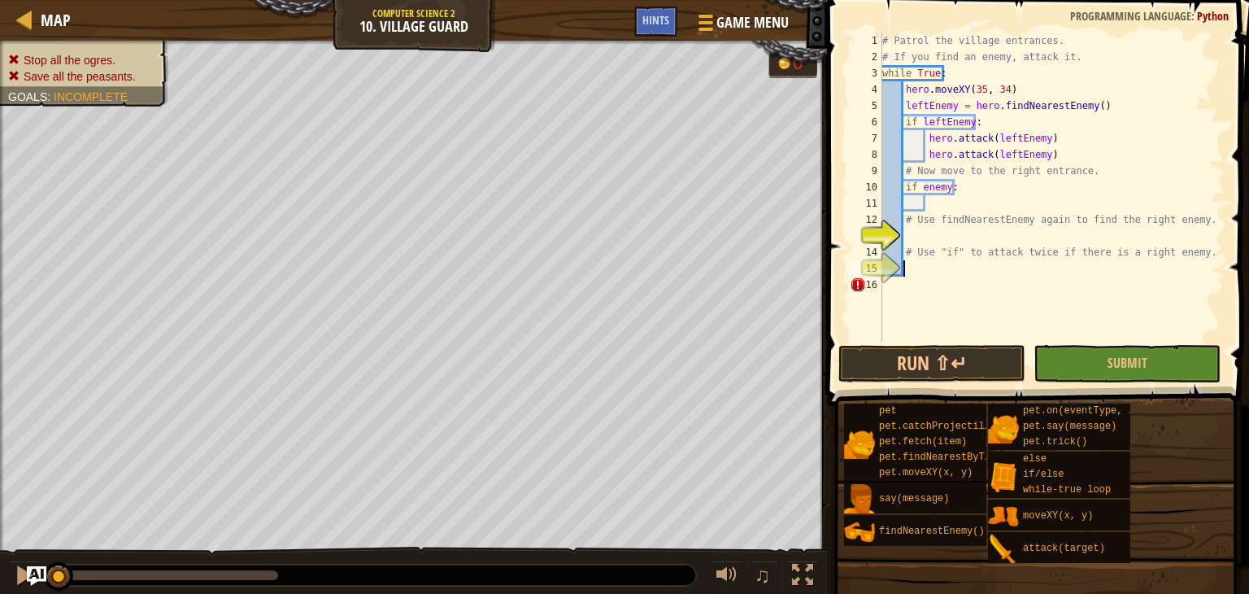
click at [903, 275] on div "# Patrol the village entrances. # If you find an enemy, attack it. while True :…" at bounding box center [1052, 203] width 346 height 341
click at [885, 294] on div "# Patrol the village entrances. # If you find an enemy, attack it. while True :…" at bounding box center [1052, 203] width 346 height 341
click at [907, 199] on div "# Patrol the village entrances. # If you find an enemy, attack it. while True :…" at bounding box center [1052, 203] width 346 height 341
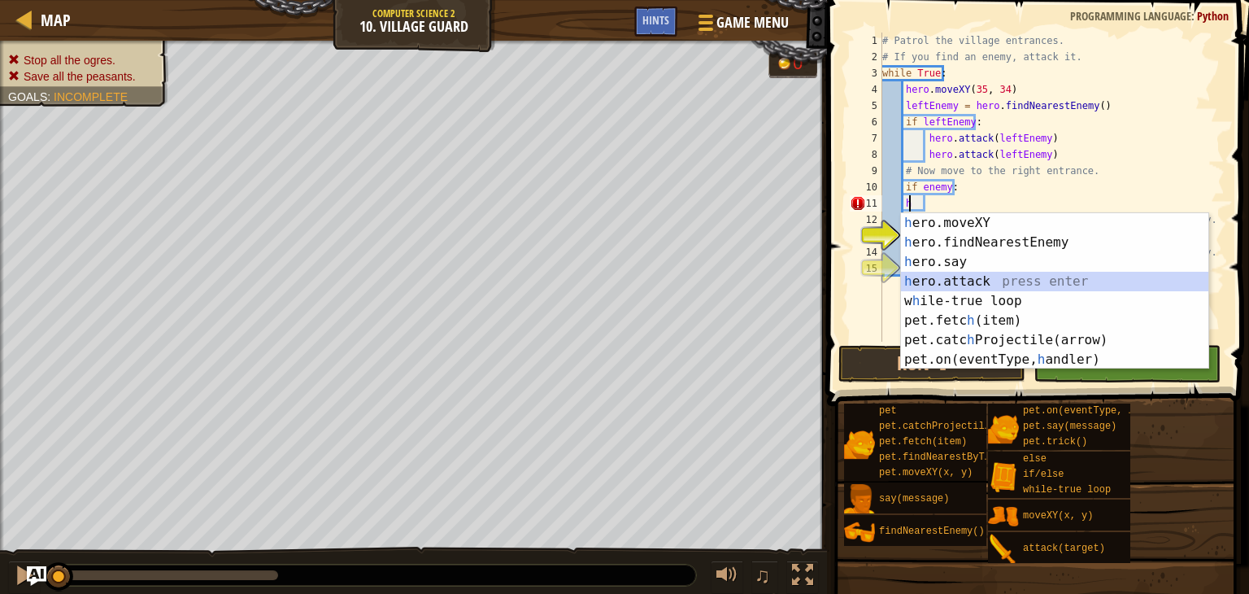
click at [958, 285] on div "h ero.moveXY press enter h ero.findNearestEnemy press enter h ero.say press ent…" at bounding box center [1054, 310] width 307 height 195
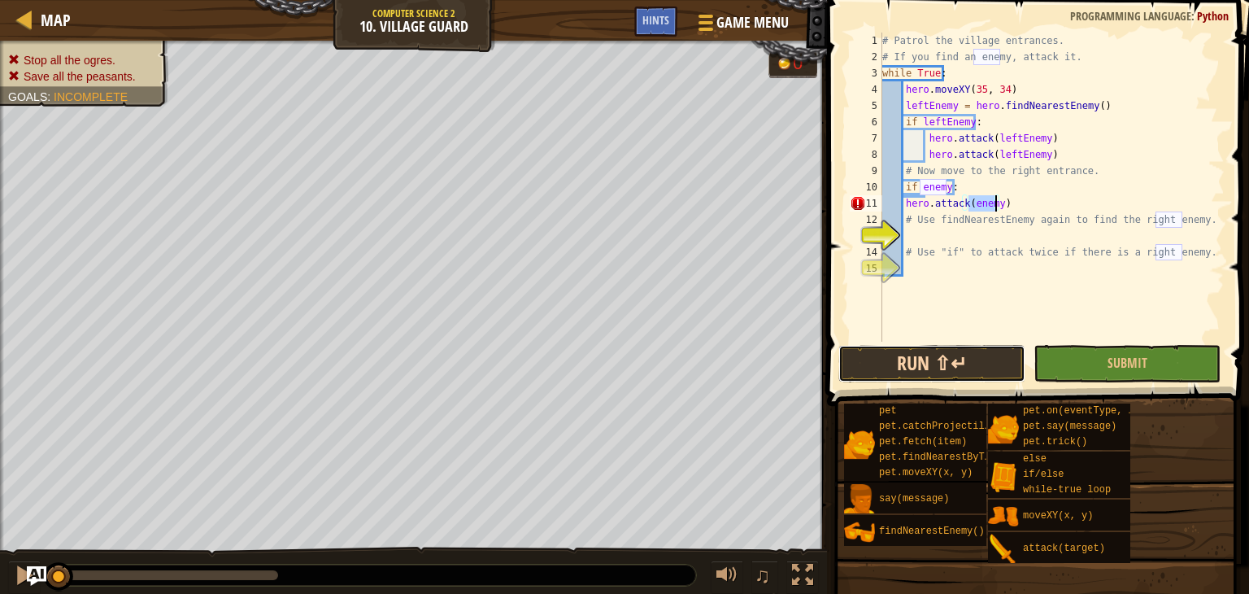
click at [894, 372] on button "Run ⇧↵" at bounding box center [931, 363] width 187 height 37
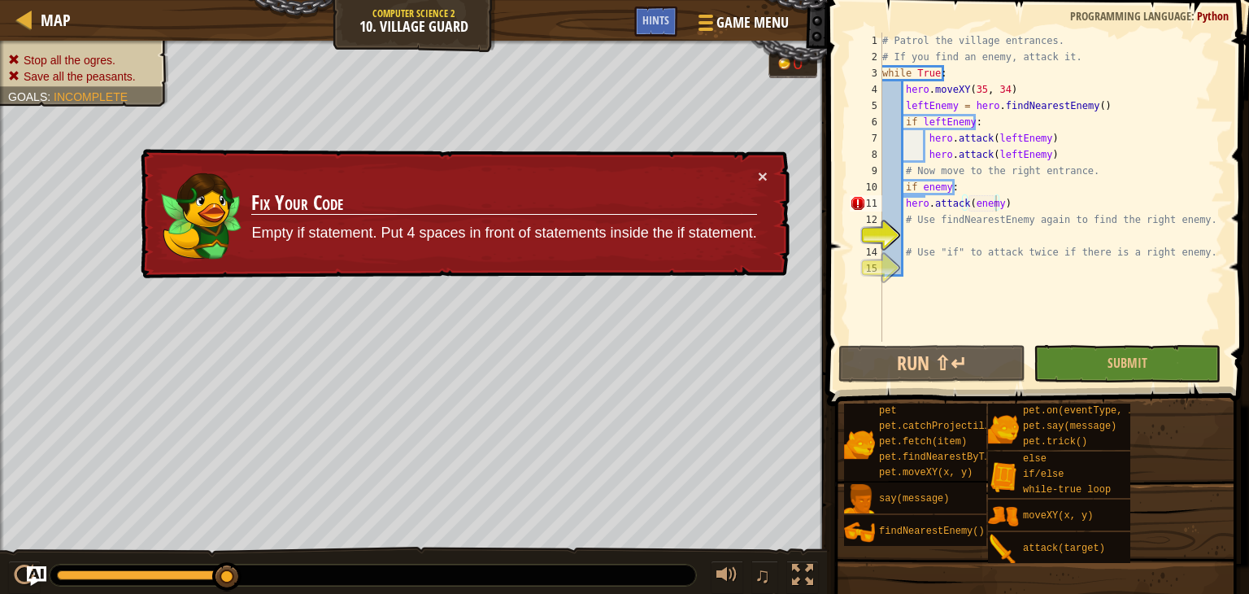
click at [753, 176] on td "Fix Your Code Empty if statement. Put 4 spaces in front of statements inside th…" at bounding box center [503, 213] width 507 height 93
click at [768, 173] on div "× Fix Your Code Empty if statement. Put 4 spaces in front of statements inside …" at bounding box center [463, 214] width 652 height 130
click at [761, 172] on button "×" at bounding box center [763, 175] width 10 height 17
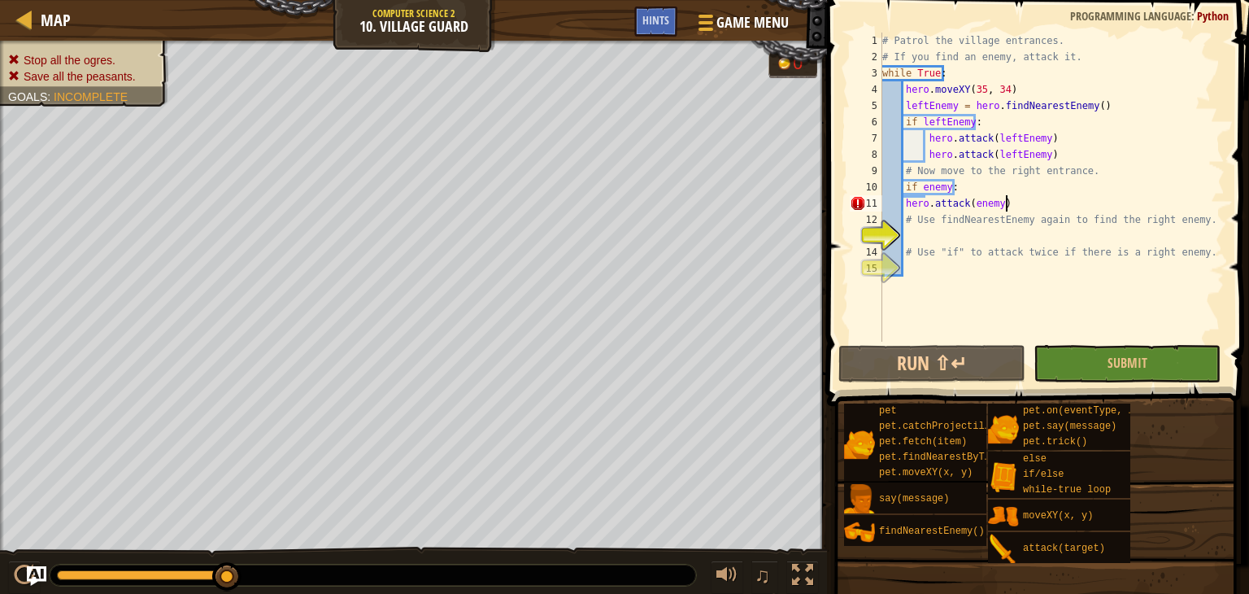
click at [1007, 202] on div "# Patrol the village entrances. # If you find an enemy, attack it. while True :…" at bounding box center [1052, 203] width 346 height 341
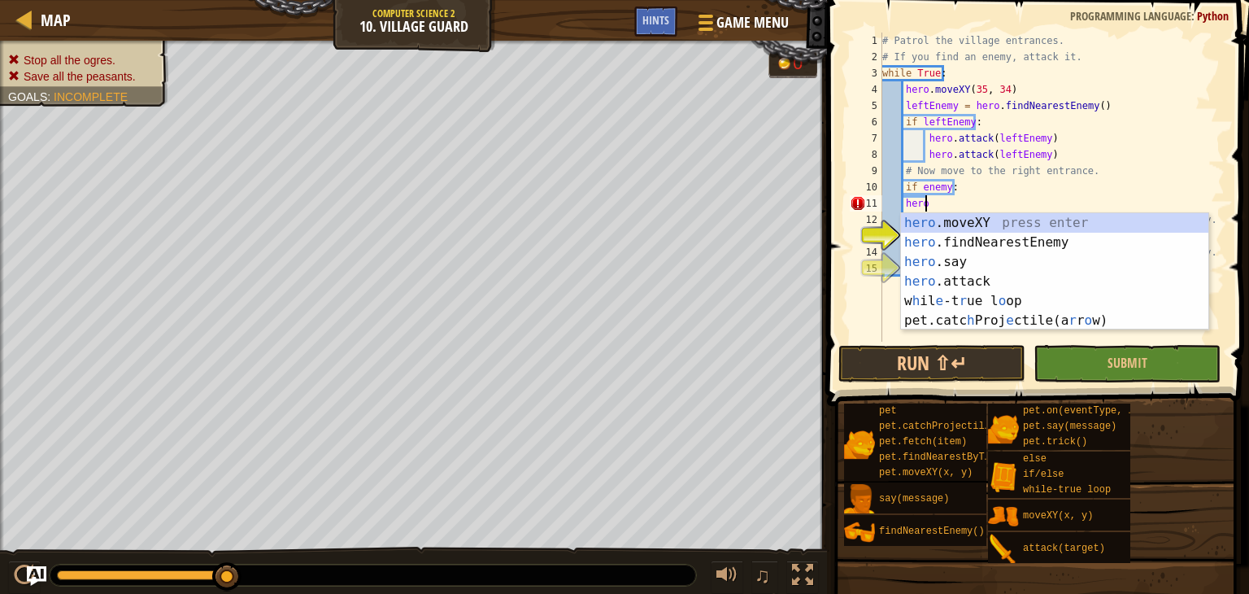
type textarea "her"
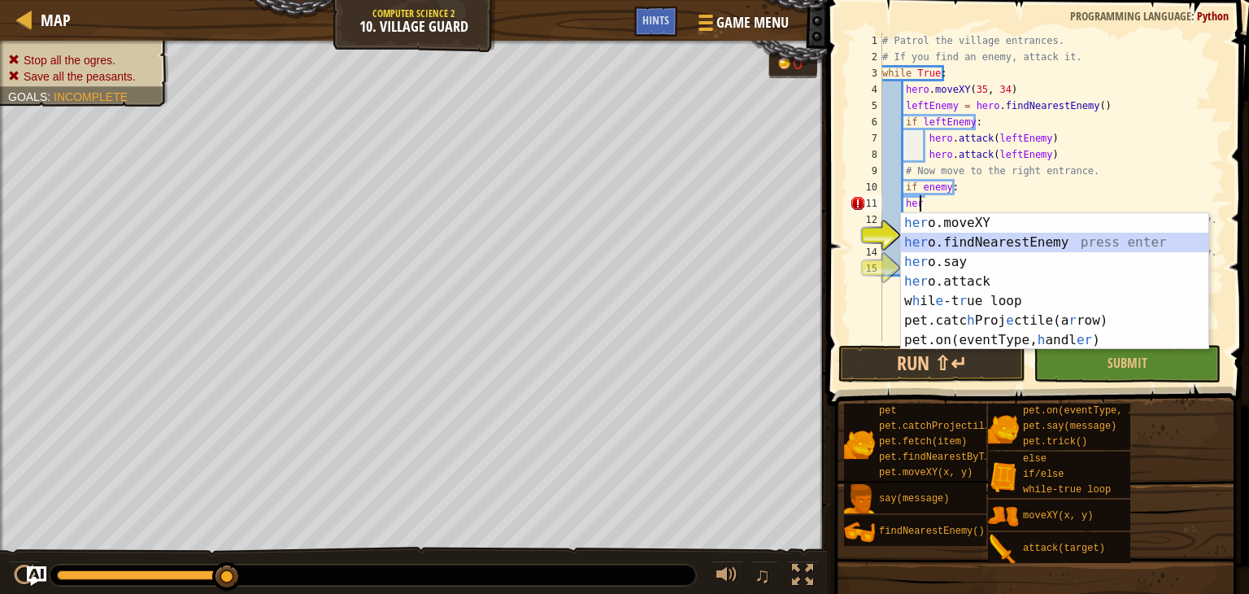
click at [940, 238] on div "her o.moveXY press enter her o.findNearestEnemy press enter her o.say press ent…" at bounding box center [1054, 301] width 307 height 176
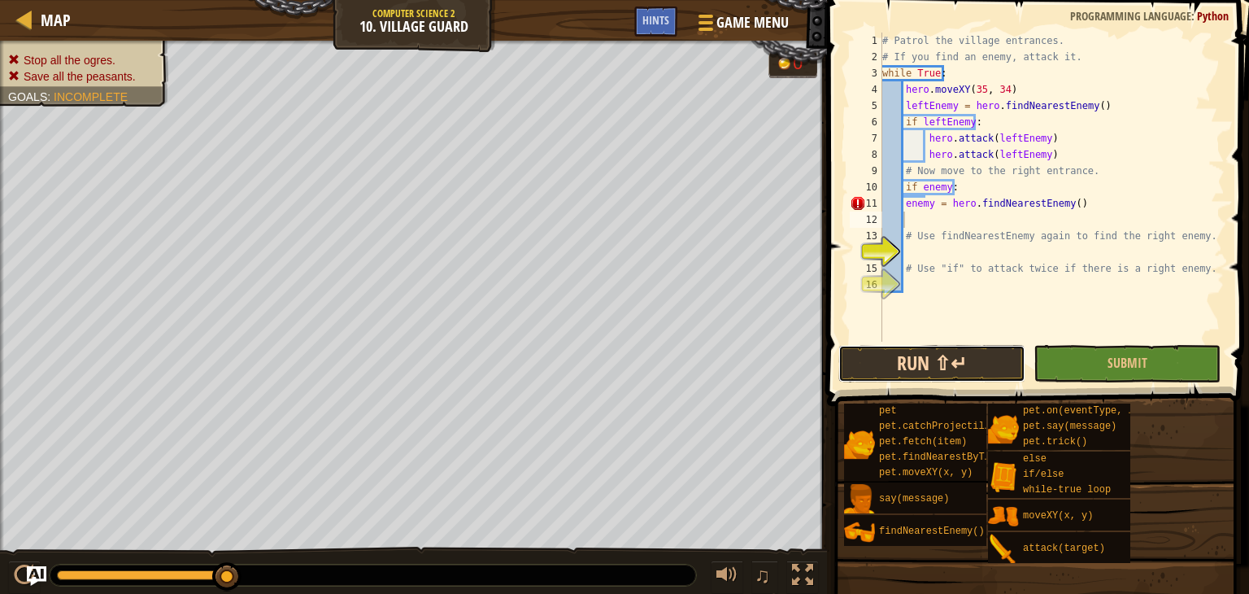
click at [943, 357] on button "Run ⇧↵" at bounding box center [931, 363] width 187 height 37
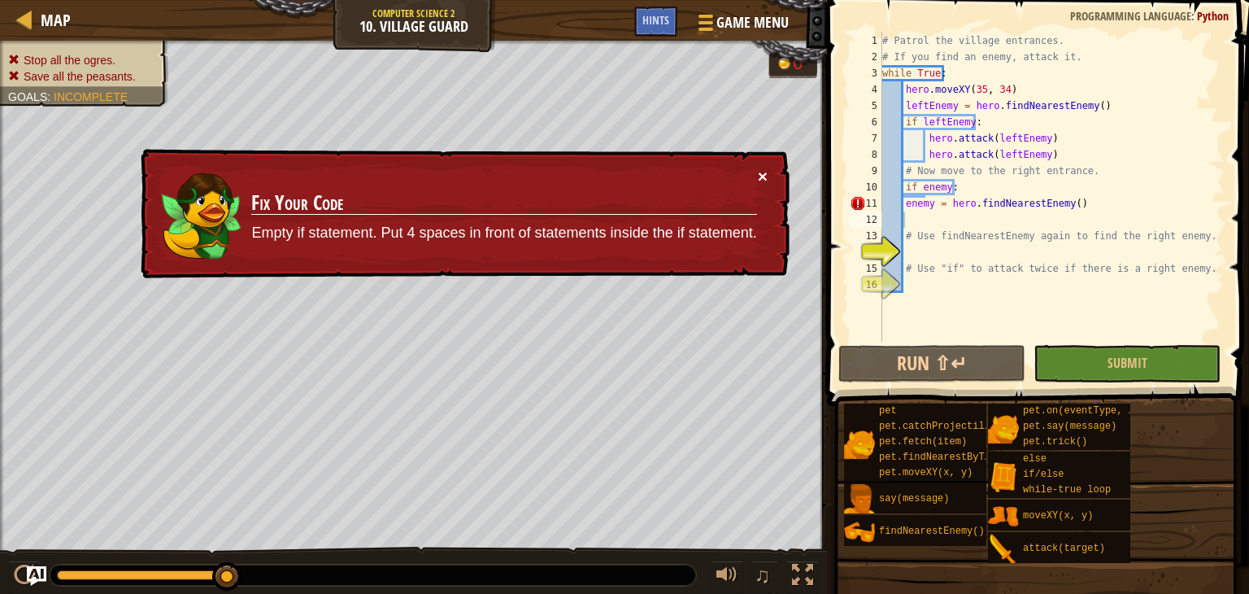
click at [760, 175] on button "×" at bounding box center [763, 175] width 10 height 17
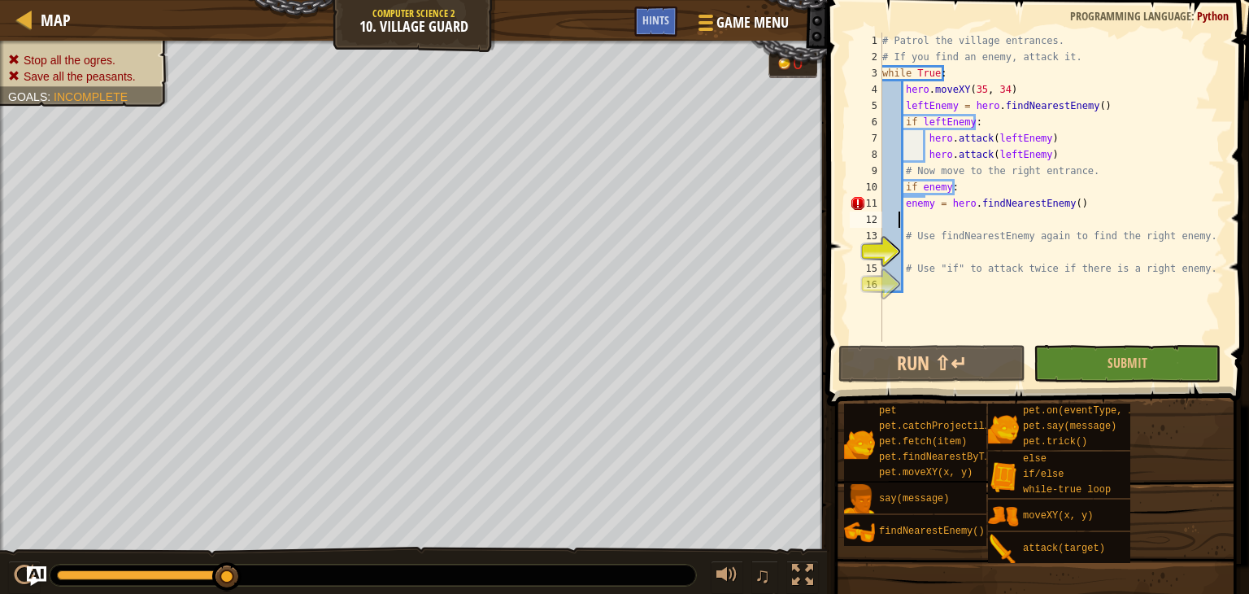
click at [901, 212] on div "# Patrol the village entrances. # If you find an enemy, attack it. while True :…" at bounding box center [1052, 203] width 346 height 341
click at [907, 204] on div "# Patrol the village entrances. # If you find an enemy, attack it. while True :…" at bounding box center [1052, 203] width 346 height 341
type textarea "enemy = hero.findNearestEnemy()"
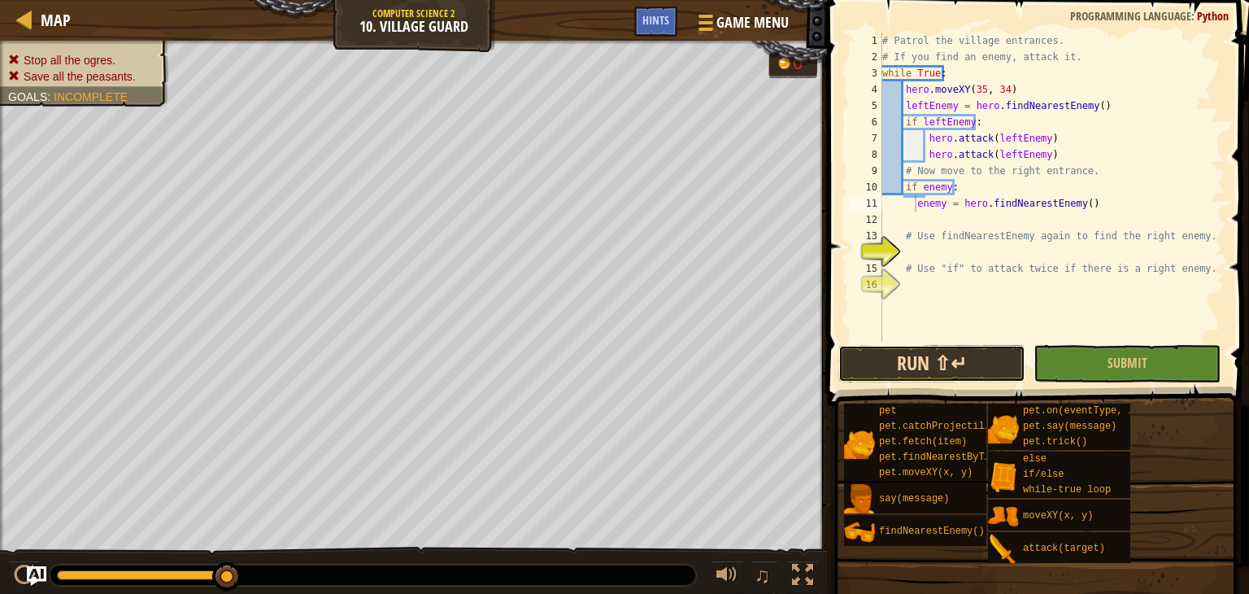
drag, startPoint x: 894, startPoint y: 348, endPoint x: 881, endPoint y: 375, distance: 29.5
click at [893, 349] on button "Run ⇧↵" at bounding box center [931, 363] width 187 height 37
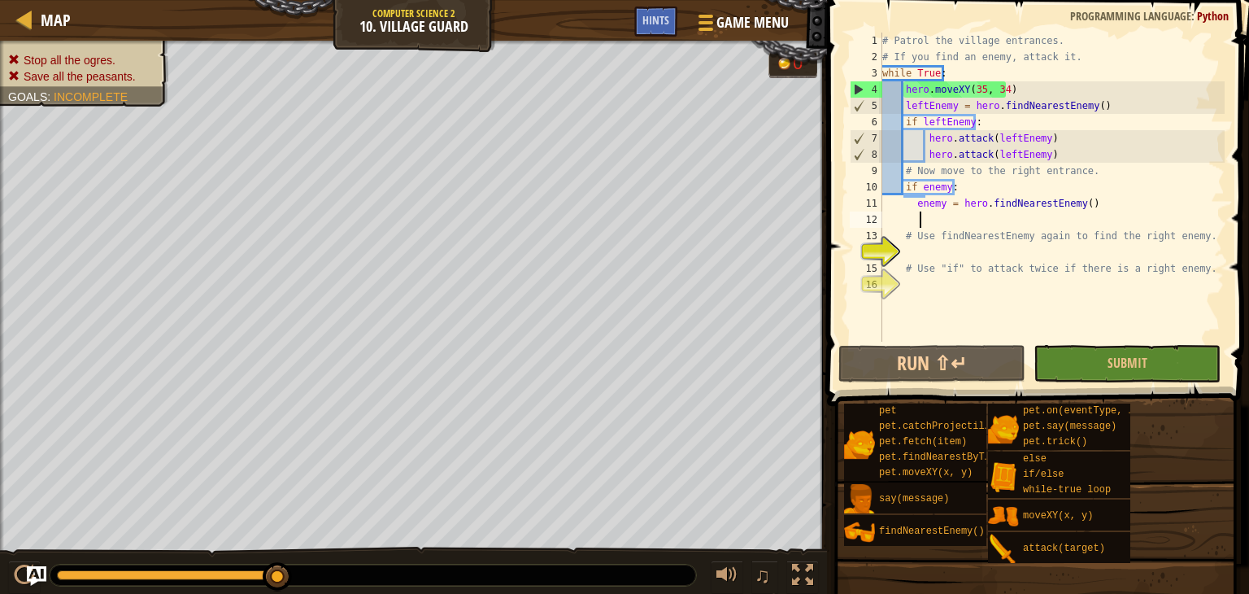
click at [1081, 215] on div "# Patrol the village entrances. # If you find an enemy, attack it. while True :…" at bounding box center [1052, 203] width 346 height 341
click at [1089, 211] on div "# Patrol the village entrances. # If you find an enemy, attack it. while True :…" at bounding box center [1052, 203] width 346 height 341
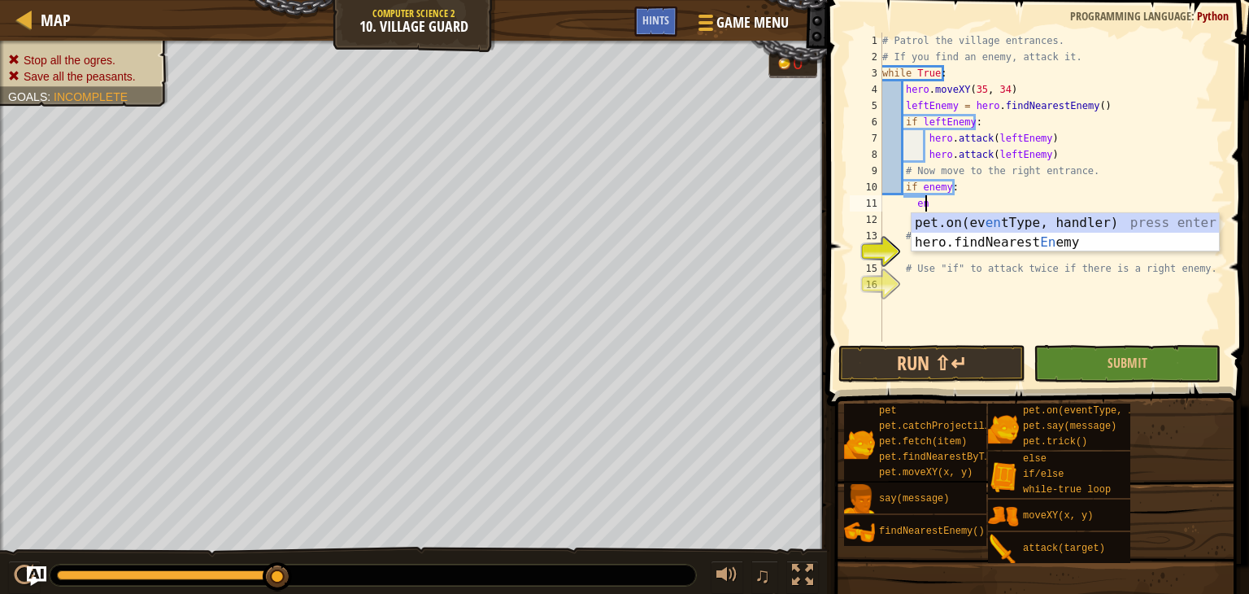
type textarea "e"
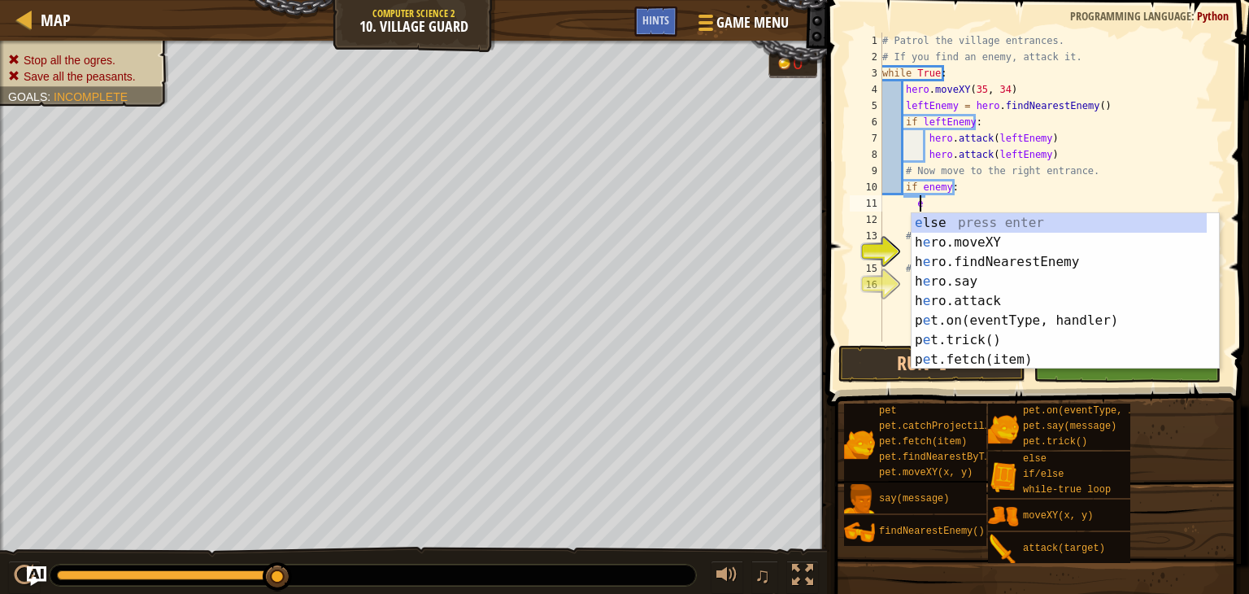
scroll to position [7, 1]
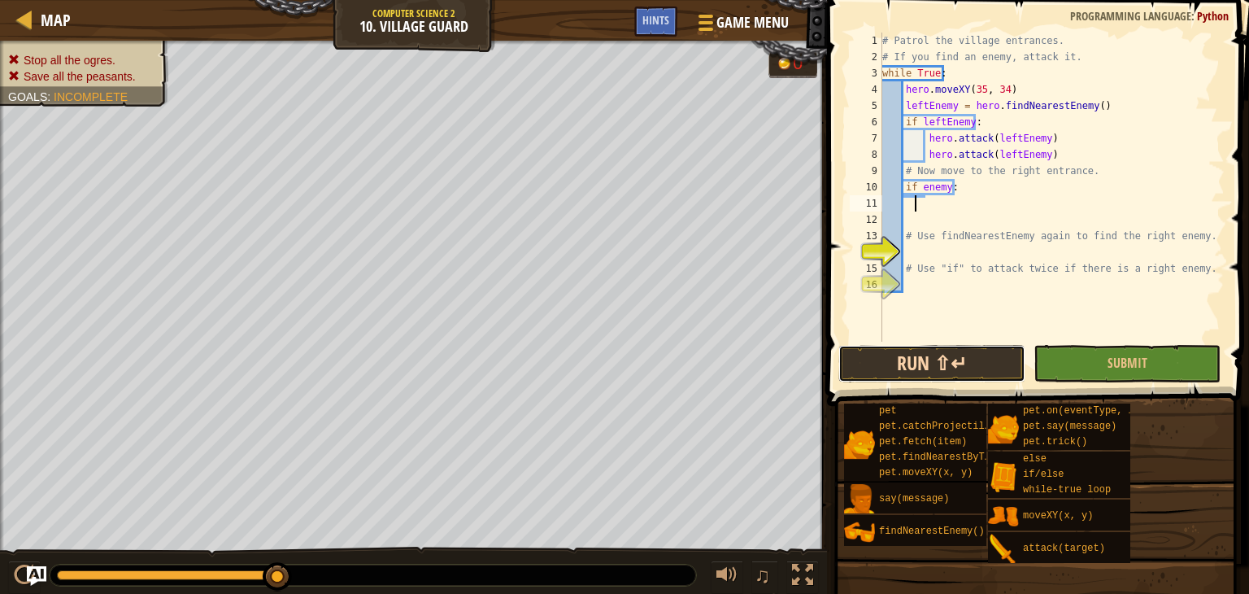
click at [919, 358] on button "Run ⇧↵" at bounding box center [931, 363] width 187 height 37
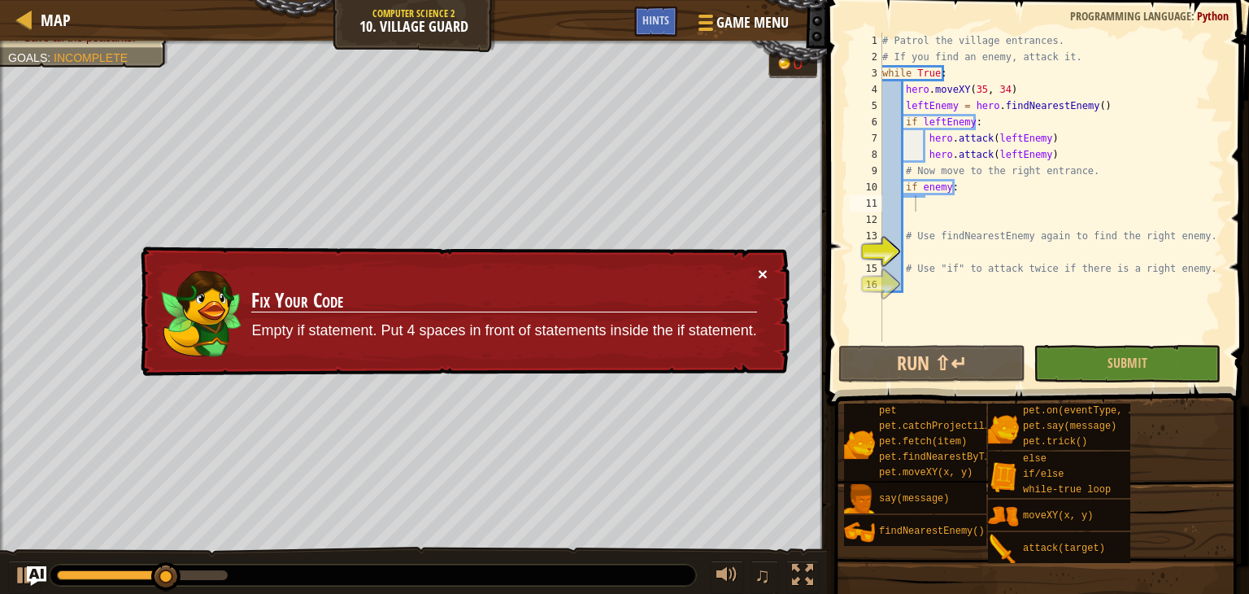
drag, startPoint x: 762, startPoint y: 272, endPoint x: 754, endPoint y: 288, distance: 17.8
click at [758, 284] on div "× Fix Your Code Empty if statement. Put 4 spaces in front of statements inside …" at bounding box center [463, 311] width 652 height 130
click at [761, 266] on button "×" at bounding box center [763, 273] width 10 height 17
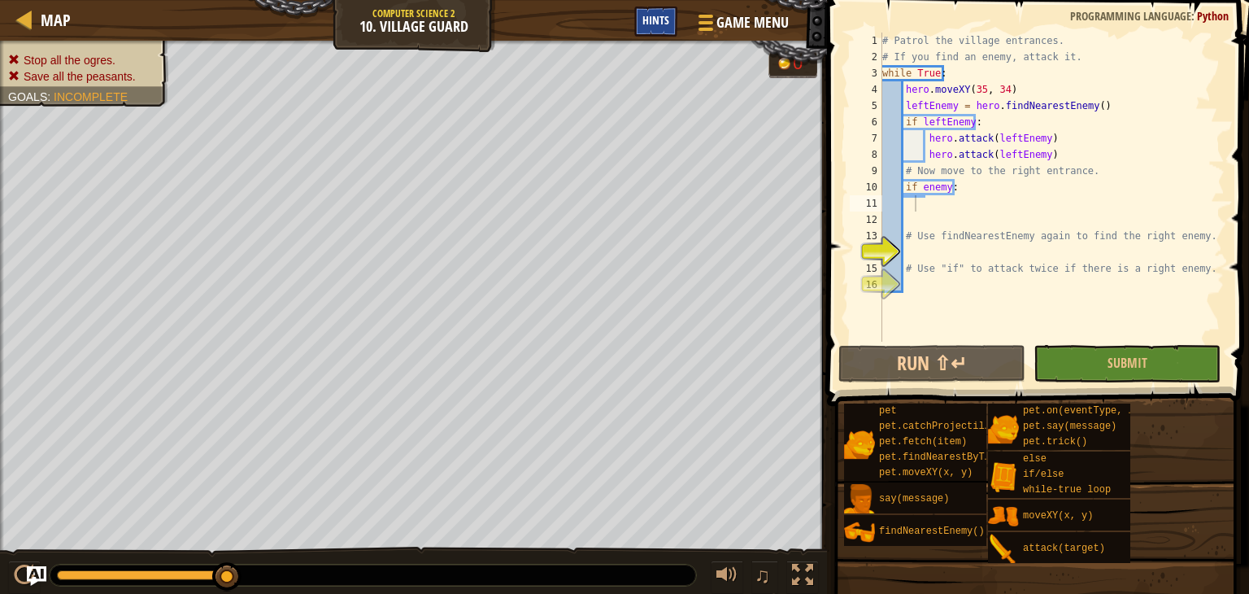
click at [645, 20] on span "Hints" at bounding box center [655, 19] width 27 height 15
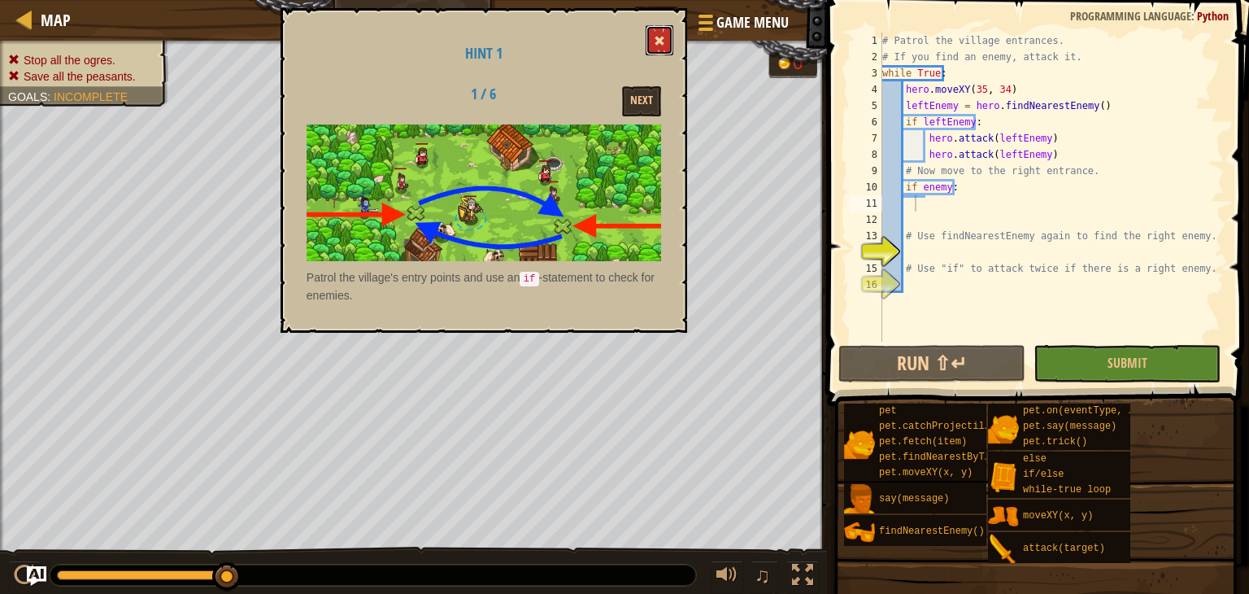
click at [658, 40] on span at bounding box center [659, 40] width 11 height 11
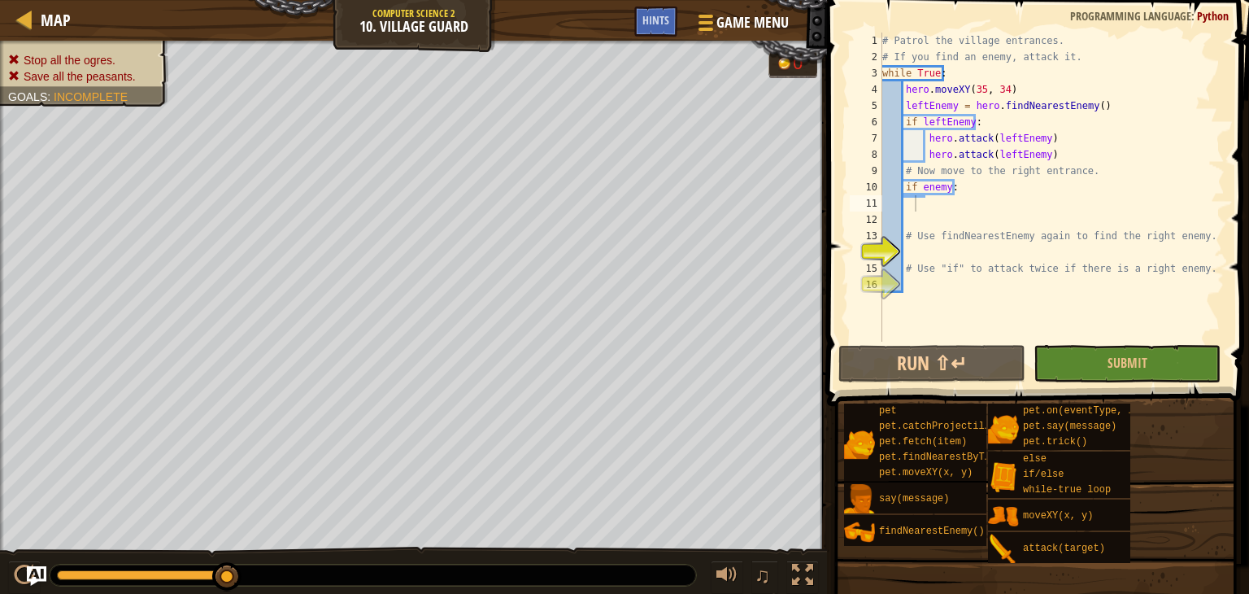
click at [912, 205] on div "# Patrol the village entrances. # If you find an enemy, attack it. while True :…" at bounding box center [1052, 203] width 346 height 341
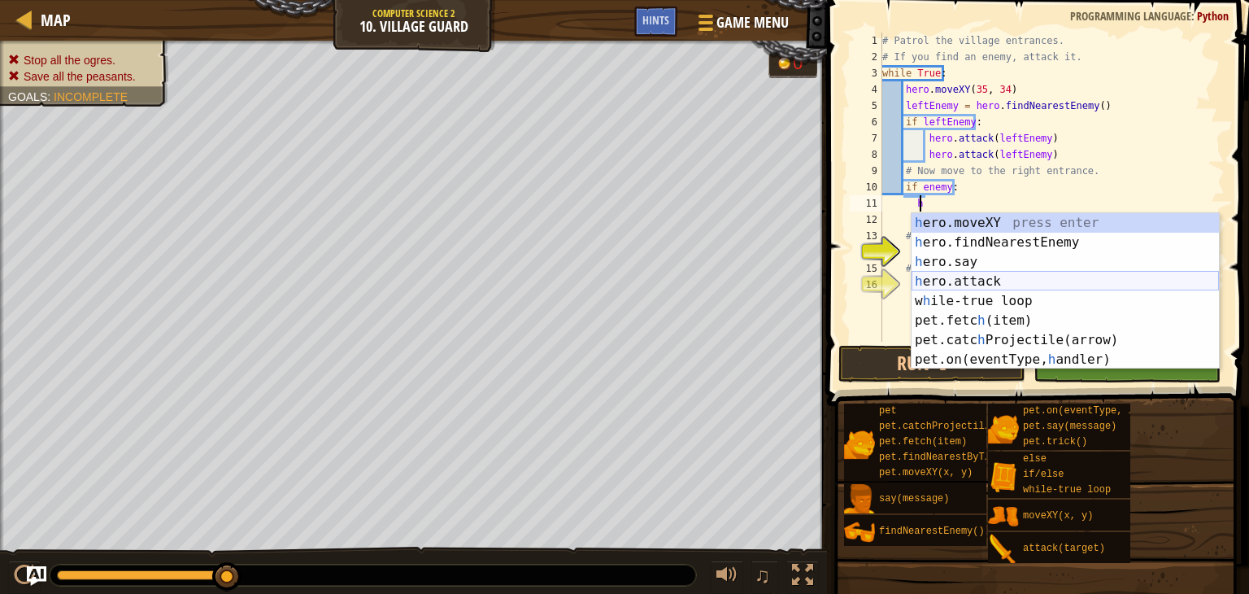
click at [988, 277] on div "h ero.moveXY press enter h ero.findNearestEnemy press enter h ero.say press ent…" at bounding box center [1064, 310] width 307 height 195
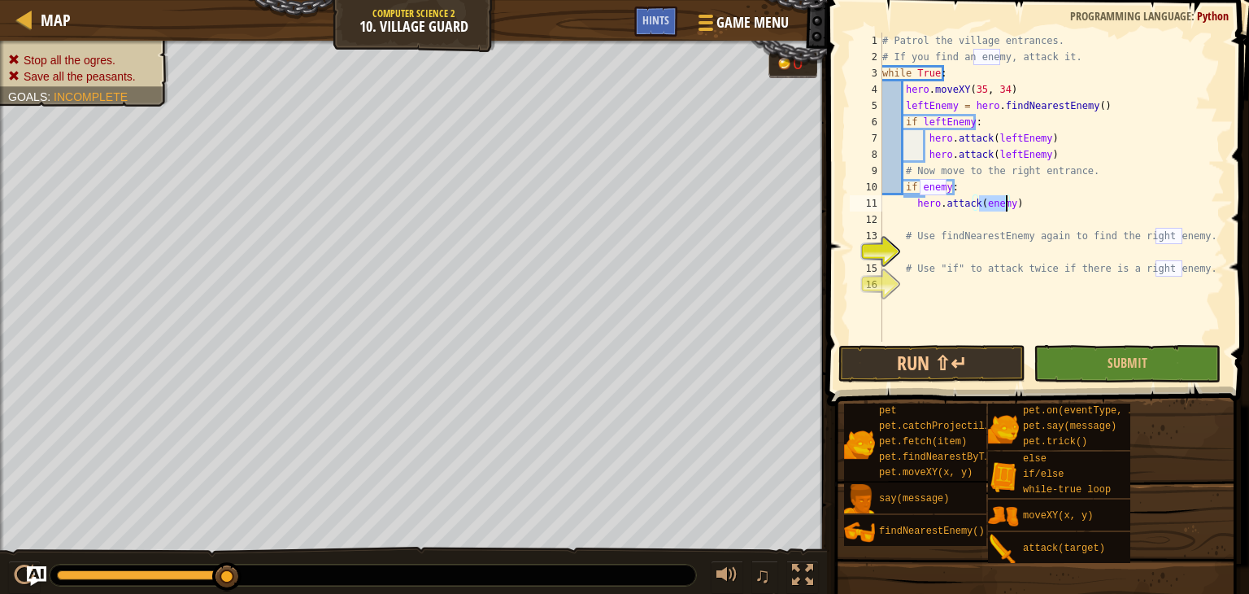
click at [1007, 198] on div "# Patrol the village entrances. # If you find an enemy, attack it. while True :…" at bounding box center [1052, 187] width 346 height 309
click at [915, 357] on button "Run ⇧↵" at bounding box center [931, 363] width 187 height 37
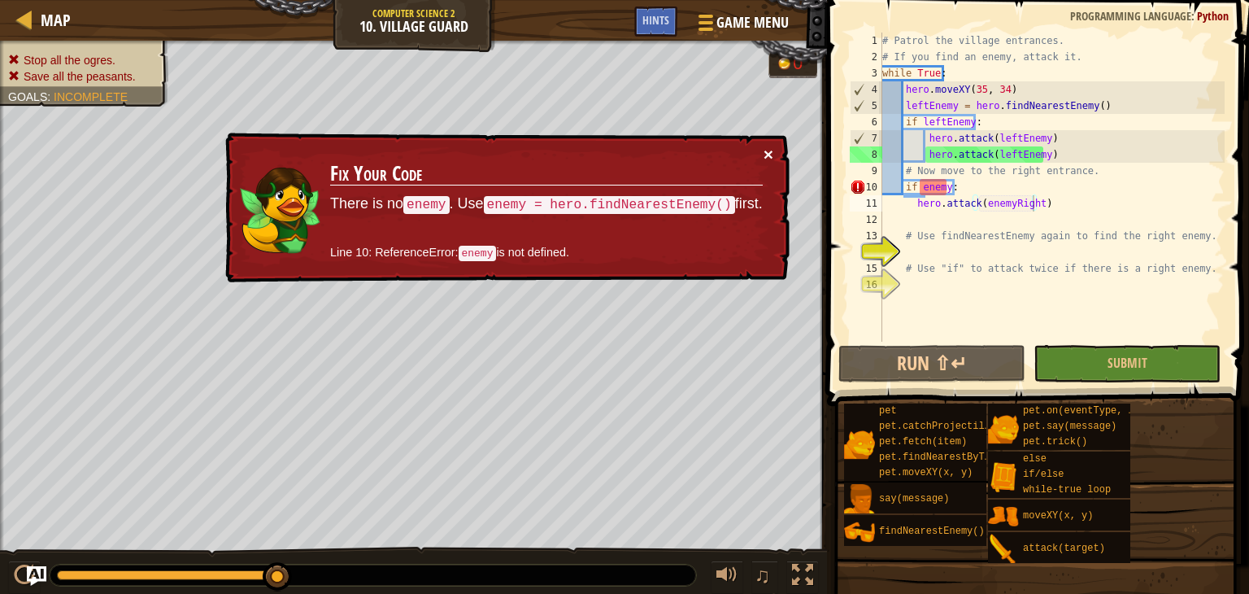
click at [767, 147] on button "×" at bounding box center [768, 154] width 10 height 17
click at [959, 189] on div "# Patrol the village entrances. # If you find an enemy, attack it. while True :…" at bounding box center [1052, 203] width 346 height 341
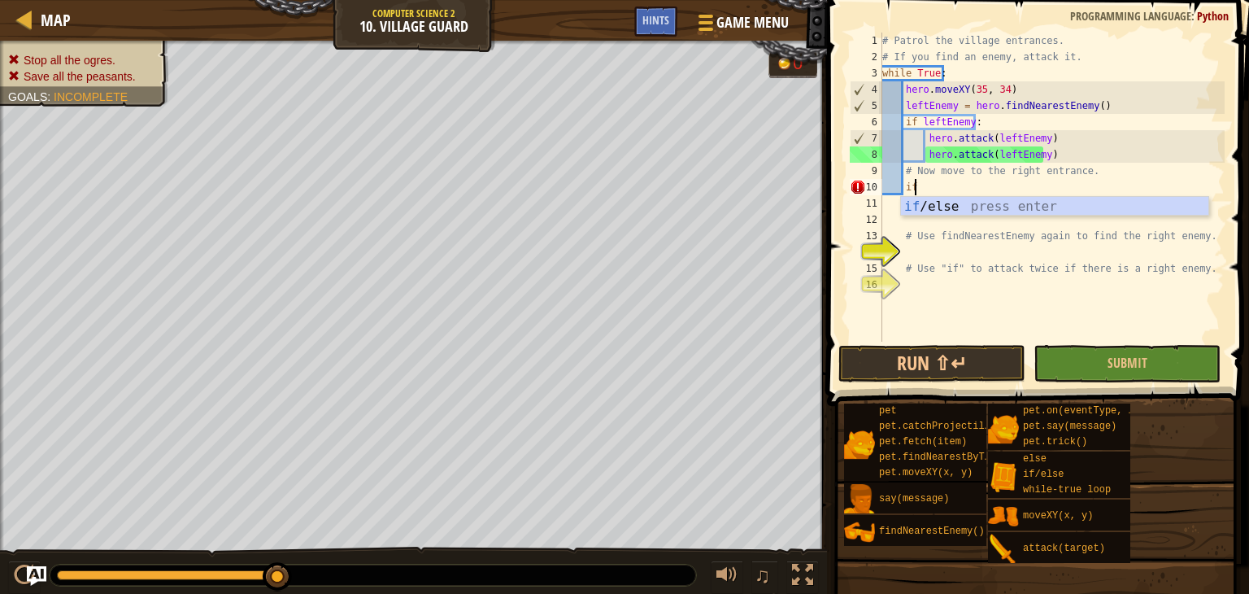
scroll to position [7, 1]
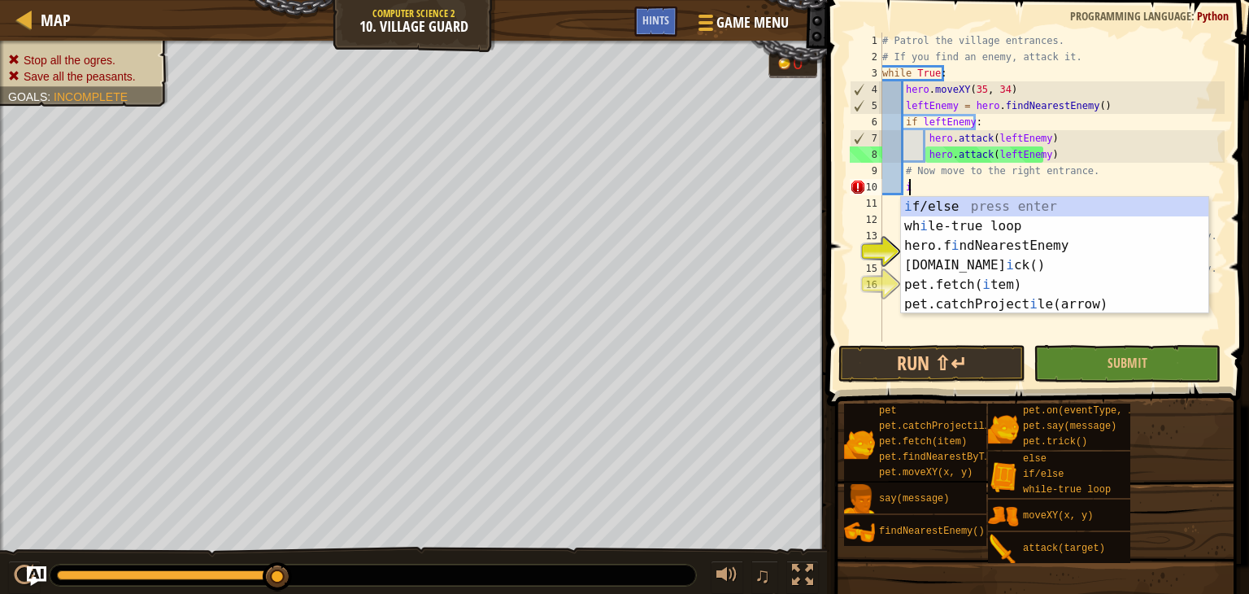
type textarea "i"
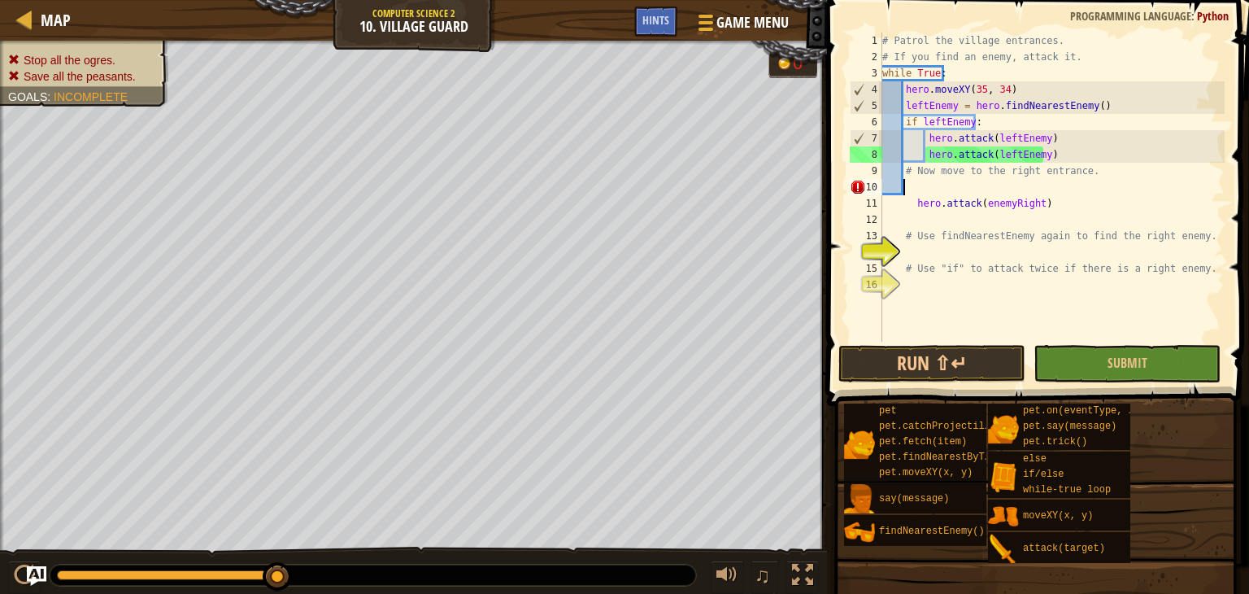
scroll to position [7, 0]
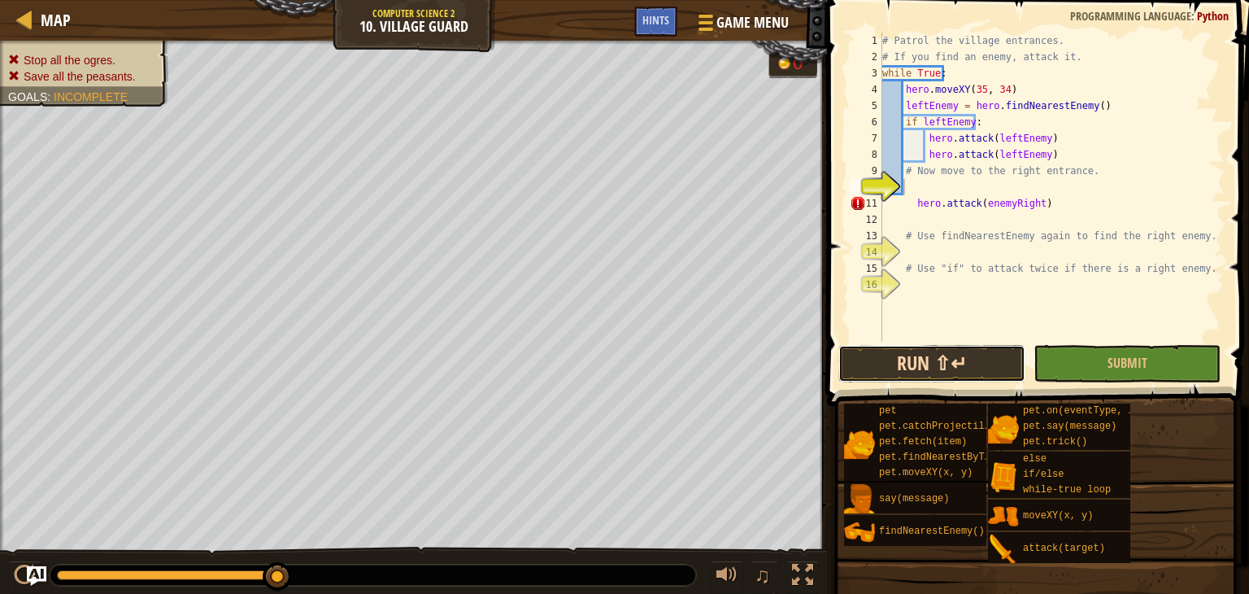
click at [898, 357] on button "Run ⇧↵" at bounding box center [931, 363] width 187 height 37
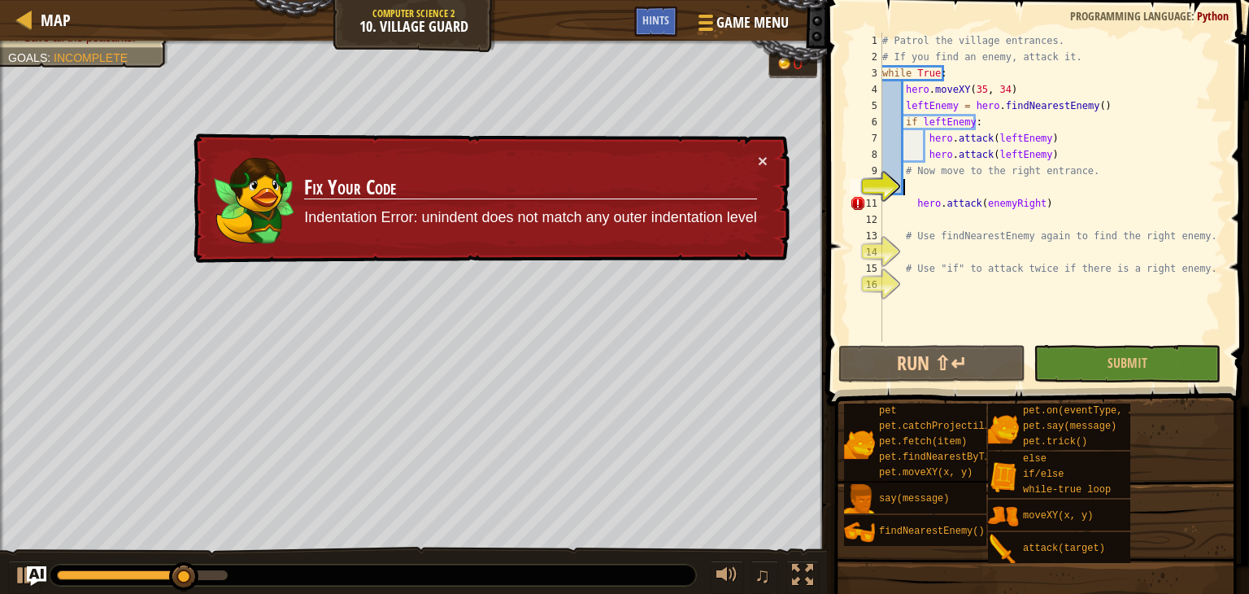
click at [754, 153] on td "Fix Your Code Indentation Error: unindent does not match any outer indentation …" at bounding box center [530, 198] width 454 height 93
click at [759, 141] on div "× Fix Your Code Indentation Error: unindent does not match any outer indentatio…" at bounding box center [489, 198] width 599 height 130
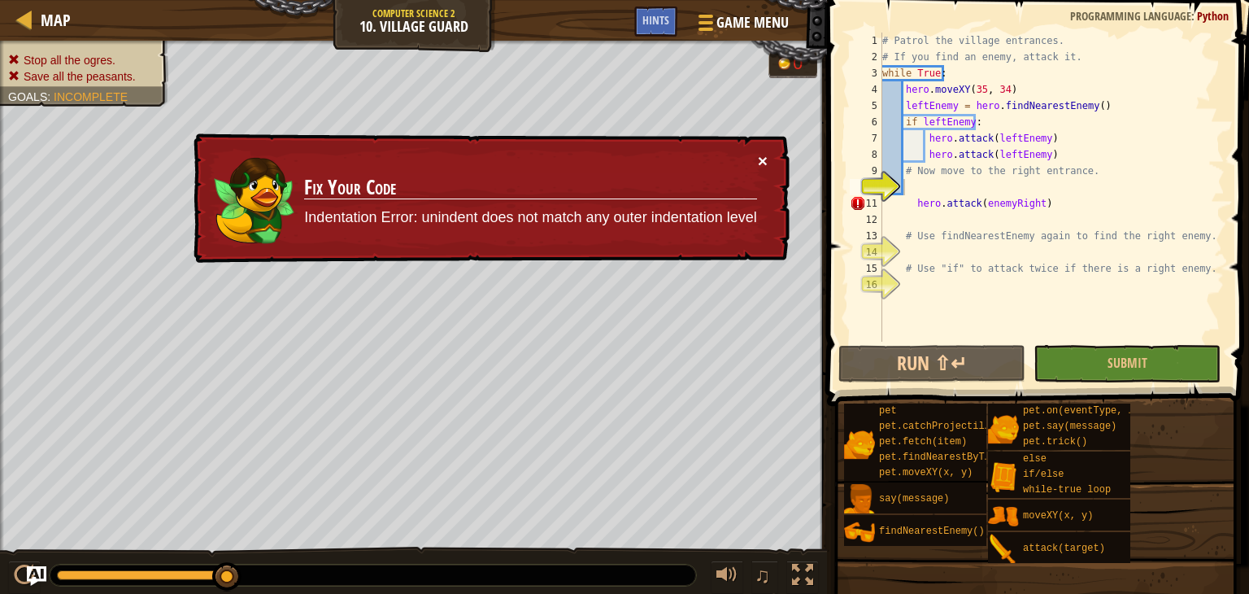
click at [758, 155] on button "×" at bounding box center [763, 160] width 10 height 17
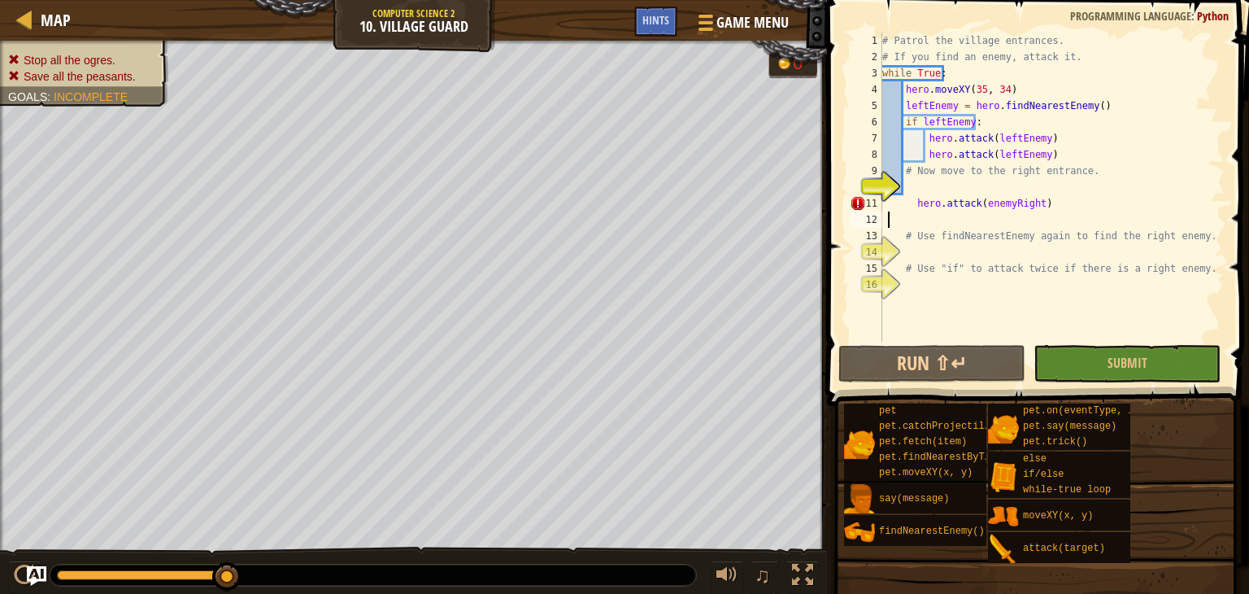
click at [889, 222] on div "# Patrol the village entrances. # If you find an enemy, attack it. while True :…" at bounding box center [1052, 203] width 346 height 341
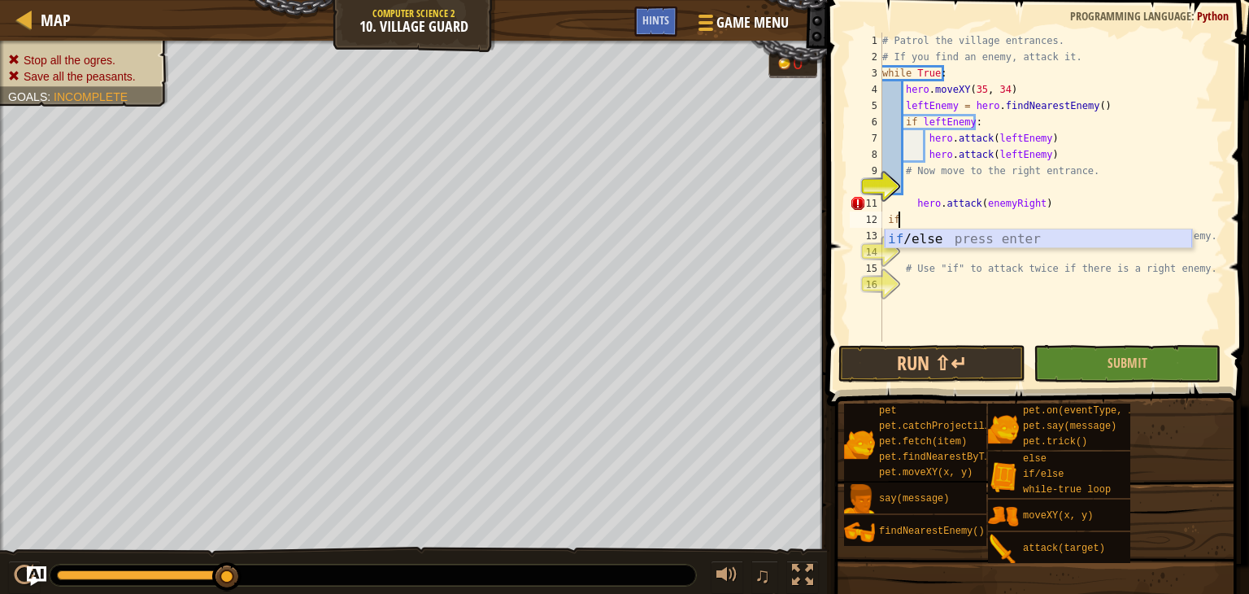
click at [891, 239] on div "if /else press enter" at bounding box center [1038, 258] width 307 height 59
type textarea "if enemy:"
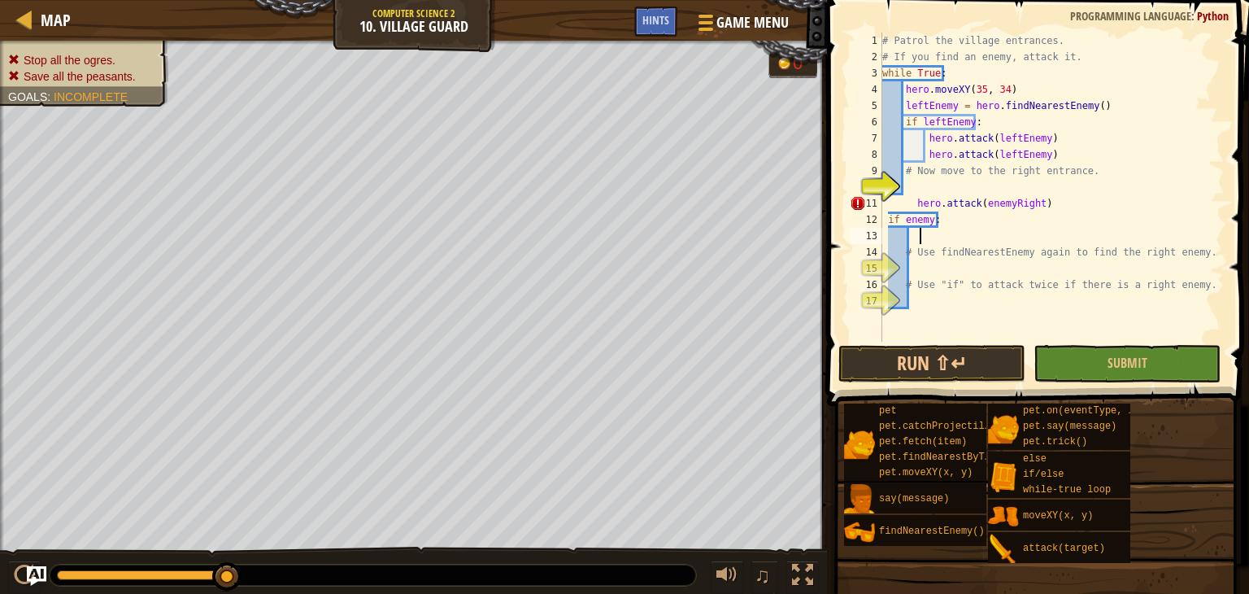
click at [920, 235] on div "# Patrol the village entrances. # If you find an enemy, attack it. while True :…" at bounding box center [1052, 203] width 346 height 341
click at [914, 240] on div "# Patrol the village entrances. # If you find an enemy, attack it. while True :…" at bounding box center [1052, 203] width 346 height 341
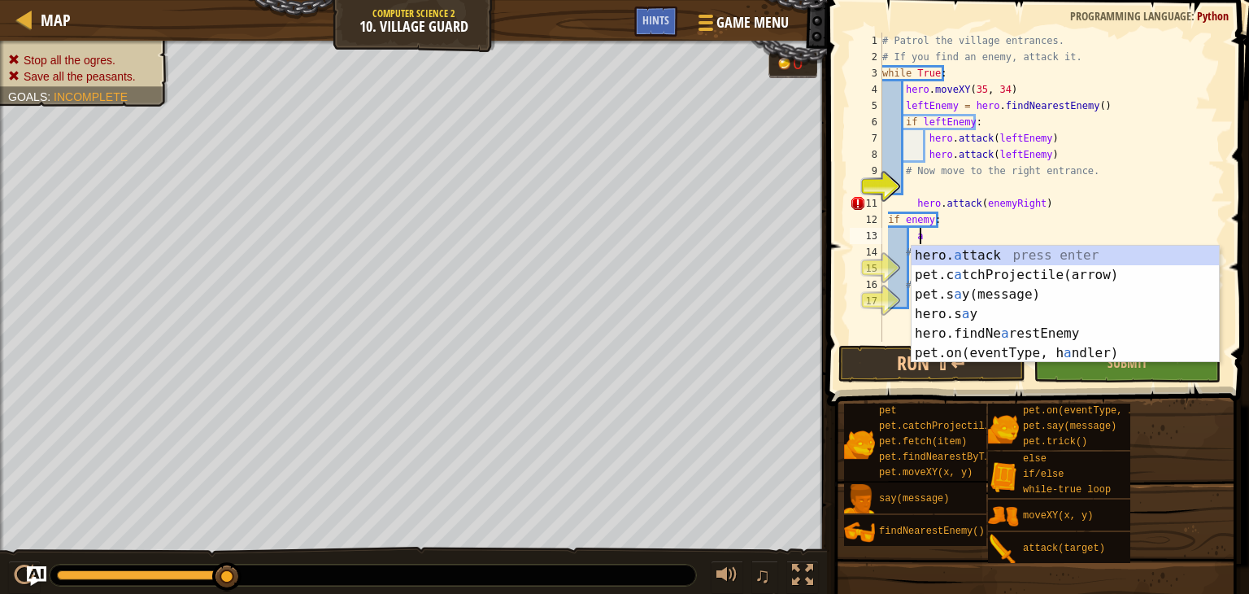
scroll to position [7, 2]
click at [949, 248] on div "hero. a ttack press enter pet.c a tchProjectile(arrow) press enter pet.s a y(me…" at bounding box center [1064, 324] width 307 height 156
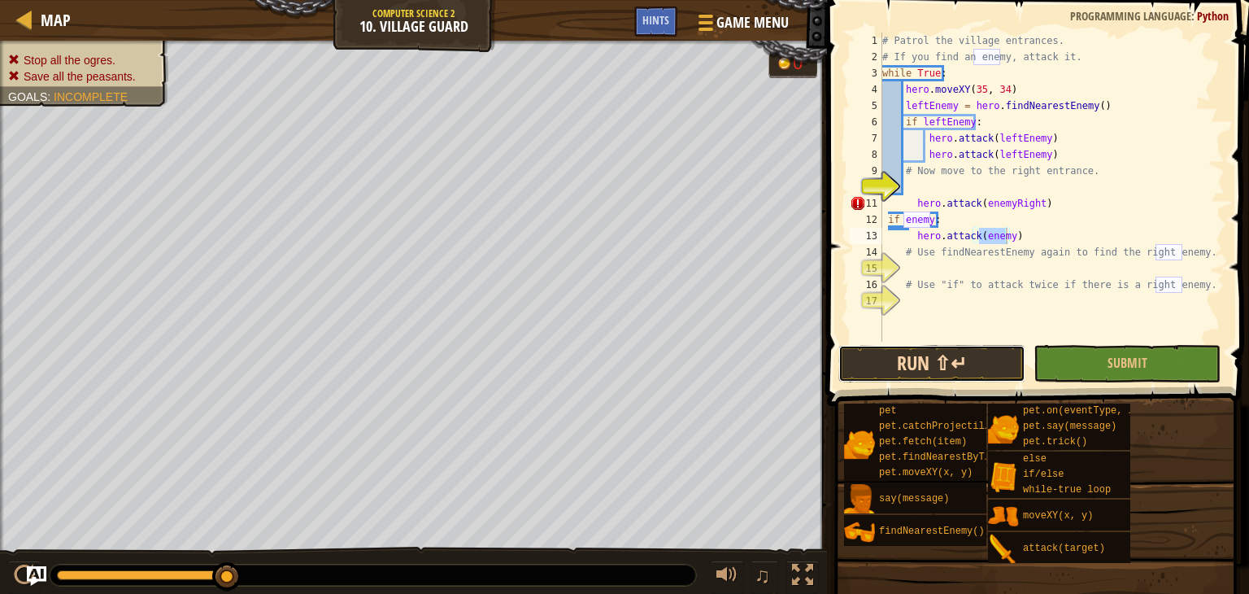
click at [927, 363] on button "Run ⇧↵" at bounding box center [931, 363] width 187 height 37
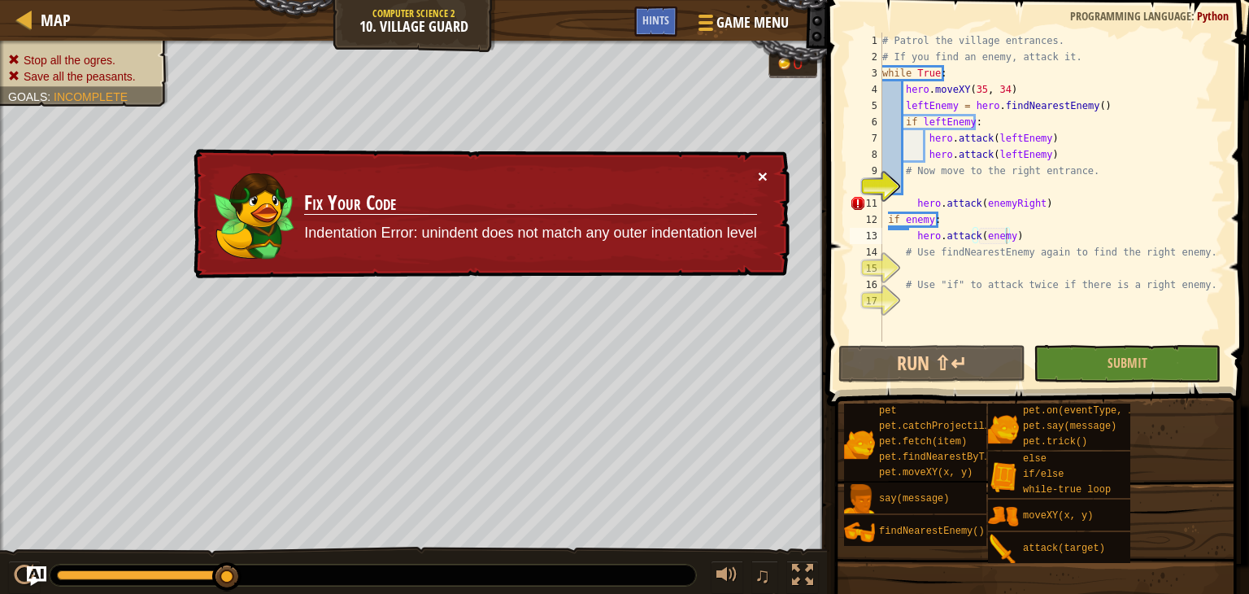
click at [761, 167] on button "×" at bounding box center [763, 175] width 10 height 17
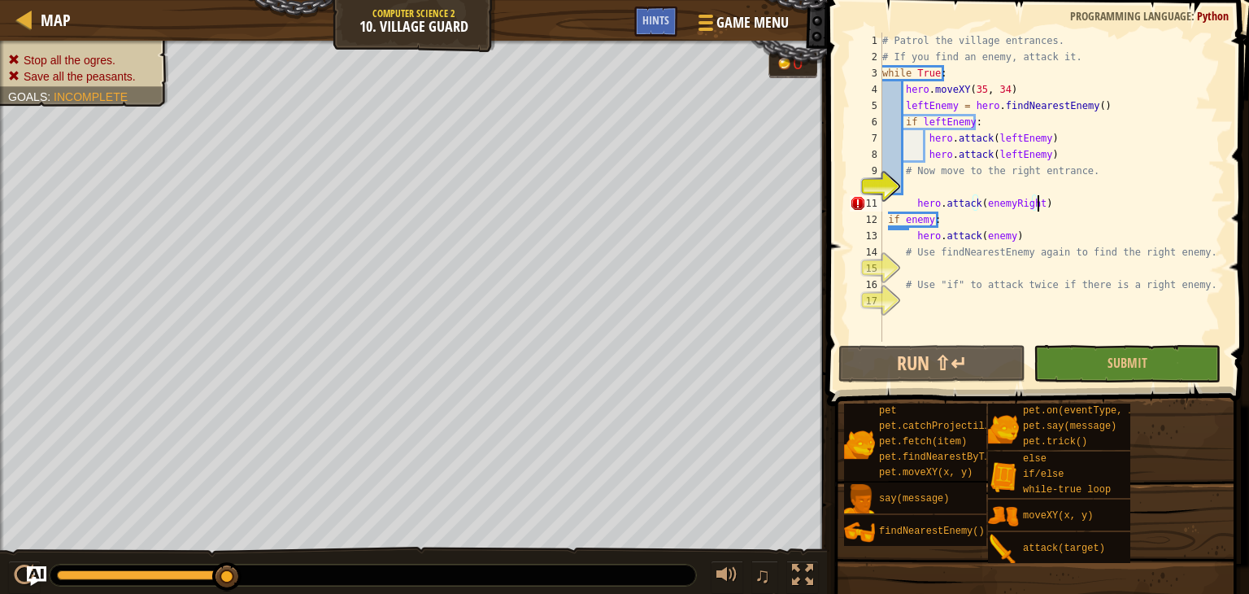
click at [1052, 206] on div "# Patrol the village entrances. # If you find an enemy, attack it. while True :…" at bounding box center [1052, 203] width 346 height 341
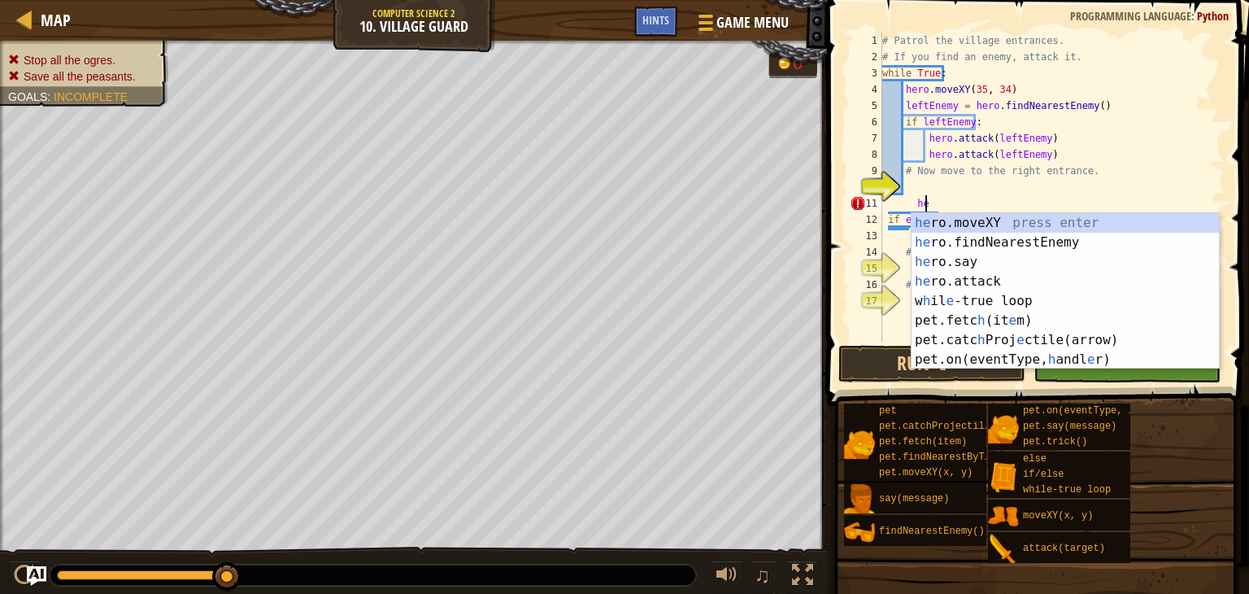
type textarea "h"
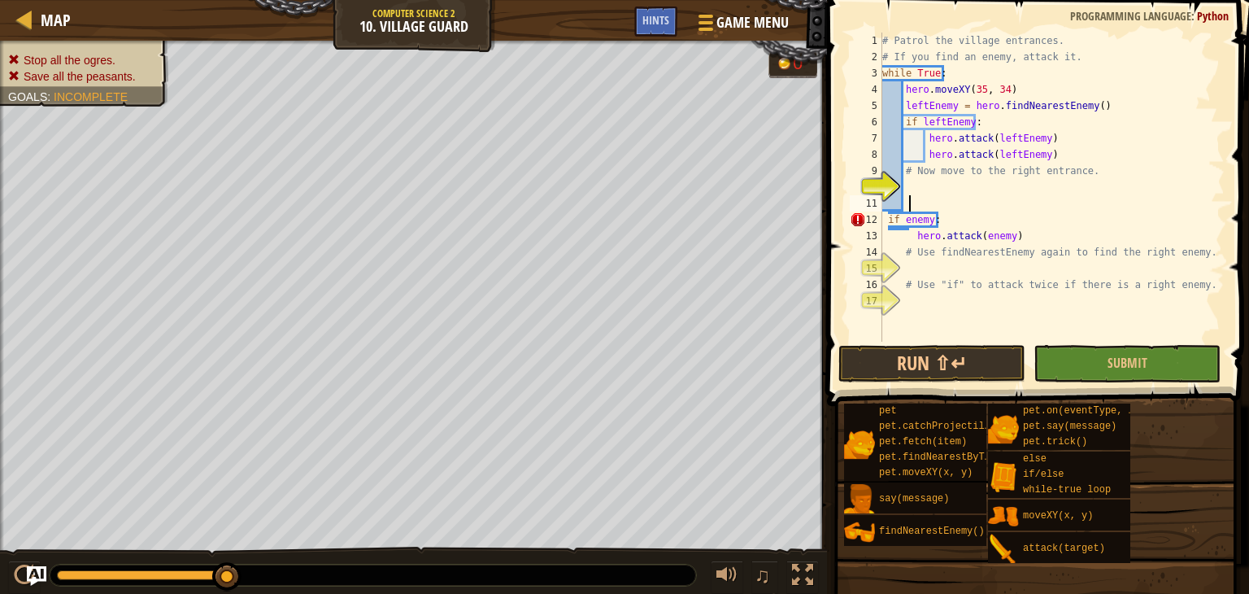
scroll to position [7, 0]
click at [943, 229] on div "# Patrol the village entrances. # If you find an enemy, attack it. while True :…" at bounding box center [1052, 203] width 346 height 341
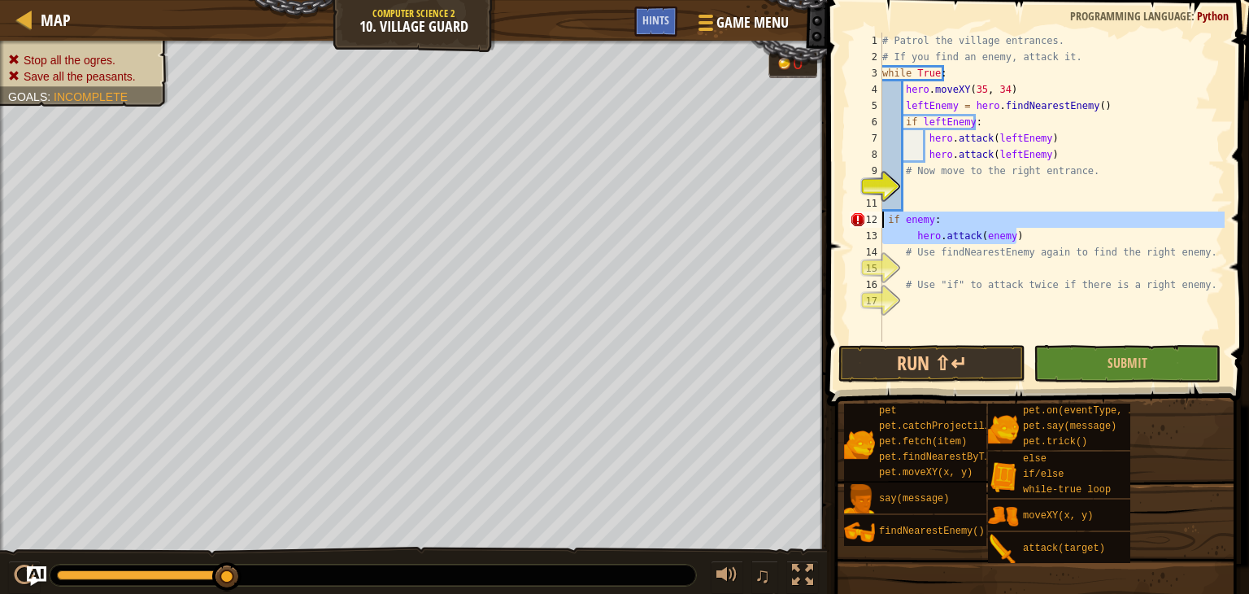
drag, startPoint x: 1017, startPoint y: 237, endPoint x: 885, endPoint y: 223, distance: 133.3
click at [885, 223] on div "# Patrol the village entrances. # If you find an enemy, attack it. while True :…" at bounding box center [1052, 203] width 346 height 341
type textarea "if enemy: hero.attack(enemy)"
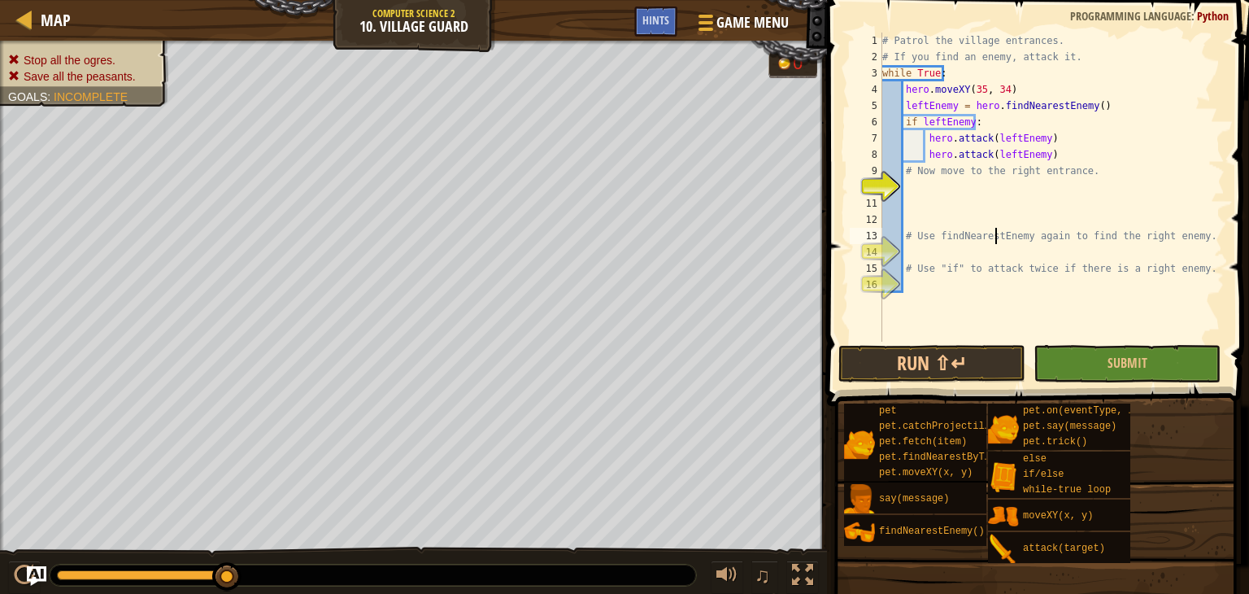
click at [996, 239] on div "# Patrol the village entrances. # If you find an enemy, attack it. while True :…" at bounding box center [1052, 203] width 346 height 341
type textarea "# Use findNearestEnemy again to find the right enemy."
click at [996, 239] on div "# Patrol the village entrances. # If you find an enemy, attack it. while True :…" at bounding box center [1052, 203] width 346 height 341
click at [994, 252] on div "# Patrol the village entrances. # If you find an enemy, attack it. while True :…" at bounding box center [1052, 203] width 346 height 341
type textarea "f"
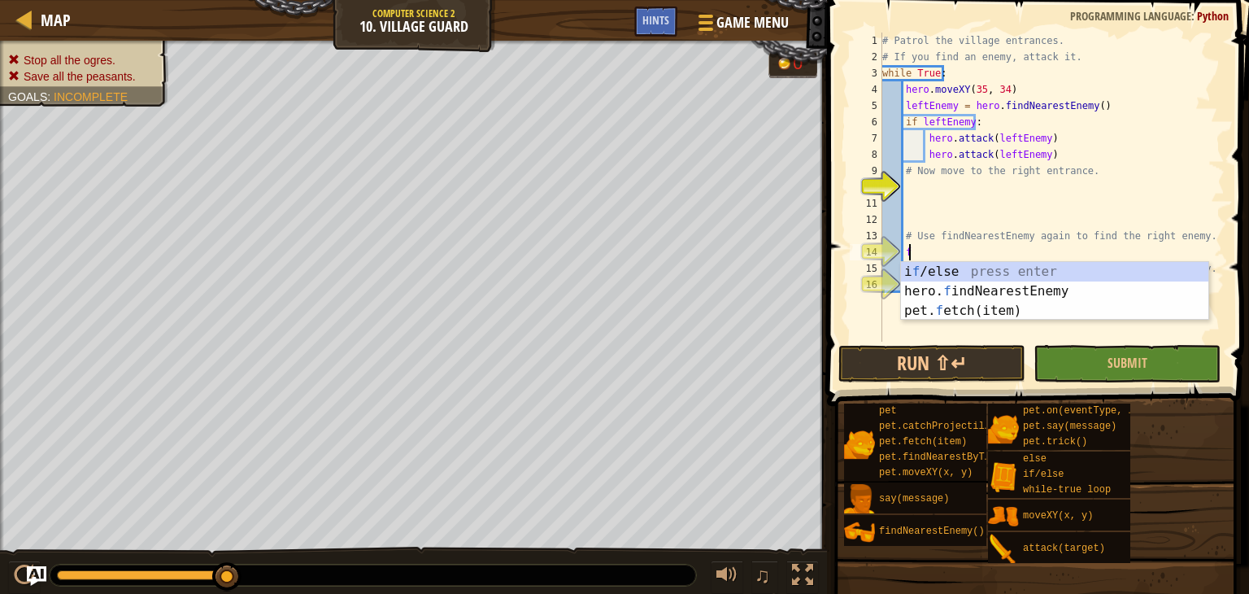
scroll to position [7, 1]
click at [1018, 288] on div "i f /else press enter hero. f indNearestEnemy press enter pet. f etch(item) pre…" at bounding box center [1054, 311] width 307 height 98
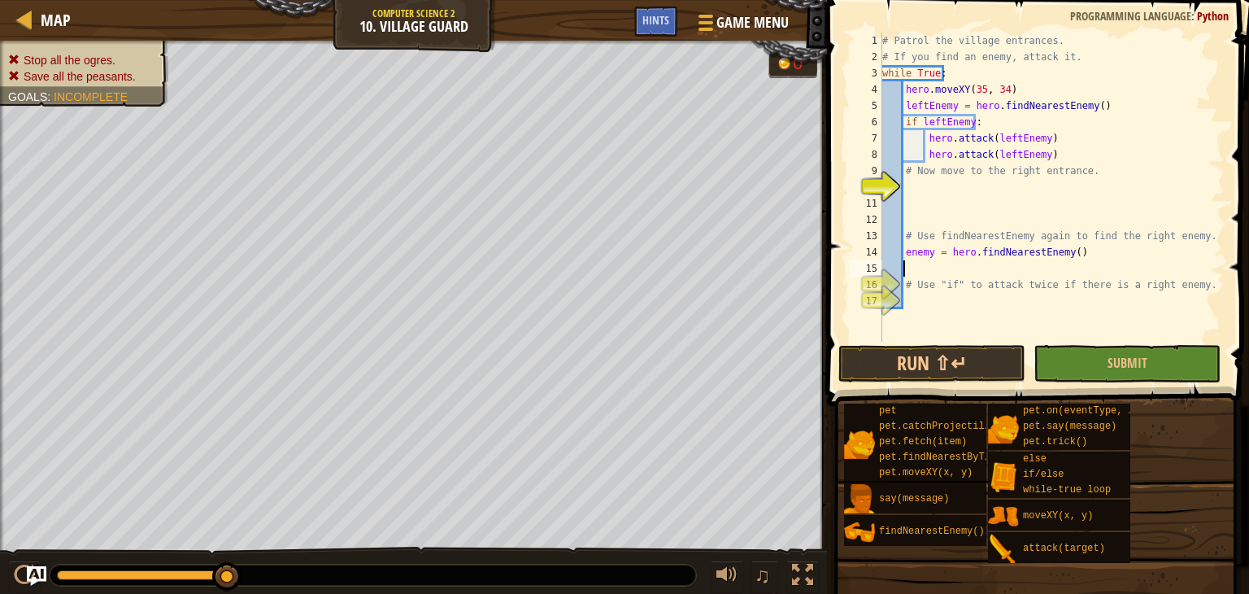
scroll to position [7, 0]
click at [1016, 296] on div "# Patrol the village entrances. # If you find an enemy, attack it. while True :…" at bounding box center [1052, 203] width 346 height 341
type textarea "h"
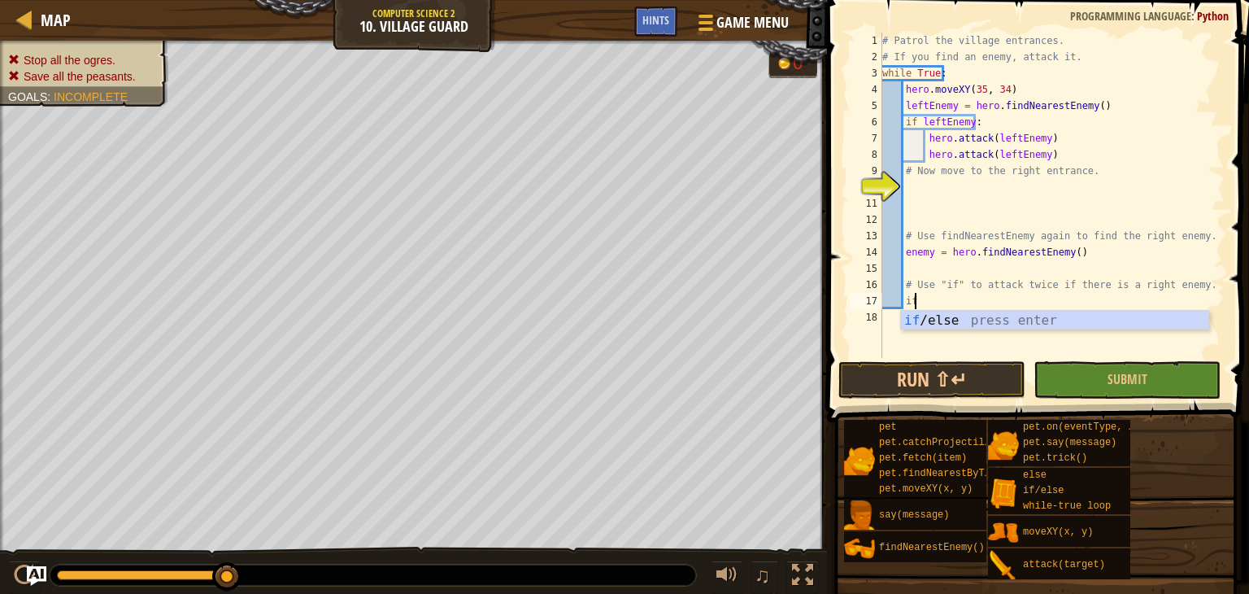
scroll to position [7, 1]
click at [937, 316] on div "if /else press enter" at bounding box center [1054, 340] width 307 height 59
type textarea "if enemy:"
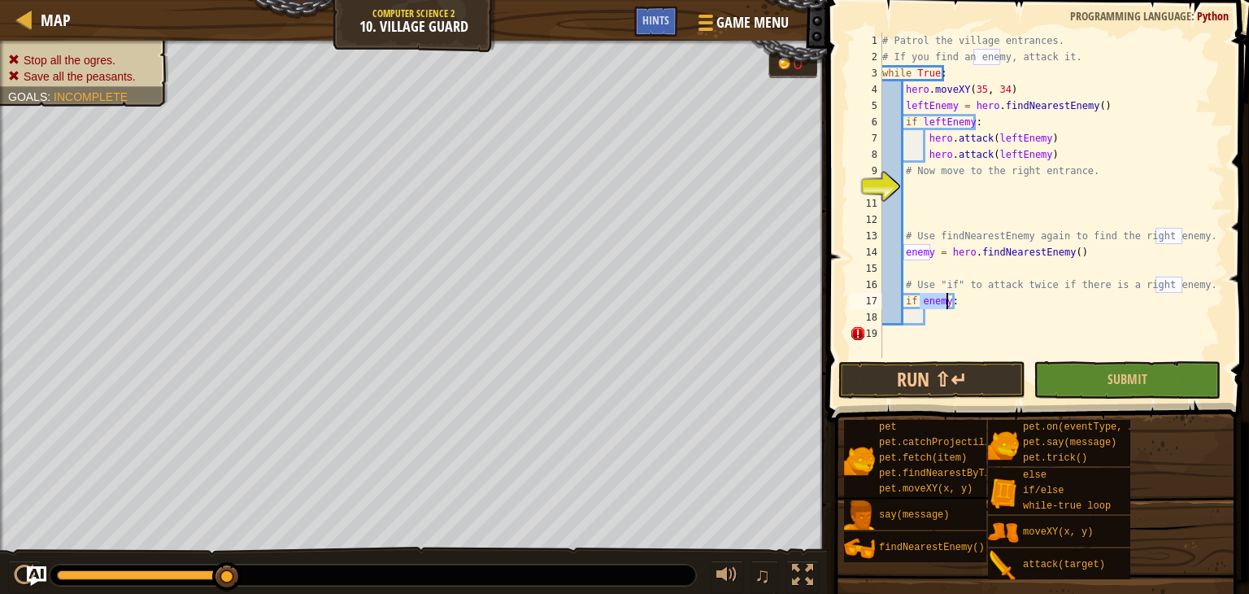
click at [918, 324] on div "# Patrol the village entrances. # If you find an enemy, attack it. while True :…" at bounding box center [1052, 212] width 346 height 358
type textarea "a"
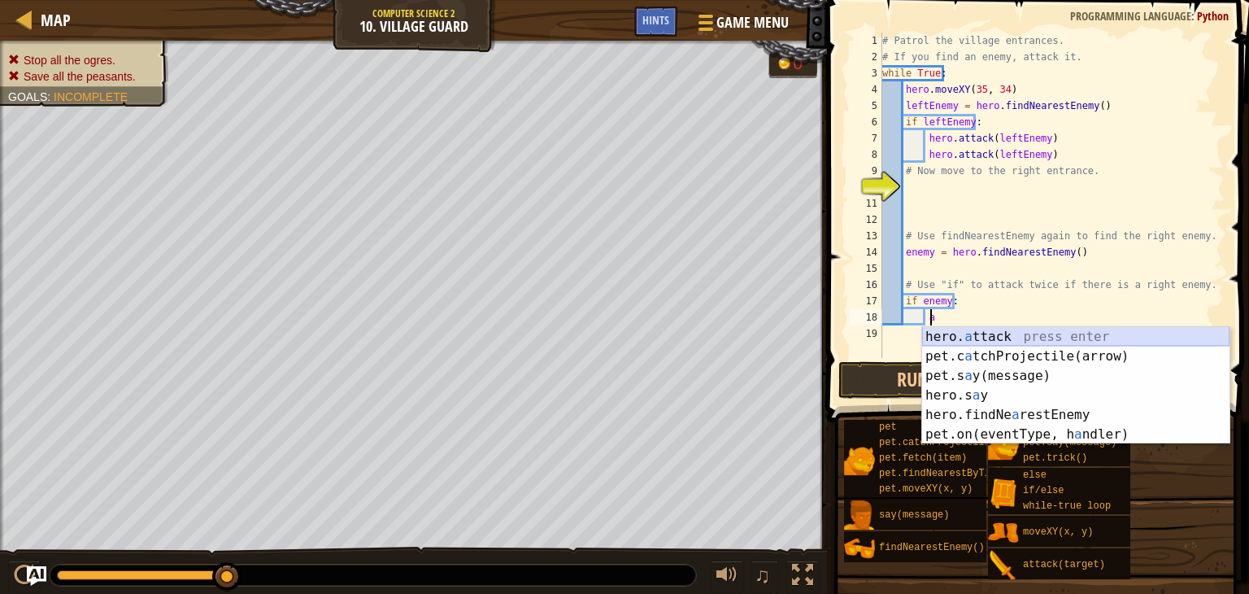
click at [959, 333] on div "hero. a ttack press enter pet.c a tchProjectile(arrow) press enter pet.s a y(me…" at bounding box center [1075, 405] width 307 height 156
type textarea "hero.attack(enemy)"
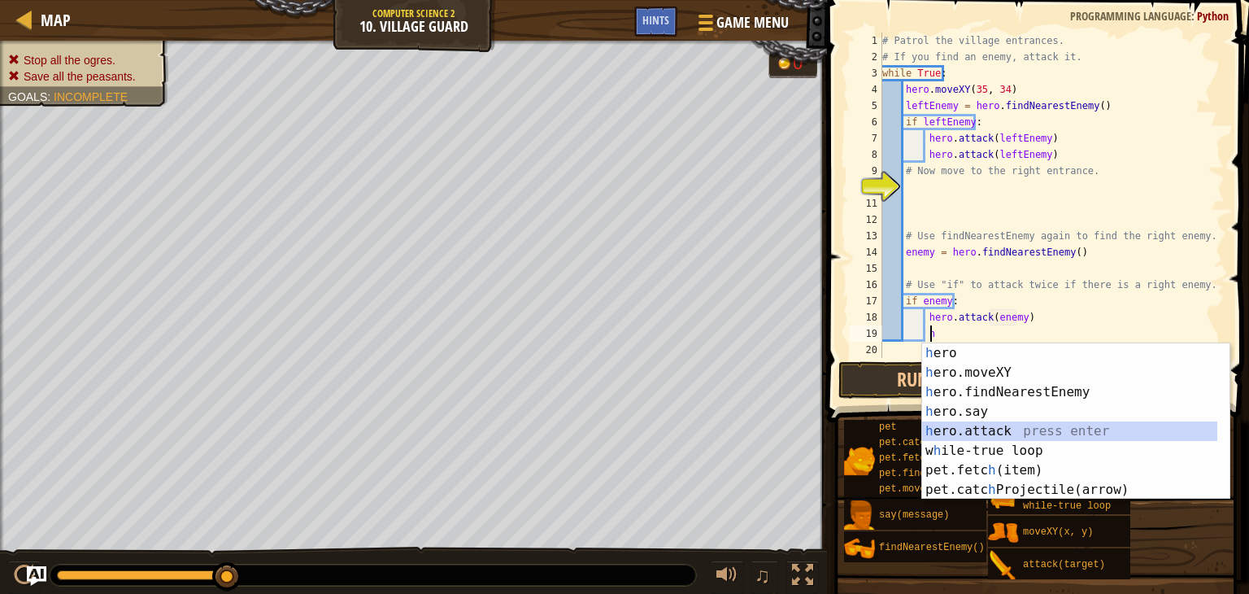
click at [946, 430] on div "h ero press enter h ero.moveXY press enter h ero.findNearestEnemy press enter h…" at bounding box center [1069, 440] width 295 height 195
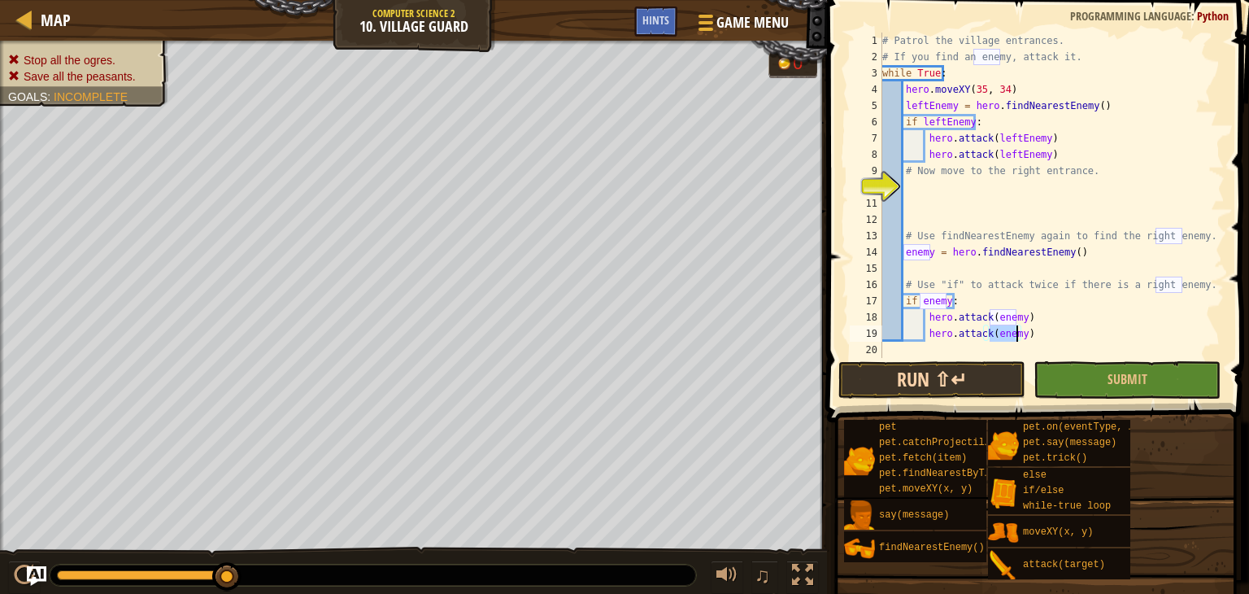
type textarea "hero.attack(enemy)"
click at [902, 376] on button "Run ⇧↵" at bounding box center [931, 379] width 187 height 37
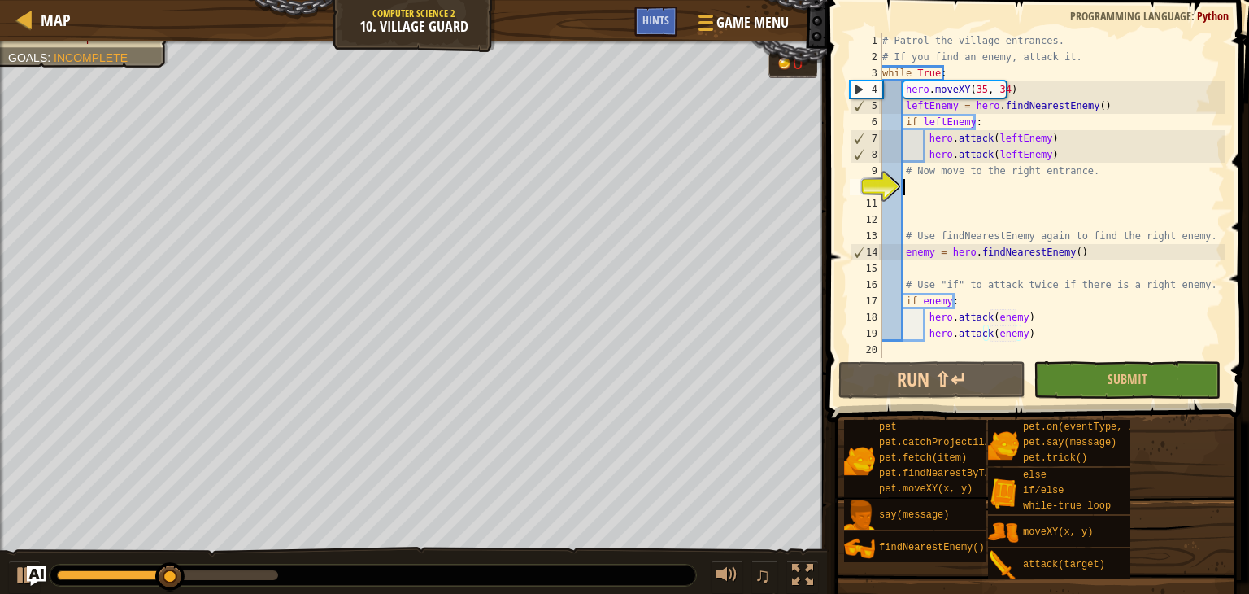
click at [950, 193] on div "# Patrol the village entrances. # If you find an enemy, attack it. while True :…" at bounding box center [1052, 212] width 346 height 358
type textarea "j"
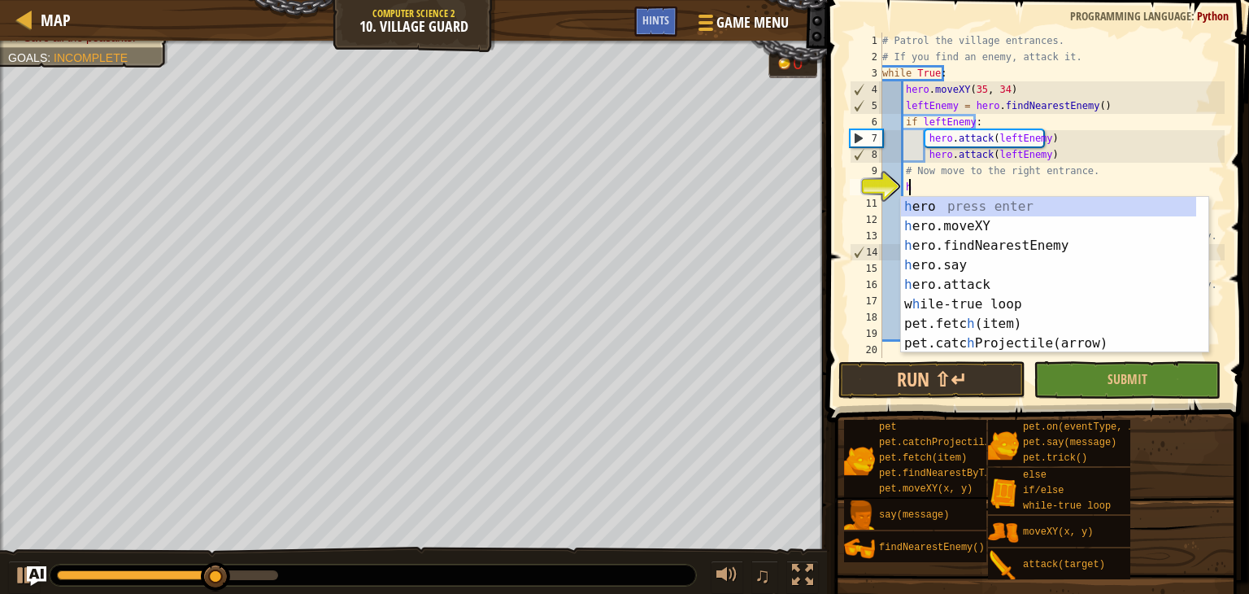
scroll to position [7, 1]
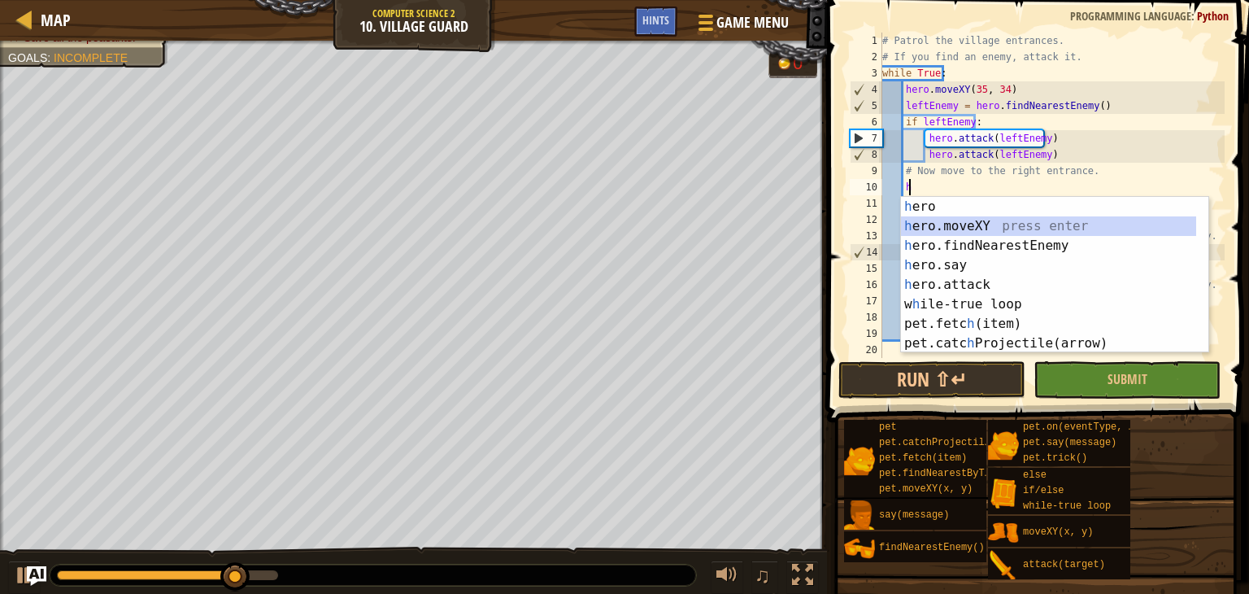
click at [972, 228] on div "h ero press enter h ero.moveXY press enter h ero.findNearestEnemy press enter h…" at bounding box center [1054, 294] width 307 height 195
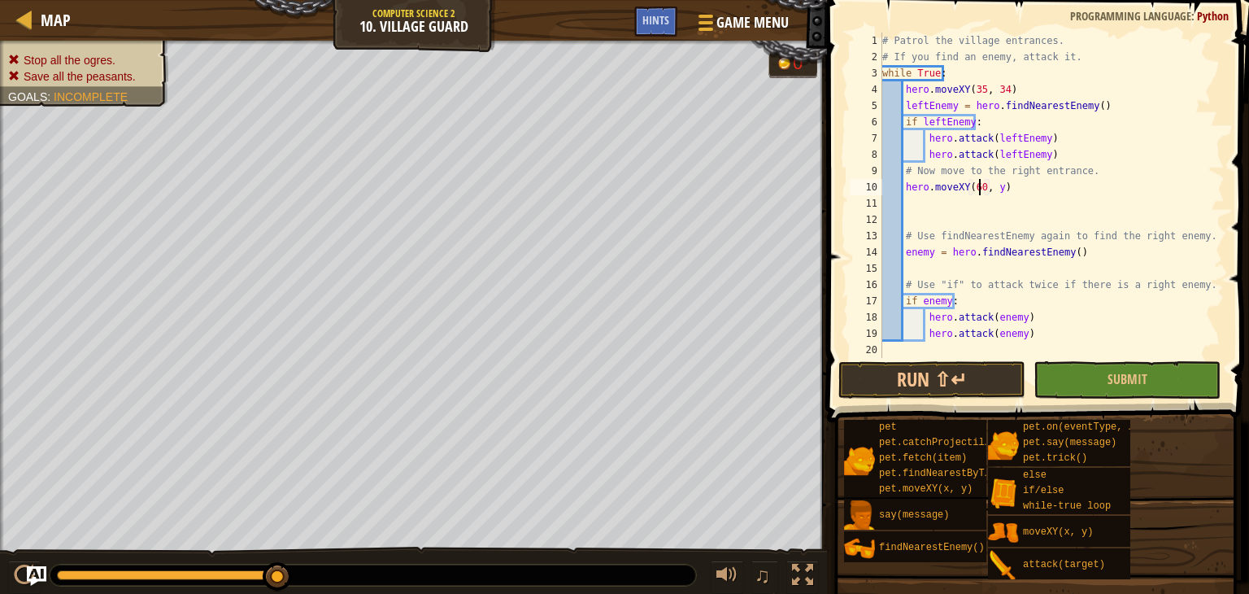
scroll to position [7, 7]
click at [985, 188] on div "# Patrol the village entrances. # If you find an enemy, attack it. while True :…" at bounding box center [1052, 212] width 346 height 358
click at [1005, 180] on div "# Patrol the village entrances. # If you find an enemy, attack it. while True :…" at bounding box center [1052, 212] width 346 height 358
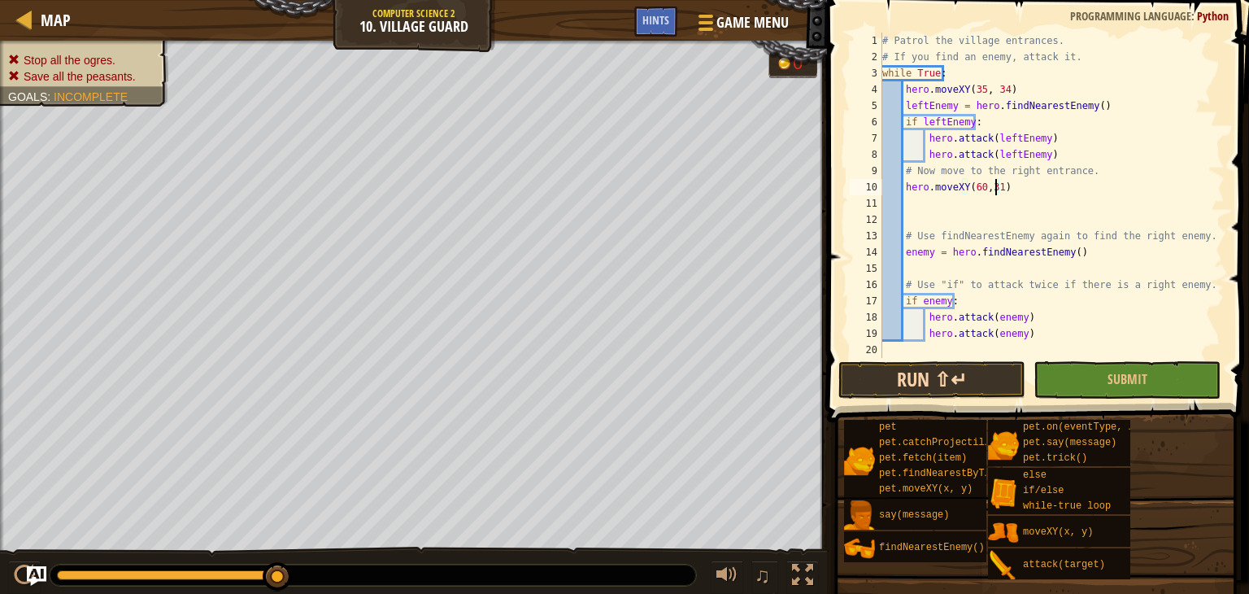
type textarea "hero.moveXY(60,31)"
click at [899, 375] on button "Run ⇧↵" at bounding box center [931, 379] width 187 height 37
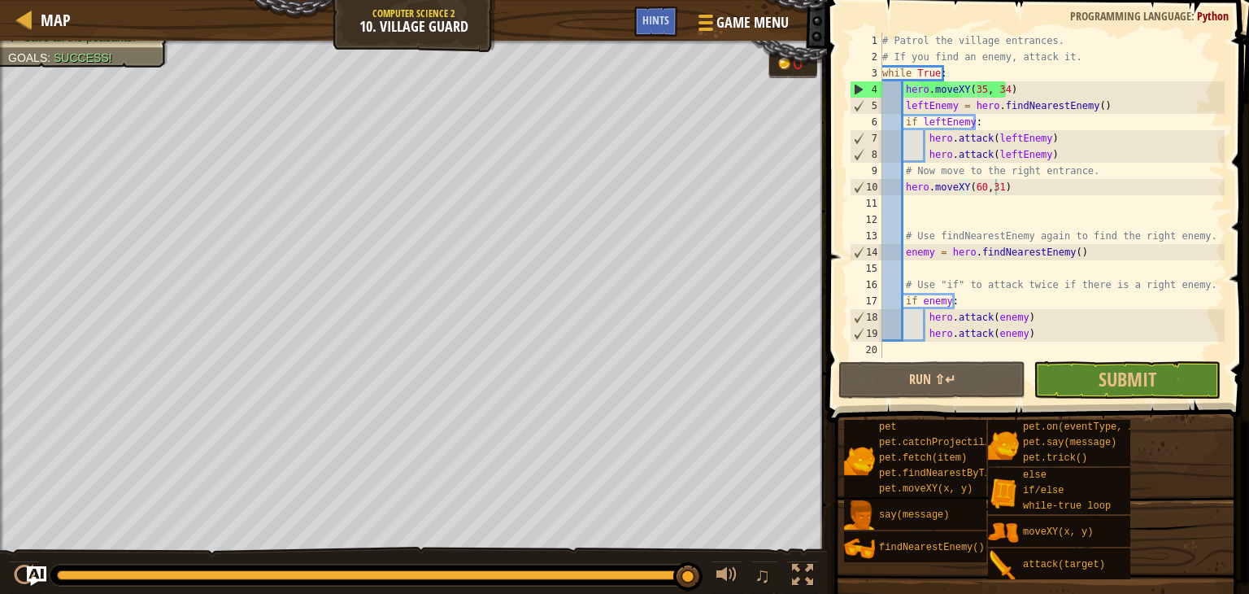
click at [95, 57] on span "Success!" at bounding box center [83, 57] width 59 height 13
click at [1097, 374] on button "Submit" at bounding box center [1126, 379] width 187 height 37
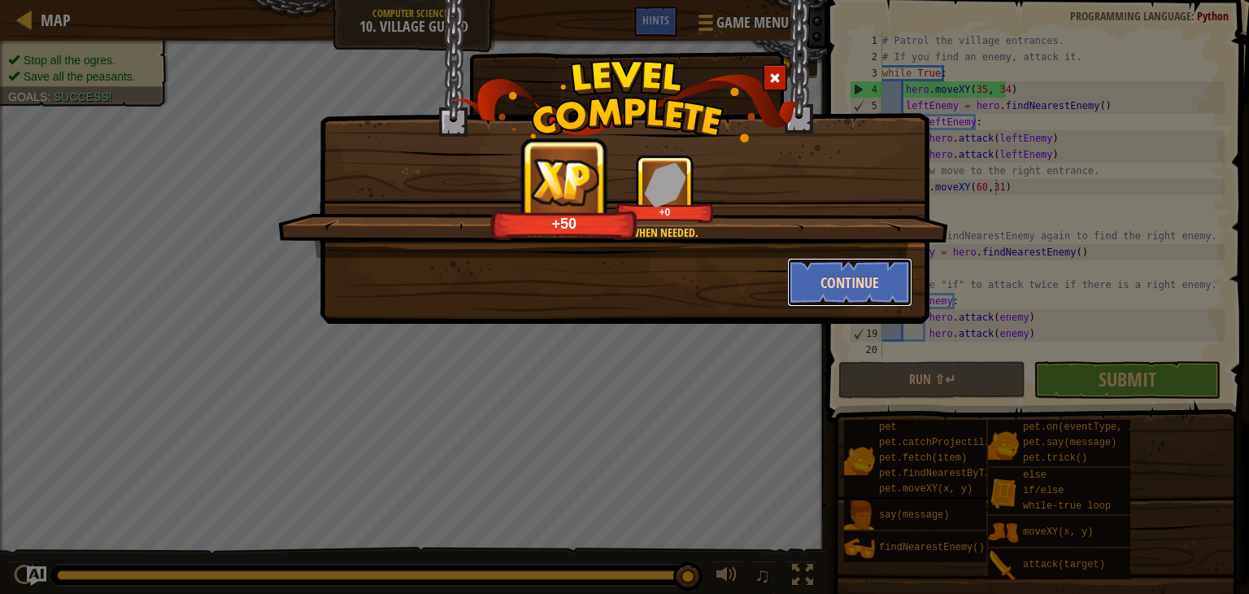
click at [845, 290] on button "Continue" at bounding box center [850, 282] width 126 height 49
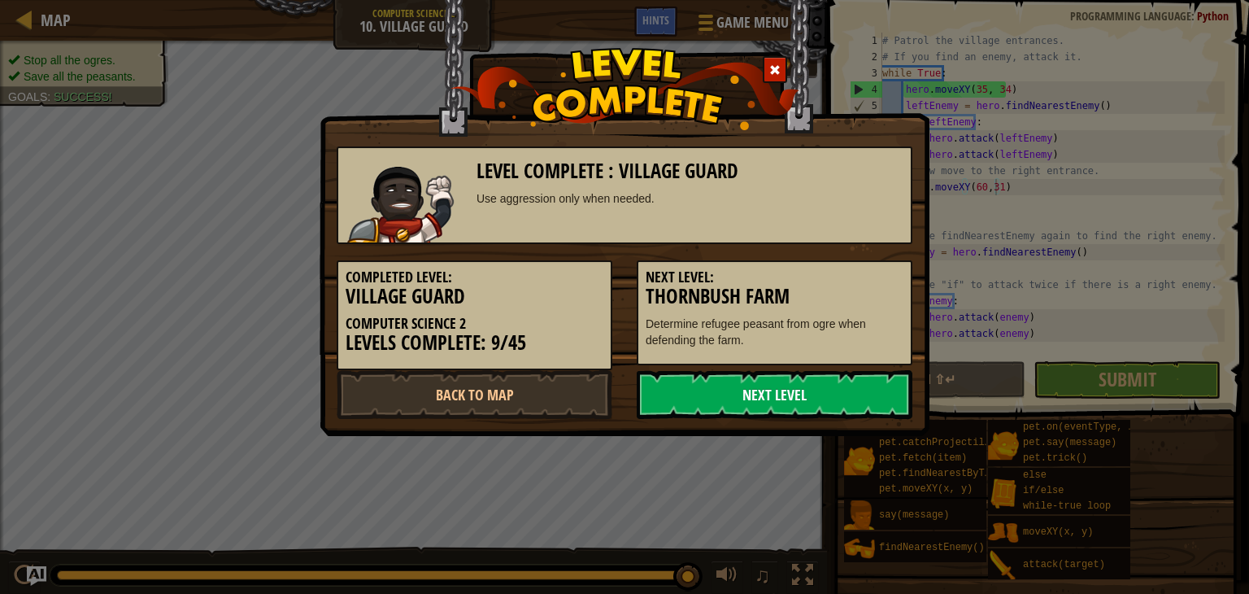
click at [825, 395] on link "Next Level" at bounding box center [775, 394] width 276 height 49
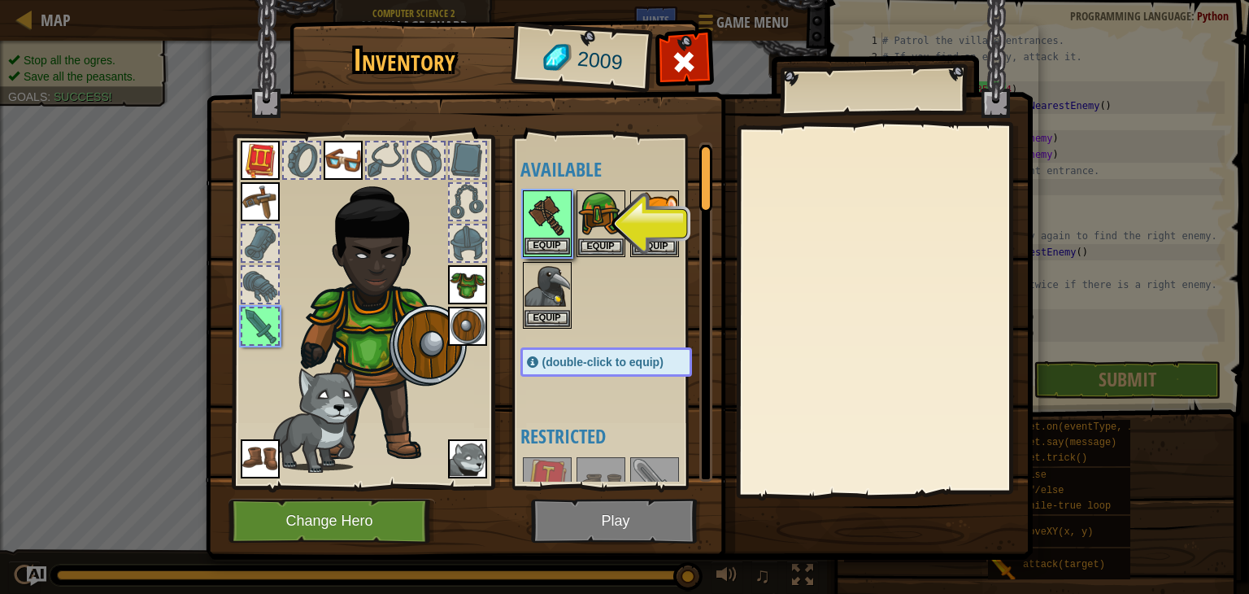
click at [527, 230] on img at bounding box center [547, 215] width 46 height 46
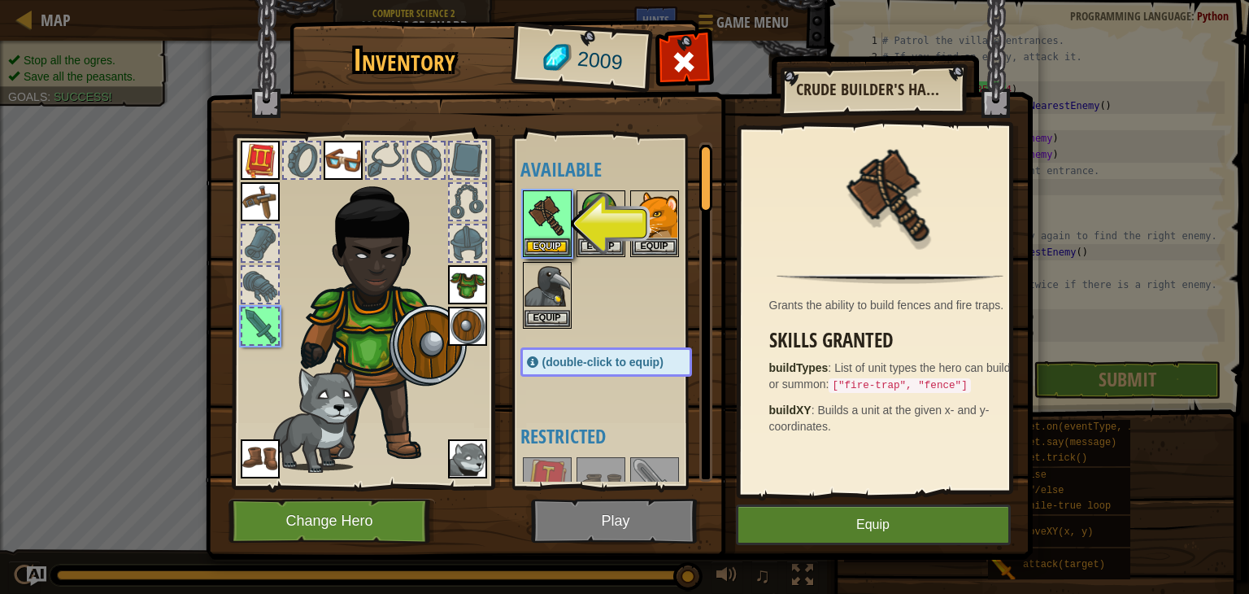
click at [822, 551] on img at bounding box center [619, 264] width 827 height 590
drag, startPoint x: 810, startPoint y: 513, endPoint x: 803, endPoint y: 528, distance: 16.0
click at [803, 528] on button "Equip" at bounding box center [873, 524] width 275 height 41
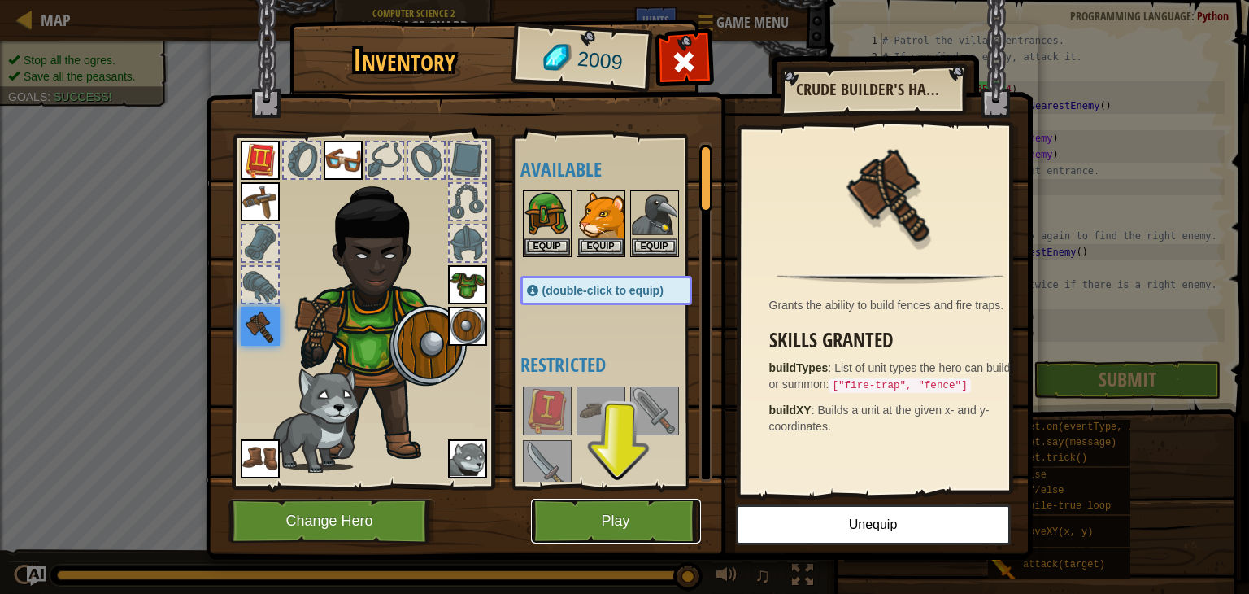
click at [656, 518] on button "Play" at bounding box center [616, 520] width 170 height 45
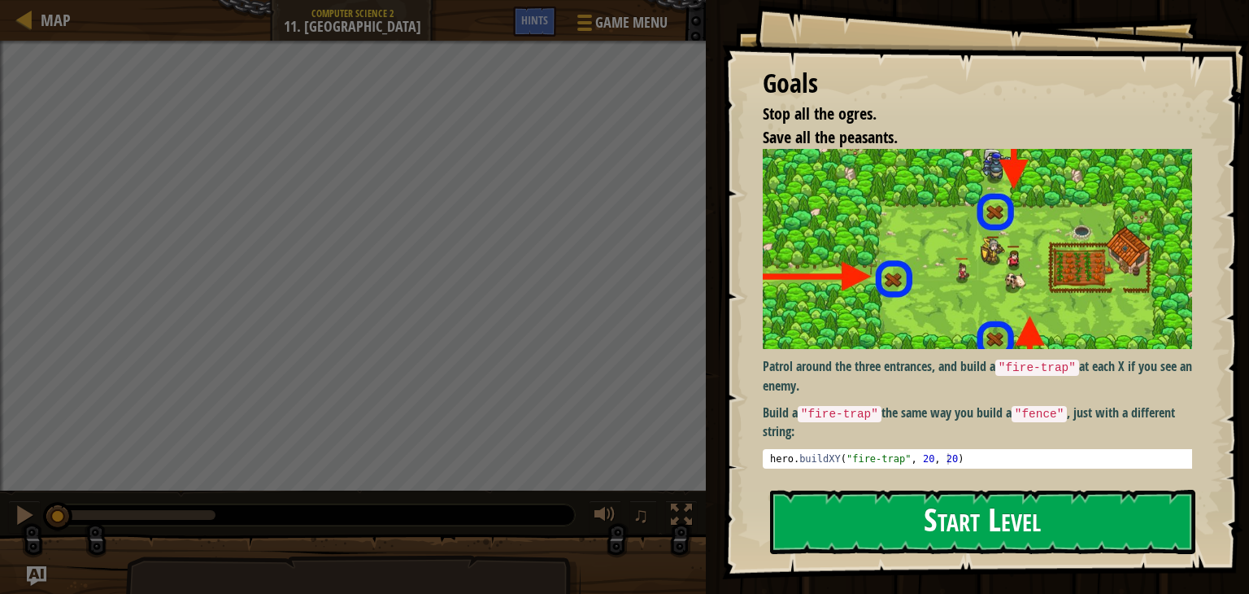
click at [881, 529] on button "Start Level" at bounding box center [982, 521] width 425 height 64
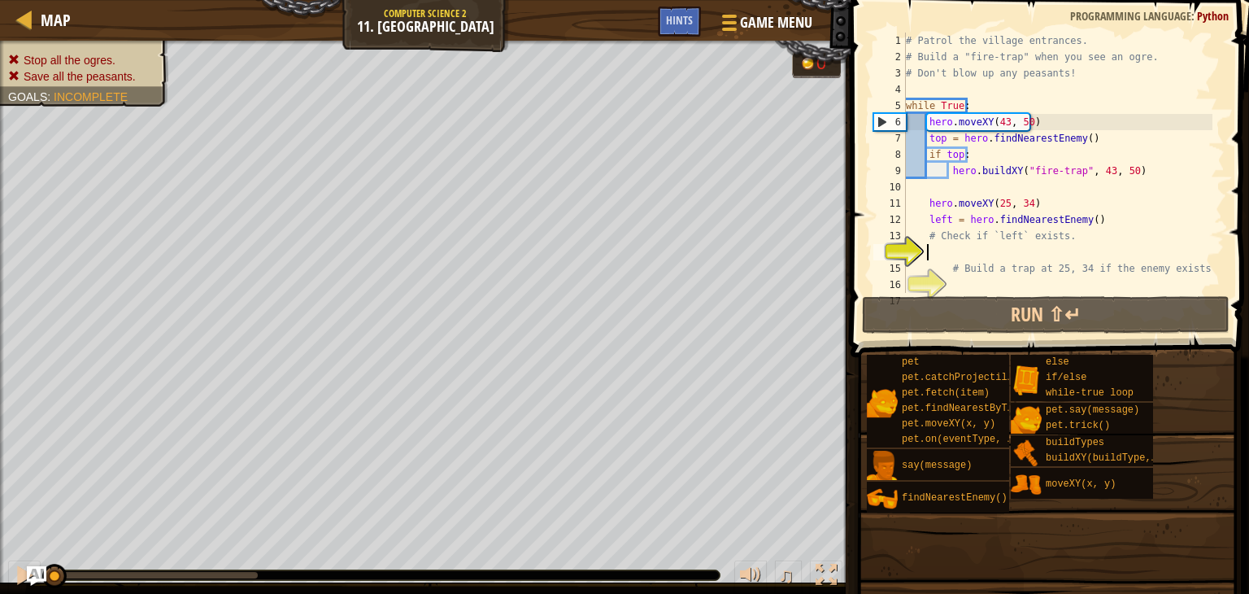
scroll to position [49, 0]
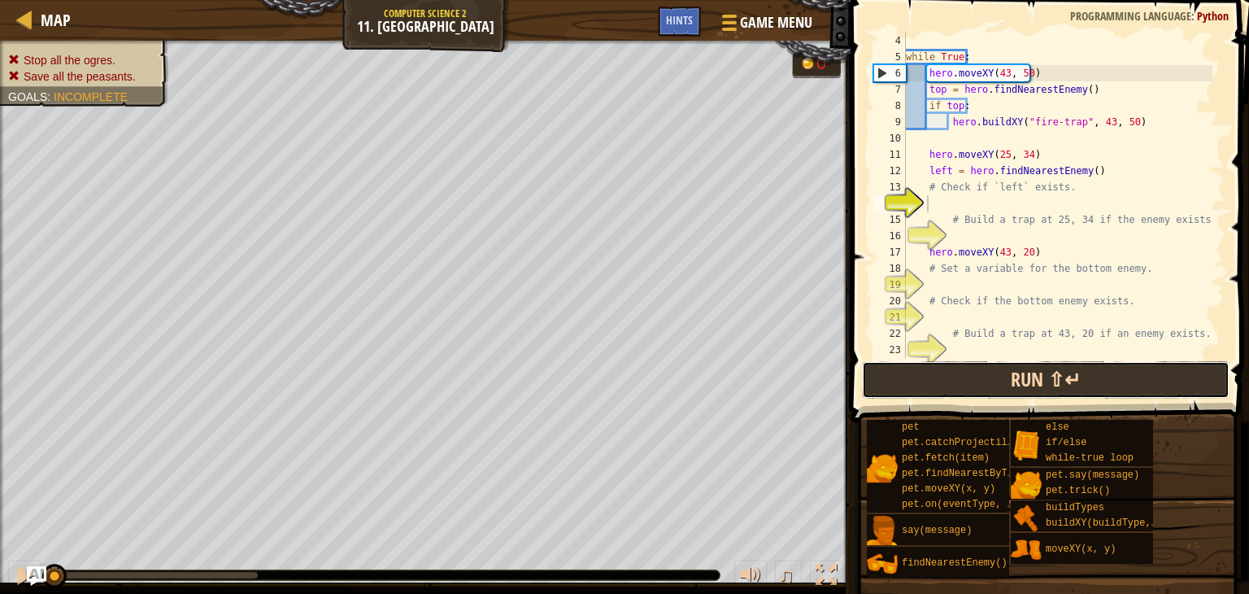
click at [931, 372] on button "Run ⇧↵" at bounding box center [1045, 379] width 367 height 37
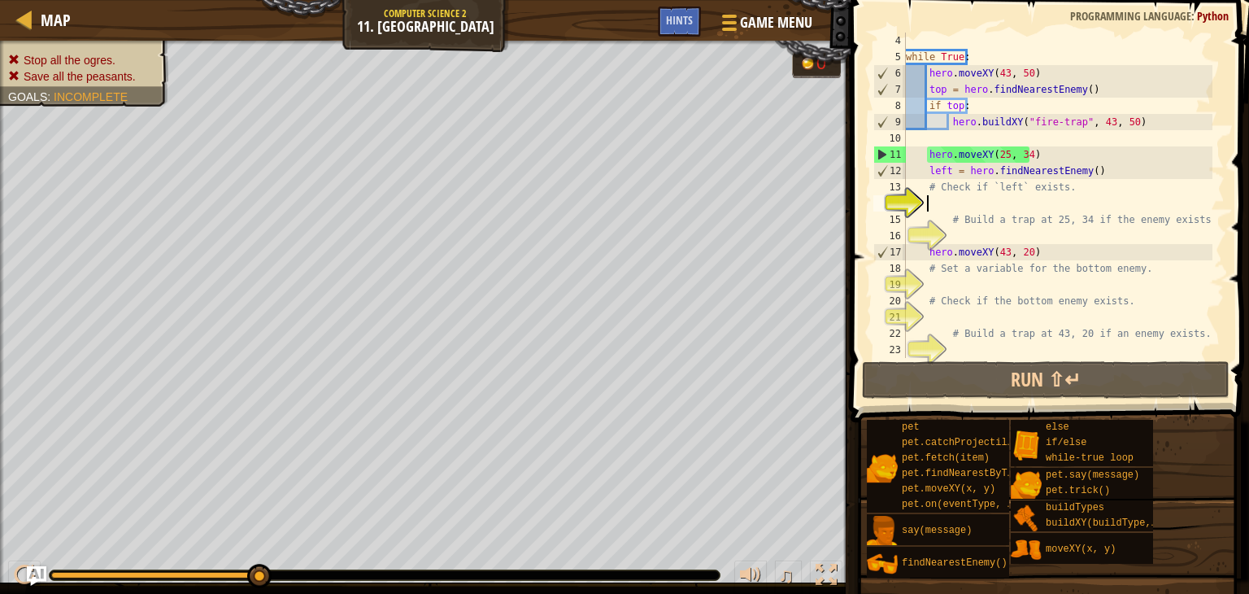
type textarea "h"
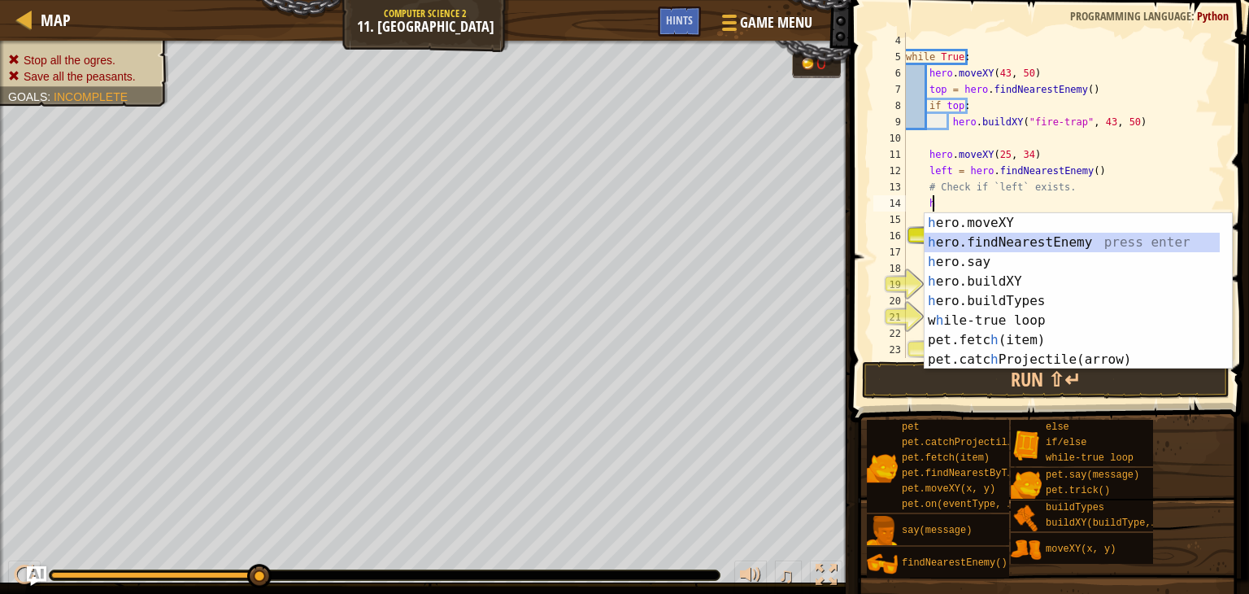
click at [988, 239] on div "h ero.moveXY press enter h ero.findNearestEnemy press enter h ero.say press ent…" at bounding box center [1071, 310] width 295 height 195
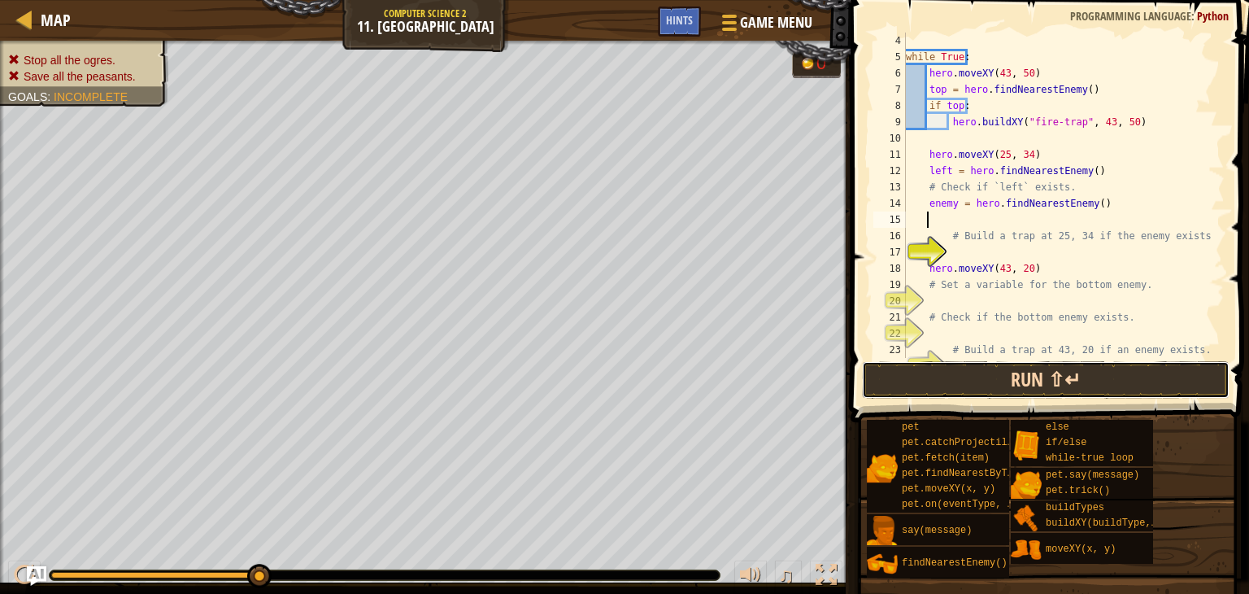
click at [940, 378] on button "Run ⇧↵" at bounding box center [1045, 379] width 367 height 37
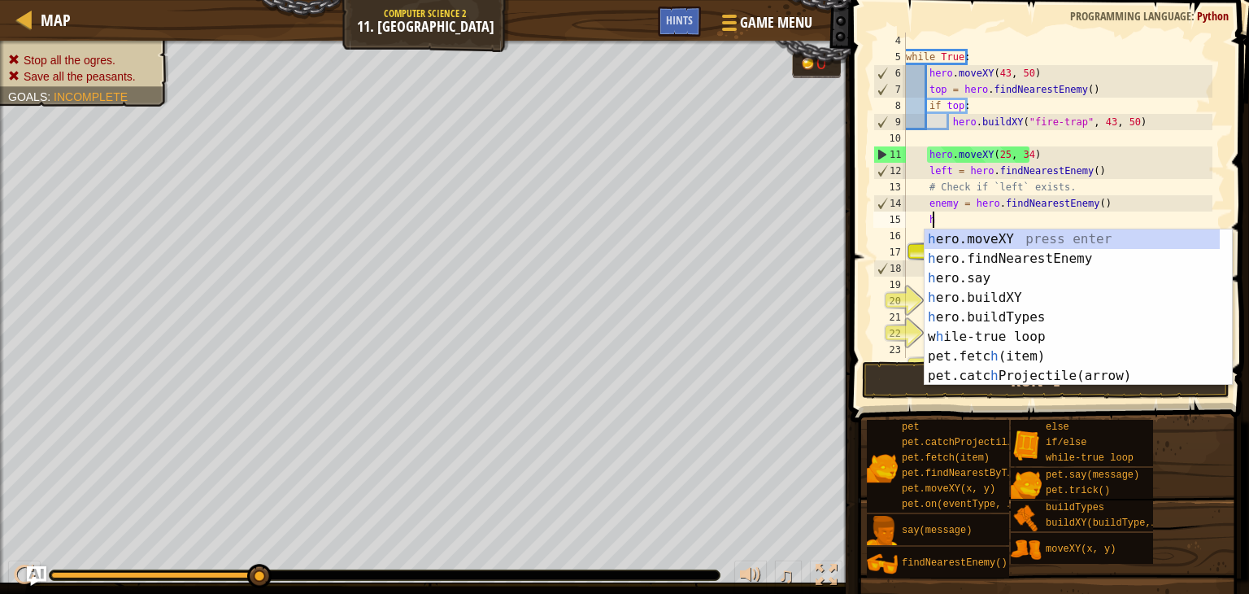
scroll to position [7, 1]
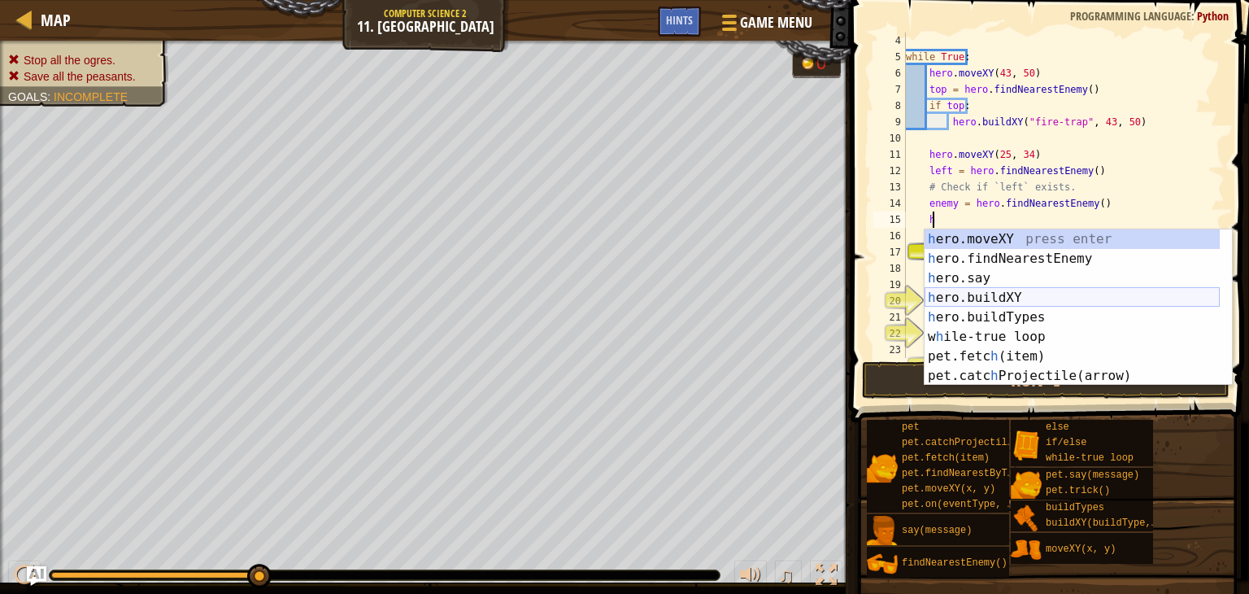
click at [972, 294] on div "h ero.moveXY press enter h ero.findNearestEnemy press enter h ero.say press ent…" at bounding box center [1071, 326] width 295 height 195
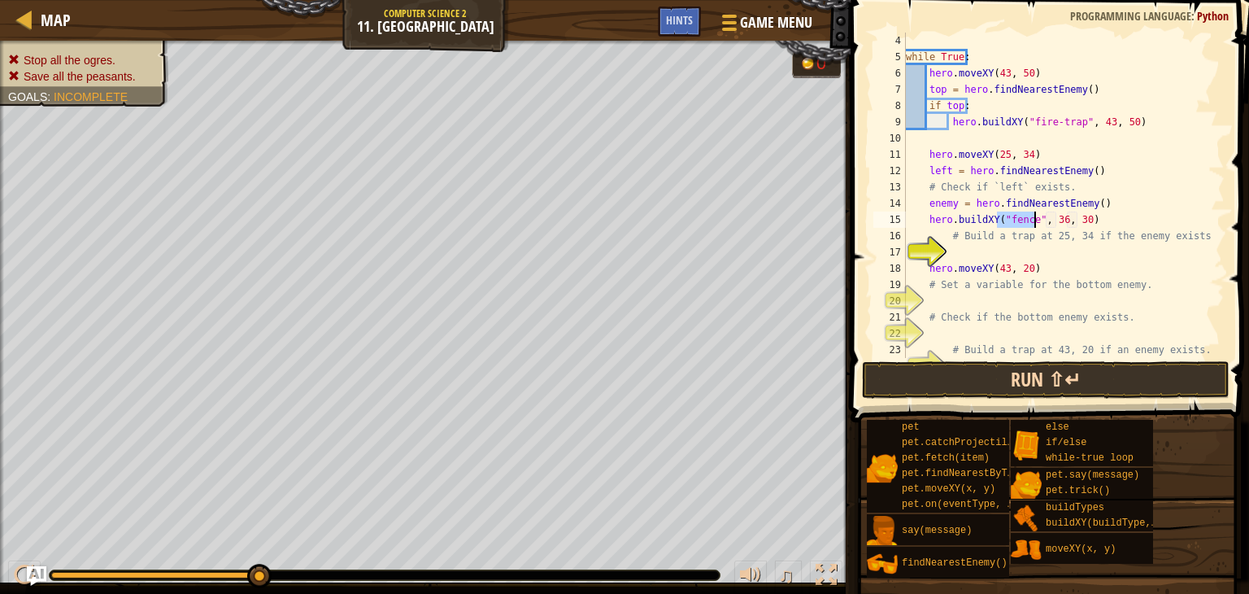
type textarea "hero.buildXY("fence", 36, 30)"
click at [930, 380] on button "Run ⇧↵" at bounding box center [1045, 379] width 367 height 37
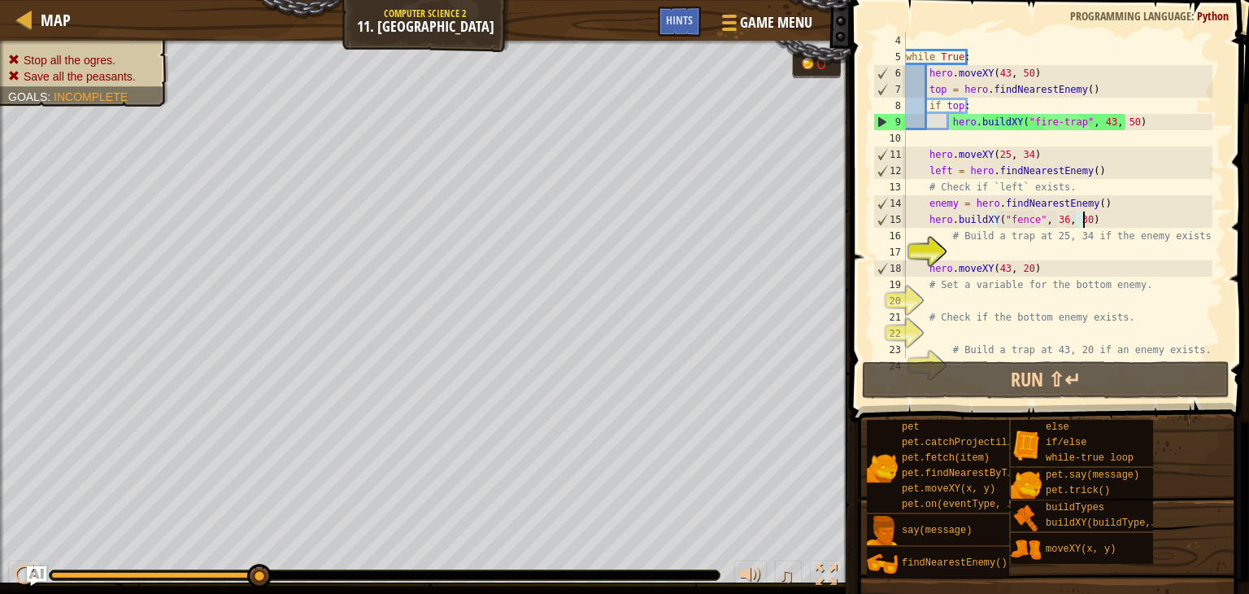
click at [1099, 224] on div "while True : hero . moveXY ( 43 , 50 ) top = hero . findNearestEnemy ( ) if top…" at bounding box center [1057, 212] width 310 height 358
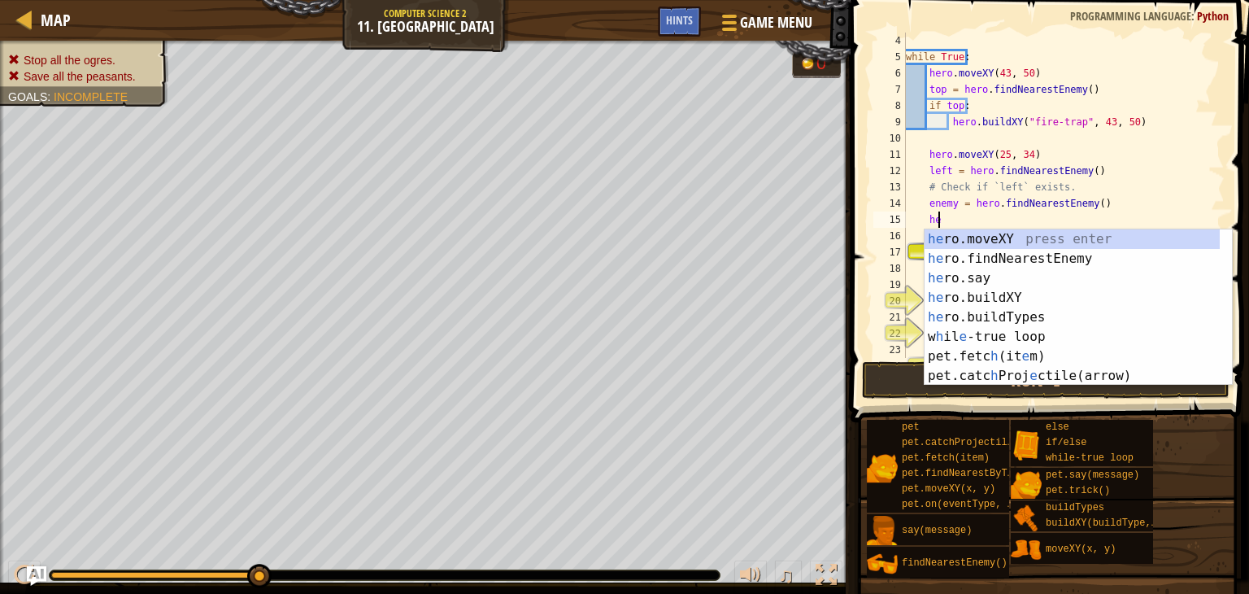
type textarea "h"
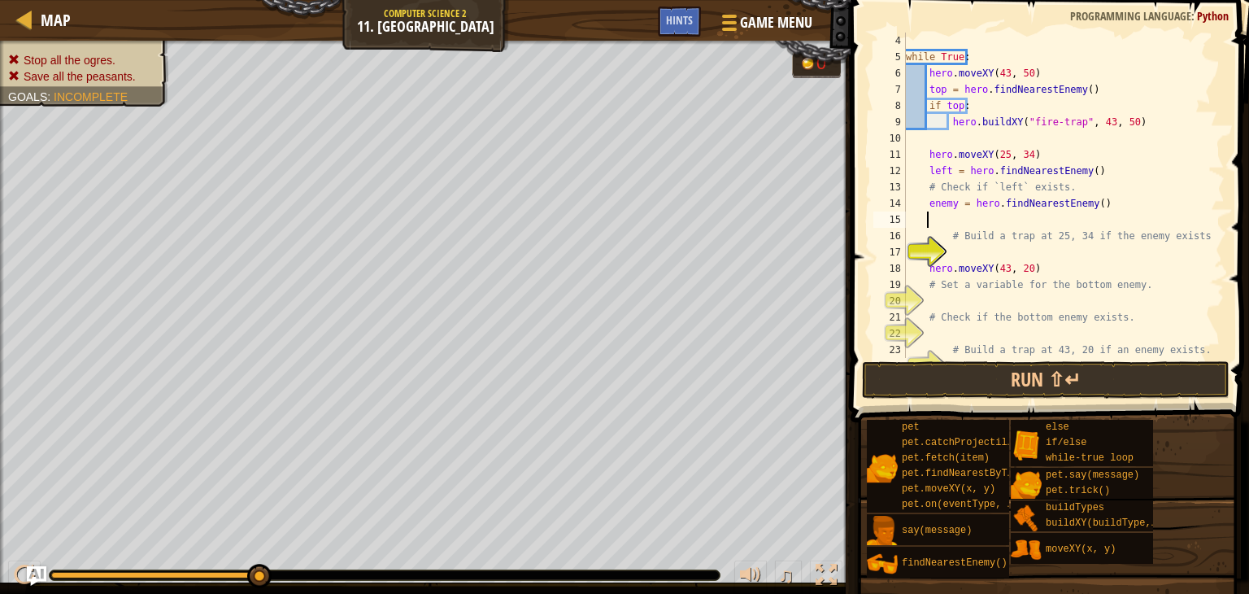
type textarea "j"
type textarea "p"
type textarea "h"
click at [957, 391] on button "Run ⇧↵" at bounding box center [1045, 379] width 367 height 37
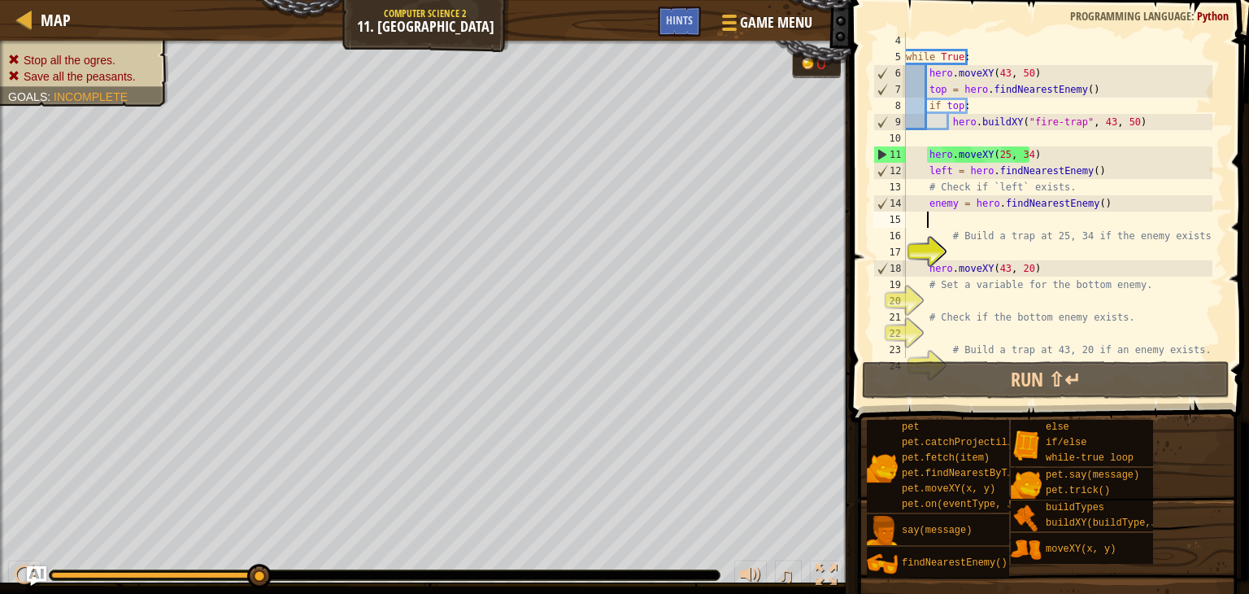
type textarea "h"
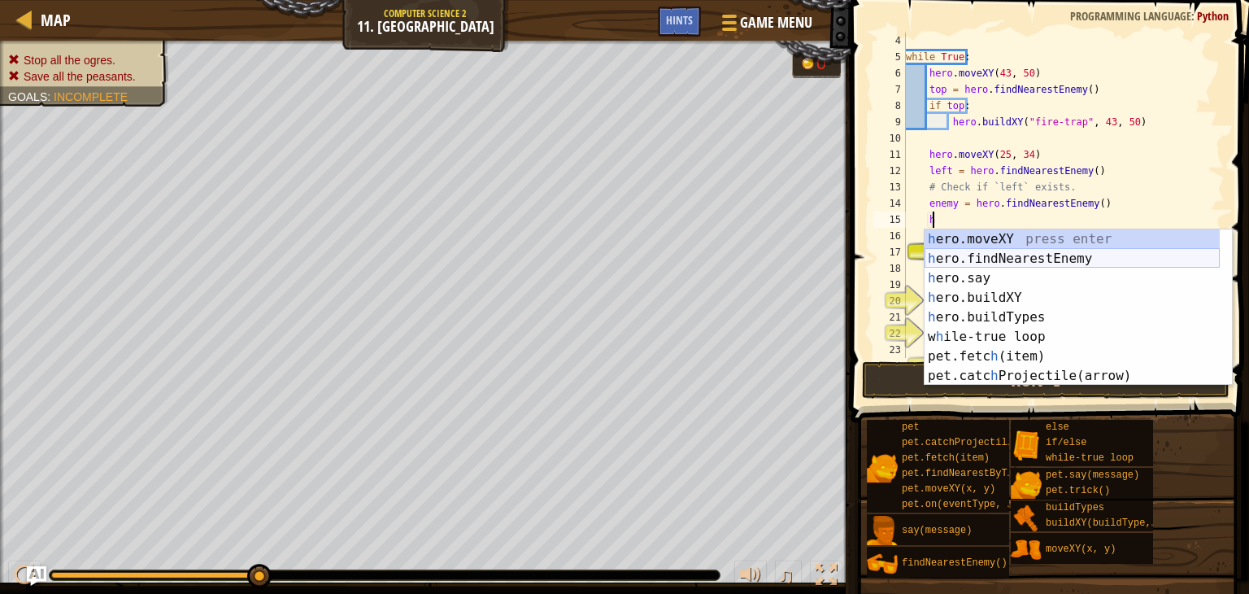
click at [1000, 253] on div "h ero.moveXY press enter h ero.findNearestEnemy press enter h ero.say press ent…" at bounding box center [1071, 326] width 295 height 195
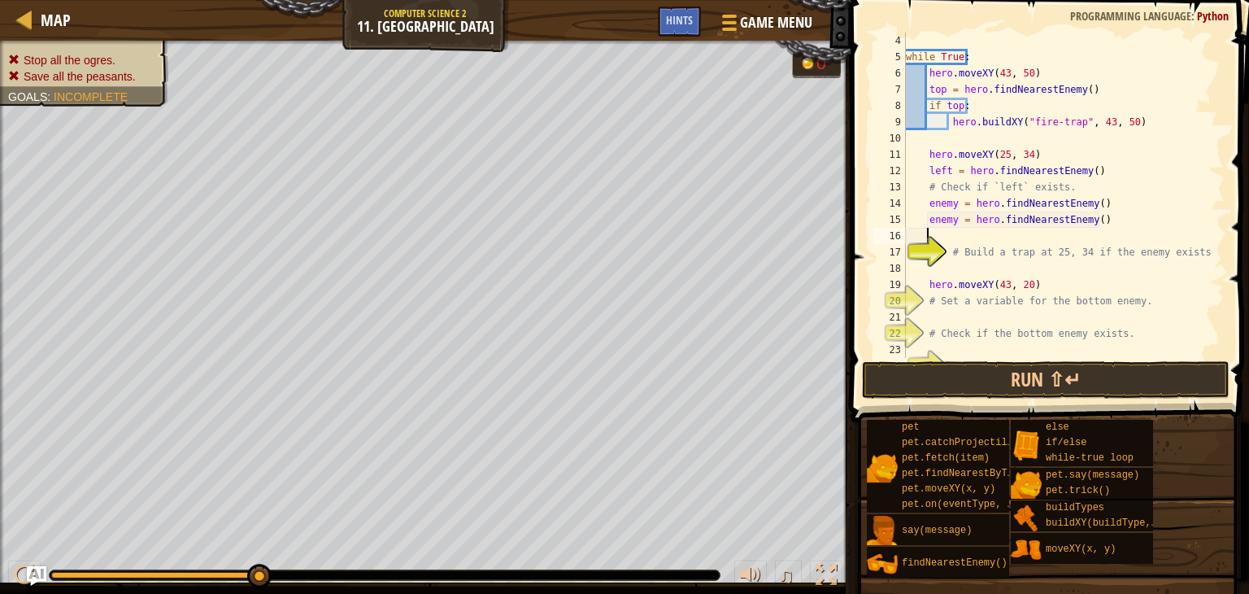
scroll to position [7, 0]
click at [971, 378] on button "Run ⇧↵" at bounding box center [1045, 379] width 367 height 37
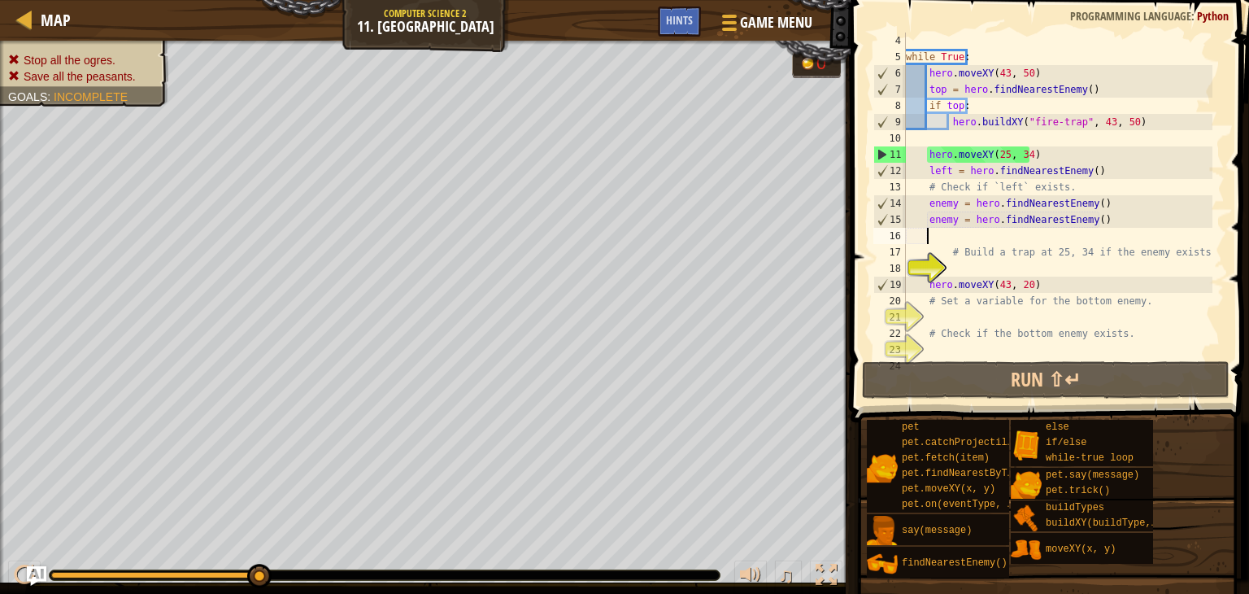
type textarea "h"
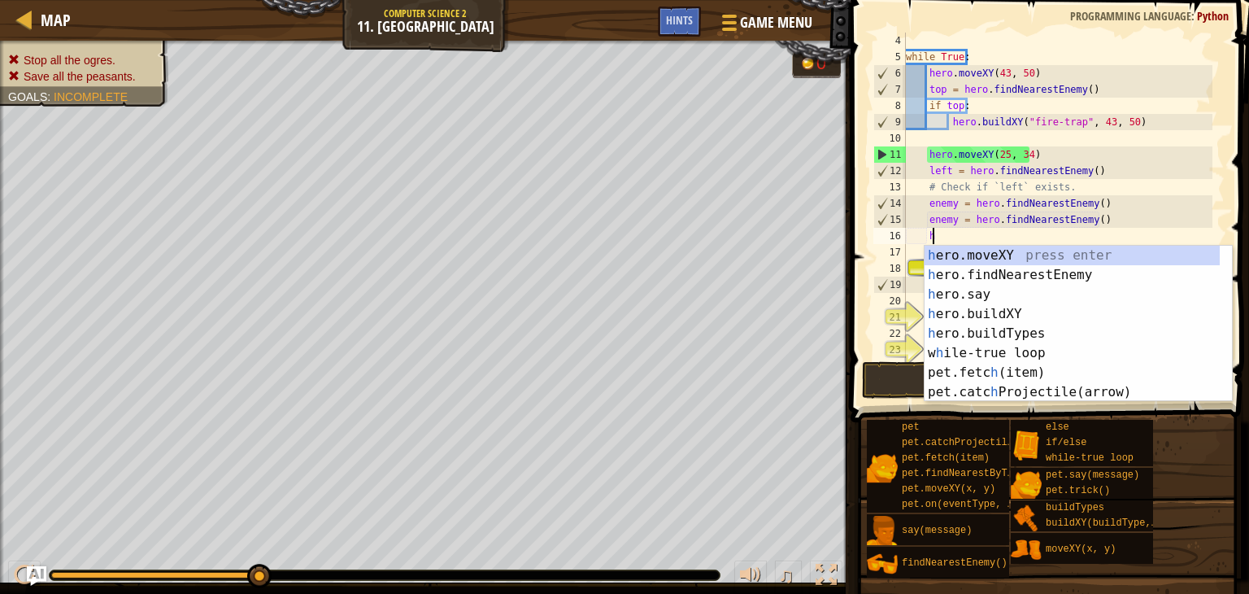
scroll to position [7, 1]
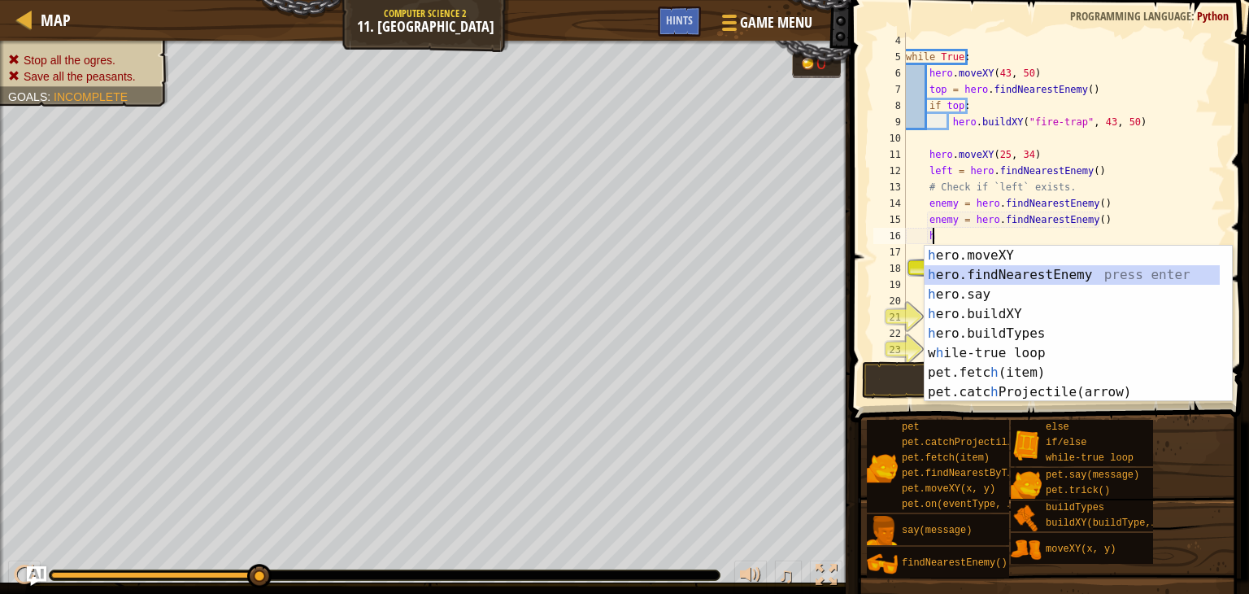
click at [992, 274] on div "h ero.moveXY press enter h ero.findNearestEnemy press enter h ero.say press ent…" at bounding box center [1071, 343] width 295 height 195
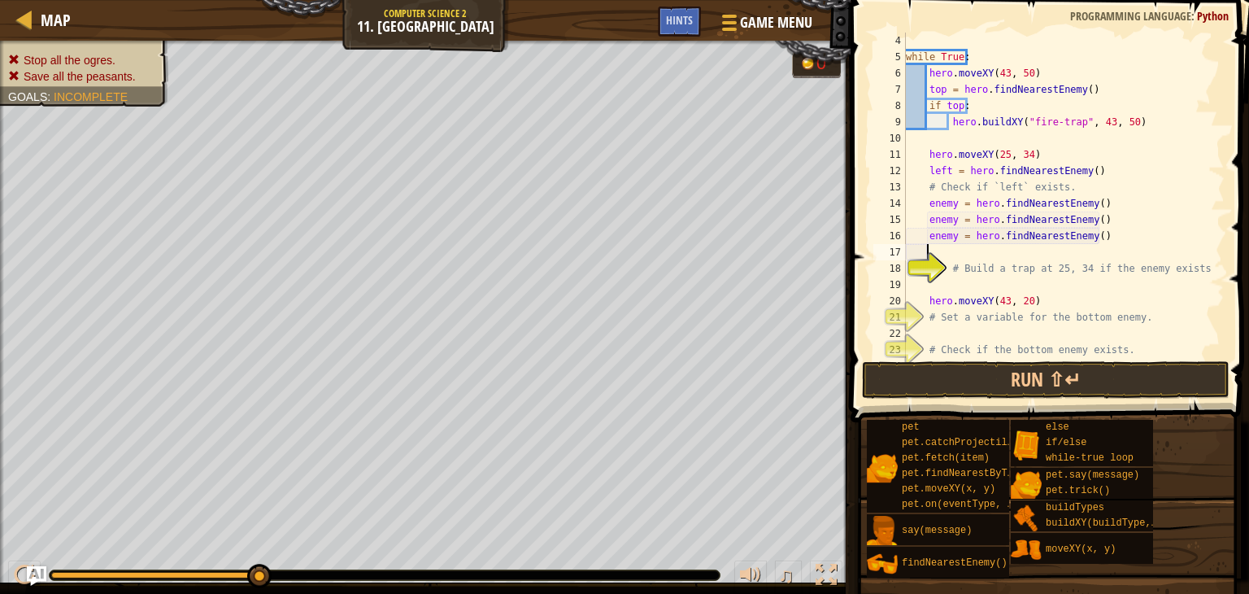
scroll to position [7, 0]
click at [1102, 228] on div "while True : hero . moveXY ( 43 , 50 ) top = hero . findNearestEnemy ( ) if top…" at bounding box center [1057, 212] width 310 height 358
click at [1099, 232] on div "while True : hero . moveXY ( 43 , 50 ) top = hero . findNearestEnemy ( ) if top…" at bounding box center [1057, 212] width 310 height 358
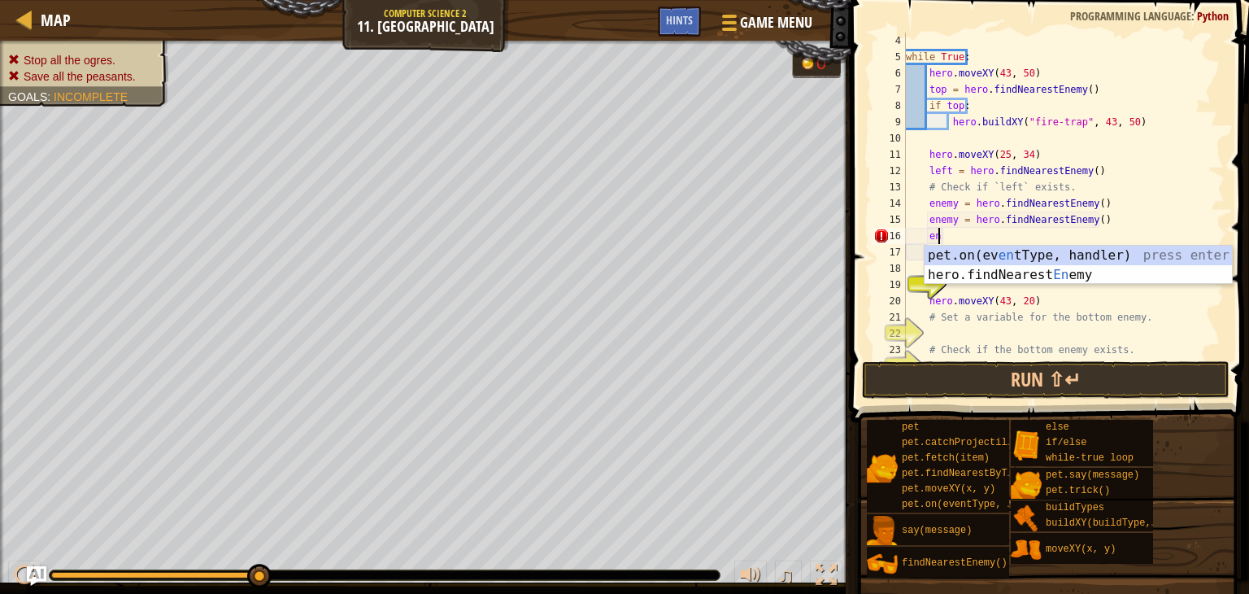
type textarea "e"
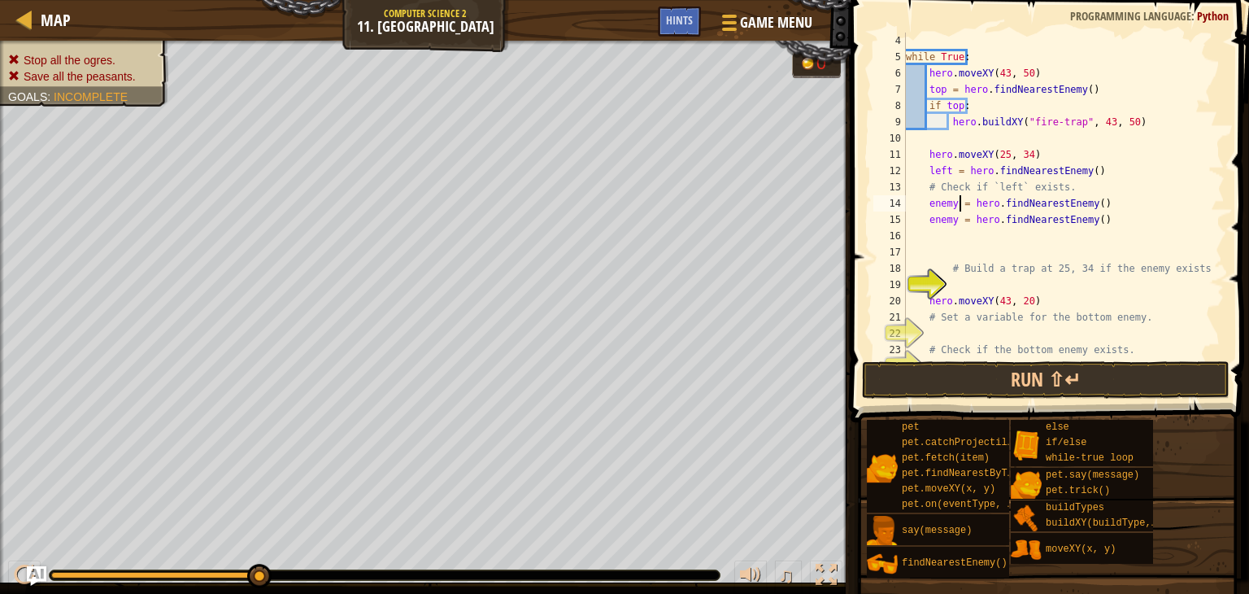
click at [959, 210] on div "while True : hero . moveXY ( 43 , 50 ) top = hero . findNearestEnemy ( ) if top…" at bounding box center [1057, 212] width 310 height 358
click at [959, 218] on div "while True : hero . moveXY ( 43 , 50 ) top = hero . findNearestEnemy ( ) if top…" at bounding box center [1057, 212] width 310 height 358
click at [956, 220] on div "while True : hero . moveXY ( 43 , 50 ) top = hero . findNearestEnemy ( ) if top…" at bounding box center [1057, 212] width 310 height 358
type textarea "enemy1 = hero.findNearestEnemy()"
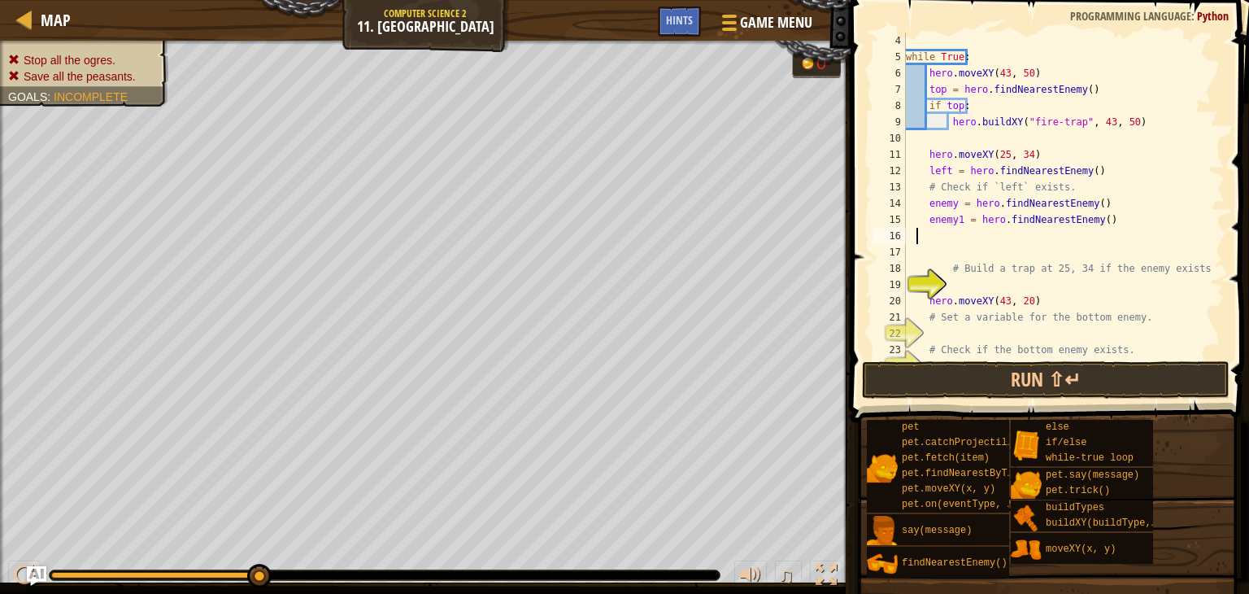
click at [916, 239] on div "while True : hero . moveXY ( 43 , 50 ) top = hero . findNearestEnemy ( ) if top…" at bounding box center [1057, 212] width 310 height 358
type textarea "h"
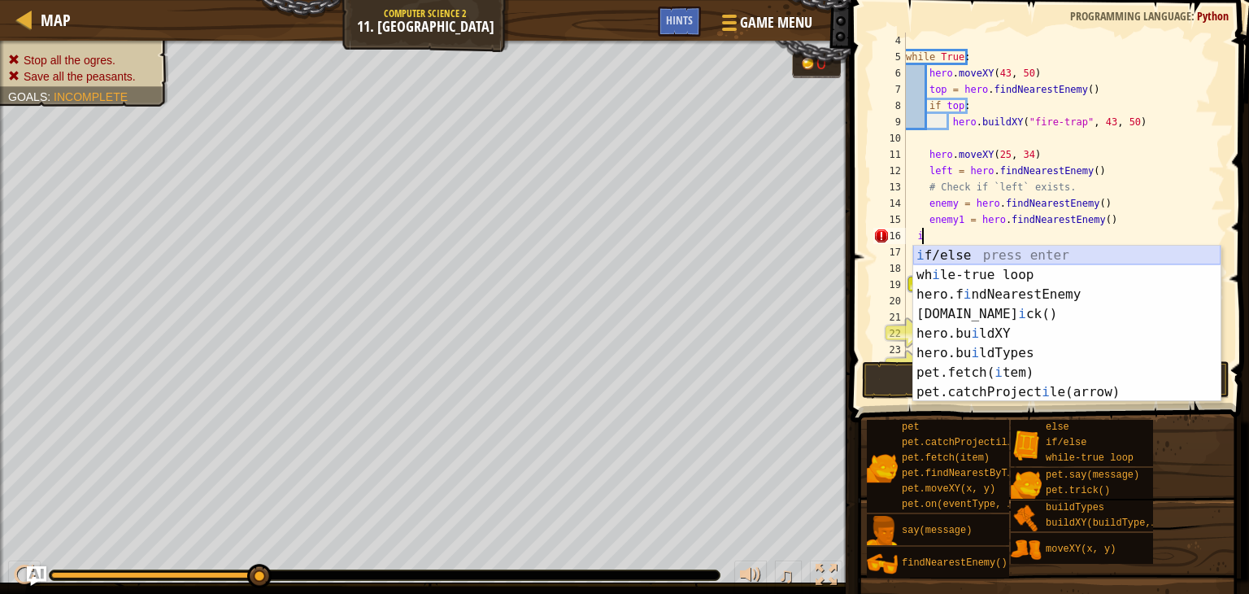
click at [944, 258] on div "i f/else press enter wh i le-true loop press enter hero.f i ndNearestEnemy pres…" at bounding box center [1066, 343] width 307 height 195
type textarea "if enemy:"
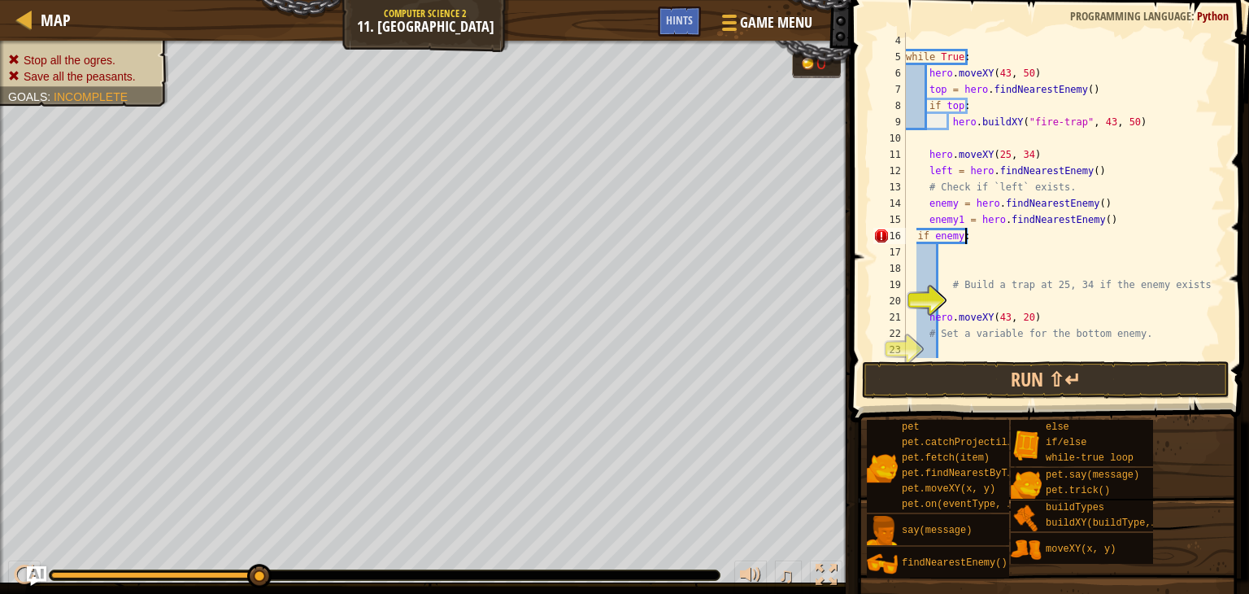
click at [969, 243] on div "while True : hero . moveXY ( 43 , 50 ) top = hero . findNearestEnemy ( ) if top…" at bounding box center [1057, 212] width 310 height 358
click at [974, 234] on div "while True : hero . moveXY ( 43 , 50 ) top = hero . findNearestEnemy ( ) if top…" at bounding box center [1057, 212] width 310 height 358
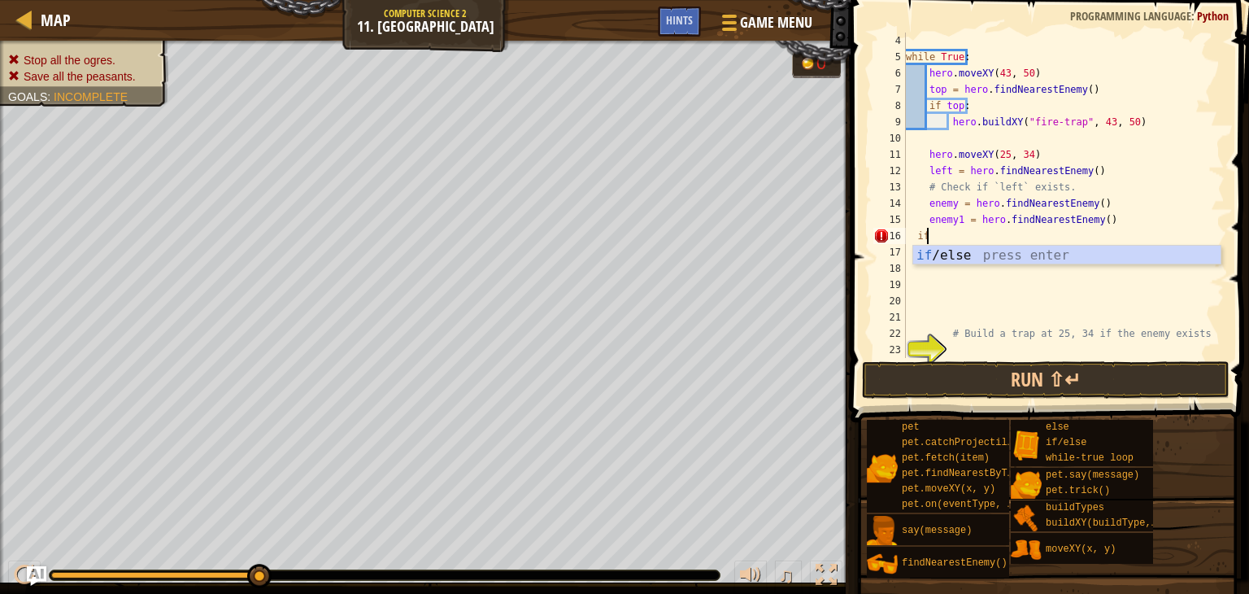
type textarea "i"
click at [1099, 206] on div "while True : hero . moveXY ( 43 , 50 ) top = hero . findNearestEnemy ( ) if top…" at bounding box center [1057, 212] width 310 height 358
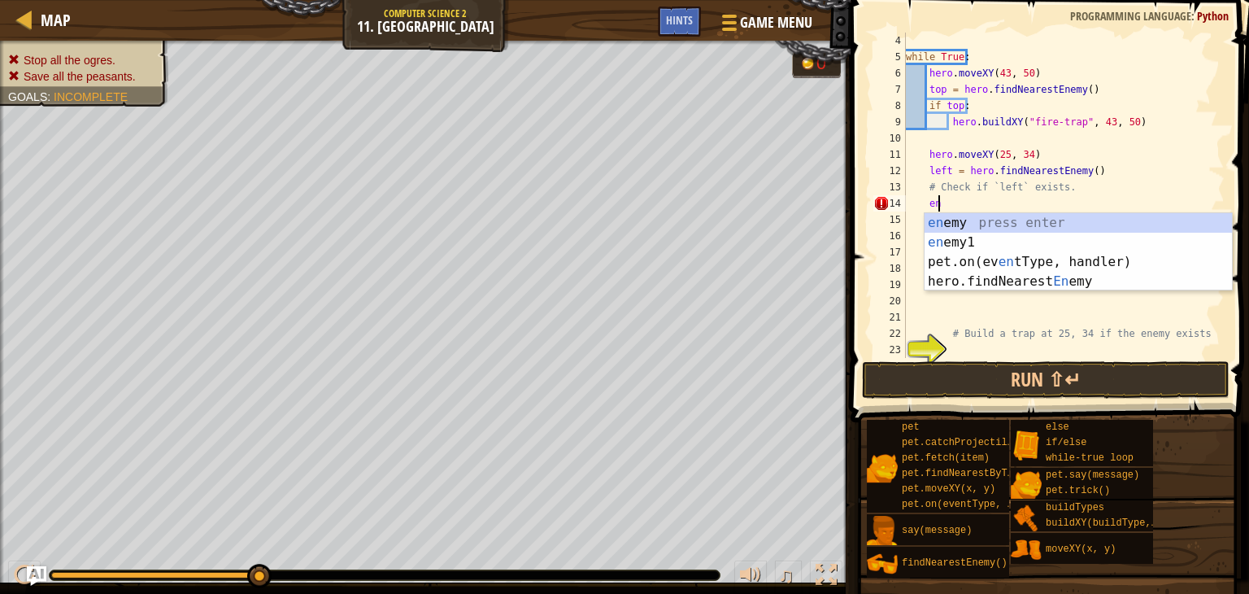
type textarea "e"
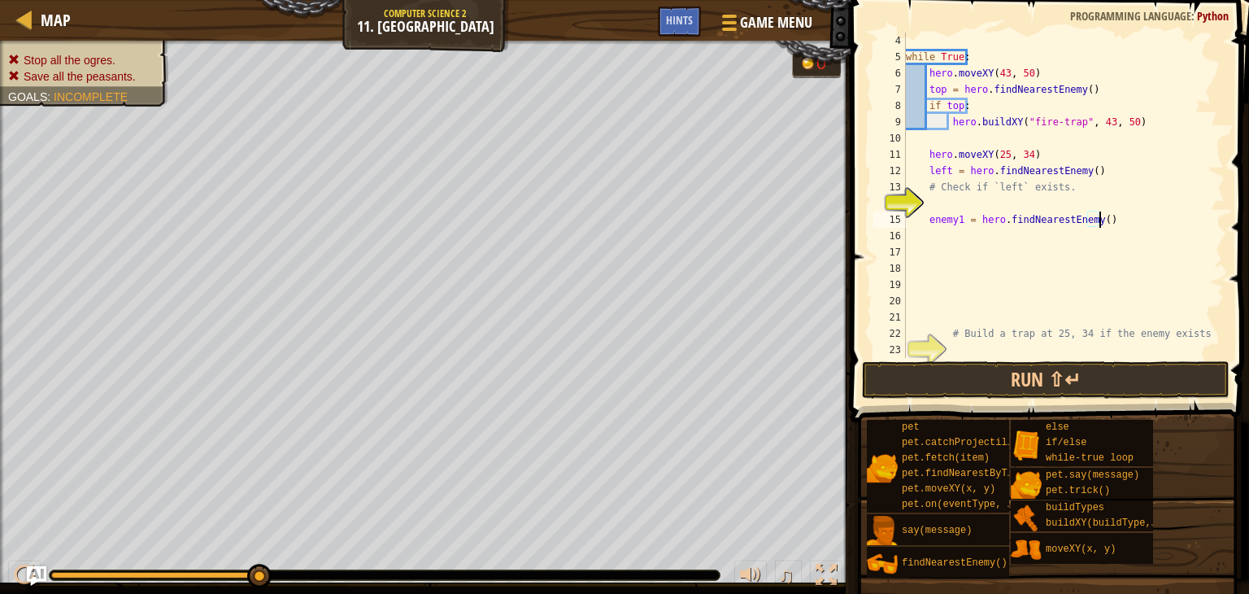
click at [1102, 220] on div "while True : hero . moveXY ( 43 , 50 ) top = hero . findNearestEnemy ( ) if top…" at bounding box center [1057, 212] width 310 height 358
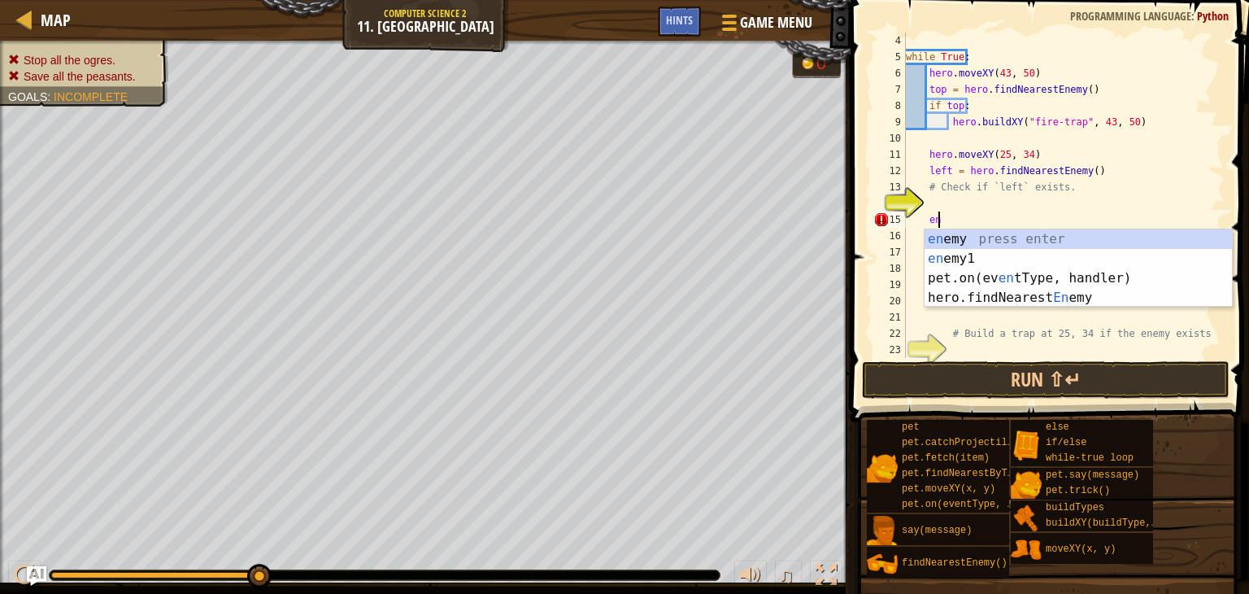
type textarea "e"
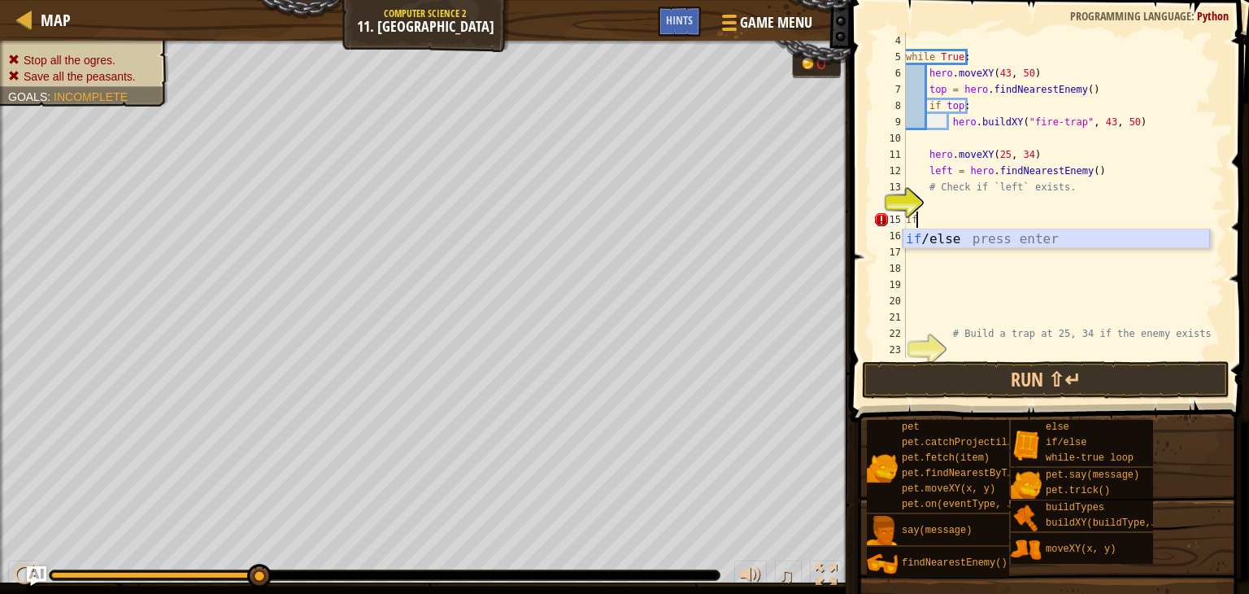
click at [932, 229] on div "if /else press enter" at bounding box center [1055, 258] width 307 height 59
type textarea "if enemy:"
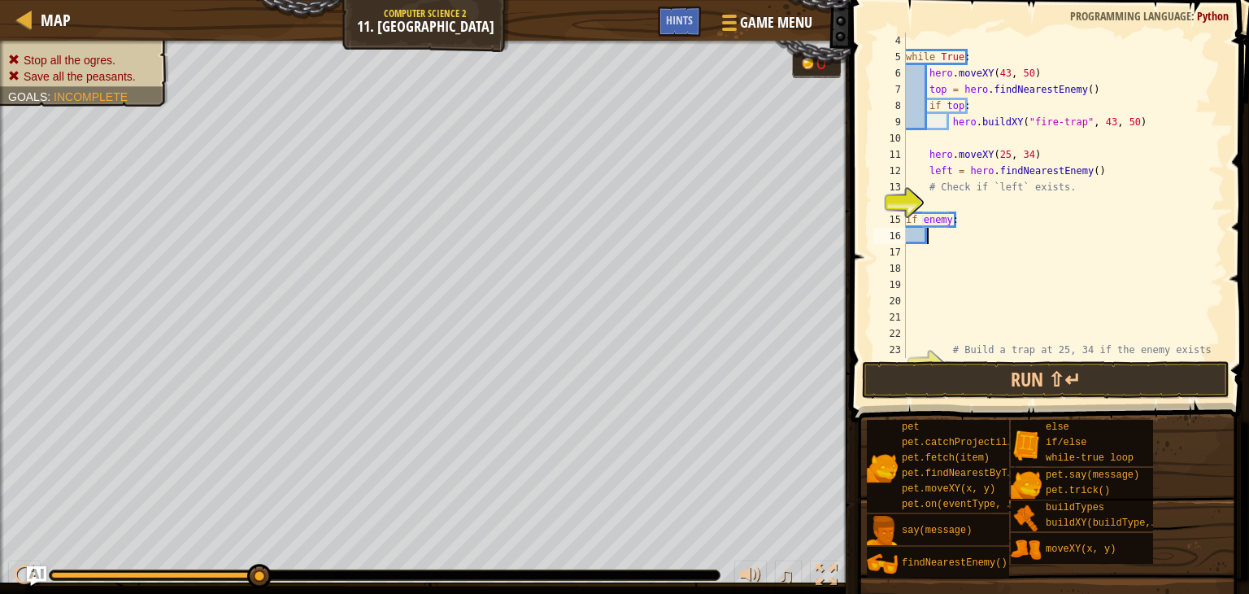
click at [932, 238] on div "while True : hero . moveXY ( 43 , 50 ) top = hero . findNearestEnemy ( ) if top…" at bounding box center [1057, 212] width 310 height 358
type textarea "h"
type textarea "a"
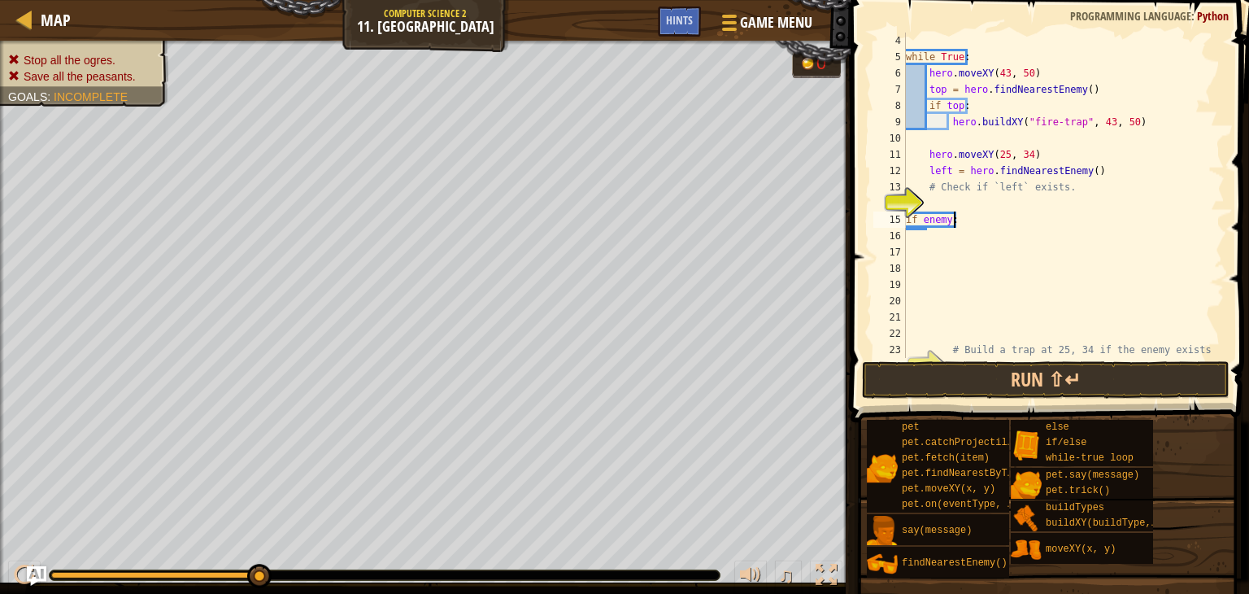
click at [968, 219] on div "while True : hero . moveXY ( 43 , 50 ) top = hero . findNearestEnemy ( ) if top…" at bounding box center [1057, 212] width 310 height 358
type textarea "if enemy:"
click at [908, 235] on div "while True : hero . moveXY ( 43 , 50 ) top = hero . findNearestEnemy ( ) if top…" at bounding box center [1057, 212] width 310 height 358
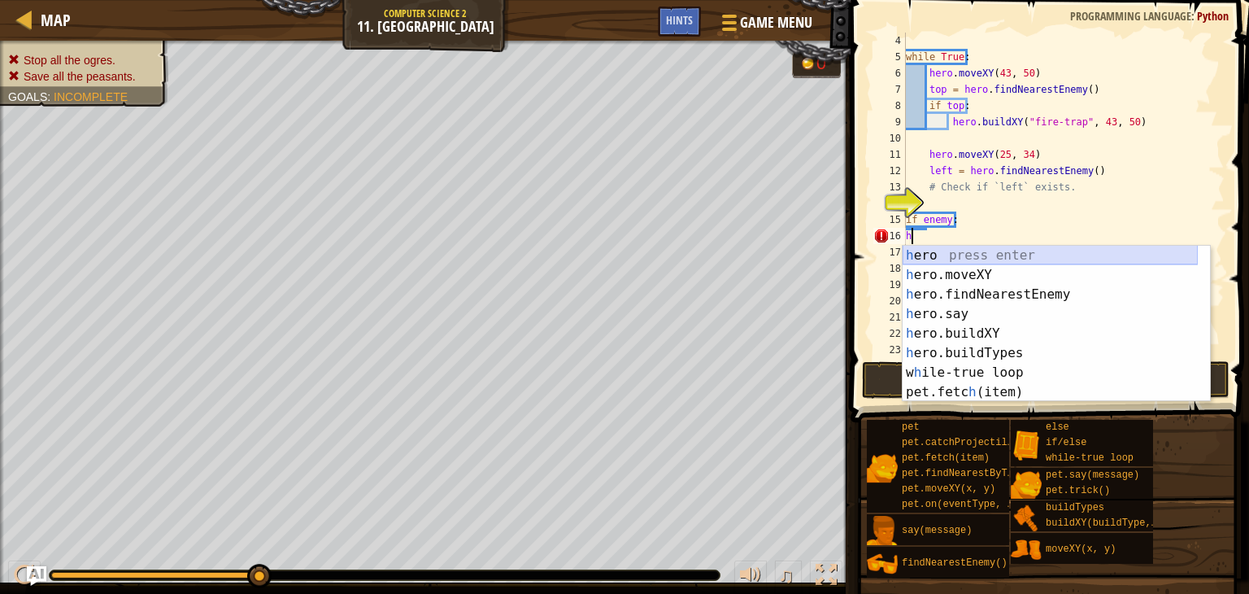
type textarea "h"
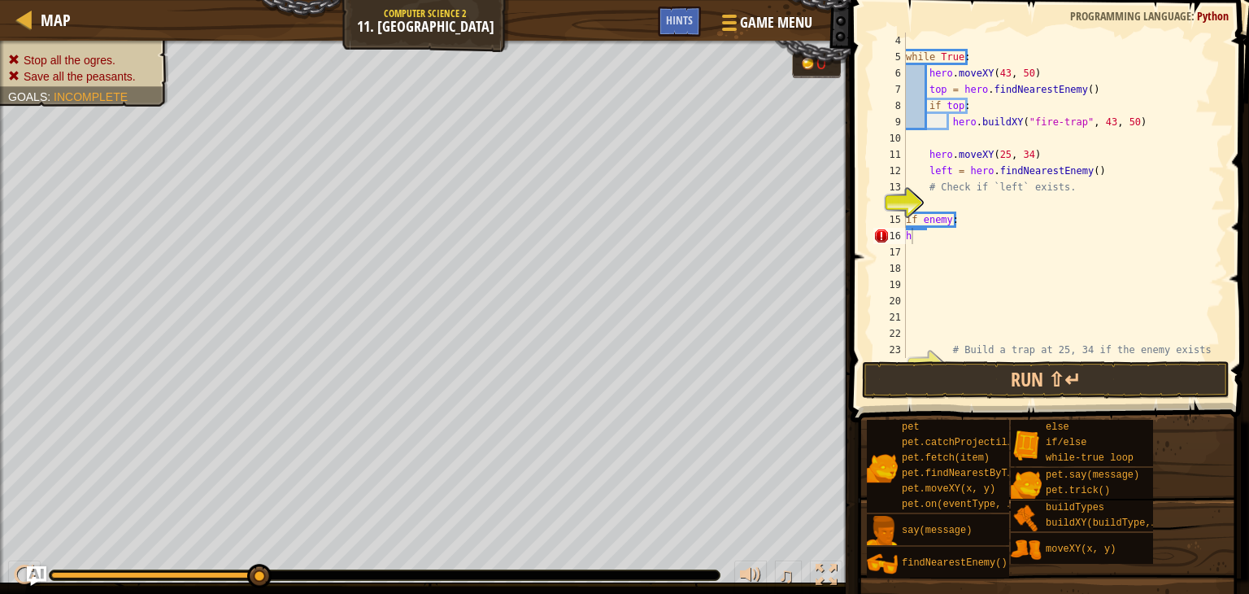
click at [960, 0] on body "Map Computer Science 2 11. Thornbush Farm Game Menu Done Hints 1 הההההההההההההה…" at bounding box center [624, 0] width 1249 height 0
click at [913, 239] on div "while True : hero . moveXY ( 43 , 50 ) top = hero . findNearestEnemy ( ) if top…" at bounding box center [1057, 212] width 310 height 358
click at [906, 245] on div "while True : hero . moveXY ( 43 , 50 ) top = hero . findNearestEnemy ( ) if top…" at bounding box center [1057, 212] width 310 height 358
click at [1055, 386] on button "Run ⇧↵" at bounding box center [1045, 379] width 367 height 37
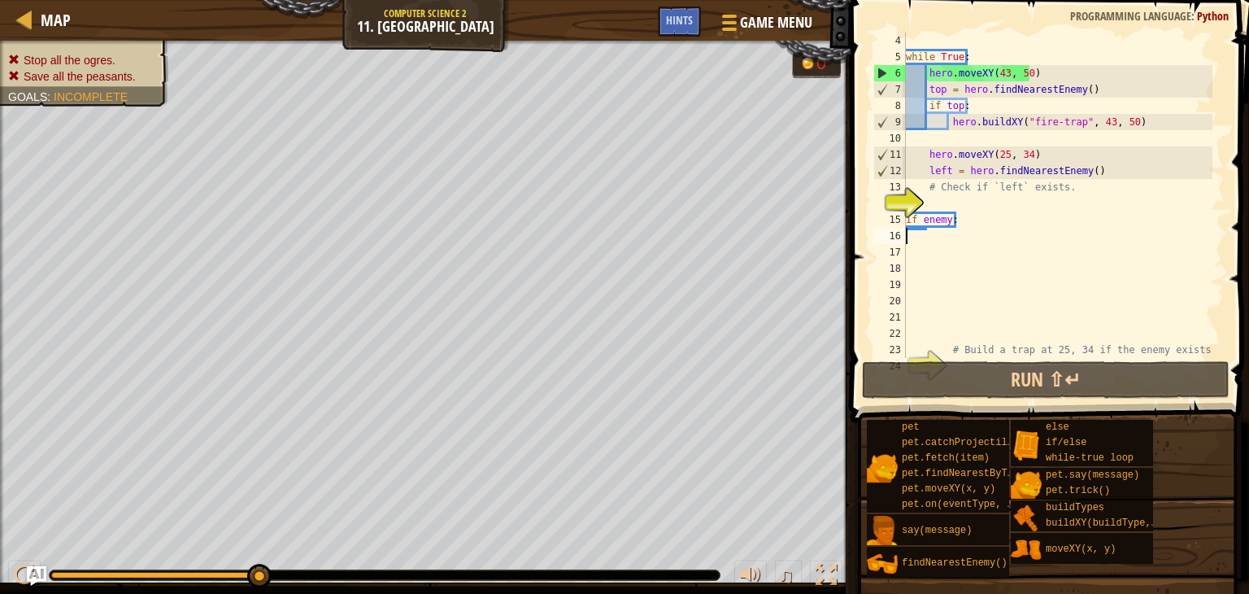
click at [924, 230] on div "while True : hero . moveXY ( 43 , 50 ) top = hero . findNearestEnemy ( ) if top…" at bounding box center [1057, 212] width 310 height 358
type textarea "a"
click at [959, 216] on div "while True : hero . moveXY ( 43 , 50 ) top = hero . findNearestEnemy ( ) if top…" at bounding box center [1057, 212] width 310 height 358
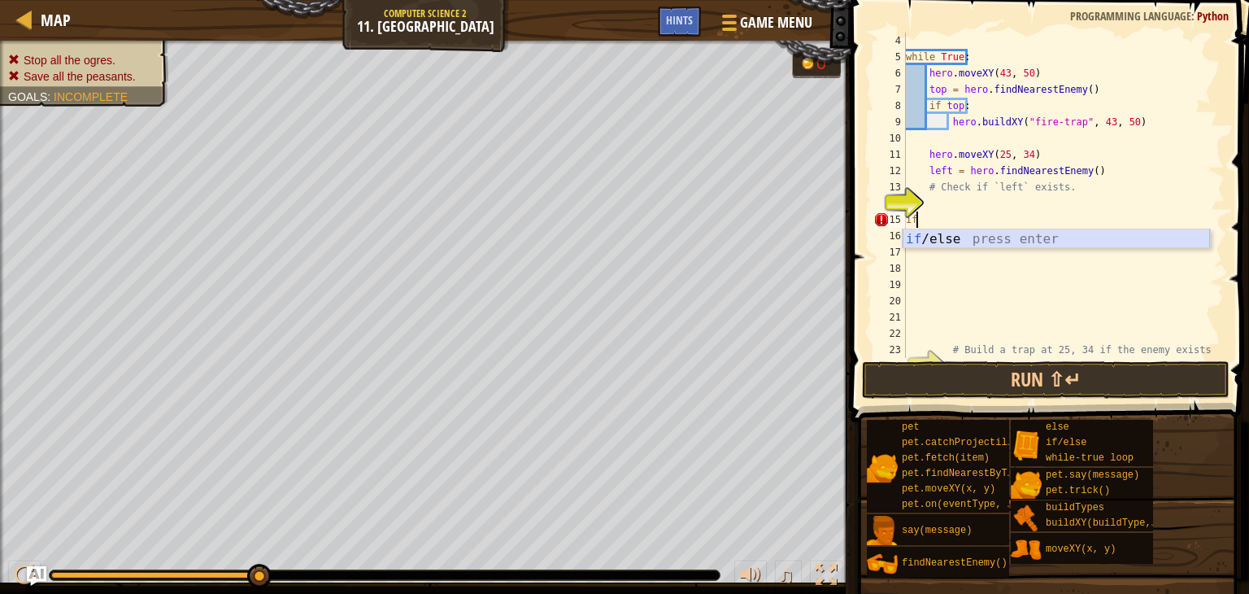
click at [937, 241] on div "if /else press enter" at bounding box center [1055, 258] width 307 height 59
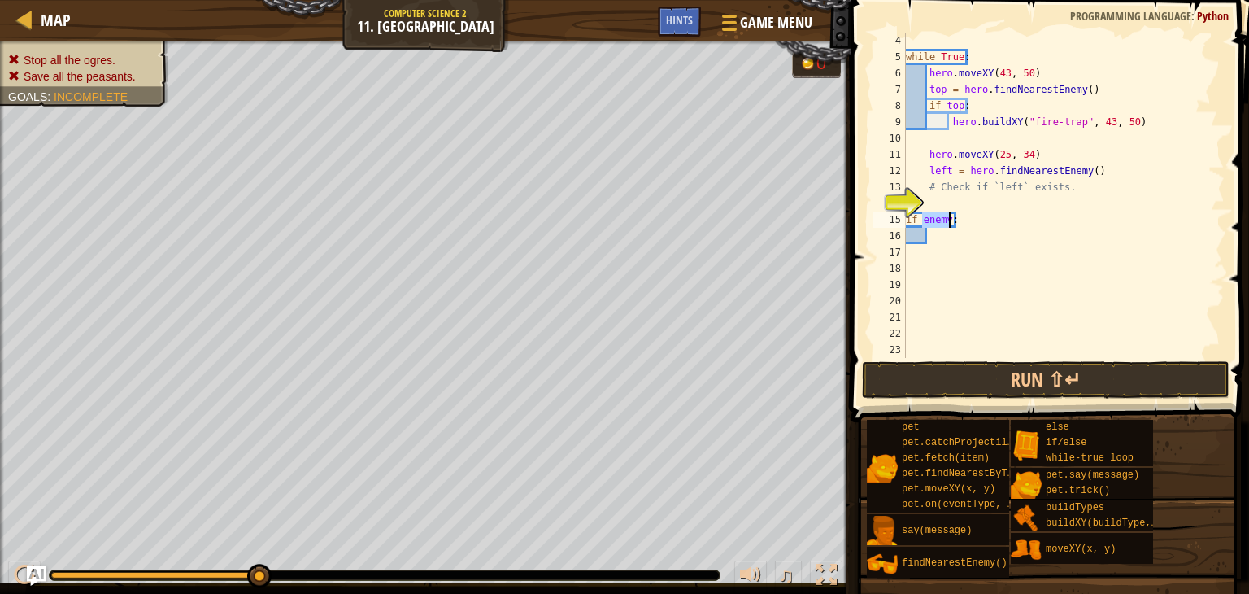
click at [906, 205] on div "14" at bounding box center [889, 203] width 33 height 16
type textarea "if enemy:"
click at [906, 202] on div "14" at bounding box center [889, 203] width 33 height 16
type textarea "if enemy:"
click at [930, 198] on div "while True : hero . moveXY ( 43 , 50 ) top = hero . findNearestEnemy ( ) if top…" at bounding box center [1057, 212] width 310 height 358
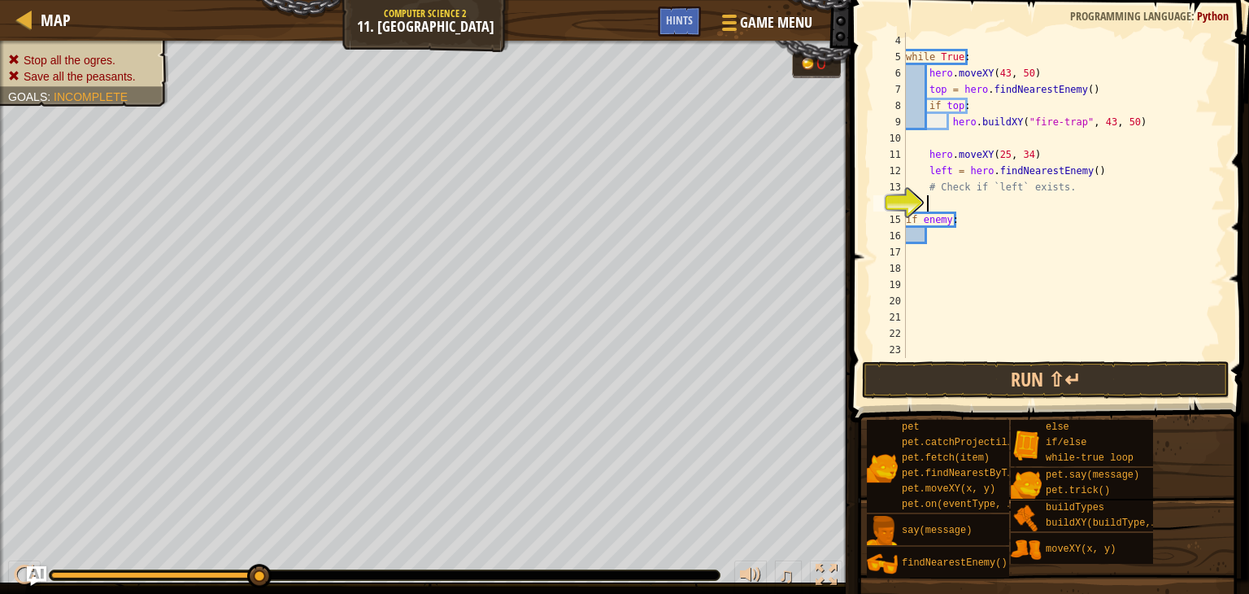
type textarea "p"
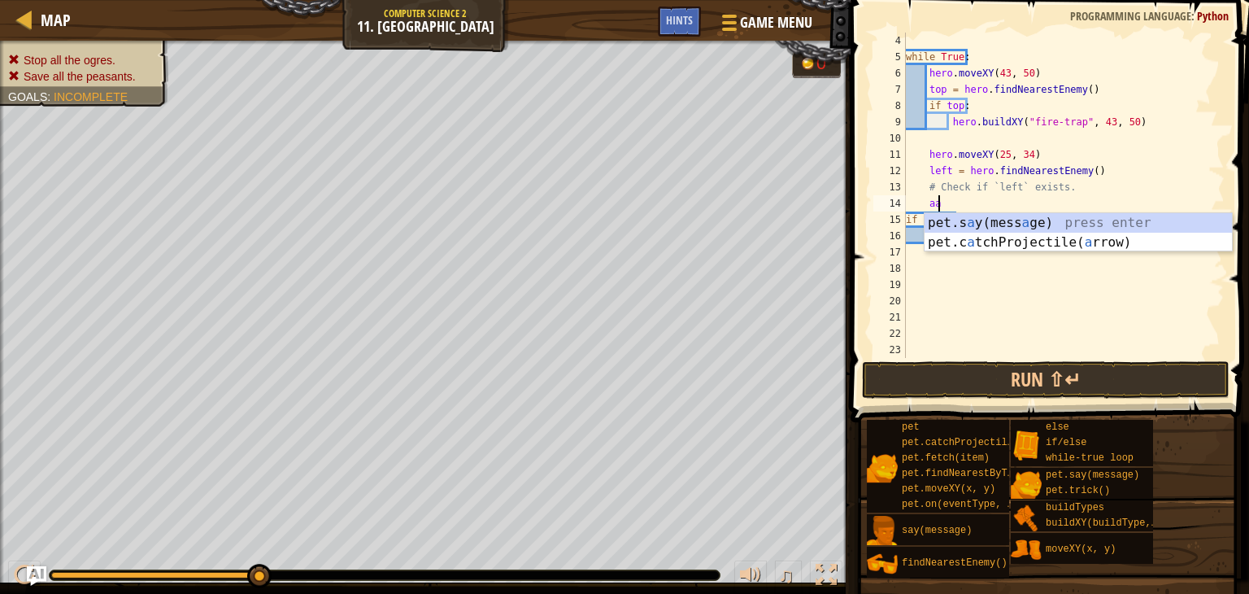
type textarea "a"
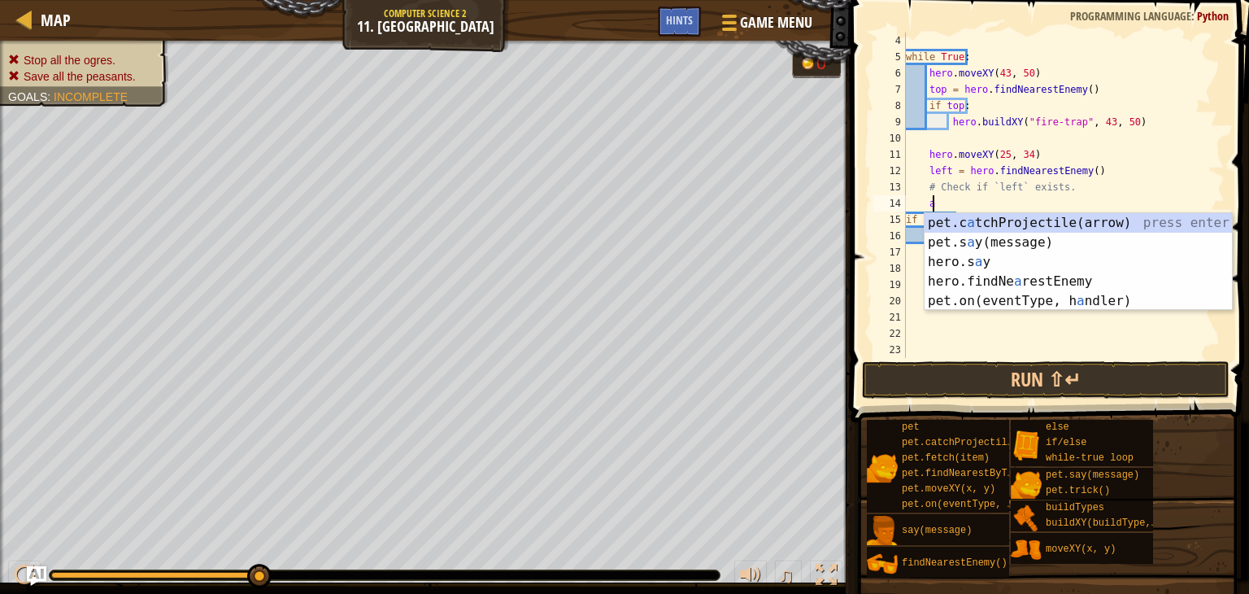
scroll to position [7, 0]
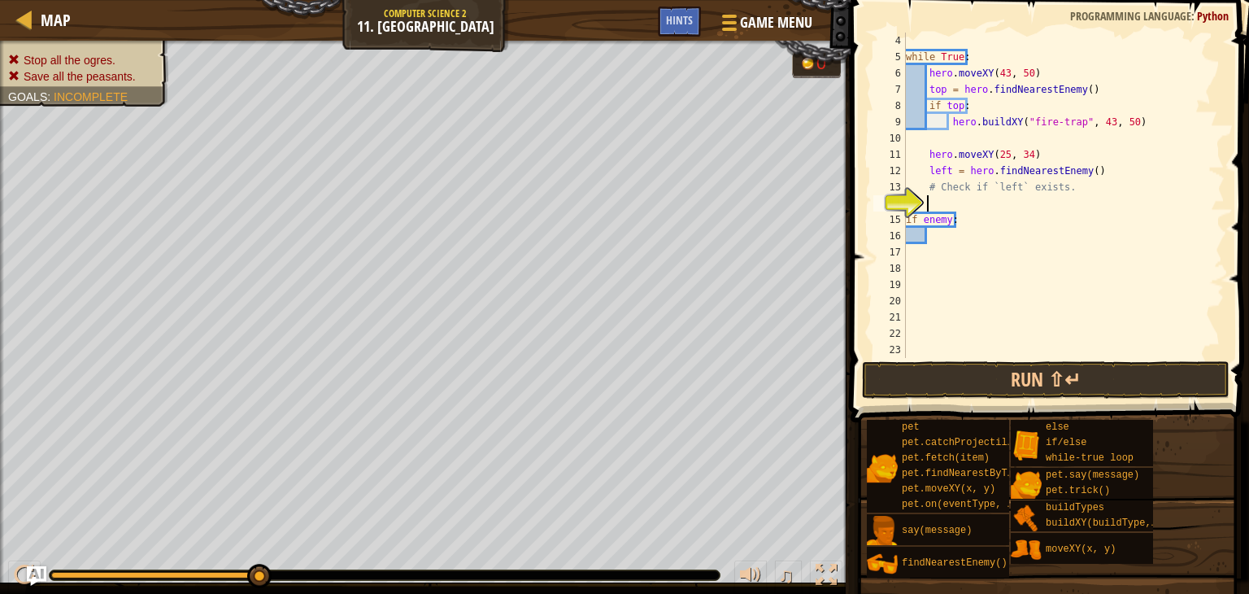
click at [927, 205] on div "while True : hero . moveXY ( 43 , 50 ) top = hero . findNearestEnemy ( ) if top…" at bounding box center [1057, 212] width 310 height 358
click at [920, 248] on div "while True : hero . moveXY ( 43 , 50 ) top = hero . findNearestEnemy ( ) if top…" at bounding box center [1057, 212] width 310 height 358
click at [930, 241] on div "while True : hero . moveXY ( 43 , 50 ) top = hero . findNearestEnemy ( ) if top…" at bounding box center [1057, 212] width 310 height 358
type textarea "if enemy:"
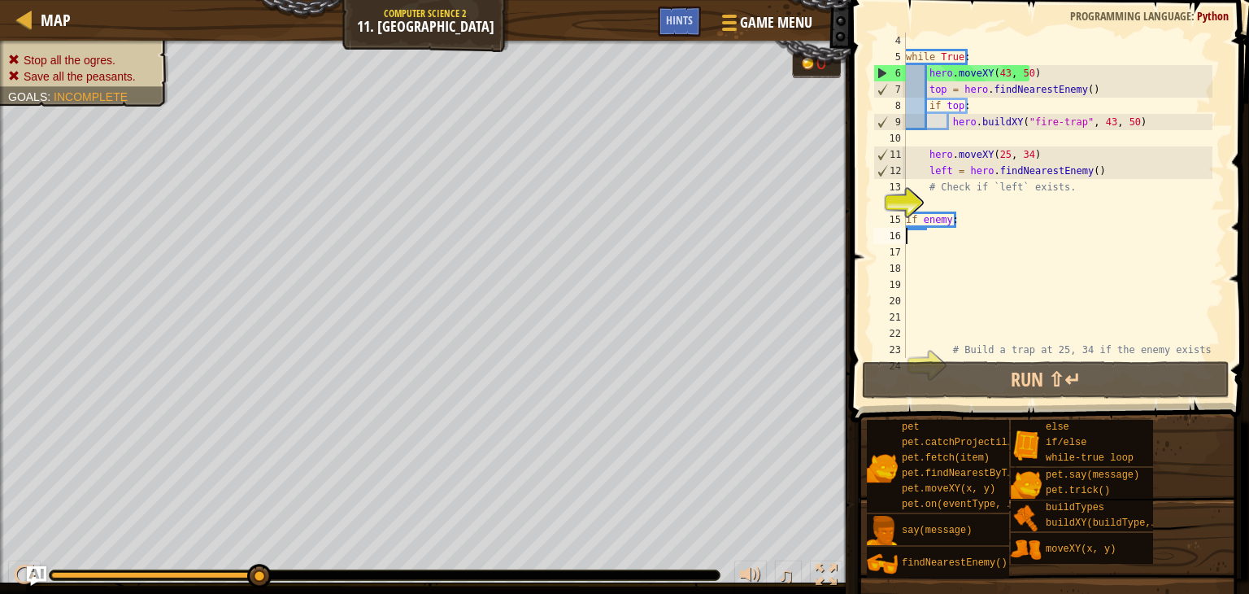
click at [914, 241] on div "while True : hero . moveXY ( 43 , 50 ) top = hero . findNearestEnemy ( ) if top…" at bounding box center [1057, 212] width 310 height 358
